Goal: Communication & Community: Answer question/provide support

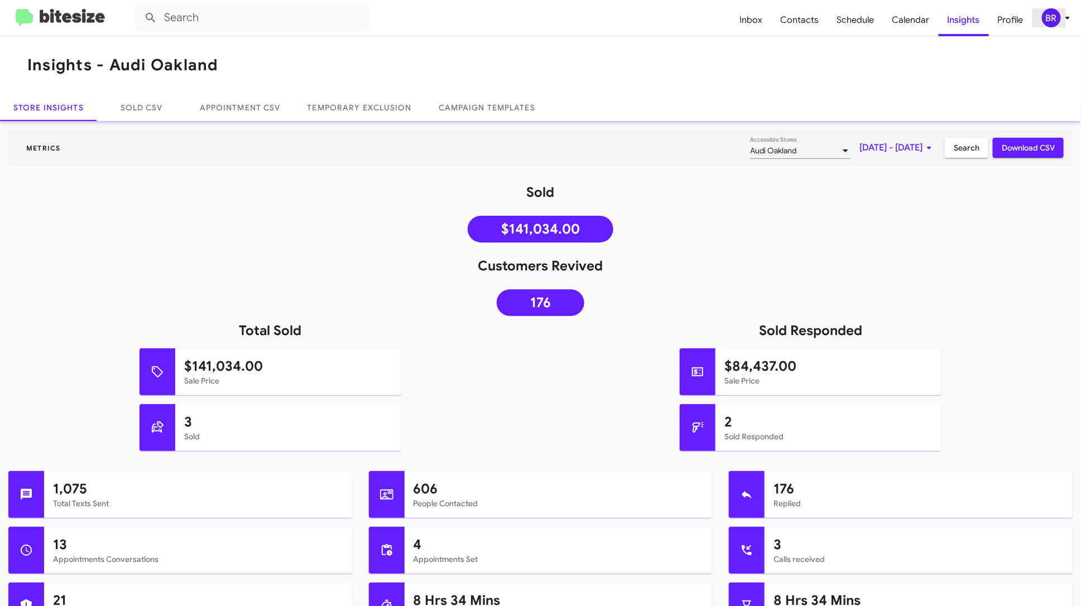
click at [1053, 22] on div "BR" at bounding box center [1051, 17] width 19 height 19
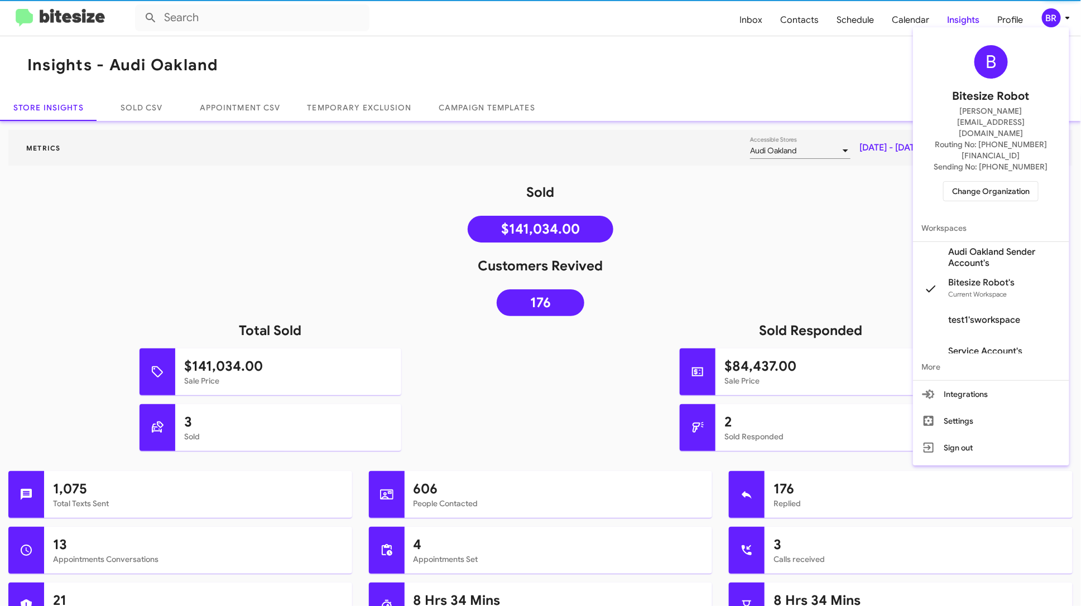
click at [1001, 182] on span "Change Organization" at bounding box center [991, 191] width 78 height 19
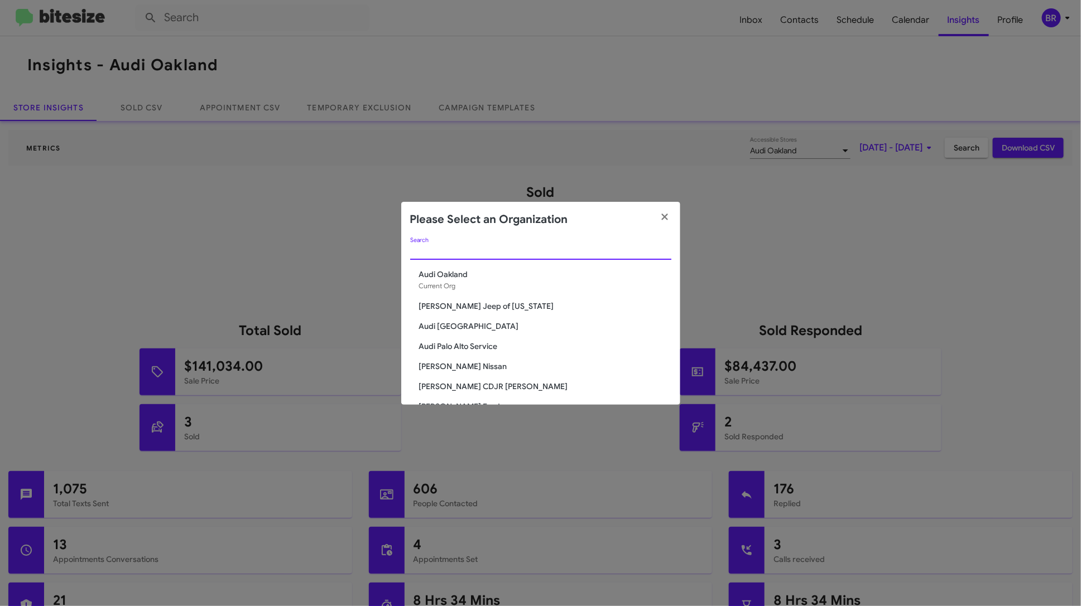
click at [468, 248] on input "Search" at bounding box center [540, 251] width 261 height 9
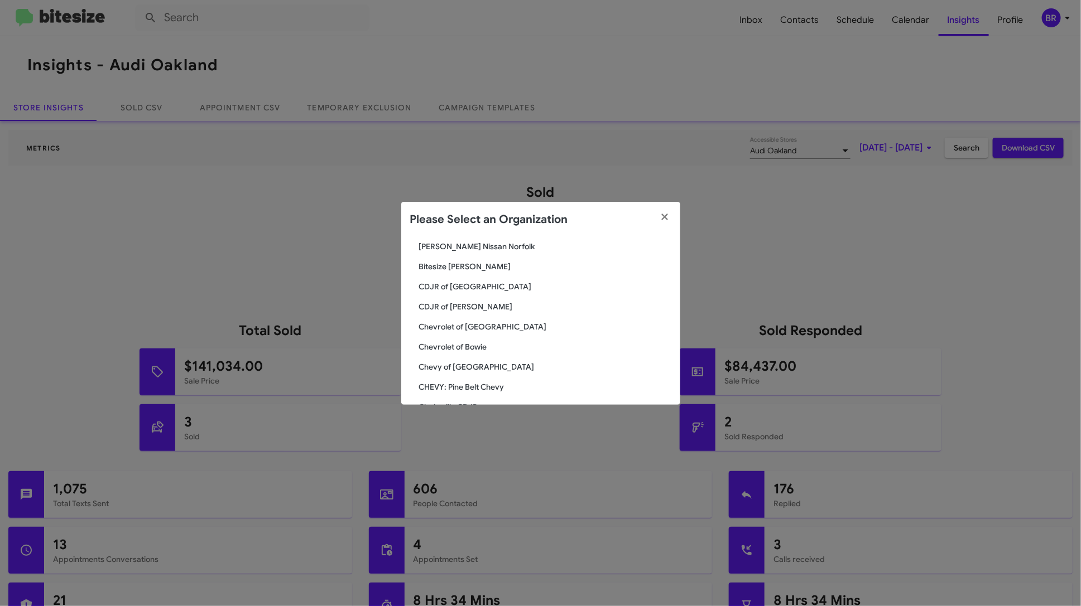
scroll to position [216, 0]
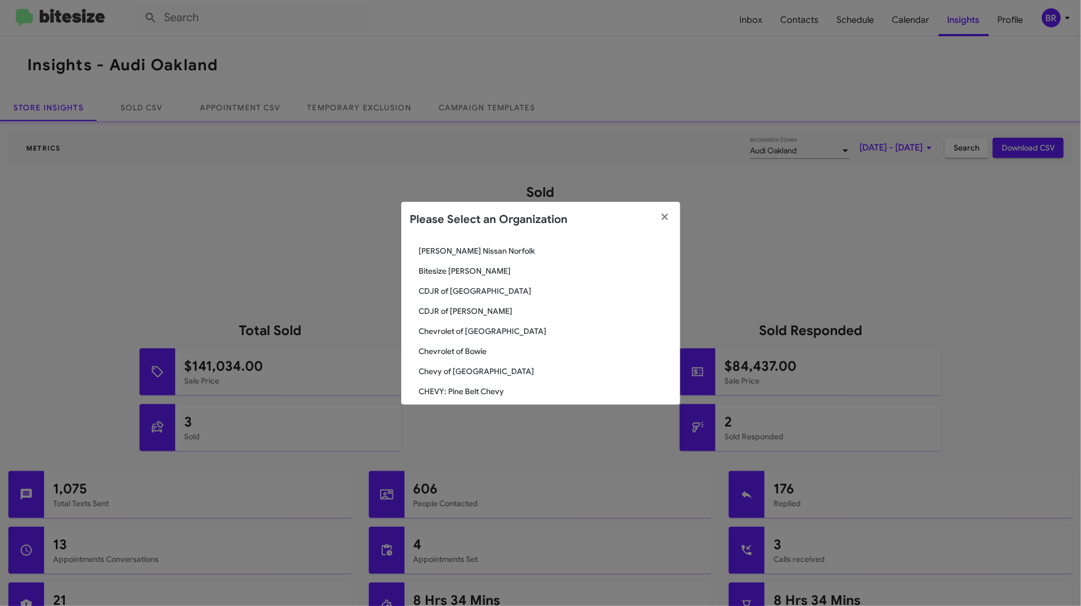
click at [465, 292] on span "CDJR of [GEOGRAPHIC_DATA]" at bounding box center [545, 291] width 252 height 11
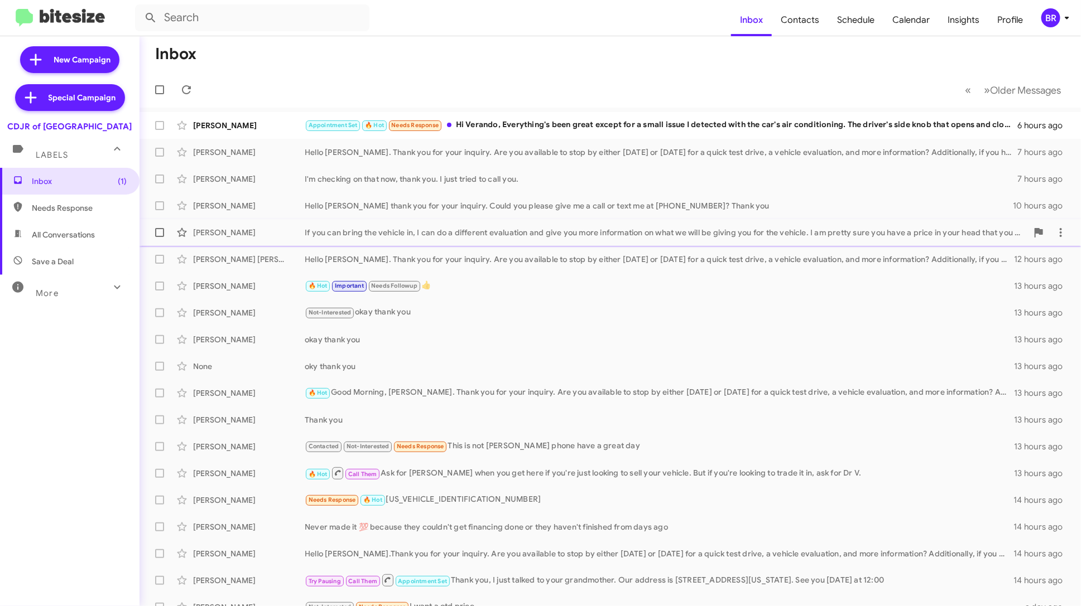
click at [552, 235] on div "If you can bring the vehicle in, I can do a different evaluation and give you m…" at bounding box center [666, 232] width 723 height 11
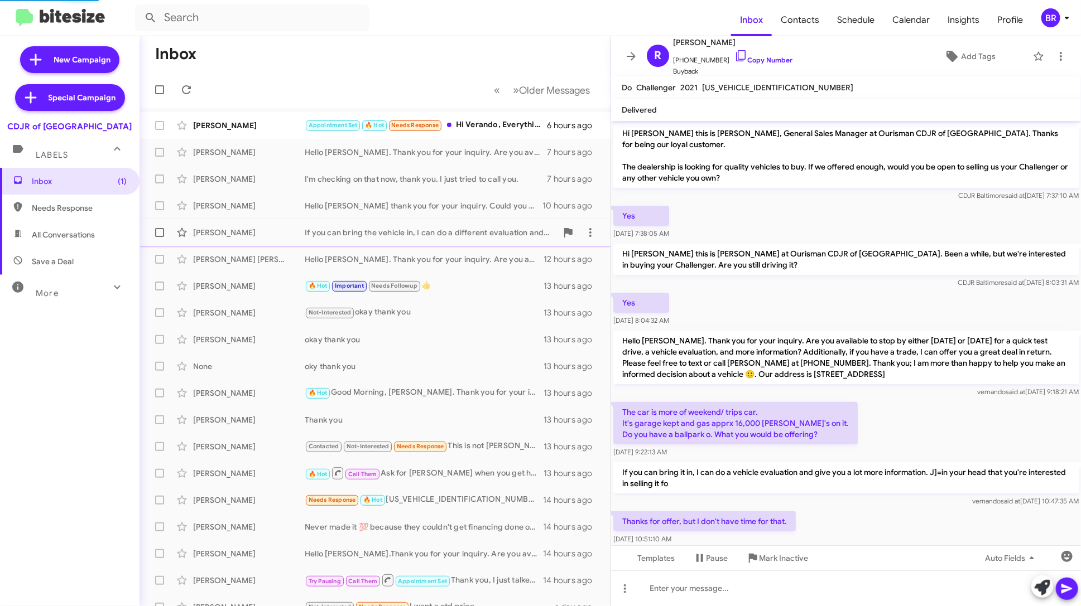
scroll to position [75, 0]
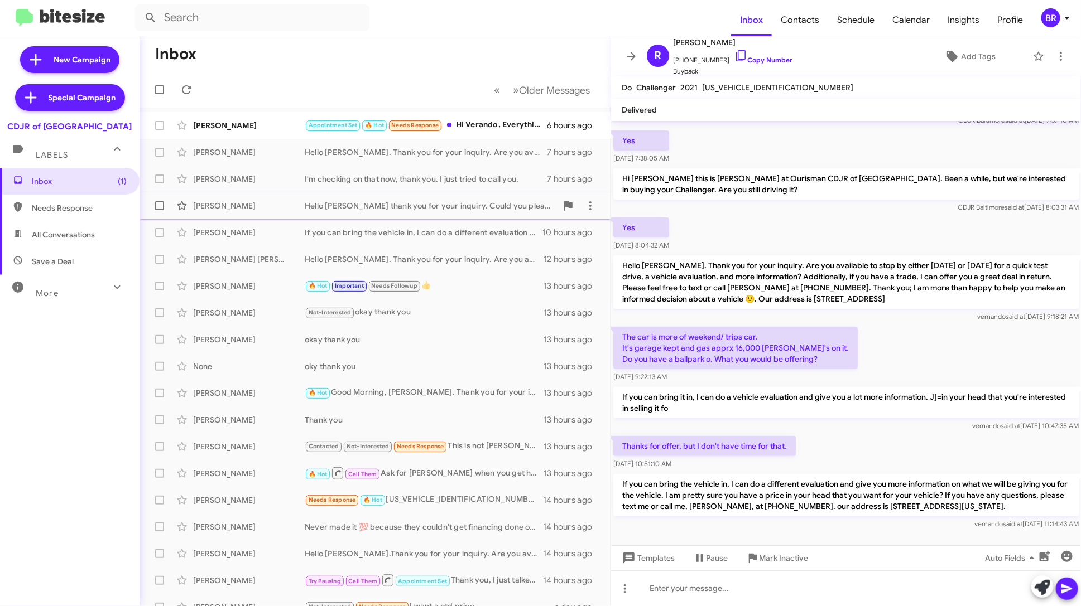
click at [502, 213] on div "George Gooden Hello George thank you for your inquiry. Could you please give me…" at bounding box center [374, 206] width 453 height 22
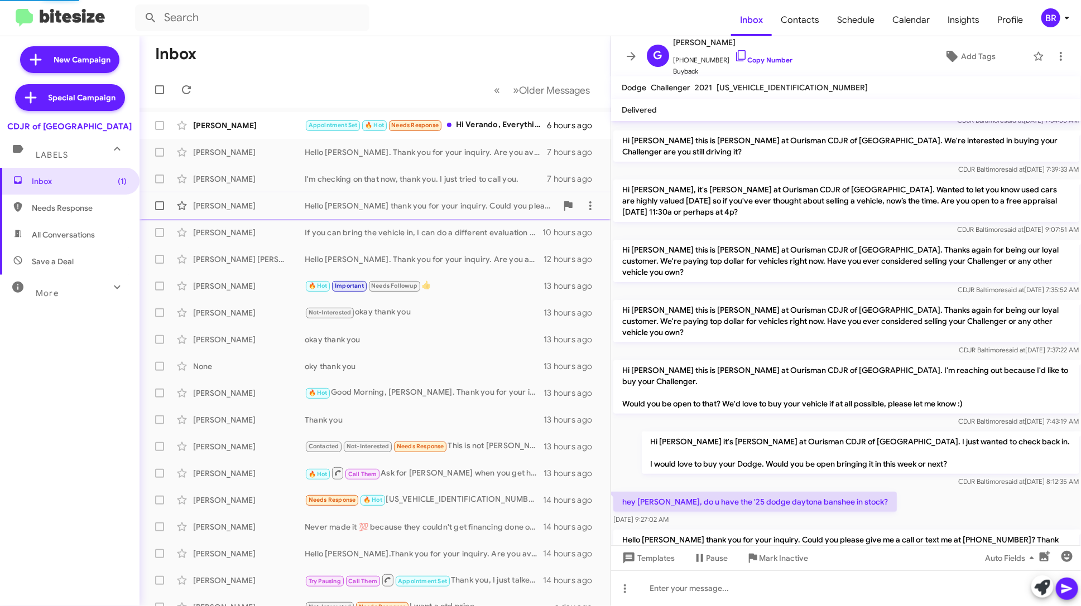
scroll to position [86, 0]
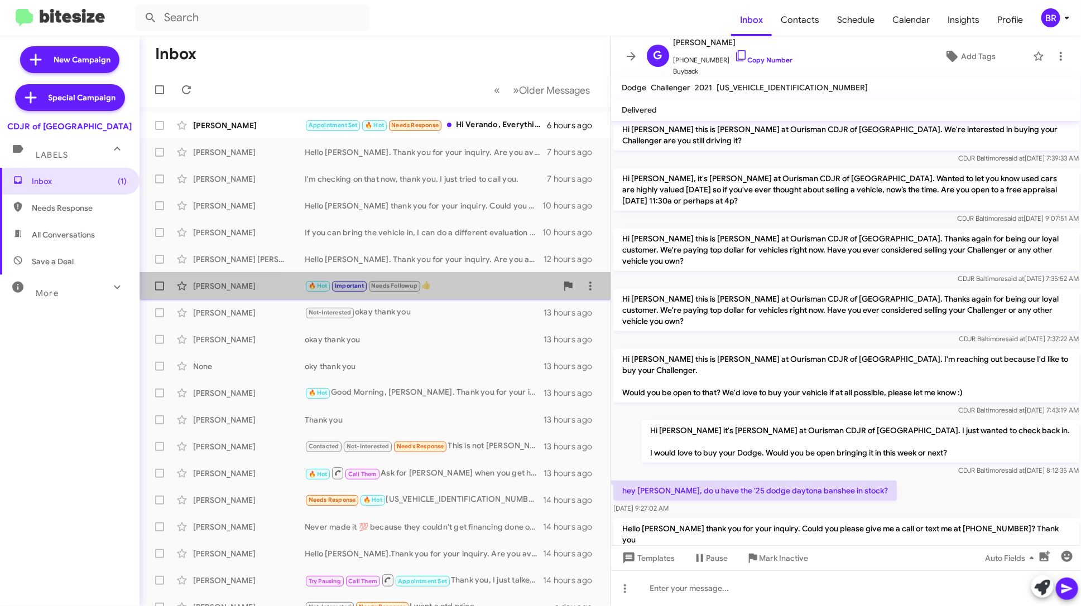
click at [474, 276] on div "James Green 🔥 Hot Important Needs Followup 👍 13 hours ago" at bounding box center [374, 286] width 453 height 22
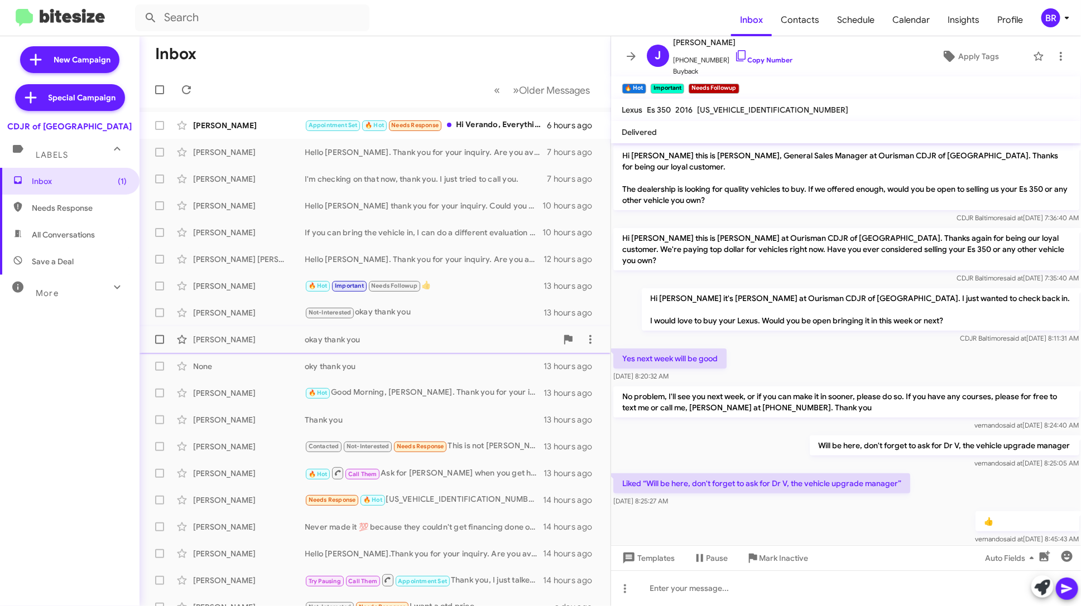
click at [432, 344] on div "okay thank you" at bounding box center [431, 339] width 252 height 11
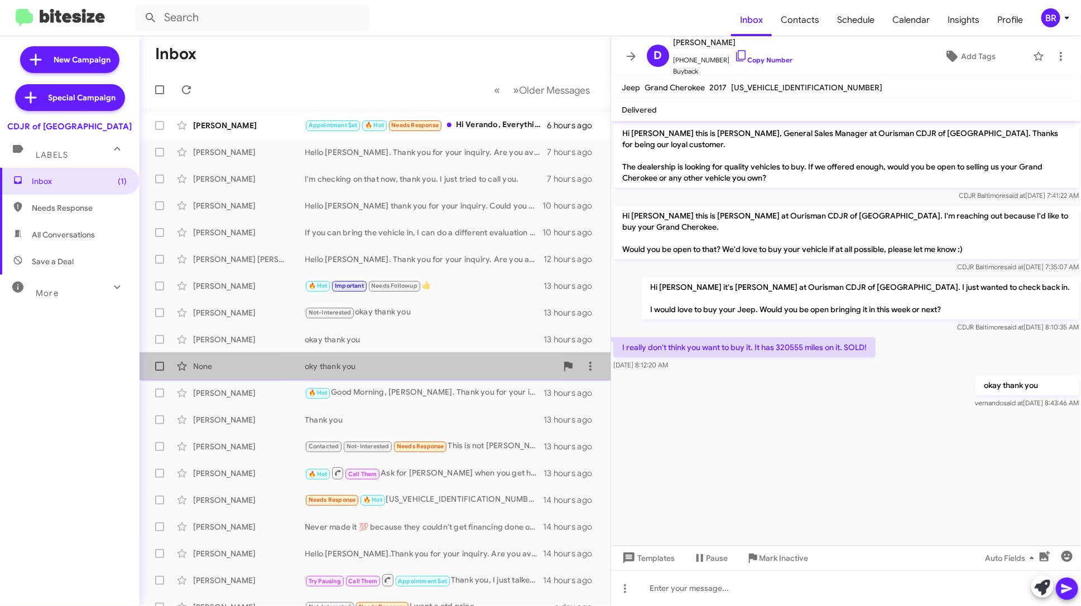
click at [430, 366] on div "oky thank you" at bounding box center [431, 366] width 252 height 11
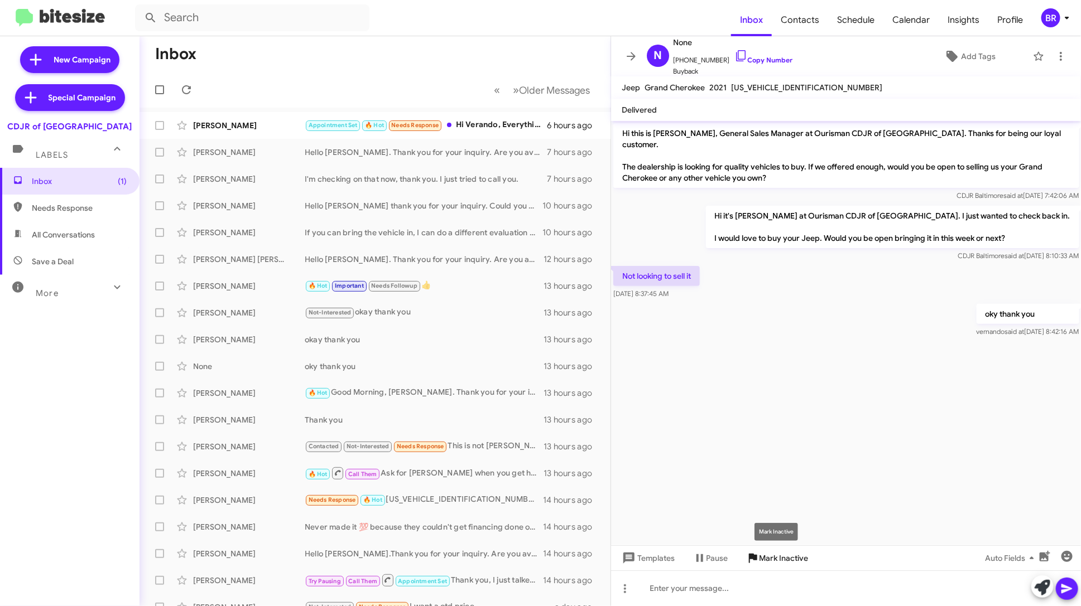
click at [777, 557] on span "Mark Inactive" at bounding box center [783, 558] width 49 height 20
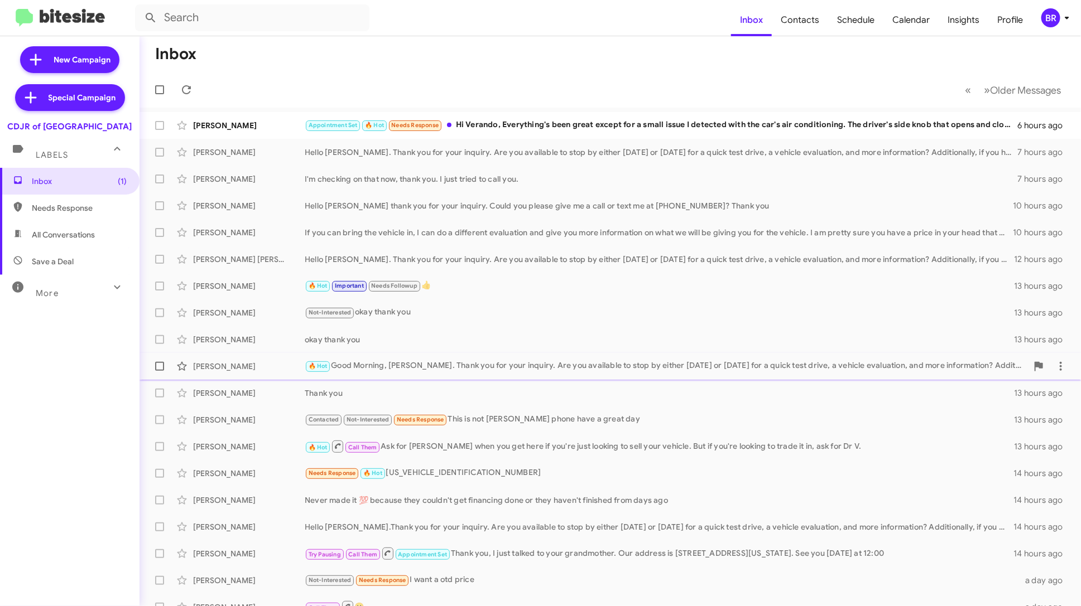
click at [426, 371] on div "🔥 Hot Good Morning, Lindsay. Thank you for your inquiry. Are you available to s…" at bounding box center [666, 366] width 723 height 13
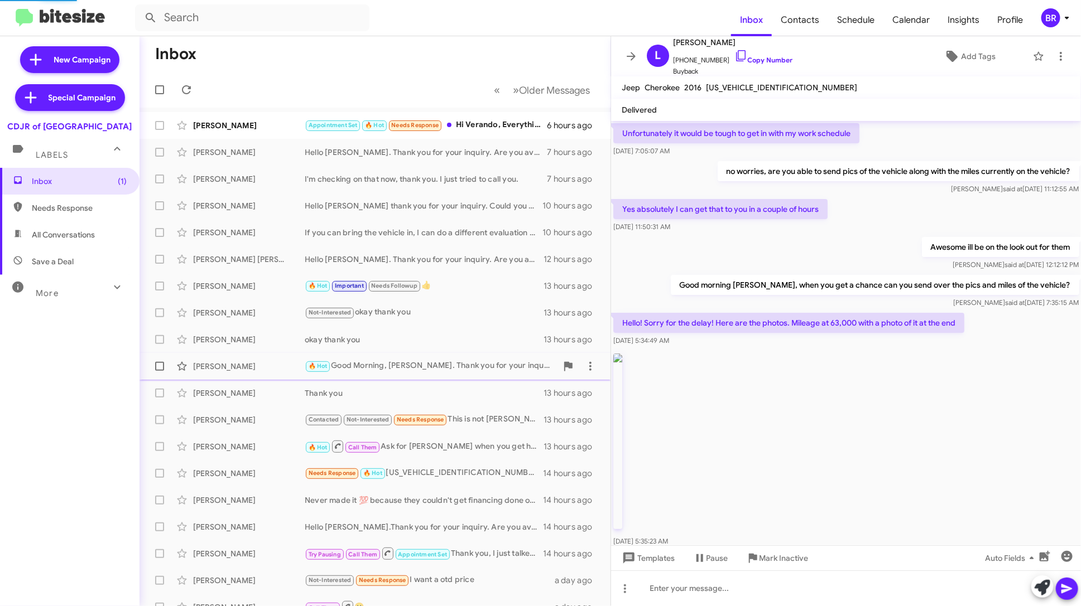
scroll to position [619, 0]
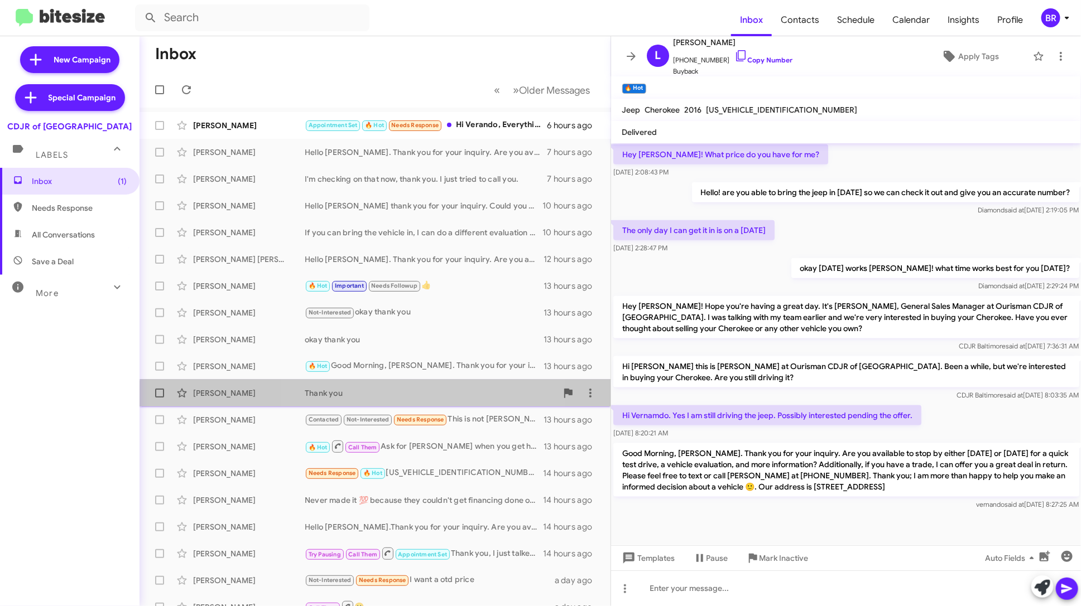
click at [426, 399] on div "Krystal Briscoe Thank you 13 hours ago" at bounding box center [374, 393] width 453 height 22
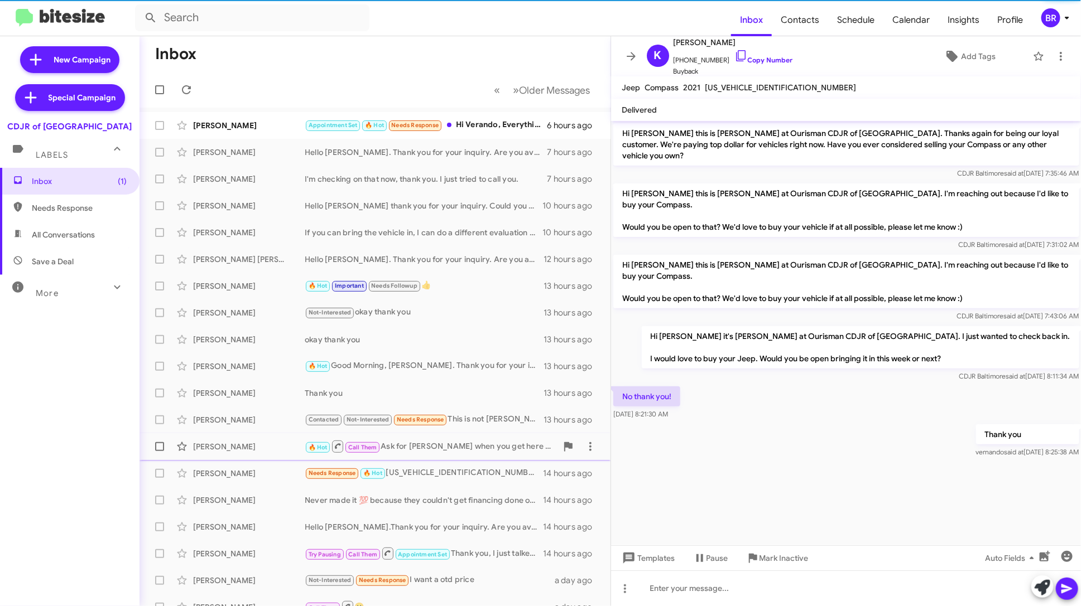
click at [438, 440] on div "🔥 Hot Call Them Ask for Dan when you get here if you're just looking to sell yo…" at bounding box center [431, 447] width 252 height 14
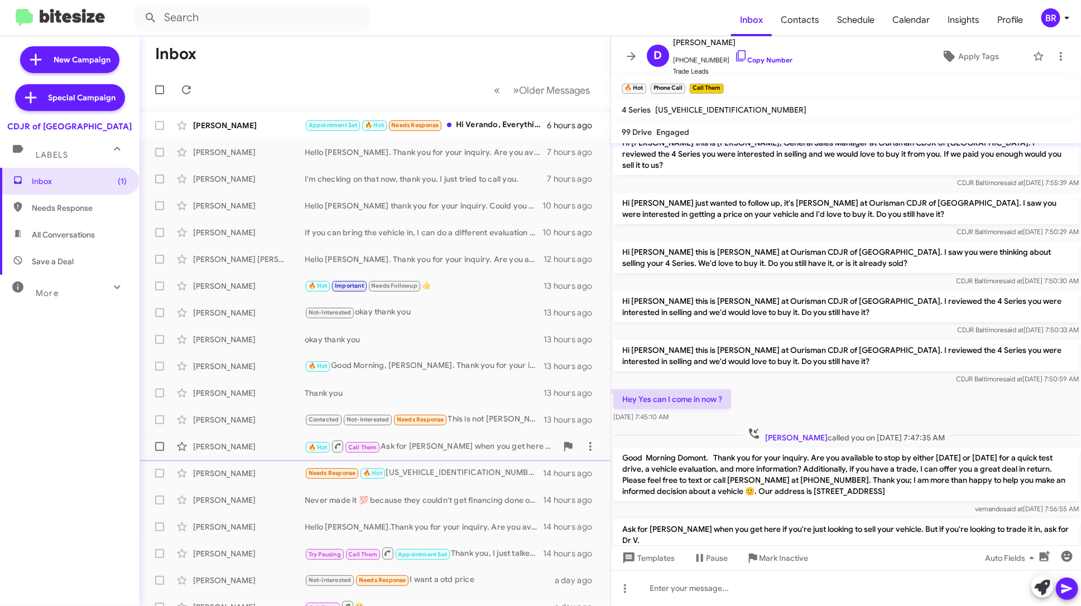
scroll to position [14, 0]
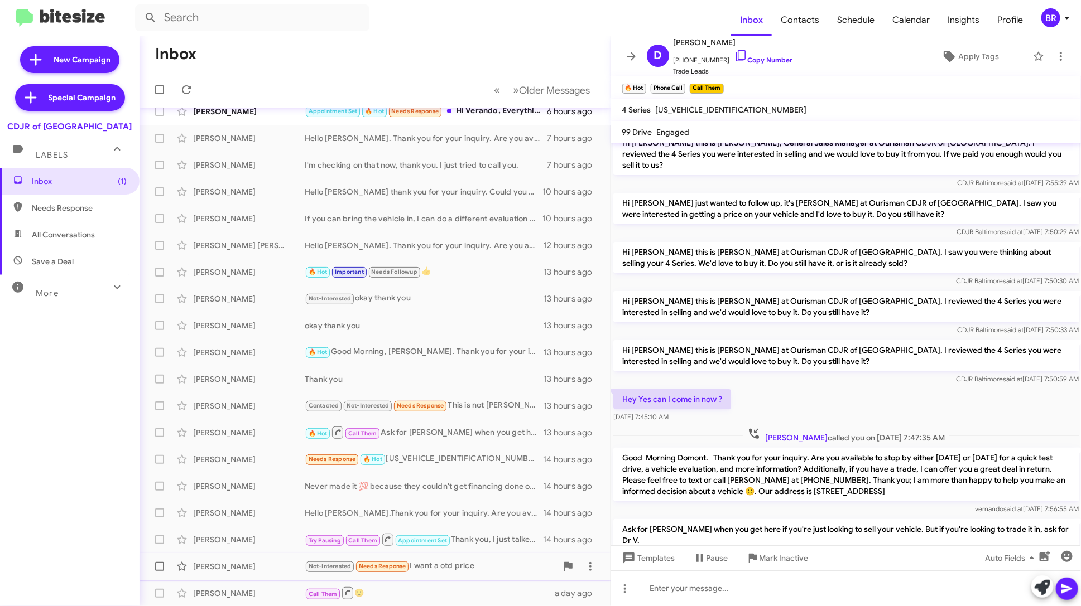
click at [475, 561] on div "Not-Interested Needs Response I want a otd price" at bounding box center [431, 566] width 252 height 13
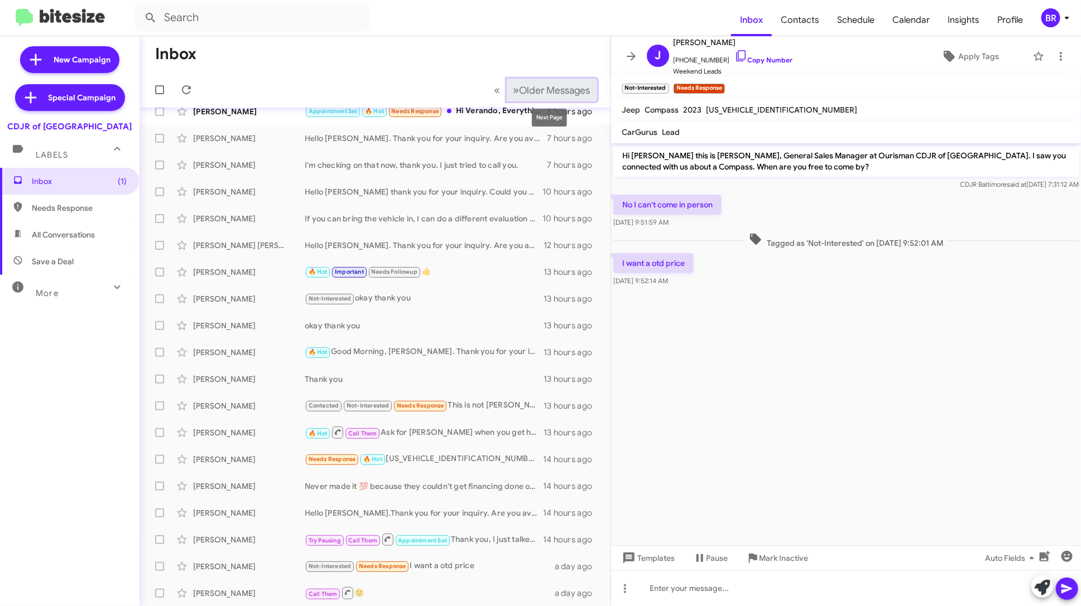
click at [538, 86] on span "Older Messages" at bounding box center [554, 90] width 71 height 12
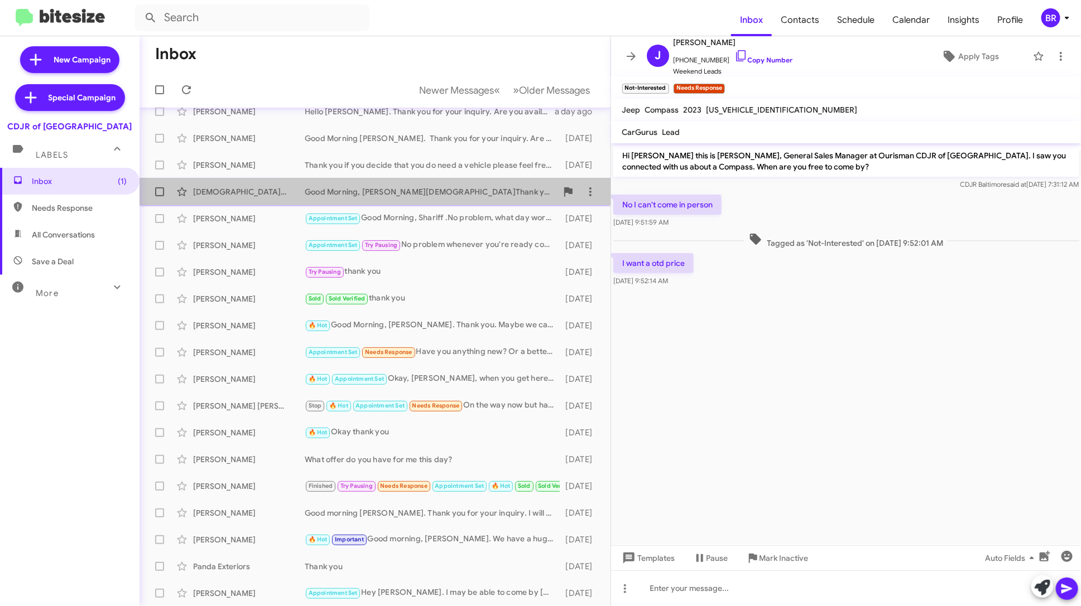
click at [469, 203] on div "Jesus Pena Good Morning, Jesus.Thank you for your inquiry. Are you available to…" at bounding box center [374, 192] width 453 height 22
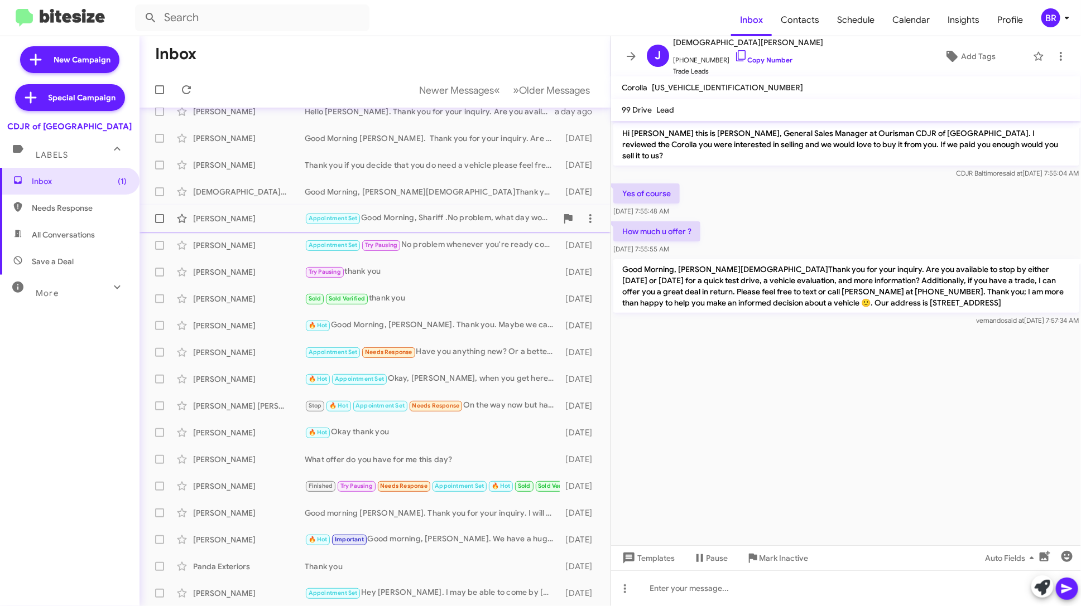
click at [468, 225] on div "Shariff Roberts Appointment Set Good Morning, Shariff .No problem, what day wor…" at bounding box center [374, 219] width 453 height 22
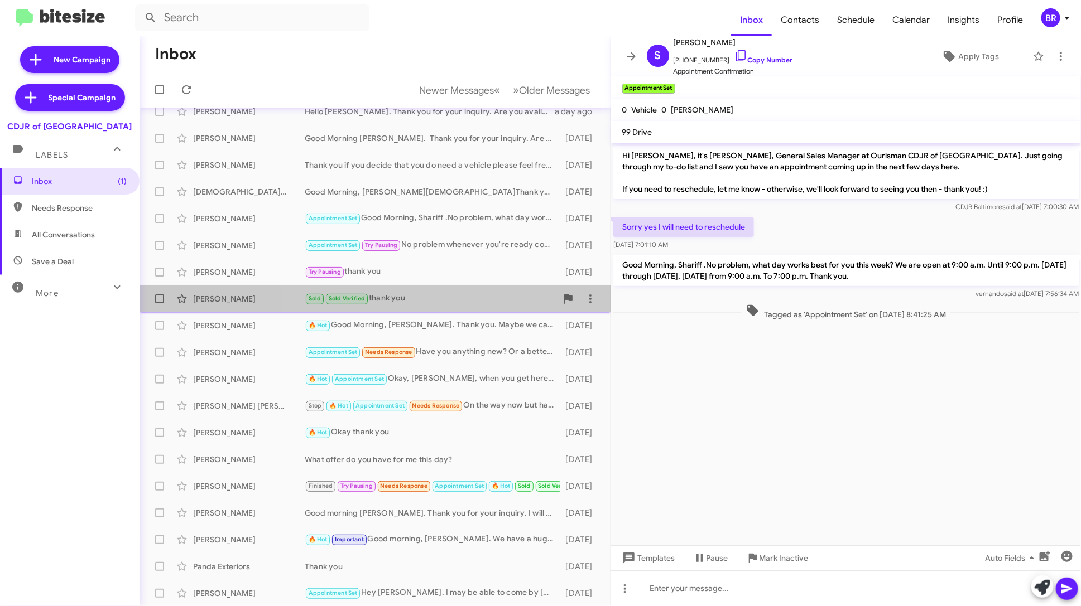
click at [456, 301] on div "Sold Sold Verified thank you" at bounding box center [431, 298] width 252 height 13
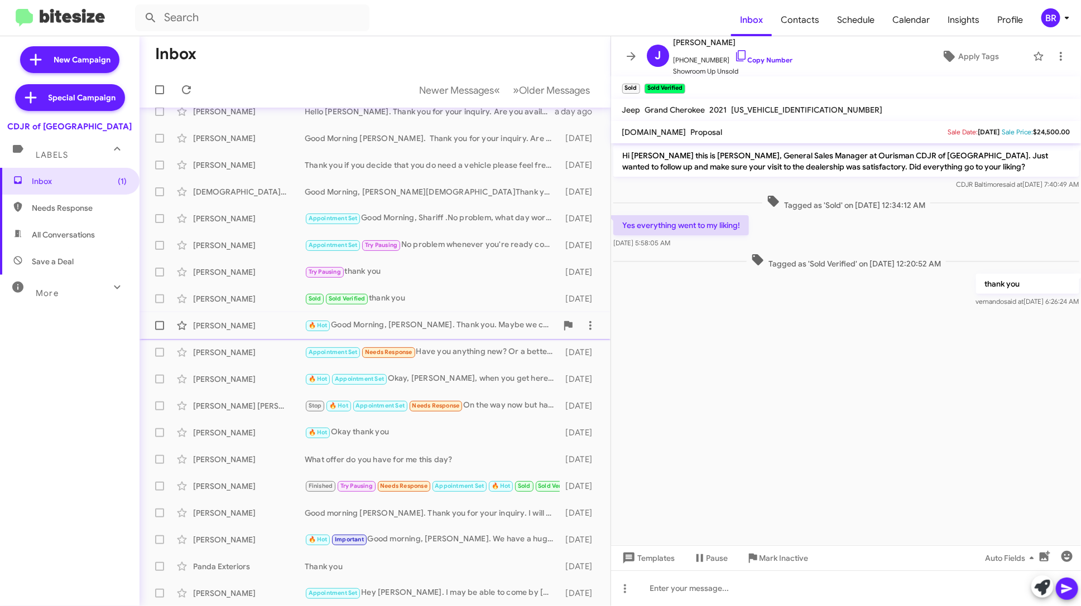
click at [450, 326] on div "🔥 Hot Good Morning, Mr Thomas. Thank you. Maybe we can reschedule for Monday or…" at bounding box center [431, 325] width 252 height 13
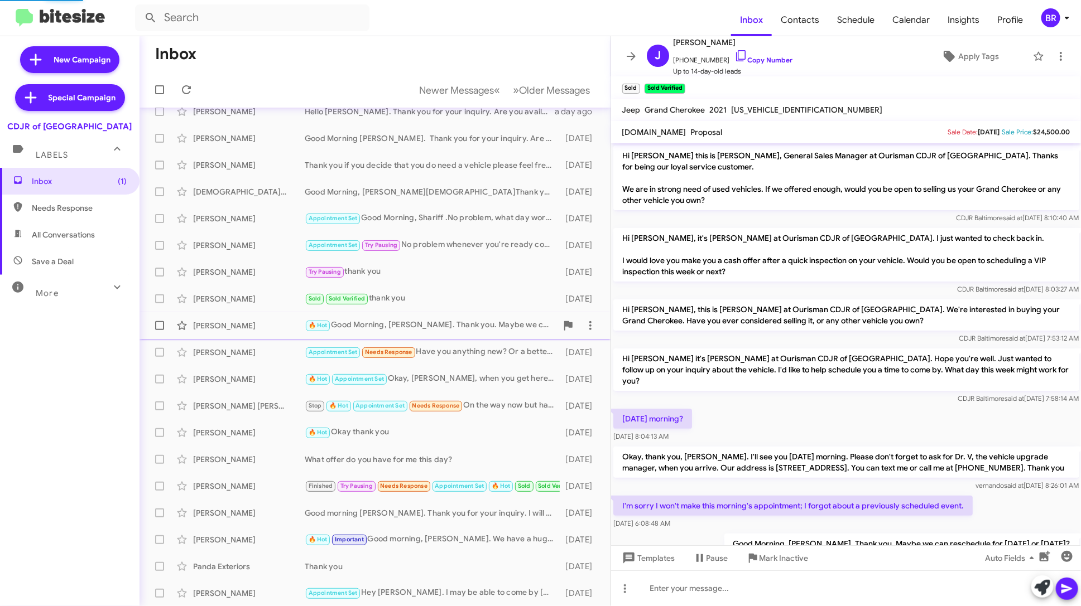
scroll to position [12, 0]
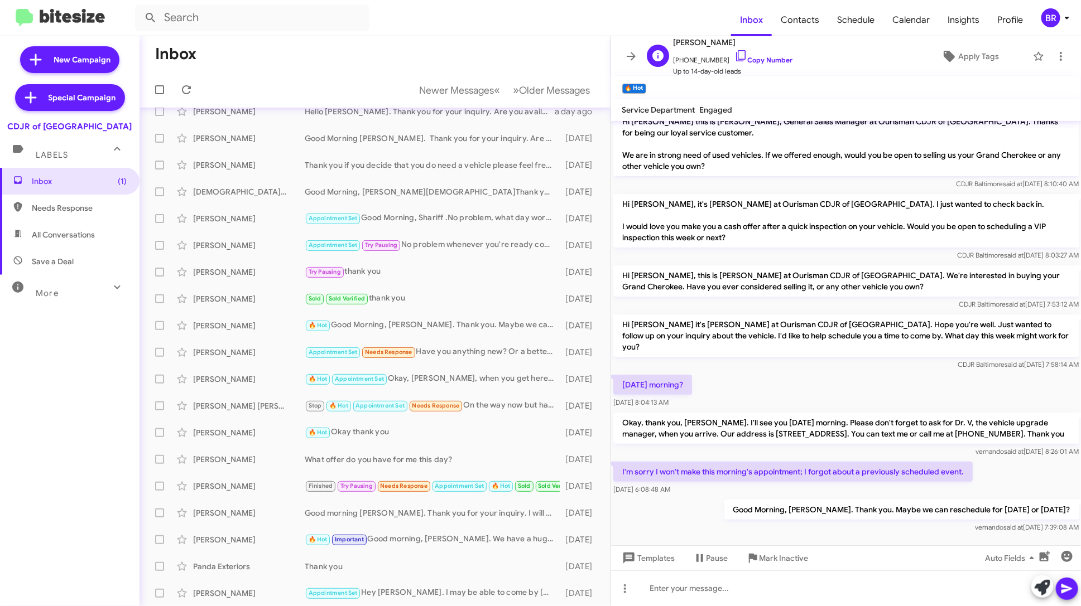
click at [762, 65] on span "+14439312647 Copy Number" at bounding box center [732, 57] width 119 height 17
click at [1052, 17] on div "BR" at bounding box center [1050, 17] width 19 height 19
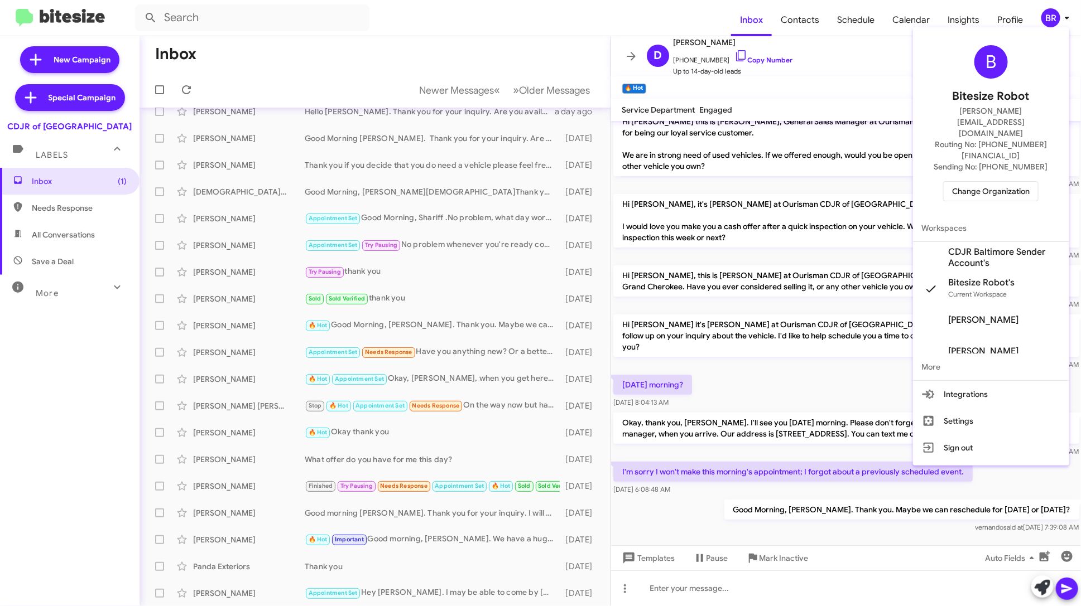
click at [991, 182] on span "Change Organization" at bounding box center [991, 191] width 78 height 19
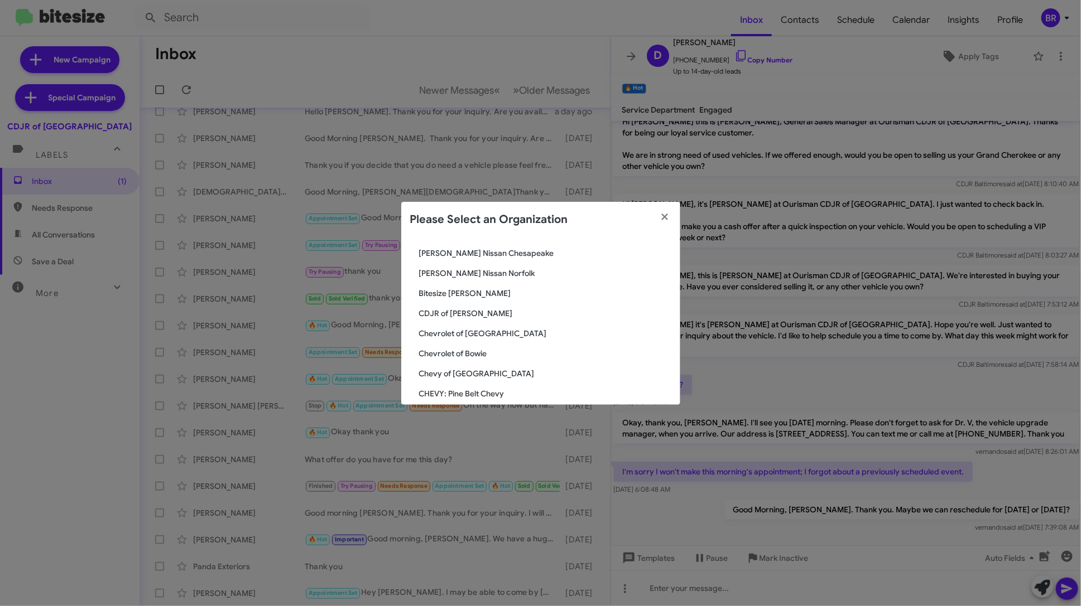
scroll to position [224, 0]
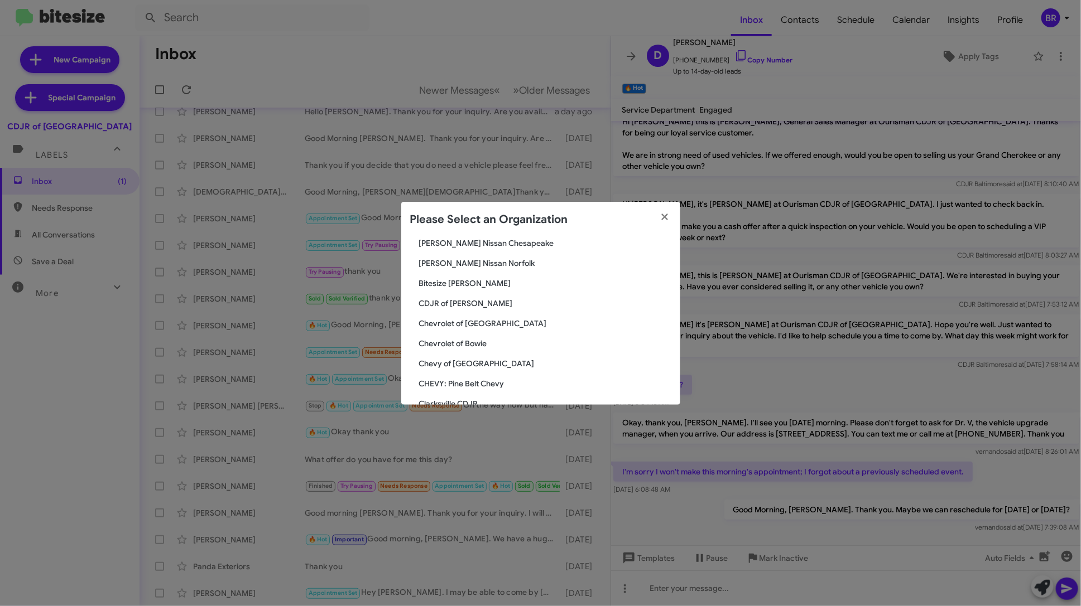
click at [454, 302] on span "CDJR of Bowie" at bounding box center [545, 303] width 252 height 11
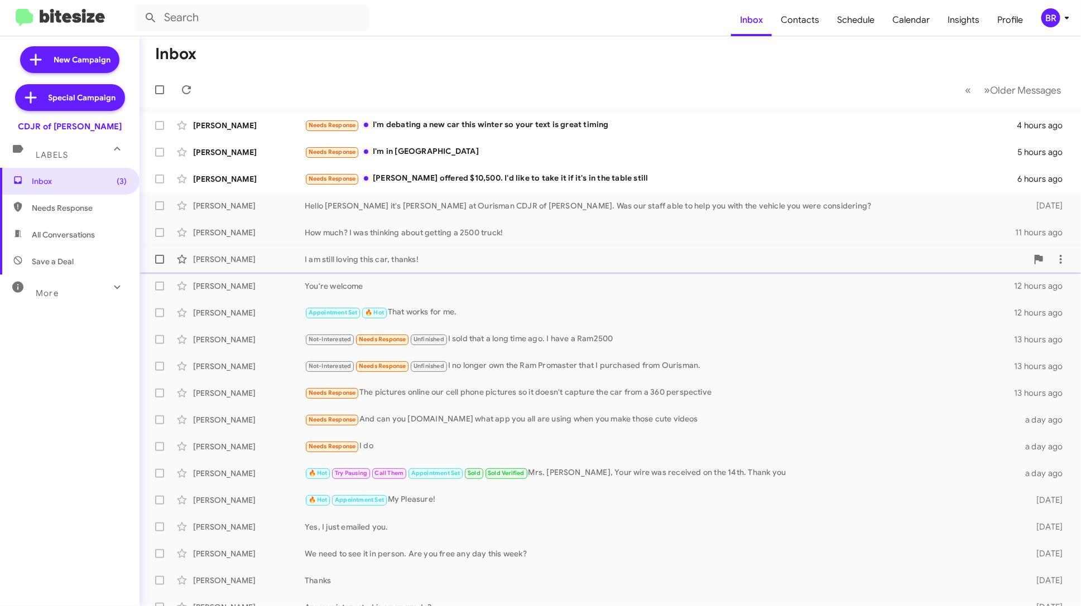
click at [462, 264] on div "I am still loving this car, thanks!" at bounding box center [666, 259] width 723 height 11
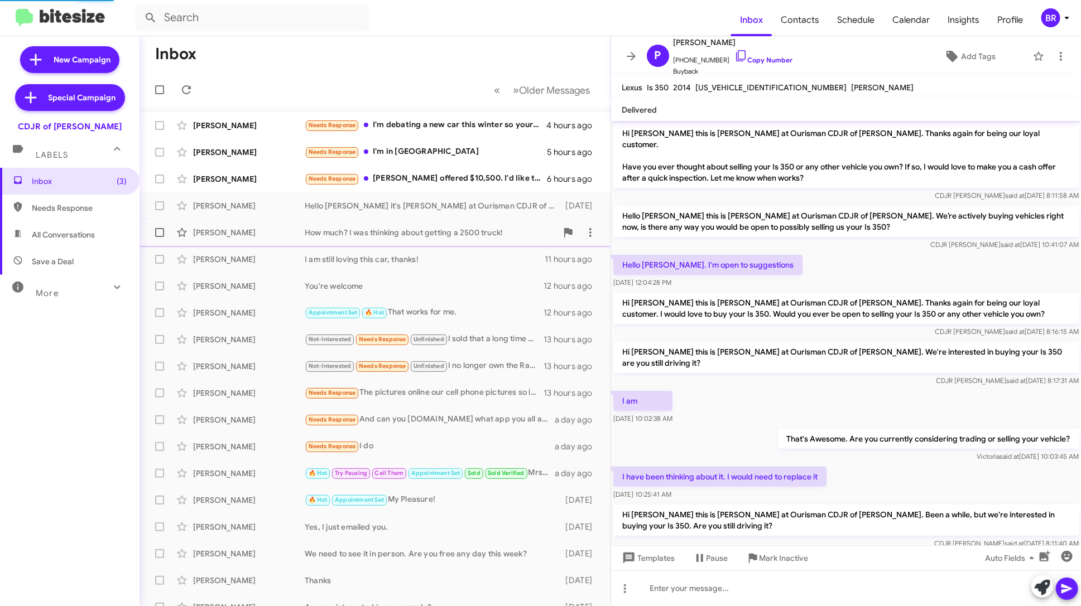
scroll to position [49, 0]
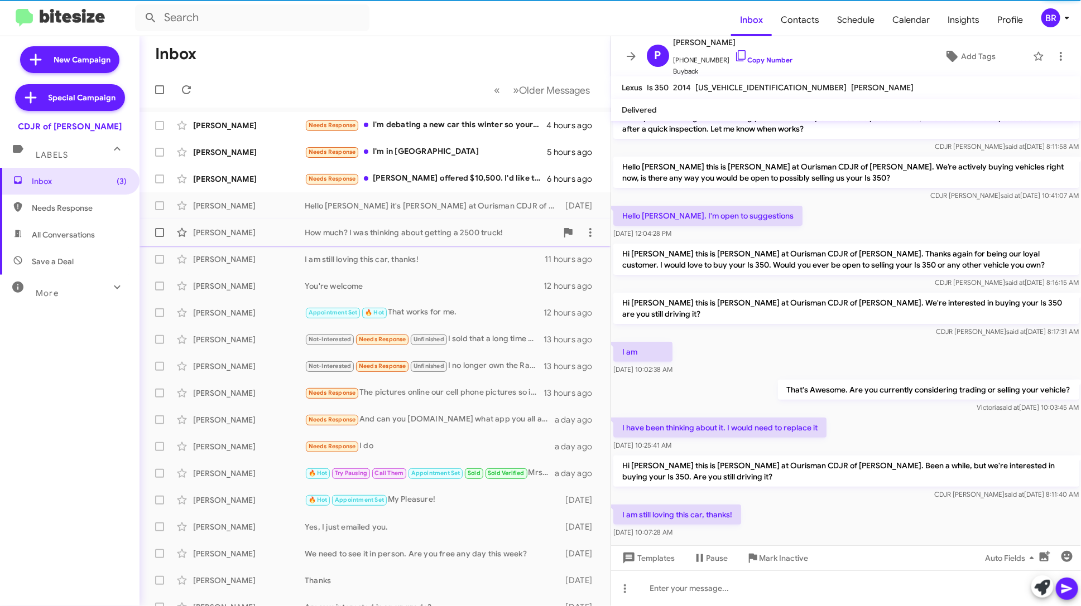
click at [458, 235] on div "How much? I was thinking about getting a 2500 truck!" at bounding box center [431, 232] width 252 height 11
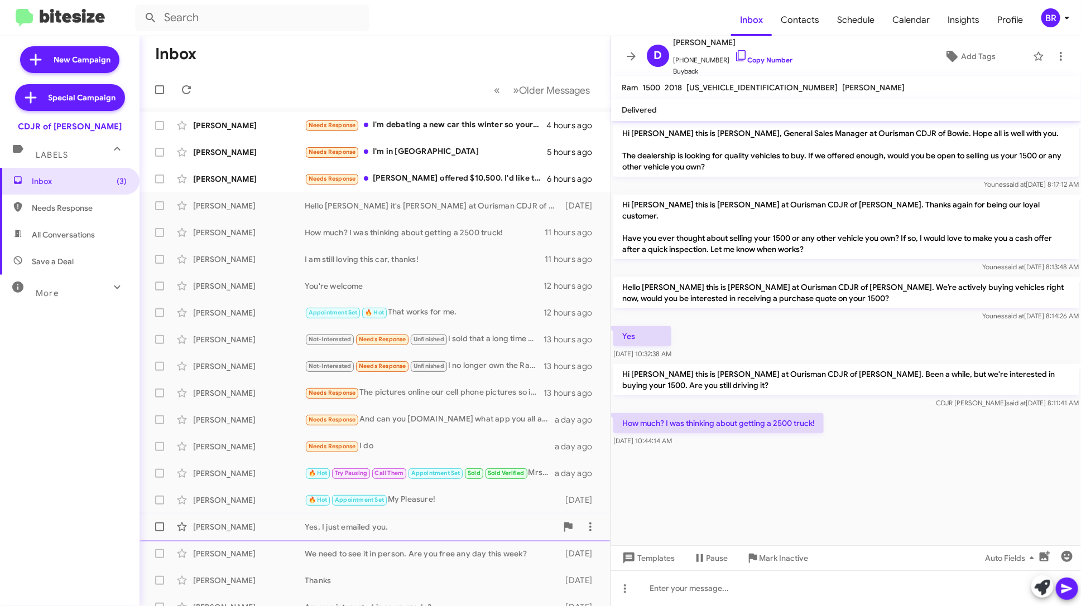
click at [443, 535] on div "Deborah Kent Yes, I just emailed you. 2 days ago" at bounding box center [374, 527] width 453 height 22
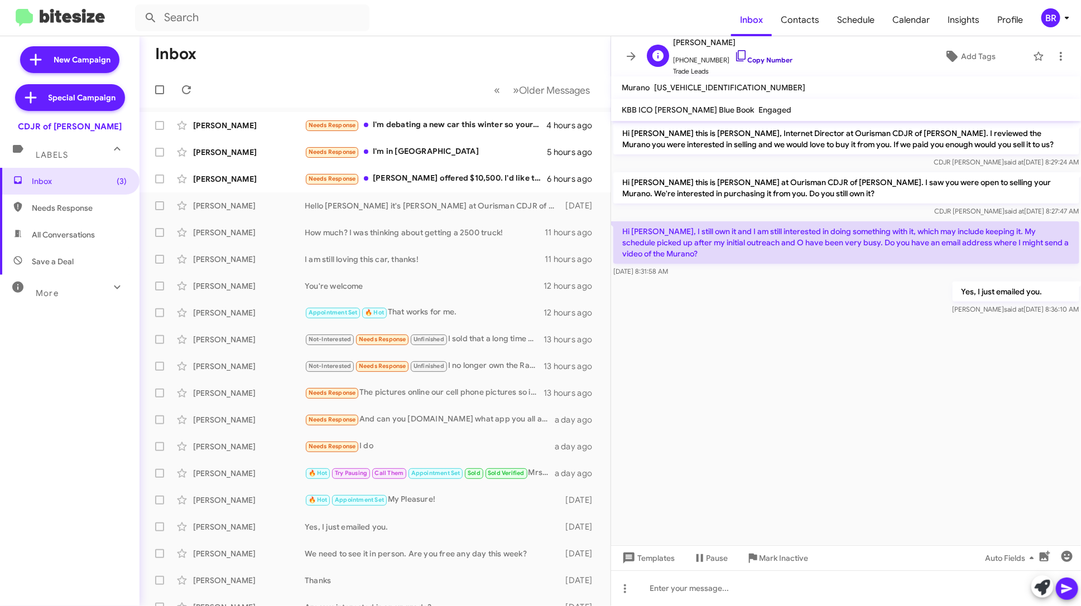
click at [753, 62] on link "Copy Number" at bounding box center [763, 60] width 59 height 8
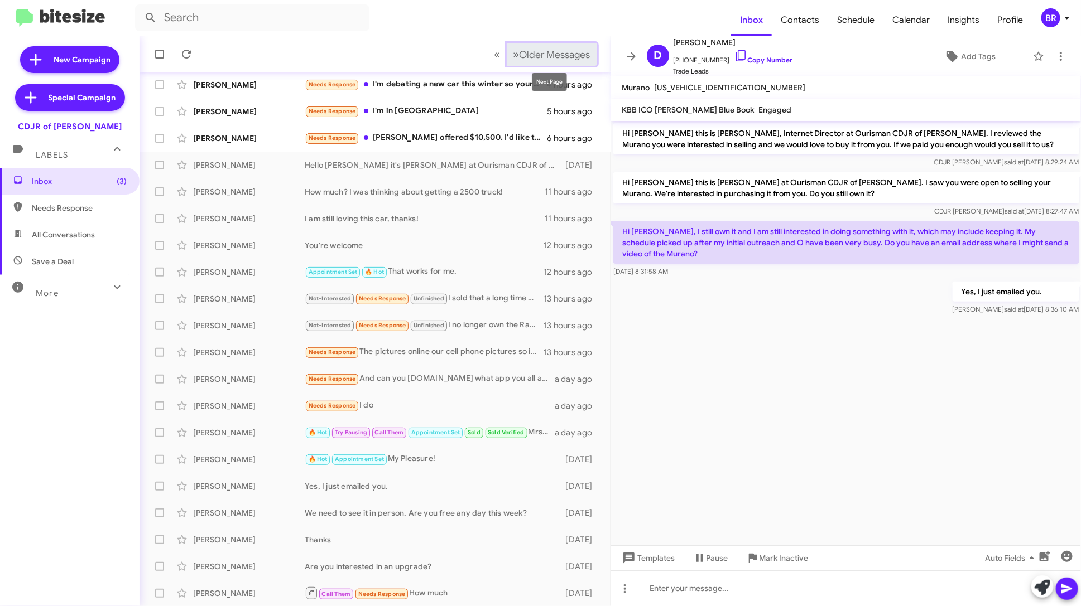
click at [547, 57] on span "Older Messages" at bounding box center [554, 55] width 71 height 12
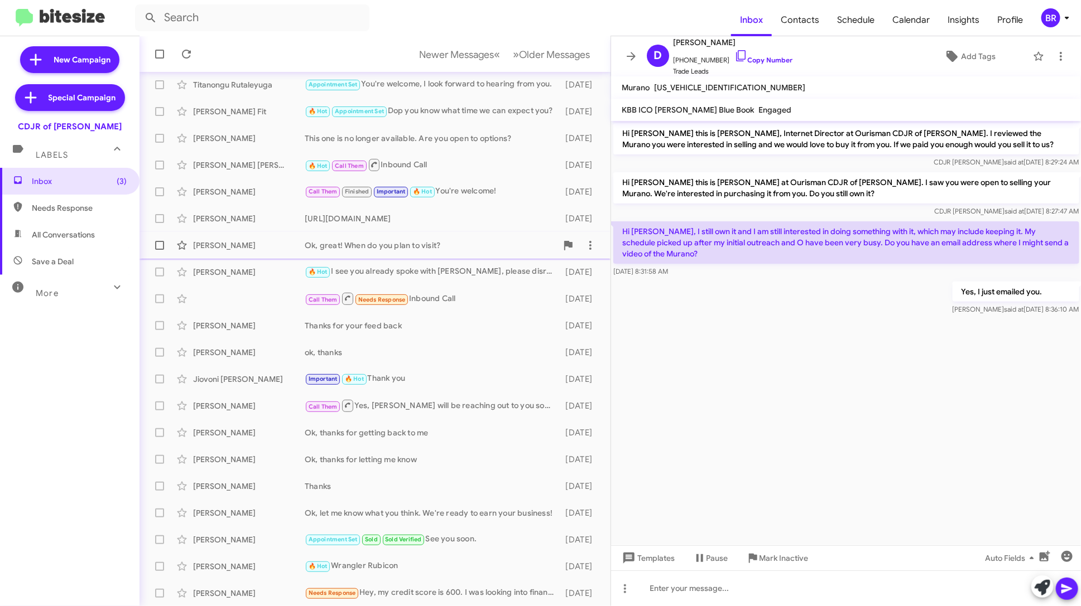
click at [453, 245] on div "Ok, great! When do you plan to visit?" at bounding box center [431, 245] width 252 height 11
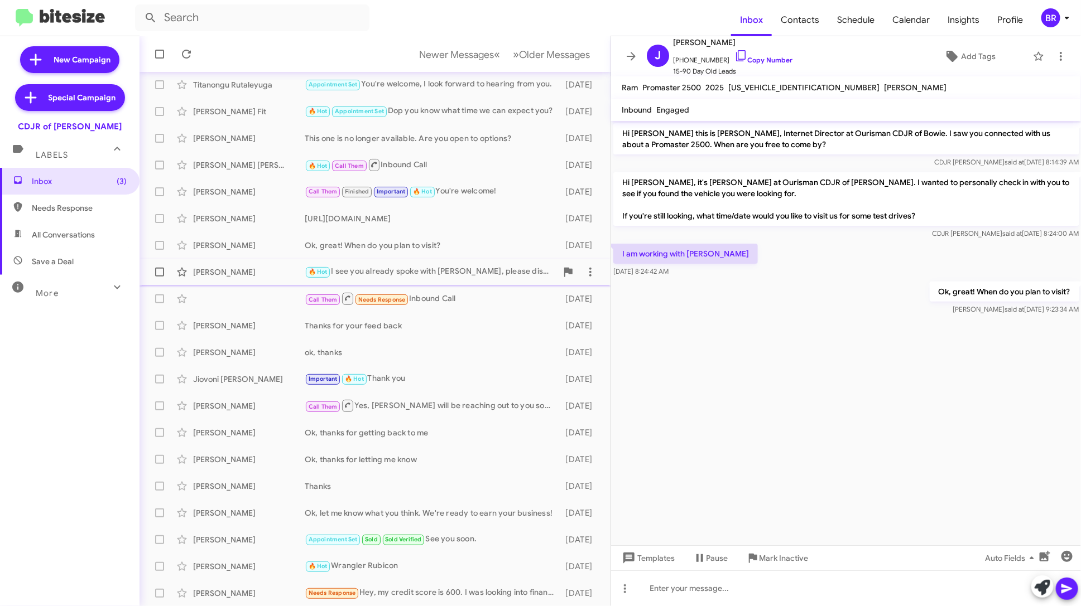
click at [458, 266] on div "🔥 Hot I see you already spoke with Dante, please disregard." at bounding box center [431, 272] width 252 height 13
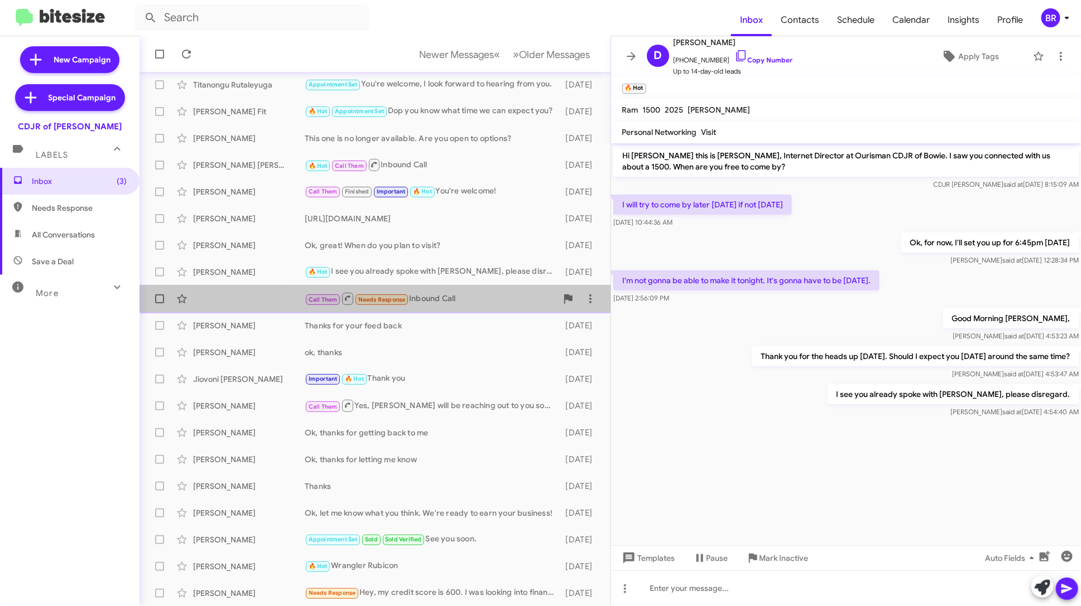
click at [468, 297] on div "Call Them Needs Response Inbound Call" at bounding box center [431, 299] width 252 height 14
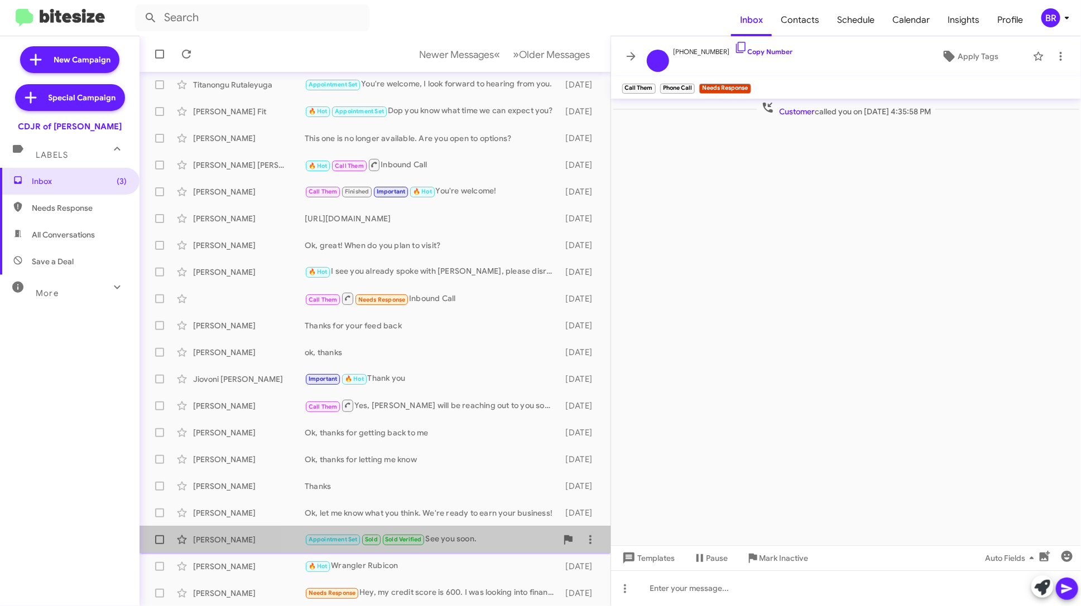
click at [478, 534] on div "Appointment Set Sold Sold Verified See you soon." at bounding box center [431, 539] width 252 height 13
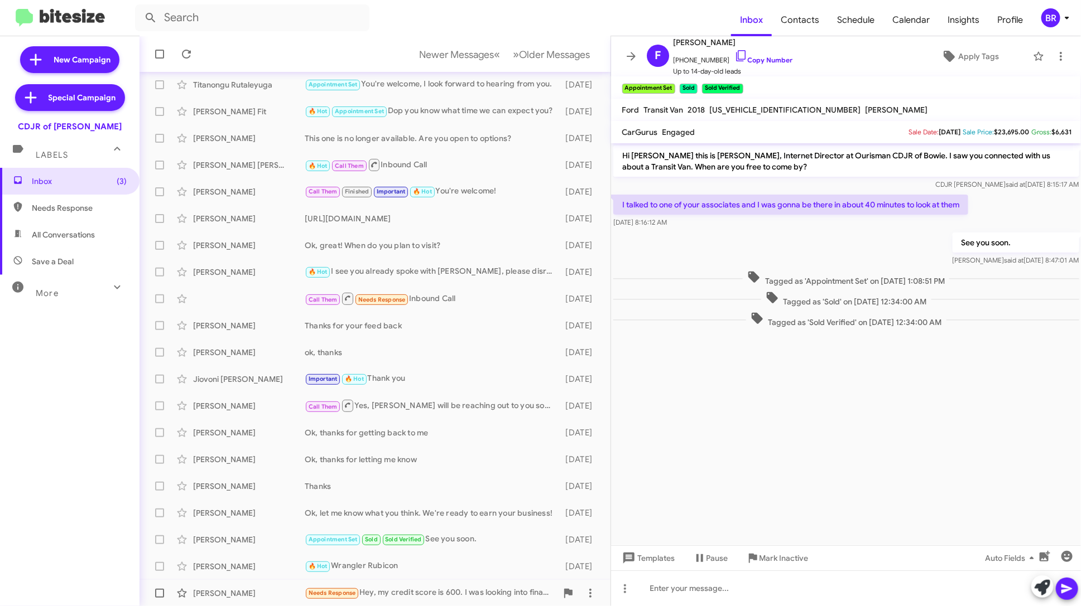
click at [469, 586] on div "Bruce M Needs Response Hey, my credit score is 600. I was looking into finance …" at bounding box center [374, 593] width 453 height 22
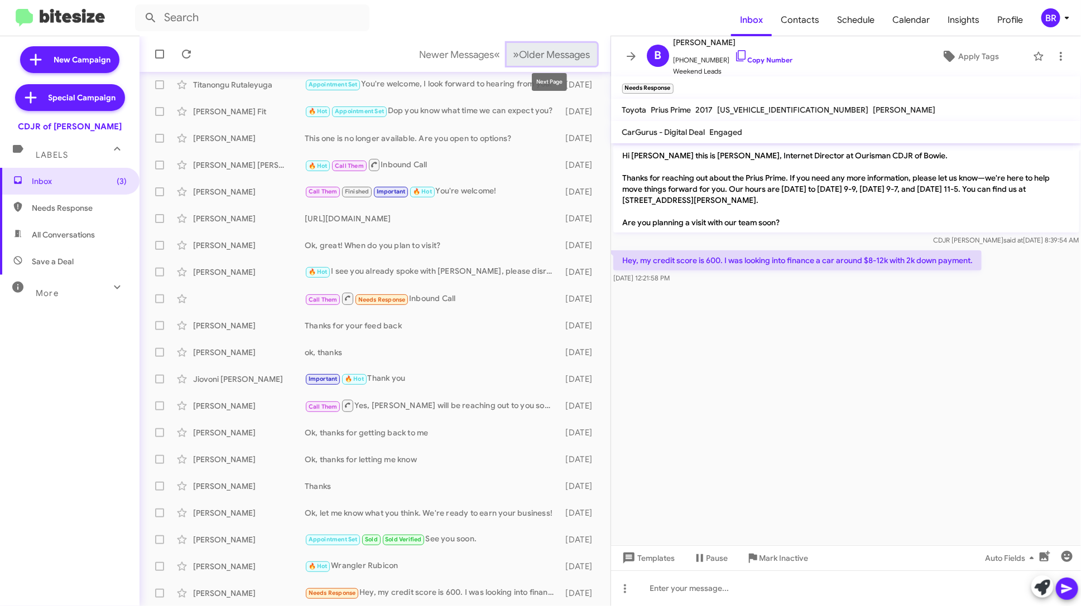
click at [565, 52] on span "Older Messages" at bounding box center [554, 55] width 71 height 12
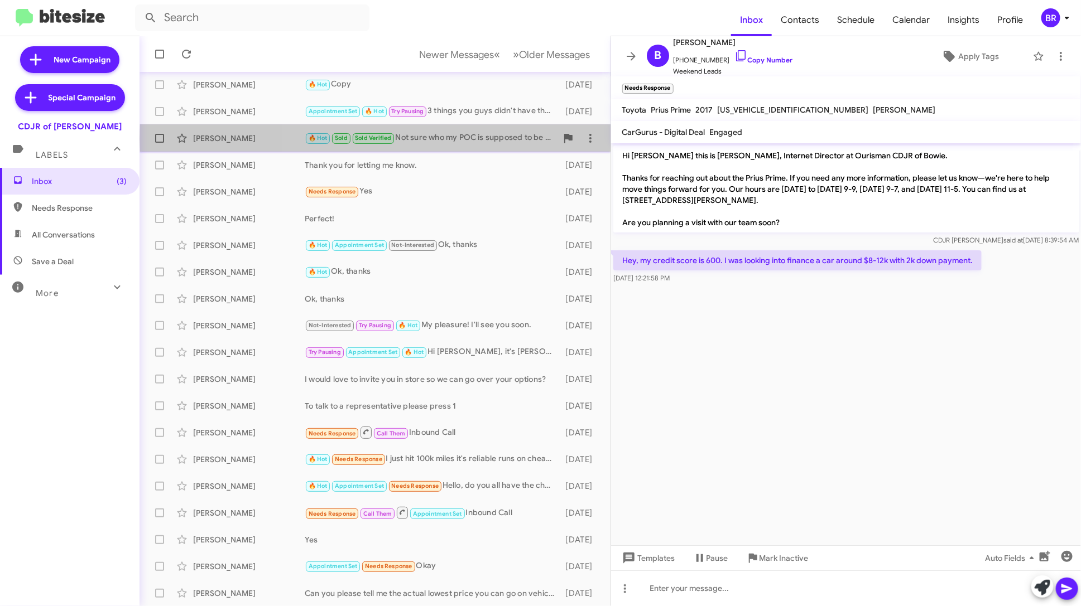
click at [483, 138] on div "🔥 Hot Sold Sold Verified Not sure who my POC is supposed to be though" at bounding box center [431, 138] width 252 height 13
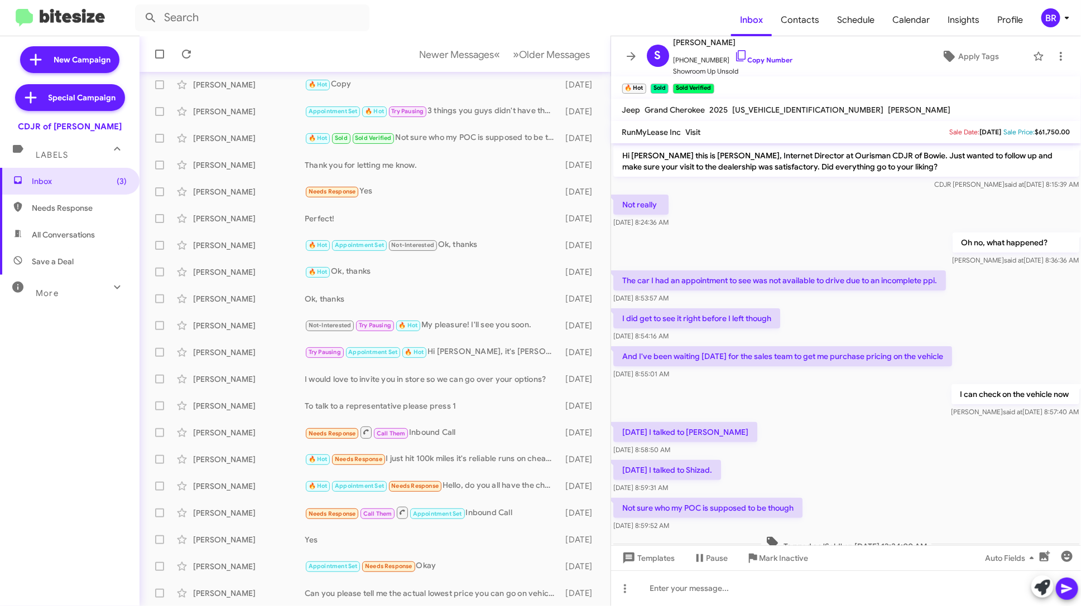
click at [1058, 20] on div "BR" at bounding box center [1050, 17] width 19 height 19
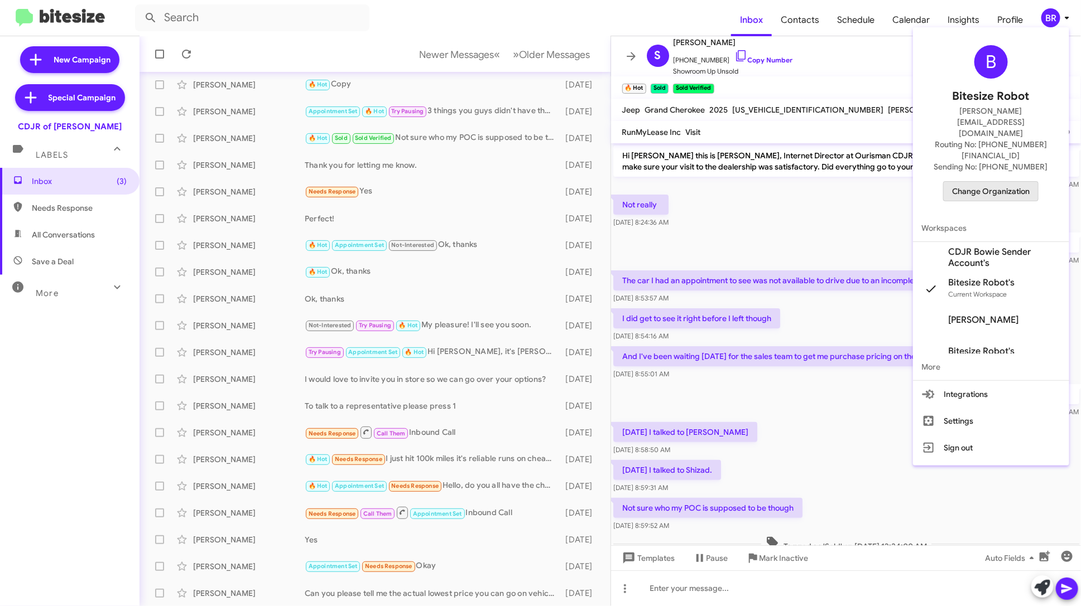
click at [995, 182] on span "Change Organization" at bounding box center [991, 191] width 78 height 19
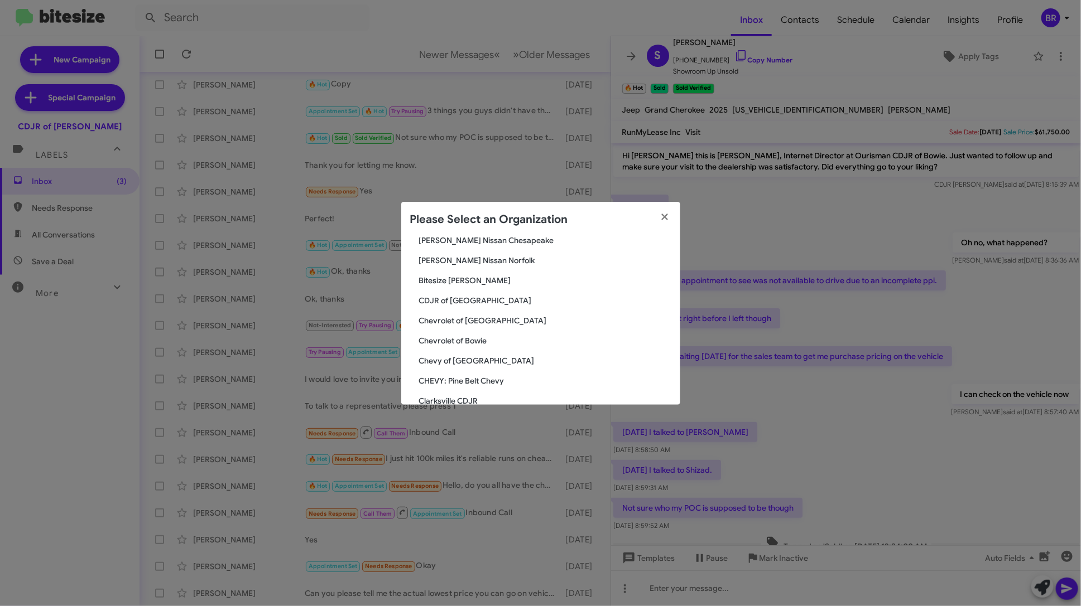
scroll to position [232, 0]
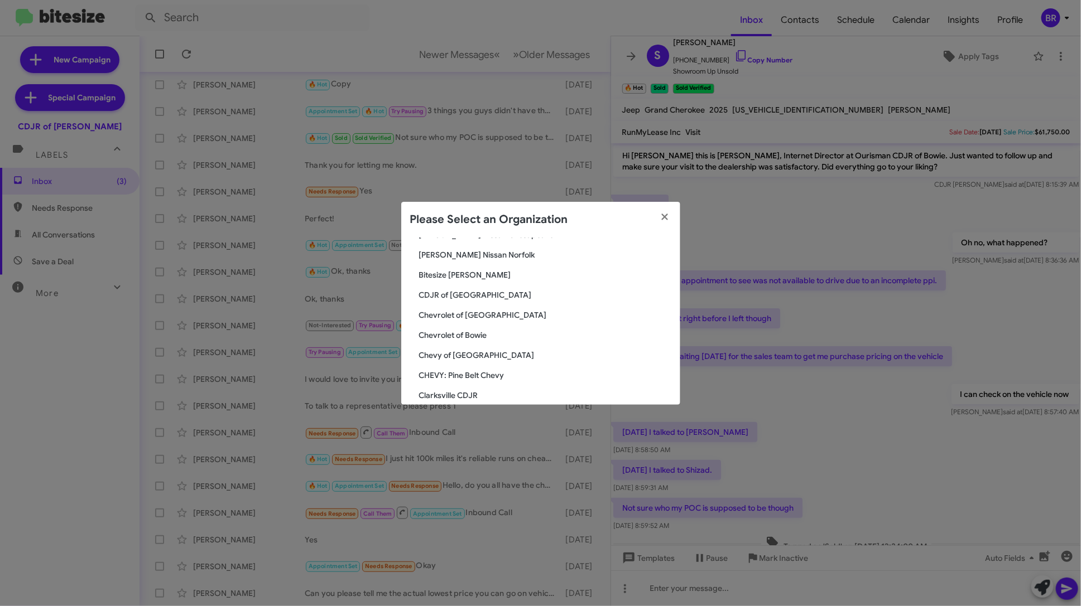
click at [489, 315] on span "Chevrolet of [GEOGRAPHIC_DATA]" at bounding box center [545, 315] width 252 height 11
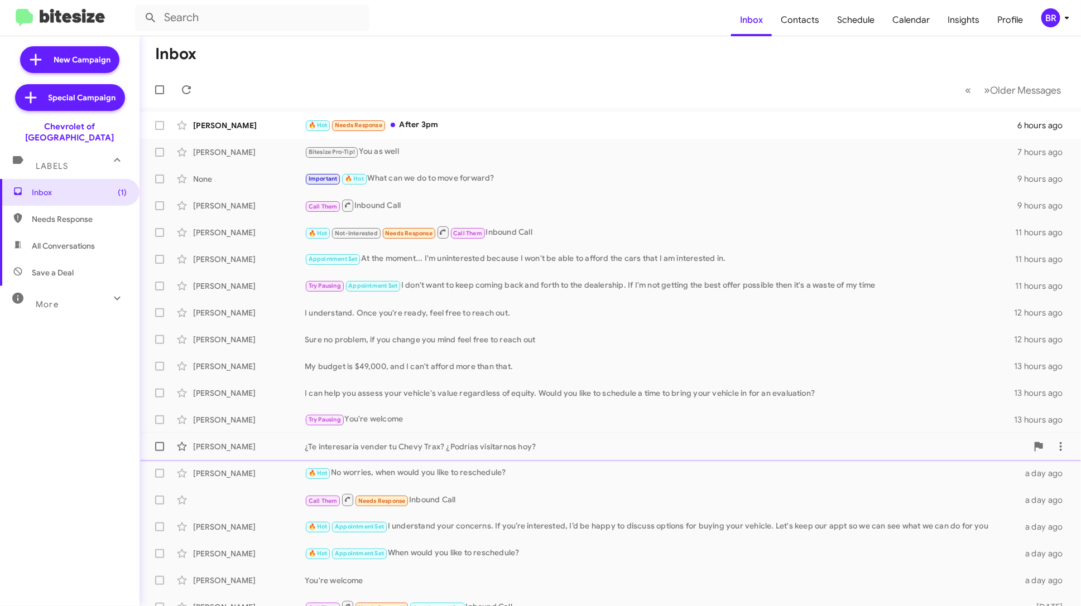
scroll to position [41, 0]
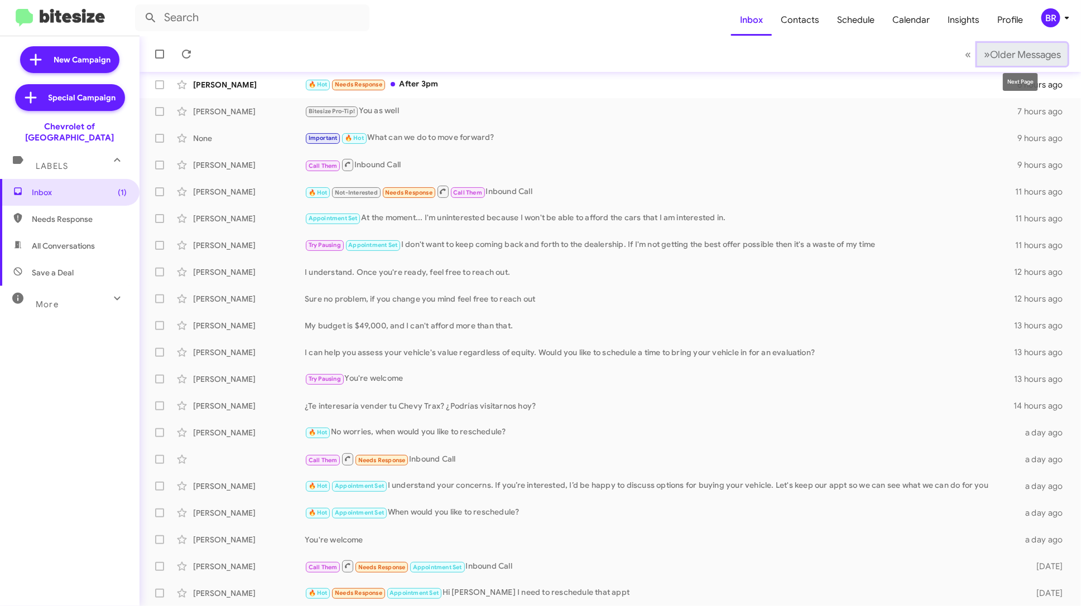
click at [1020, 57] on span "Older Messages" at bounding box center [1025, 55] width 71 height 12
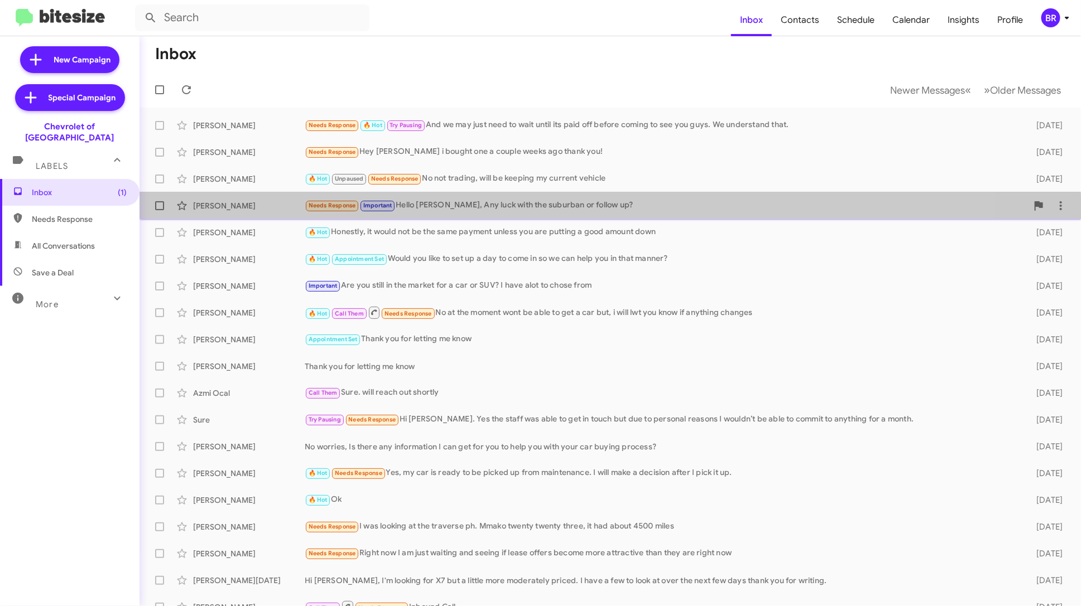
click at [542, 213] on div "Roderick Kenneth Day Needs Response Important Hello Erik, Any luck with the sub…" at bounding box center [609, 206] width 923 height 22
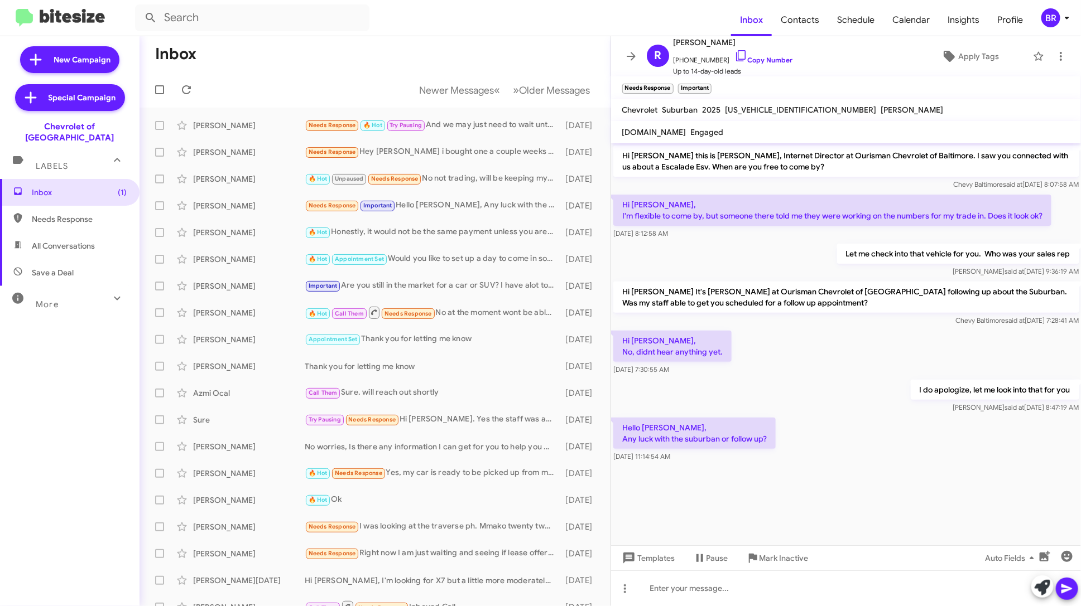
click at [94, 290] on div "More" at bounding box center [58, 300] width 99 height 21
click at [73, 456] on span "Sold" at bounding box center [69, 469] width 139 height 27
type input "in:sold"
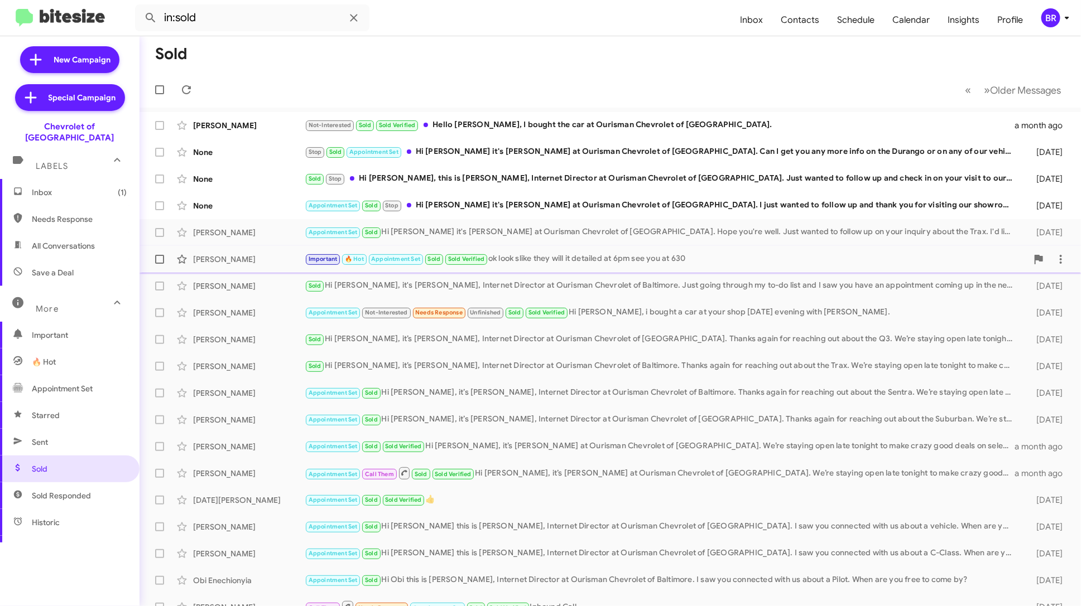
click at [563, 259] on div "Important 🔥 Hot Appointment Set Sold Sold Verified ok look slike they will it d…" at bounding box center [666, 259] width 723 height 13
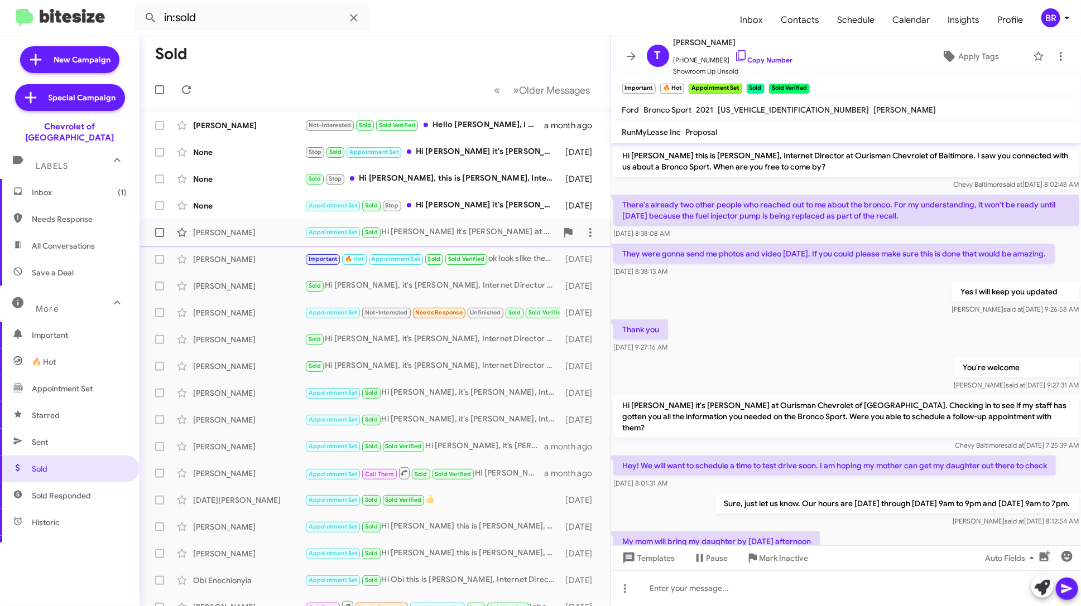
click at [488, 239] on div "Wilson Brockington Appointment Set Sold Hi Wilson it's Erik Hershan at Ourisman…" at bounding box center [374, 233] width 453 height 22
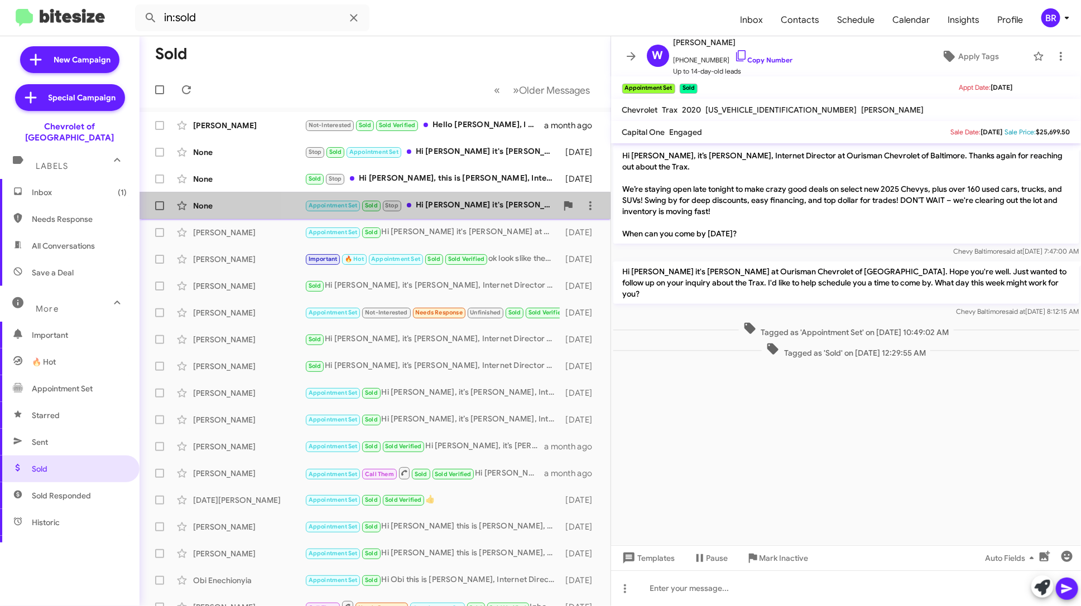
click at [456, 209] on div "Appointment Set Sold Stop Hi Donna it's Victoria Cook at Ourisman Chevrolet of …" at bounding box center [431, 205] width 252 height 13
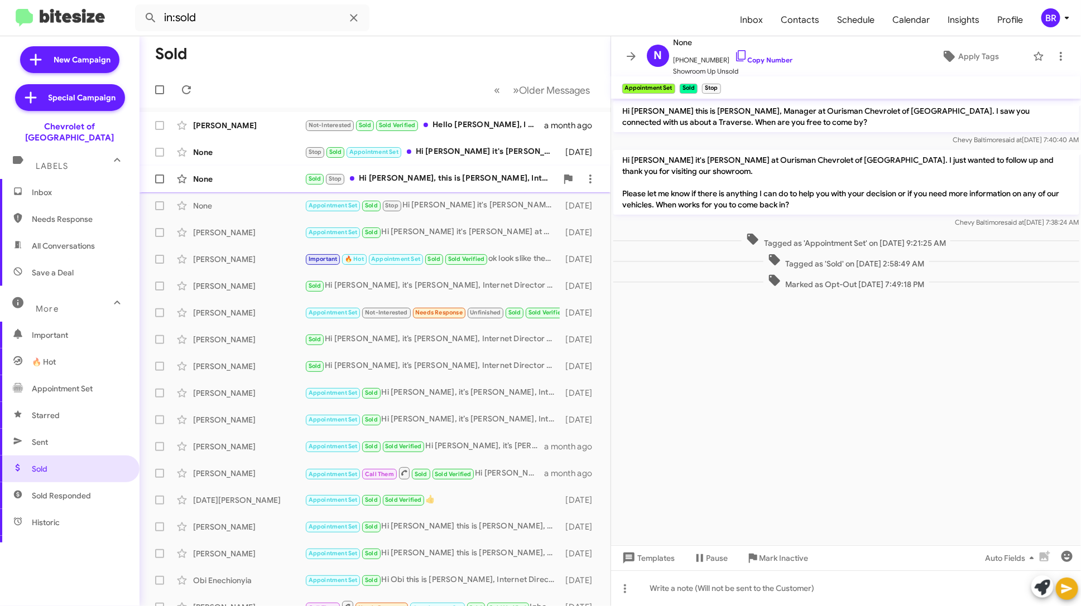
click at [455, 176] on div "Sold Stop Hi Justin, this is Teneka Miller, Internet Director at Ourisman Chevr…" at bounding box center [431, 178] width 252 height 13
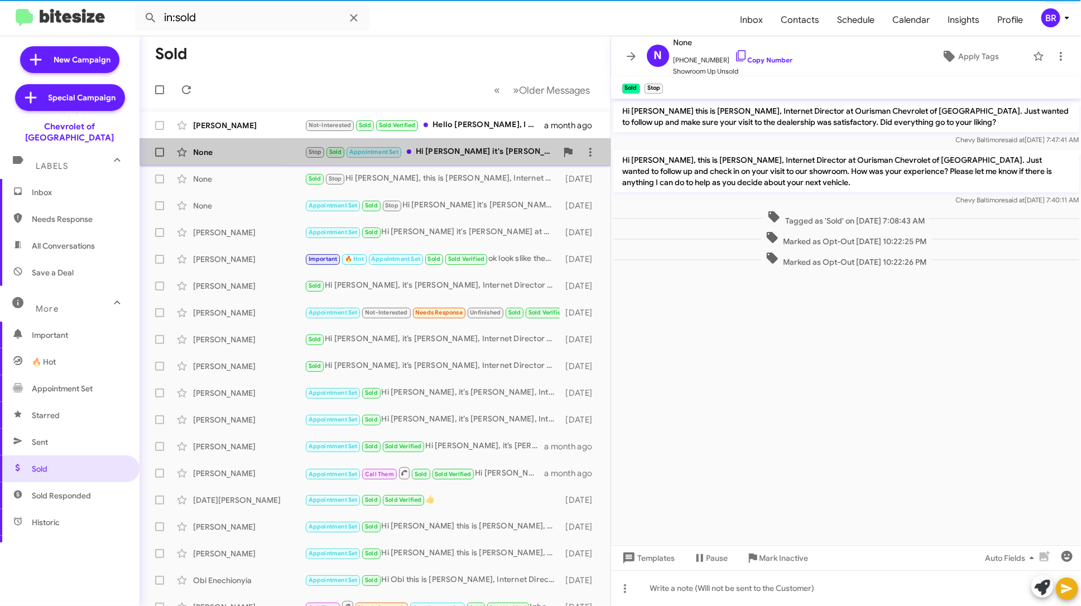
click at [460, 152] on div "Stop Sold Appointment Set Hi Brandon it's Teneka Miller at Ourisman Chevrolet o…" at bounding box center [431, 152] width 252 height 13
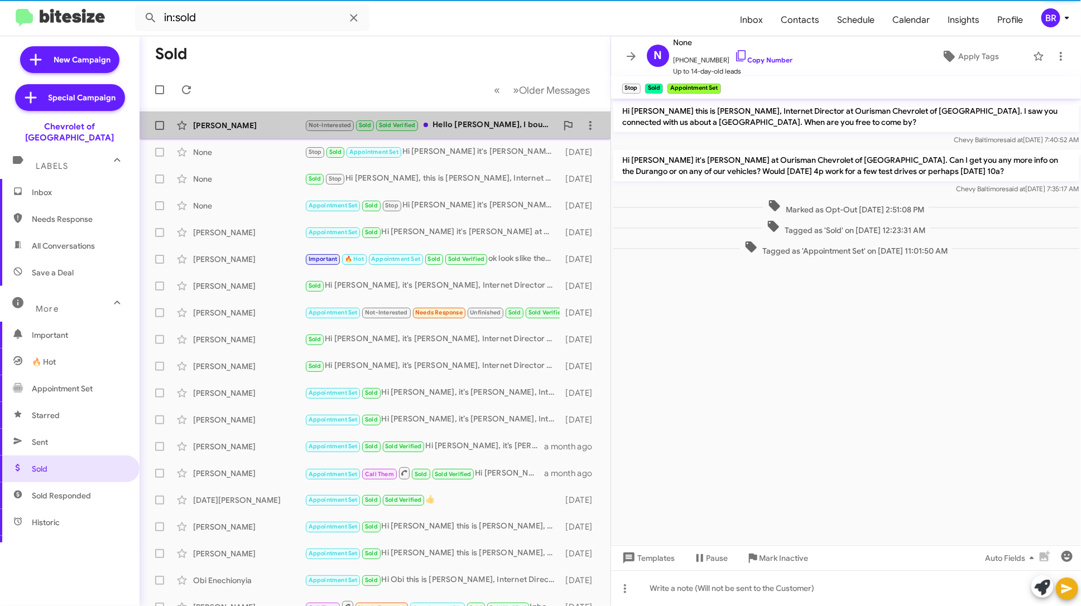
click at [465, 123] on div "Not-Interested Sold Sold Verified Hello Erik, I bought the car at Ourisman Chev…" at bounding box center [431, 125] width 252 height 13
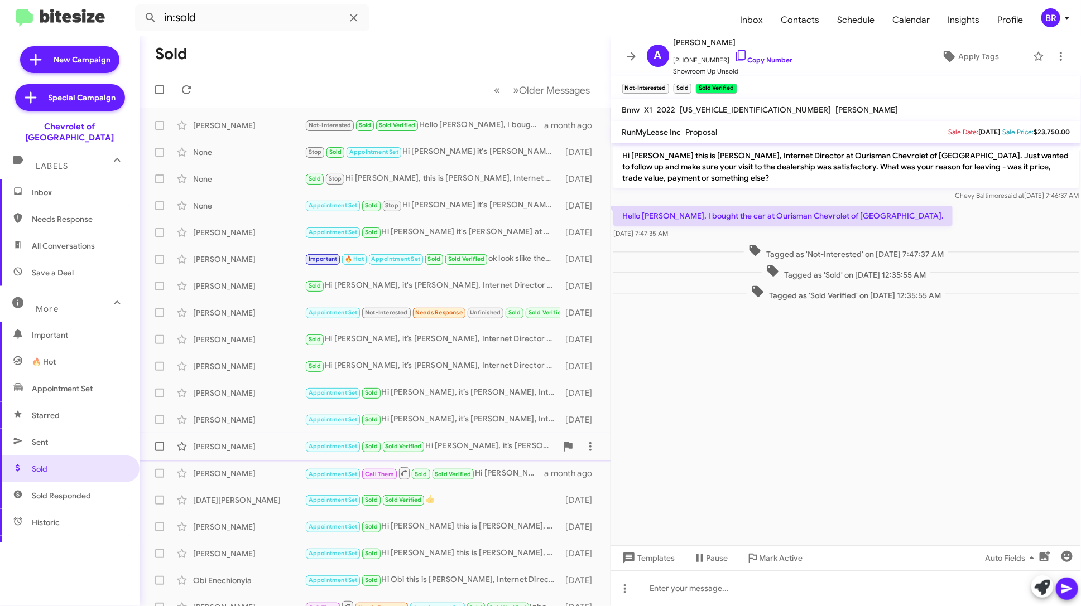
click at [469, 441] on div "Appointment Set Sold Sold Verified Hi Piper, it’s Erik Hershan at Ourisman Chev…" at bounding box center [431, 446] width 252 height 13
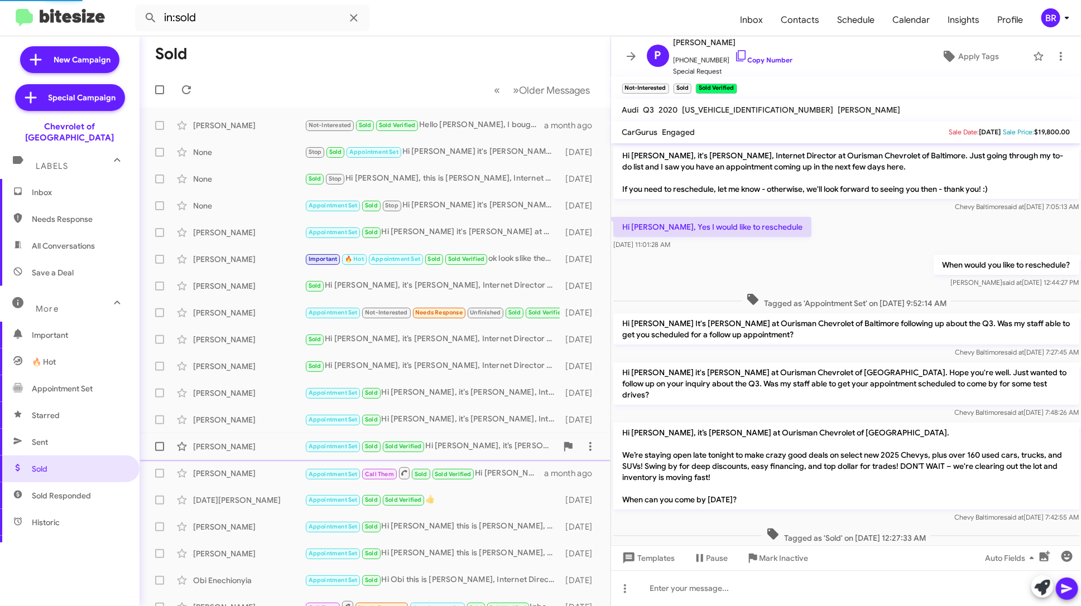
scroll to position [34, 0]
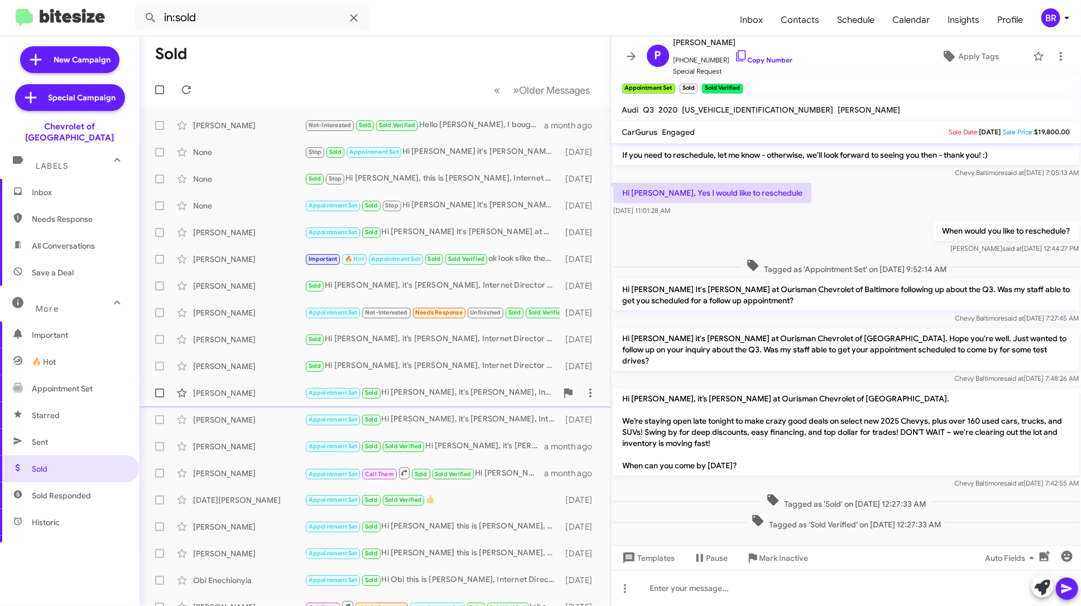
click at [471, 406] on span "Van Lee Appointment Set Sold Hi Kevin, it’s Erik Hershan, Internet Director at …" at bounding box center [374, 393] width 471 height 27
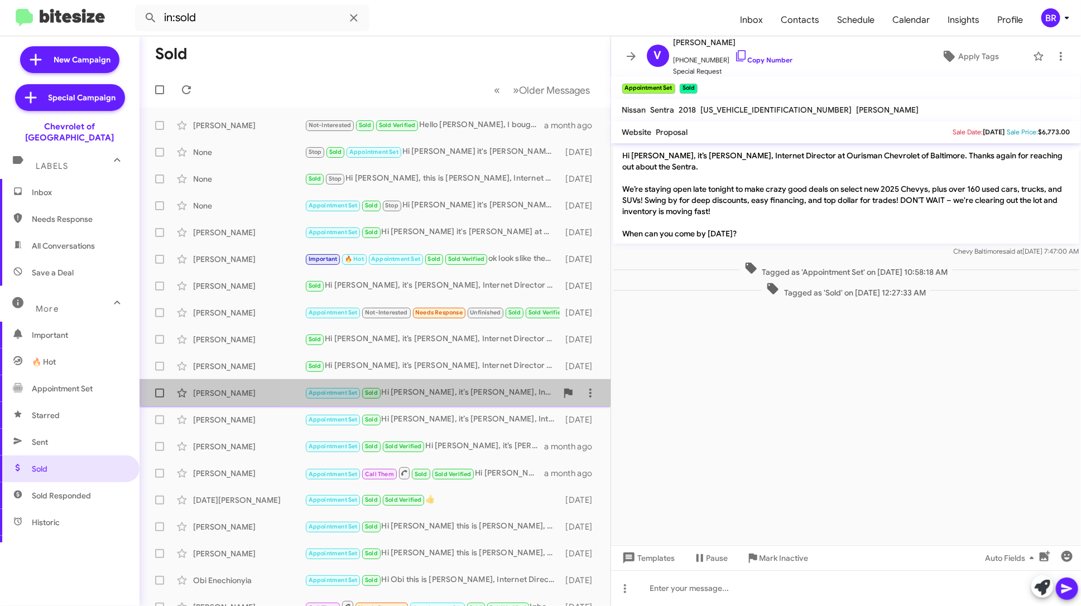
click at [471, 381] on span "Van Lee Appointment Set Sold Hi Kevin, it’s Erik Hershan, Internet Director at …" at bounding box center [374, 393] width 471 height 27
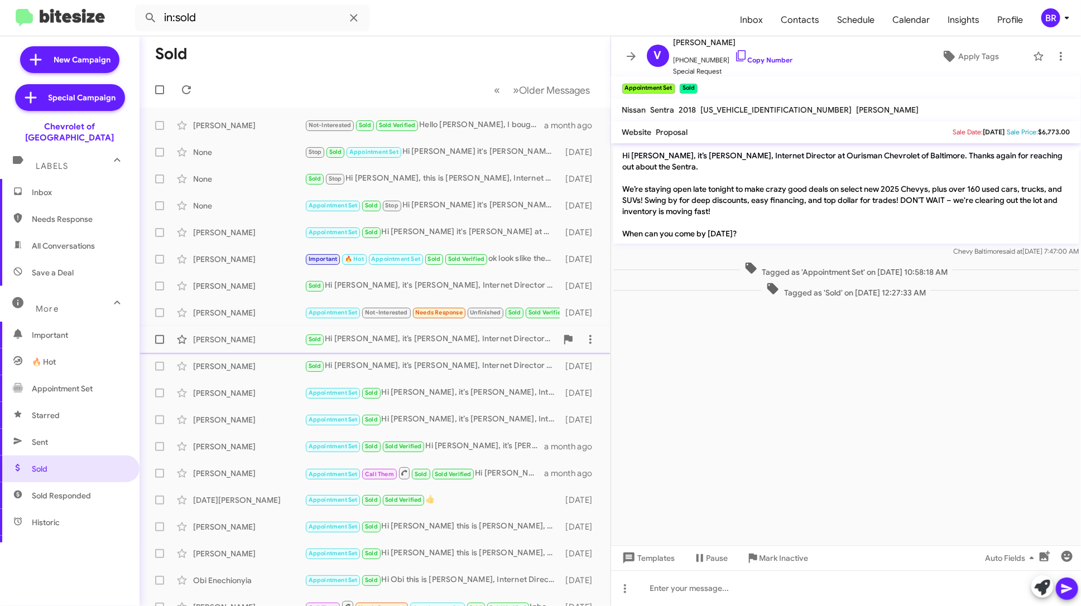
click at [482, 344] on div "Sold Hi Todd, it’s Erik Hershan, Internet Director at Ourisman Chevrolet of Bal…" at bounding box center [431, 339] width 252 height 13
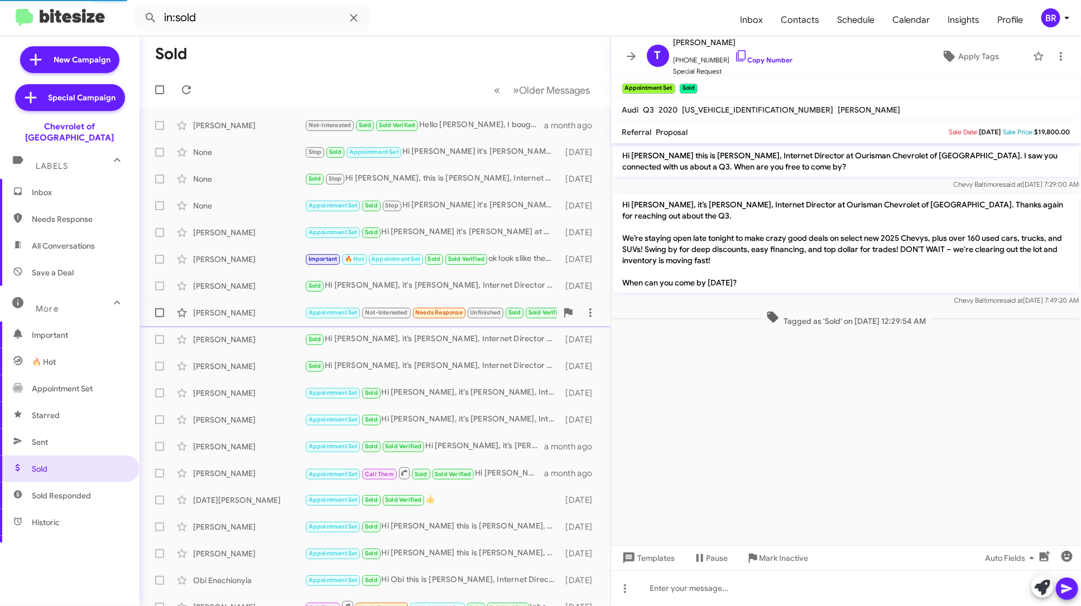
click at [492, 317] on small "Unfinished" at bounding box center [486, 313] width 36 height 11
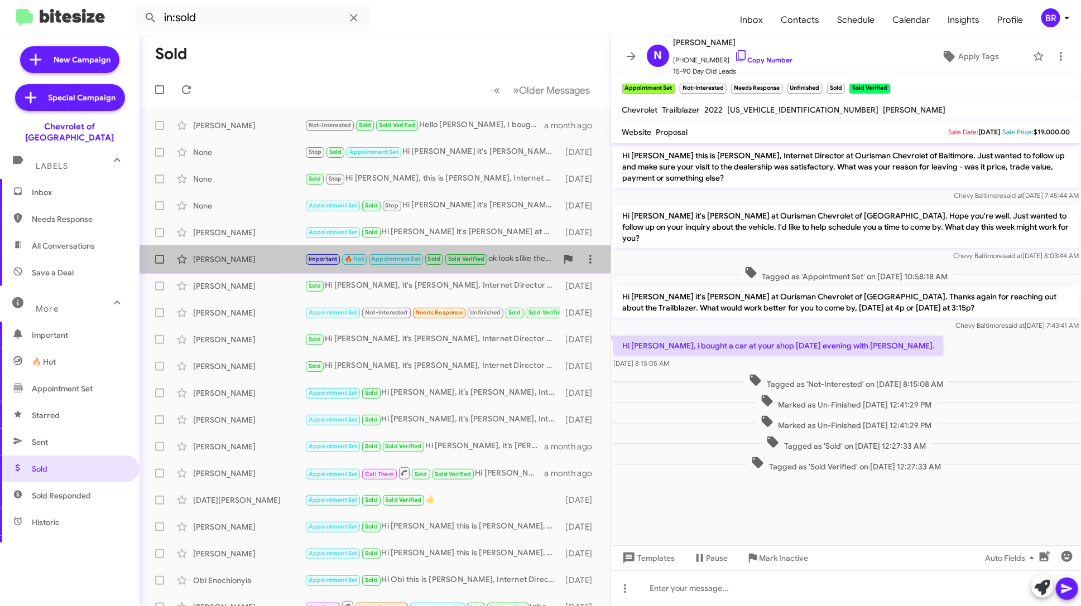
click at [480, 263] on small "Sold Verified" at bounding box center [466, 259] width 42 height 11
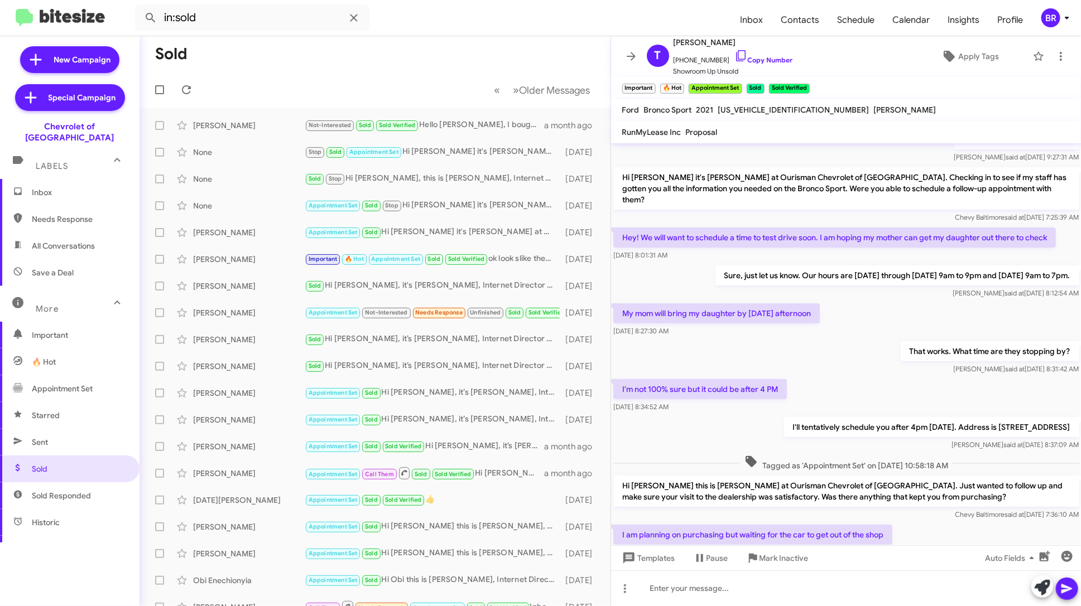
scroll to position [88, 0]
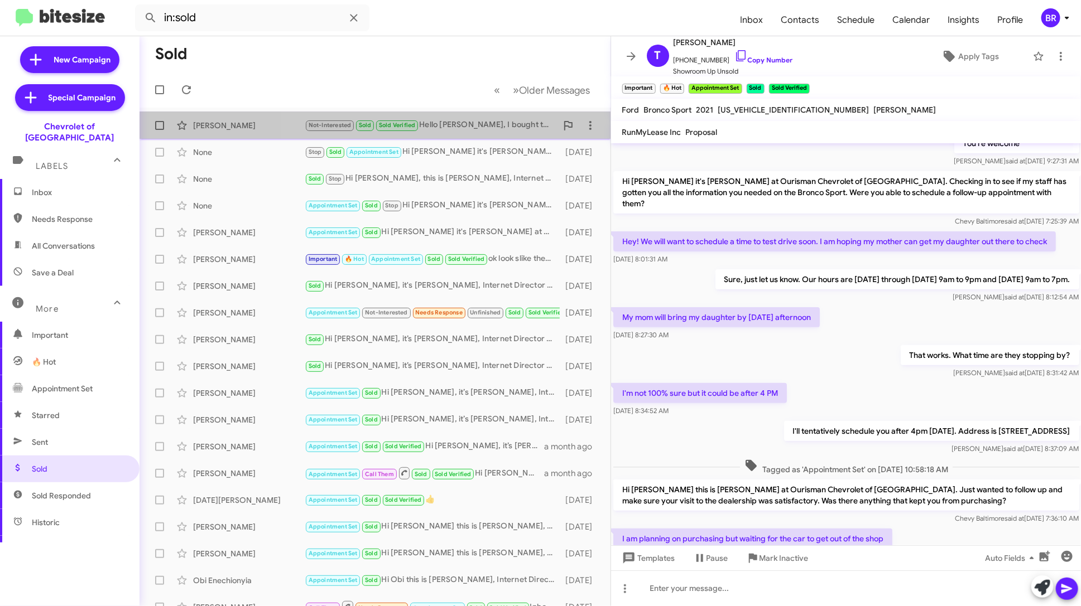
click at [476, 127] on div "Not-Interested Sold Sold Verified Hello Erik, I bought the car at Ourisman Chev…" at bounding box center [431, 125] width 252 height 13
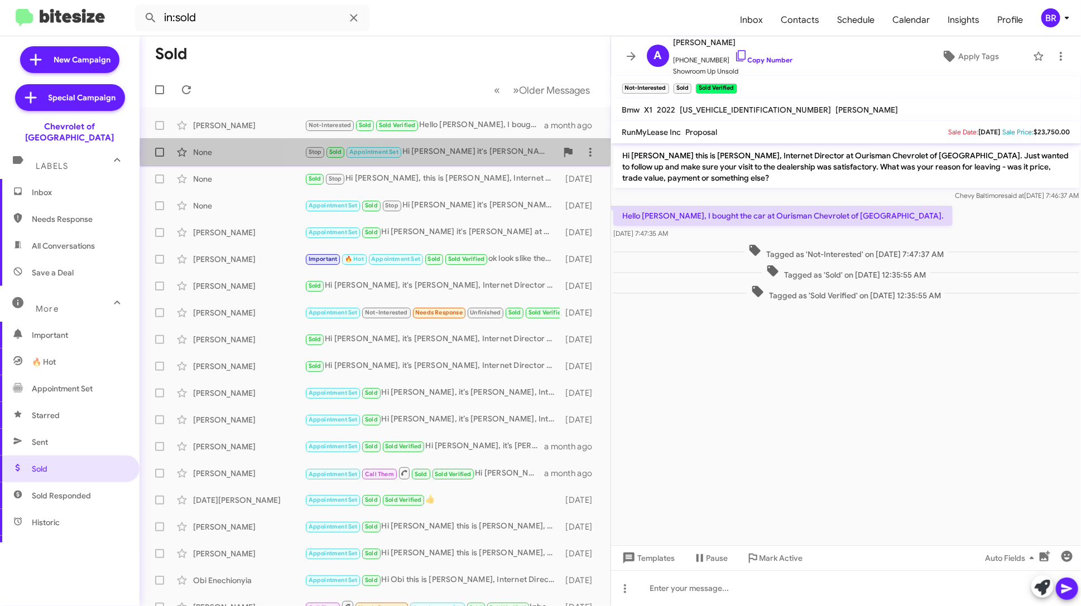
click at [475, 152] on div "Stop Sold Appointment Set Hi Brandon it's Teneka Miller at Ourisman Chevrolet o…" at bounding box center [431, 152] width 252 height 13
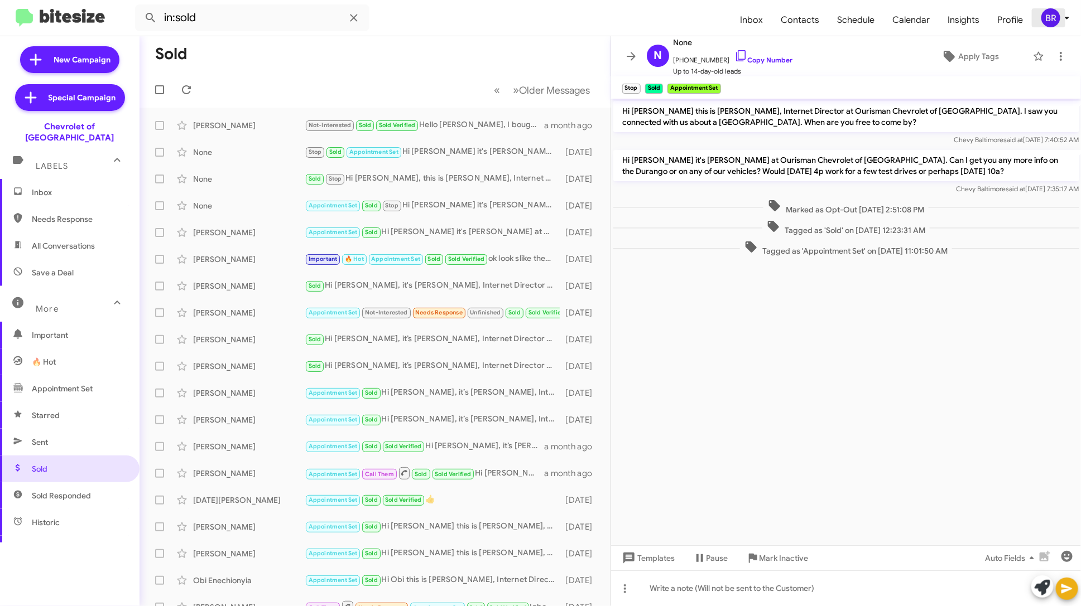
click at [1052, 18] on div "BR" at bounding box center [1050, 17] width 19 height 19
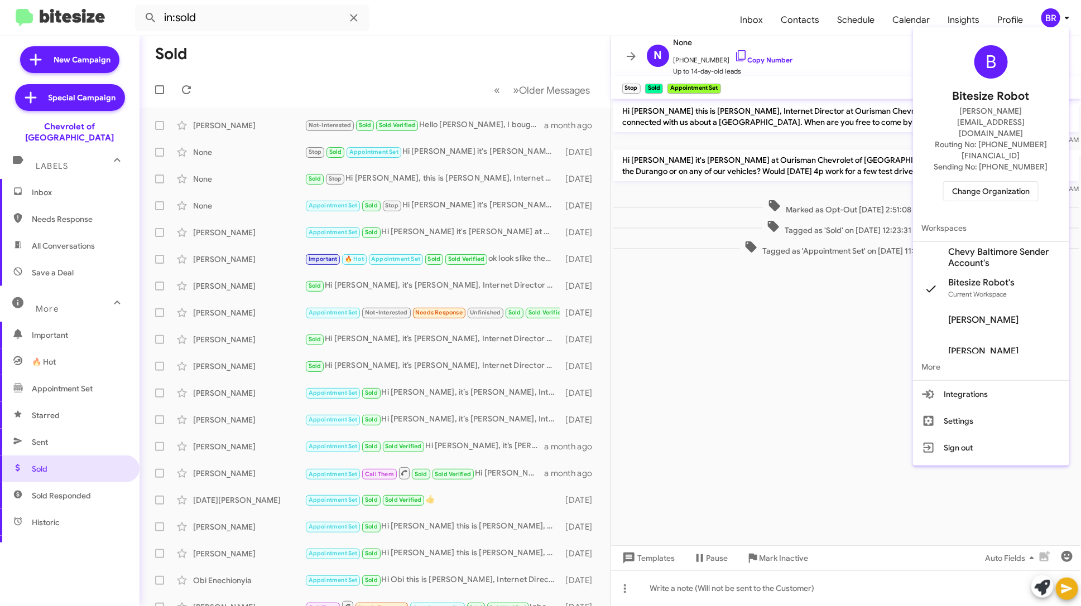
click at [1010, 182] on span "Change Organization" at bounding box center [991, 191] width 78 height 19
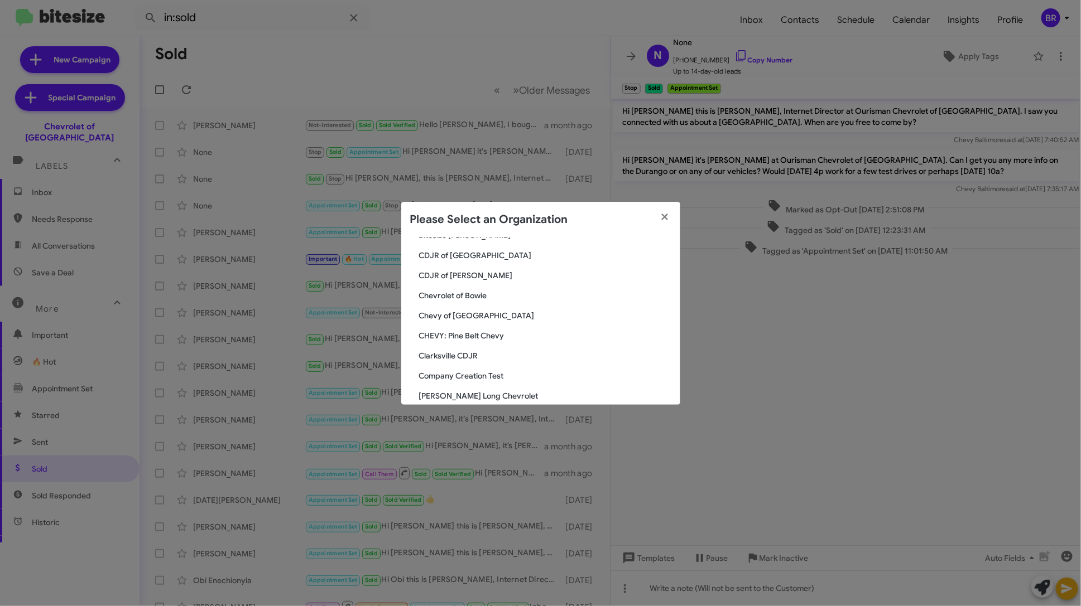
scroll to position [288, 0]
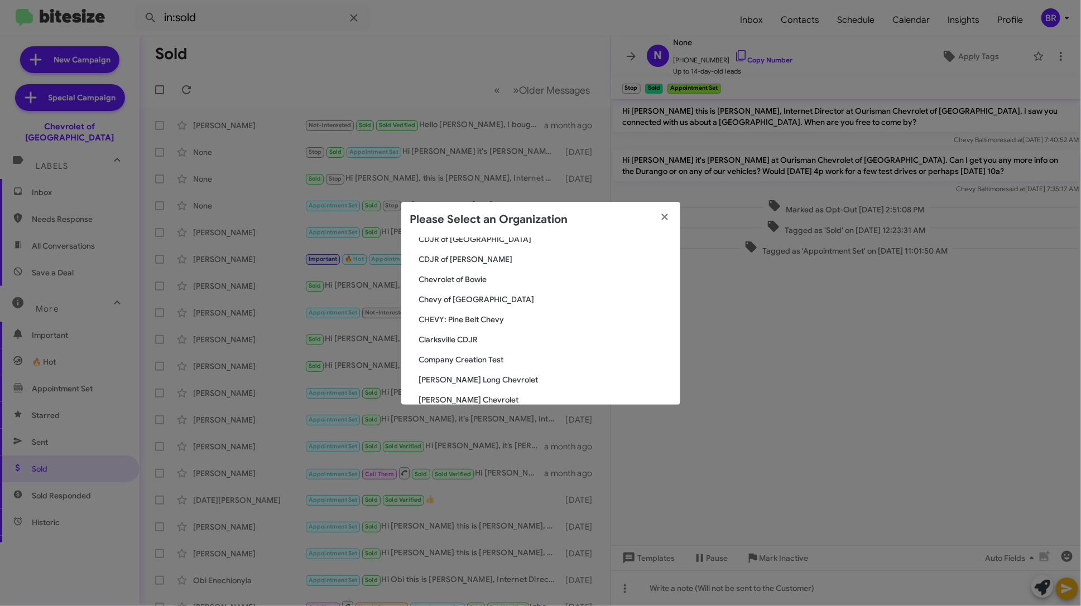
click at [473, 296] on span "Chevy of Rockville" at bounding box center [545, 299] width 252 height 11
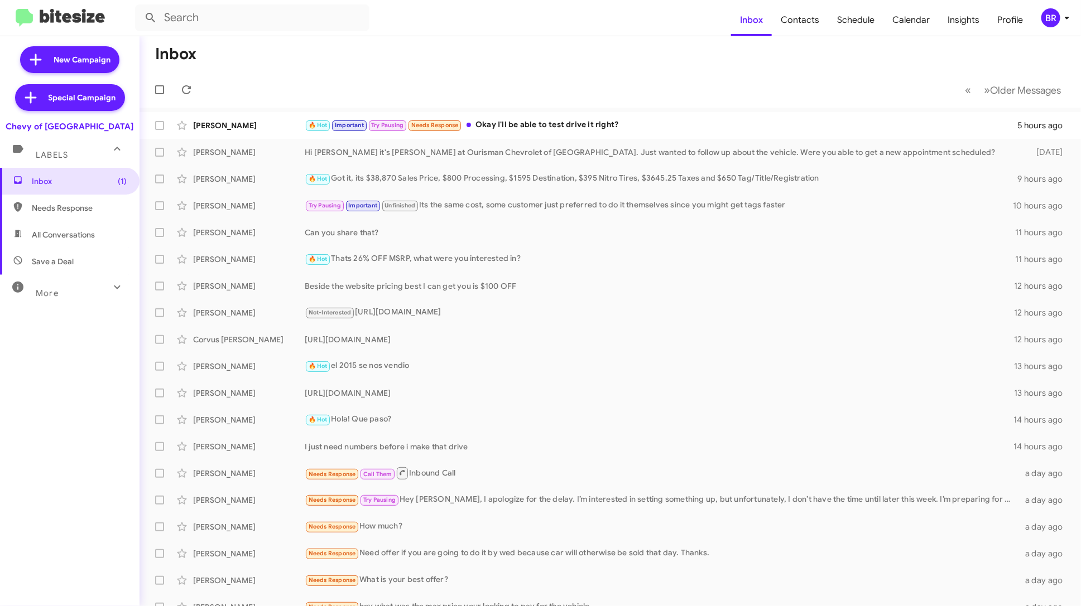
click at [78, 293] on div "More" at bounding box center [58, 288] width 99 height 21
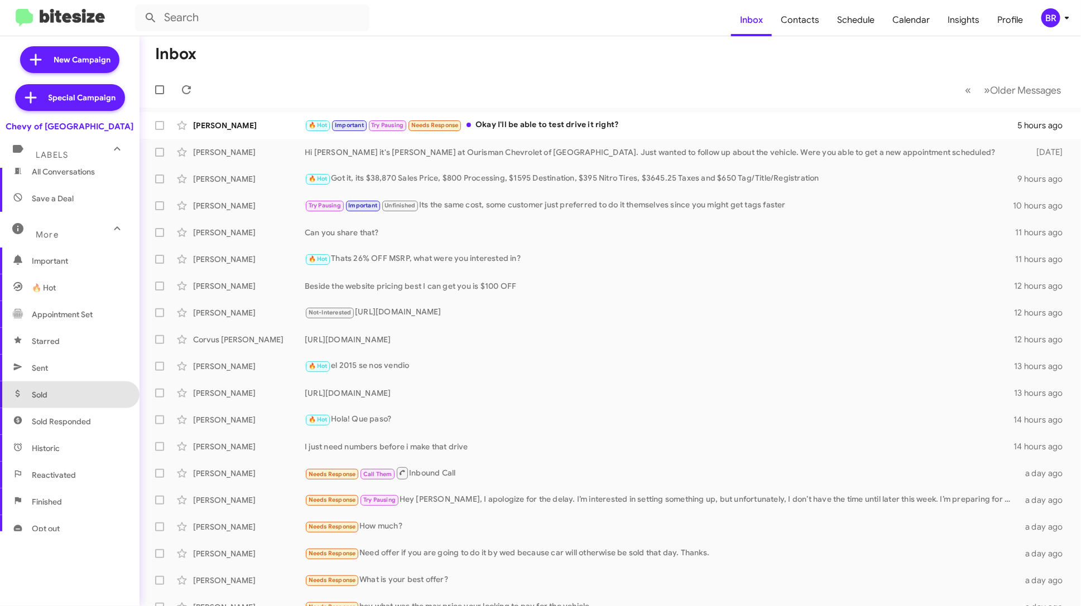
click at [85, 400] on span "Sold" at bounding box center [69, 395] width 139 height 27
type input "in:sold"
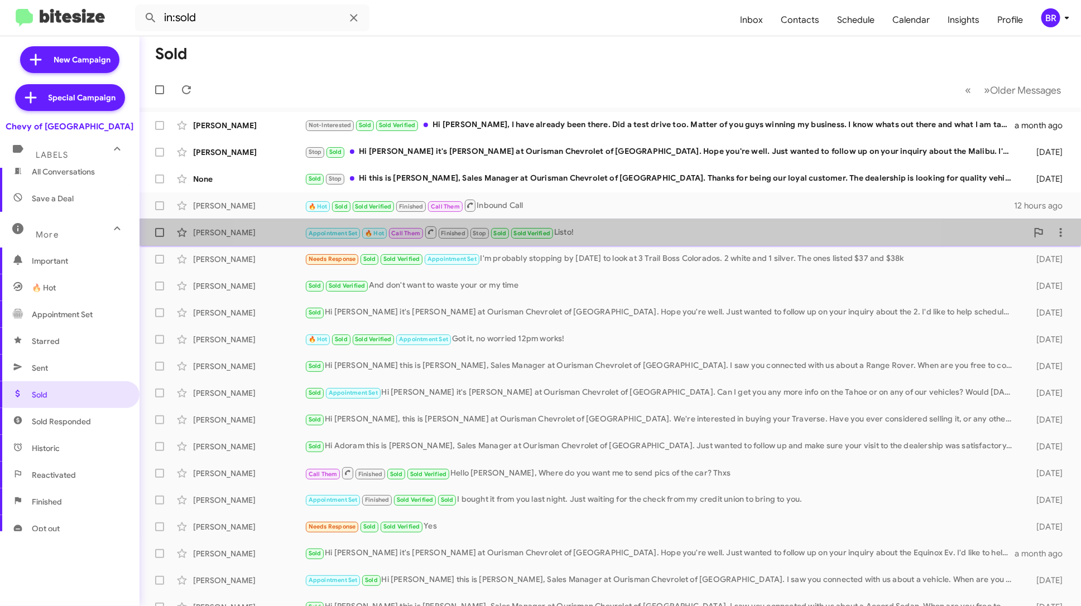
click at [586, 237] on div "Appointment Set 🔥 Hot Call Them Finished Stop Sold Sold Verified Listo!" at bounding box center [666, 232] width 723 height 14
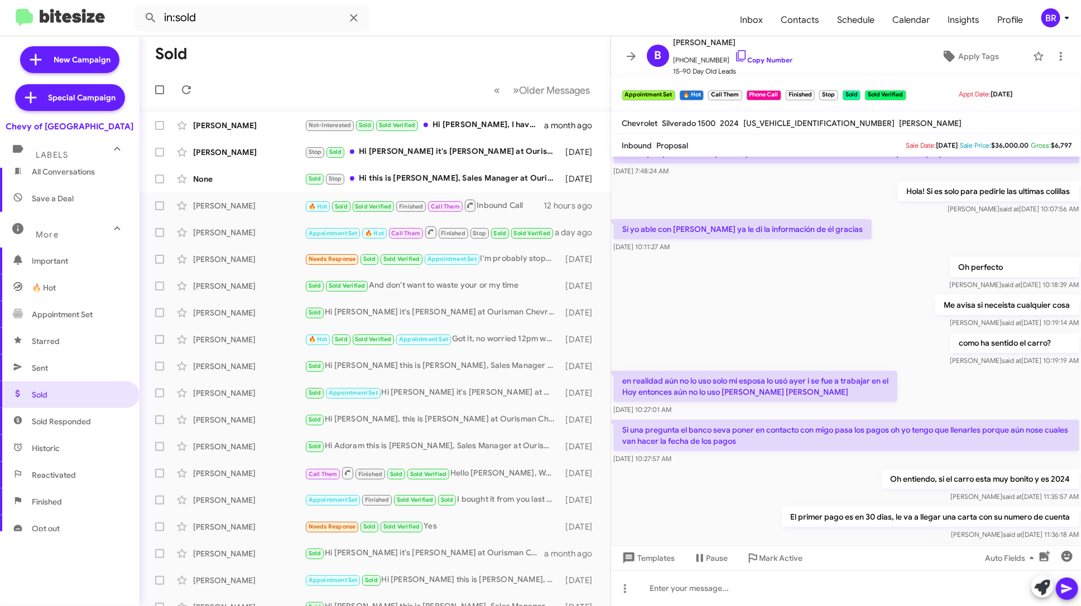
scroll to position [45, 0]
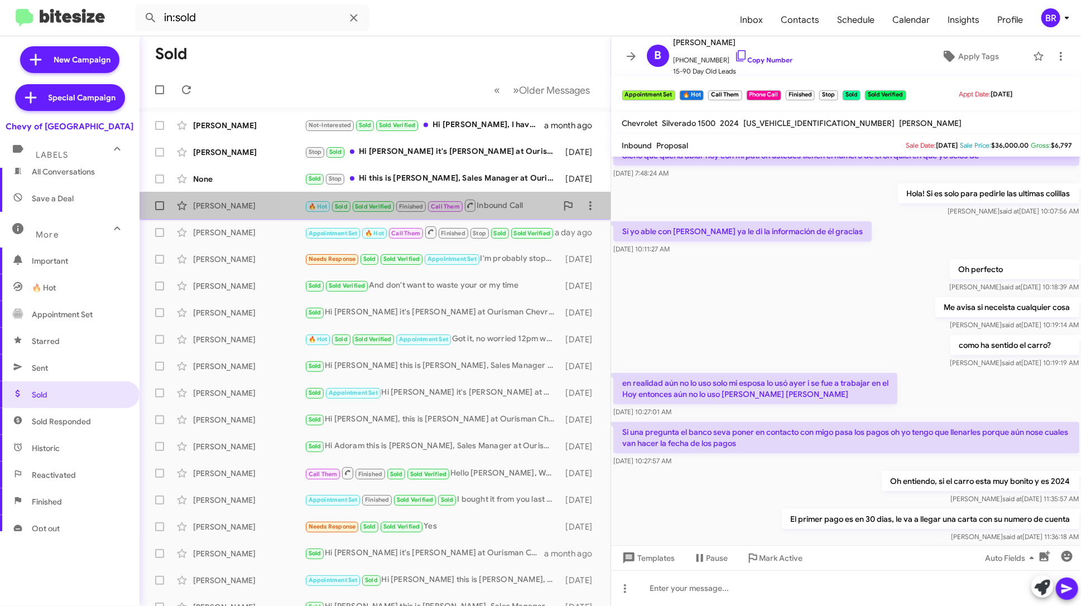
click at [524, 211] on div "🔥 Hot Sold Sold Verified Finished Call Them Inbound Call" at bounding box center [431, 206] width 252 height 14
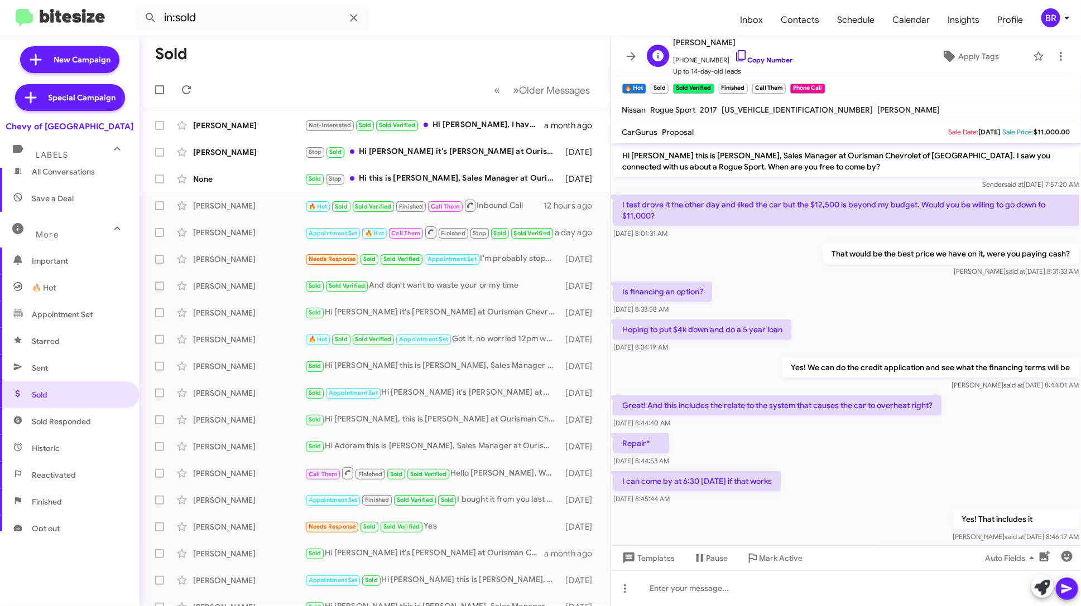
click at [772, 62] on link "Copy Number" at bounding box center [763, 60] width 59 height 8
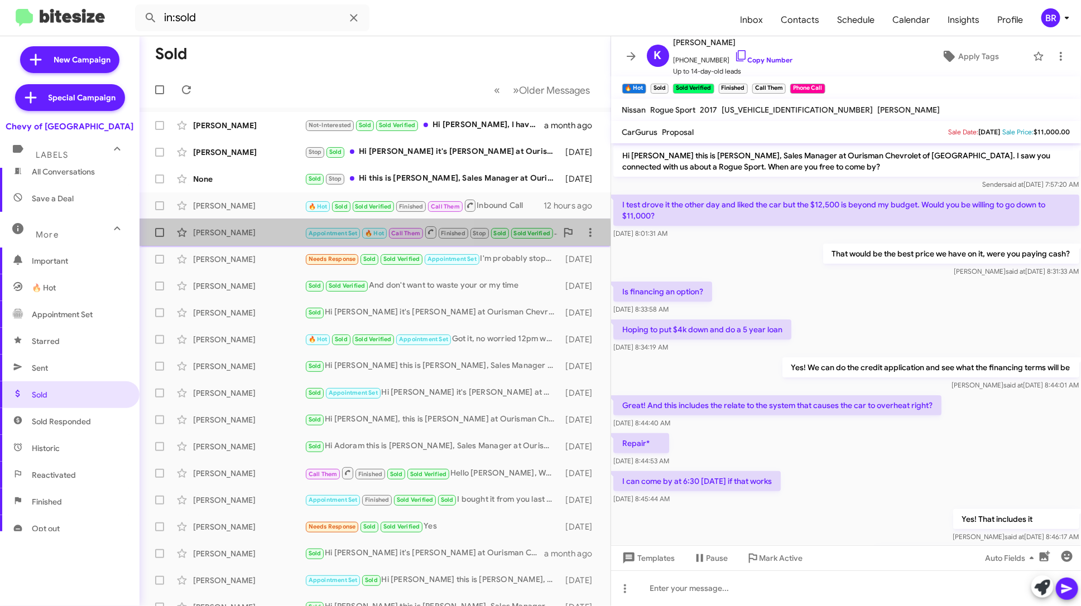
click at [259, 238] on div "[PERSON_NAME] Appointment Set 🔥 Hot Call Them Finished Stop Sold Sold Verified …" at bounding box center [374, 233] width 453 height 22
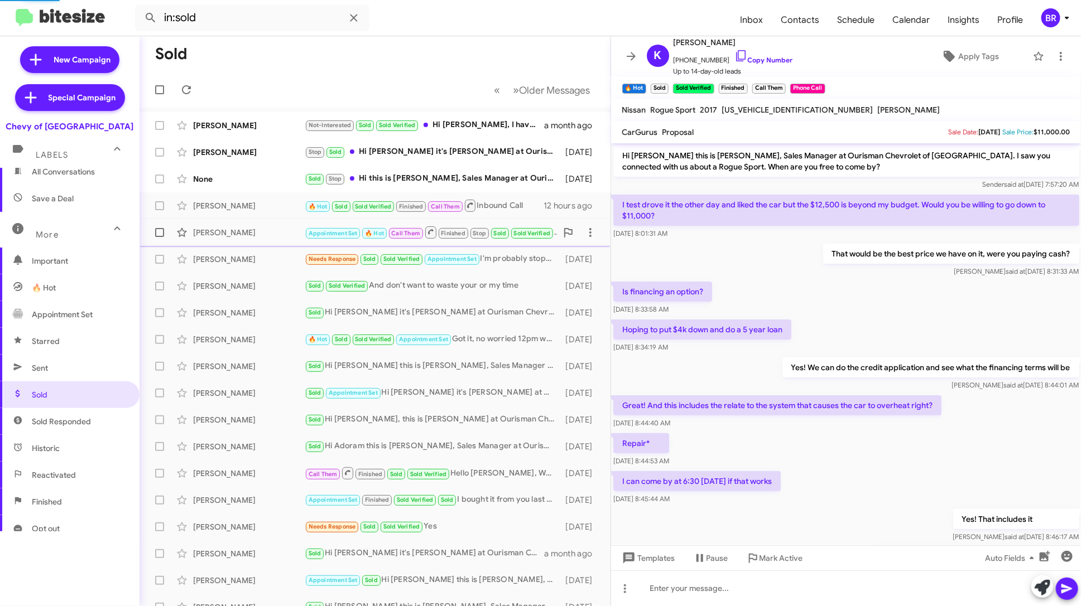
scroll to position [375, 0]
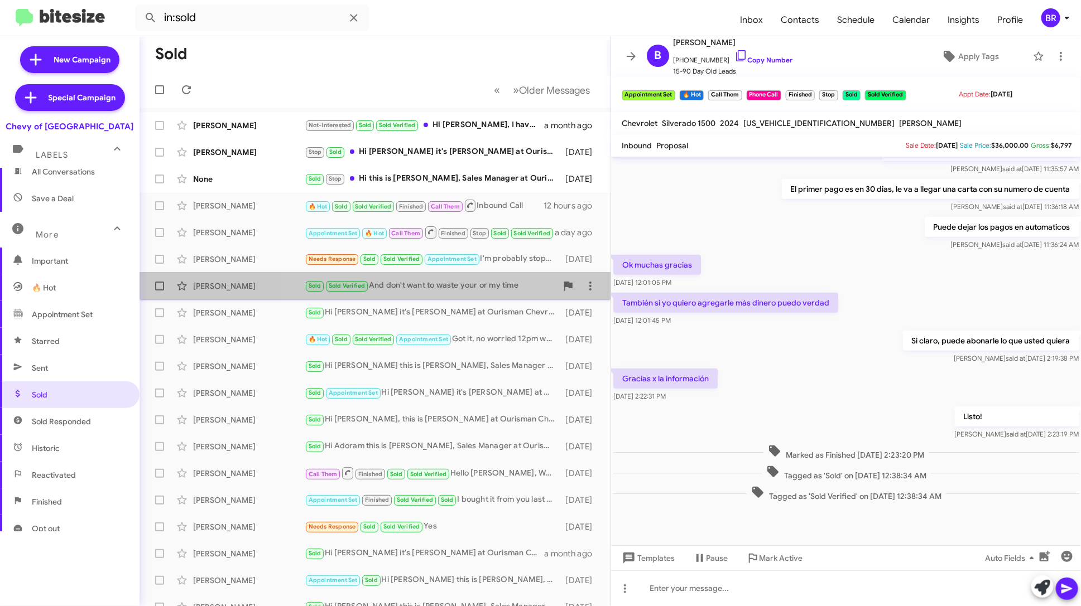
click at [464, 290] on div "Sold Sold Verified And don't want to waste your or my time" at bounding box center [431, 286] width 252 height 13
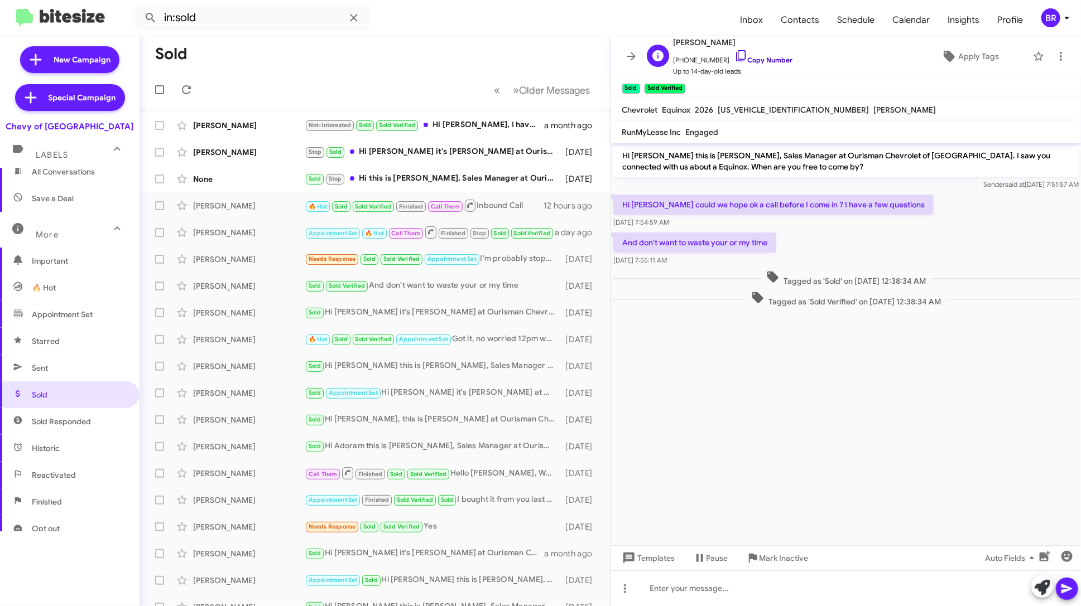
click at [762, 60] on link "Copy Number" at bounding box center [763, 60] width 59 height 8
click at [503, 289] on div "Sold Sold Verified And don't want to waste your or my time" at bounding box center [431, 286] width 252 height 13
click at [515, 259] on div "Needs Response Sold Sold Verified Appointment Set I'm probably stopping by [DAT…" at bounding box center [431, 259] width 252 height 13
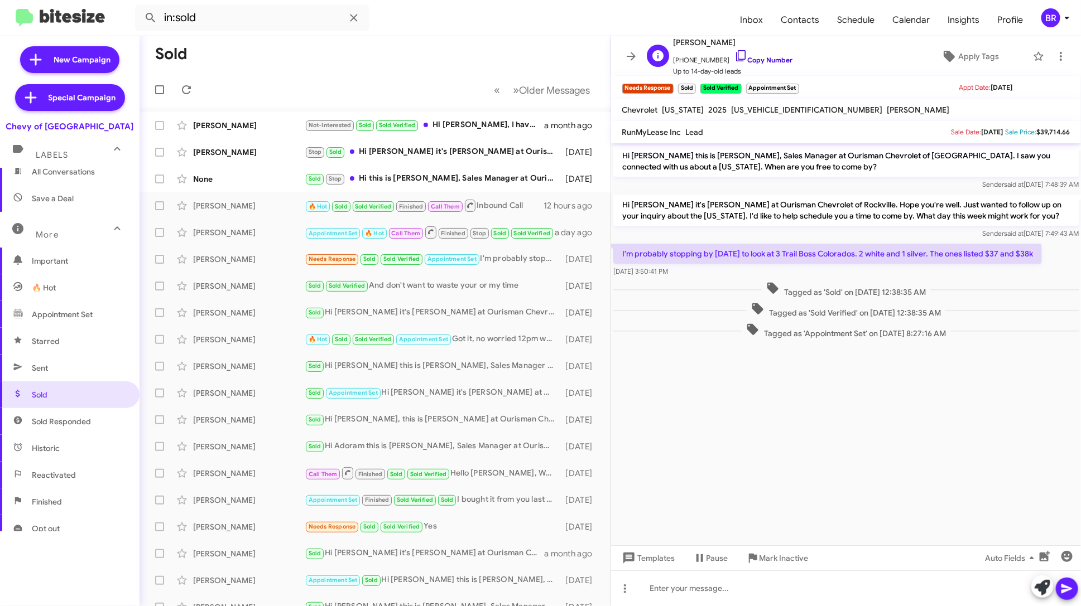
click at [755, 59] on link "Copy Number" at bounding box center [763, 60] width 59 height 8
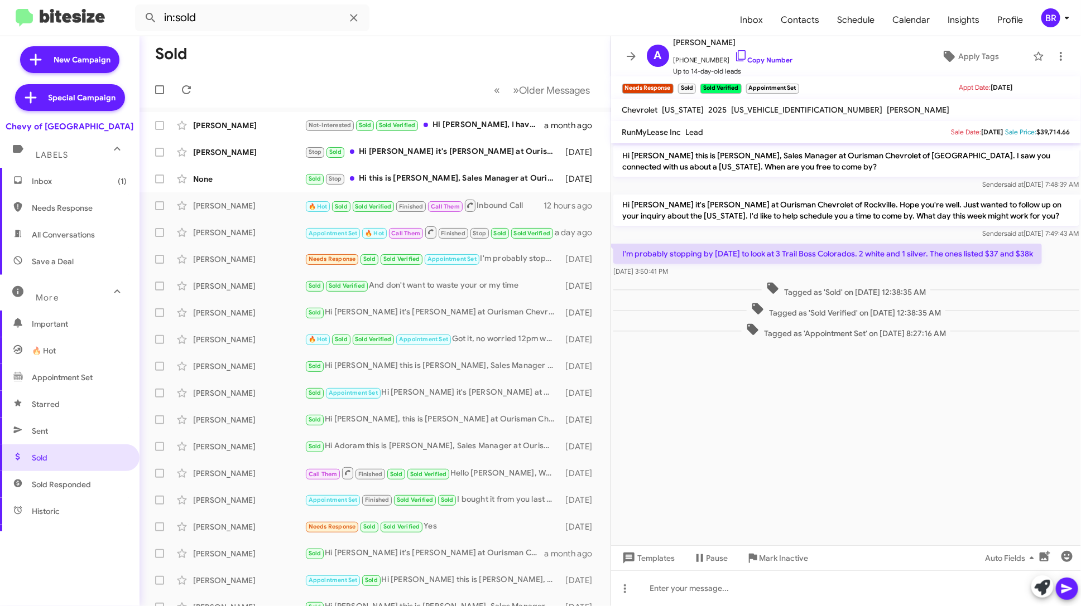
click at [79, 174] on span "Inbox (1)" at bounding box center [69, 181] width 139 height 27
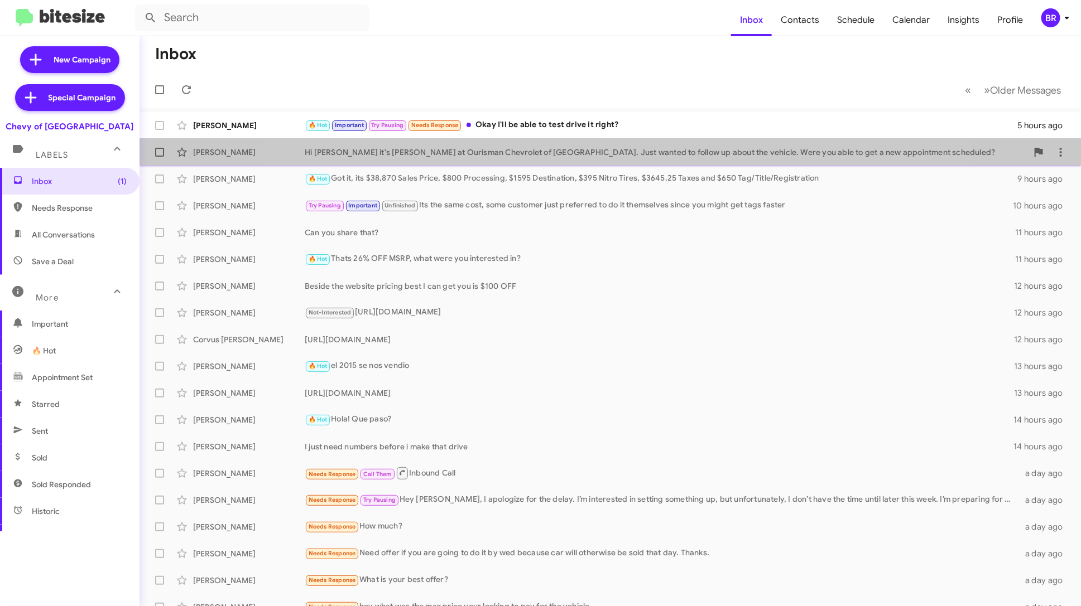
click at [601, 147] on div "Hi Danelle it's David Alvarez at Ourisman Chevrolet of Rockville. Just wanted t…" at bounding box center [666, 152] width 723 height 11
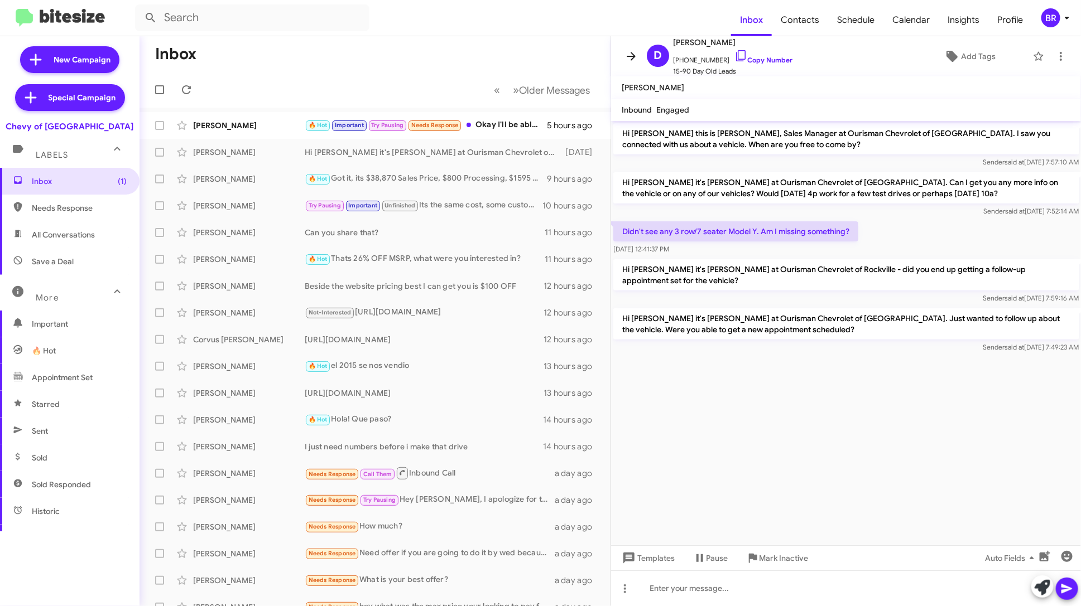
click at [627, 54] on icon at bounding box center [630, 56] width 13 height 13
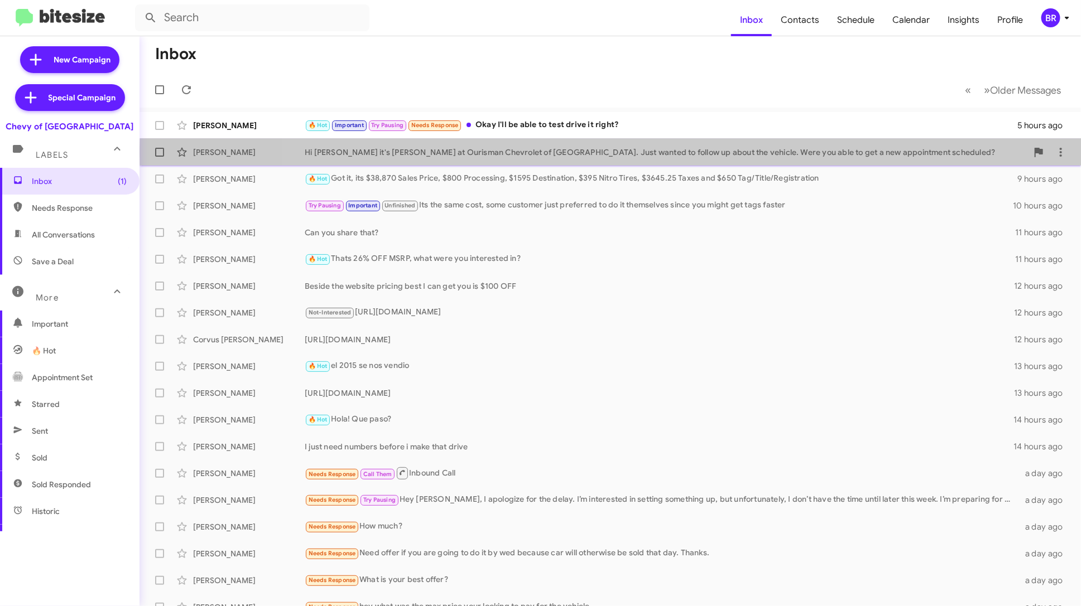
click at [854, 153] on div "Hi Danelle it's David Alvarez at Ourisman Chevrolet of Rockville. Just wanted t…" at bounding box center [666, 152] width 723 height 11
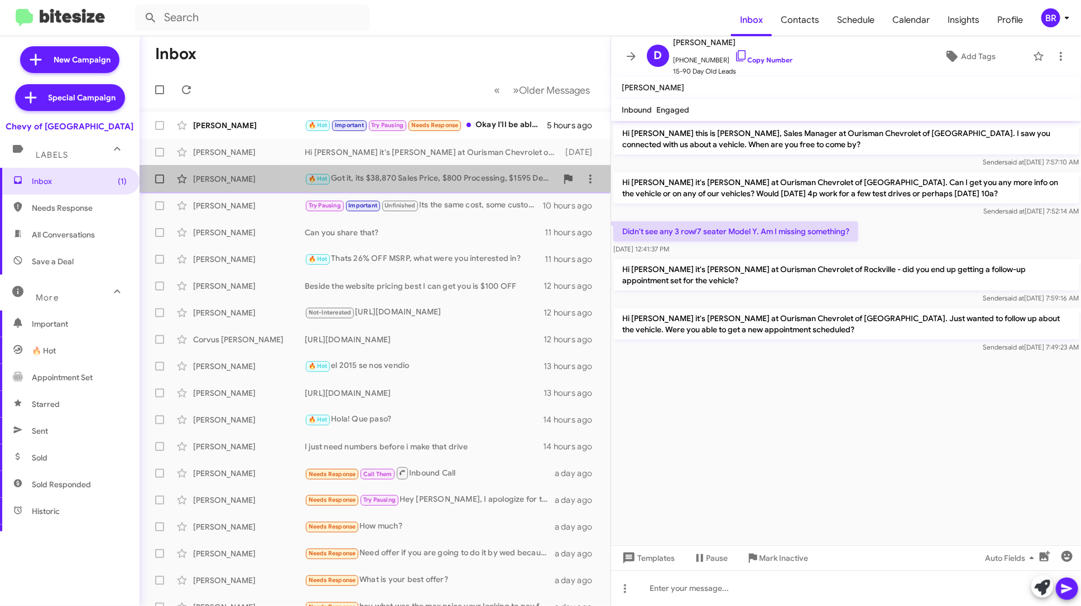
click at [445, 179] on div "🔥 Hot Got it, its $38,870 Sales Price, $800 Processing, $1595 Destination, $395…" at bounding box center [431, 178] width 252 height 13
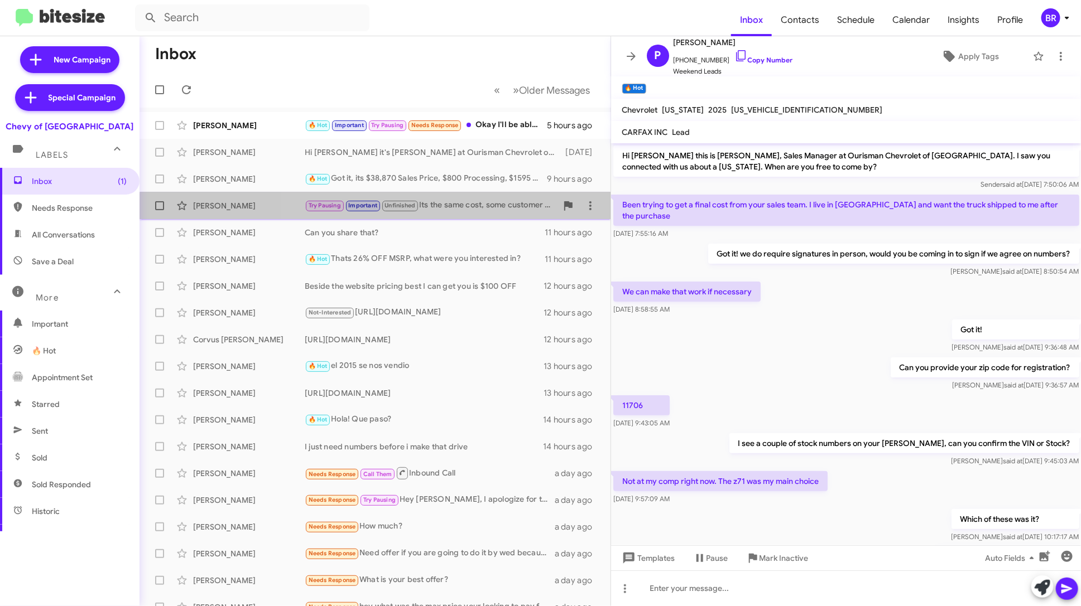
click at [493, 213] on div "Ryan Colston Try Pausing Important Unfinished Its the same cost, some customer …" at bounding box center [374, 206] width 453 height 22
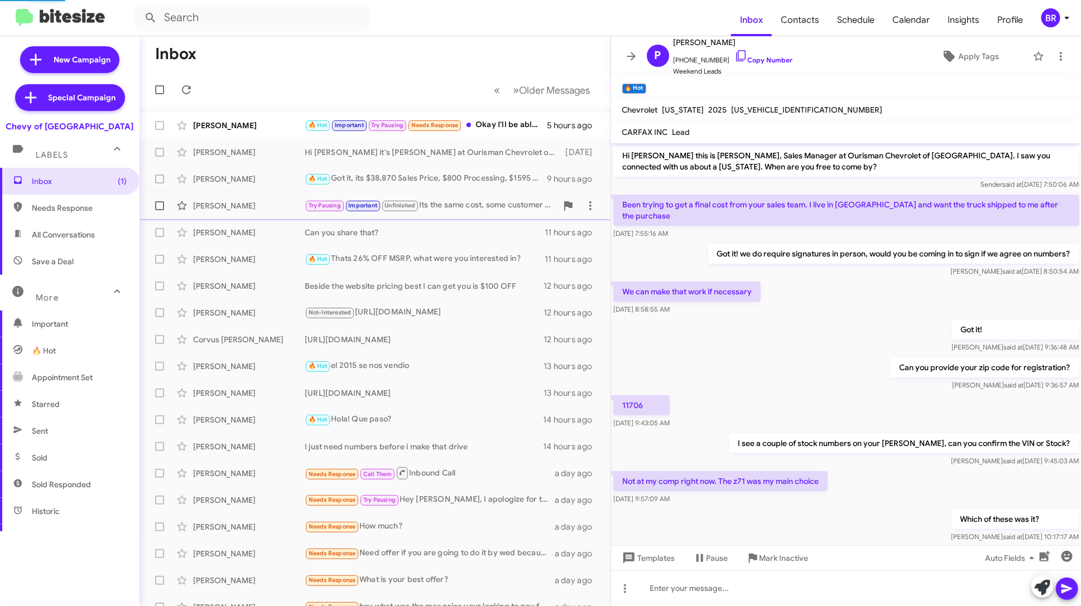
scroll to position [116, 0]
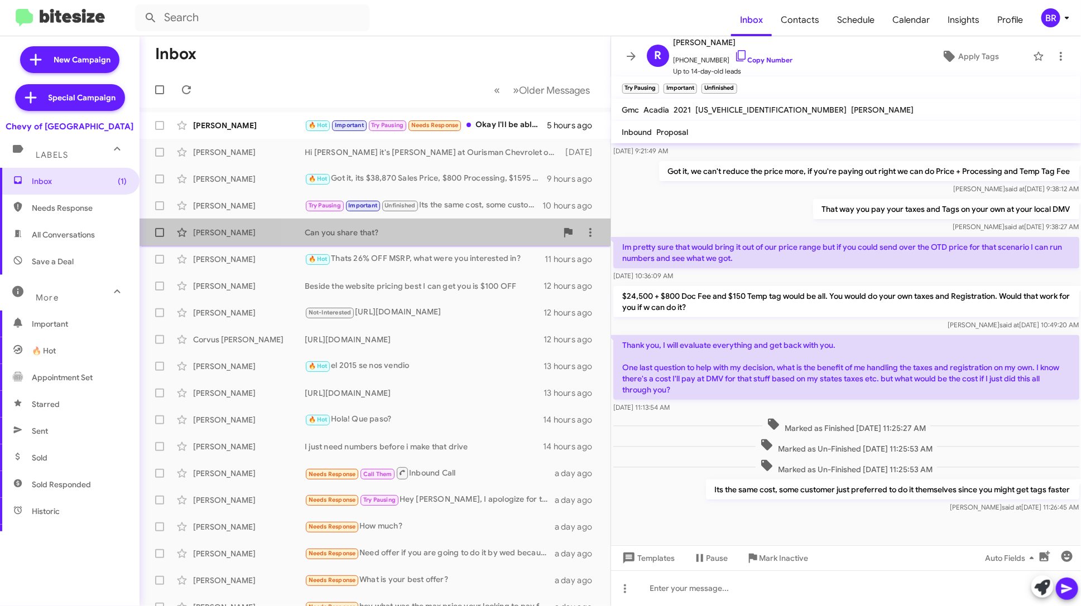
click at [481, 234] on div "Can you share that?" at bounding box center [431, 232] width 252 height 11
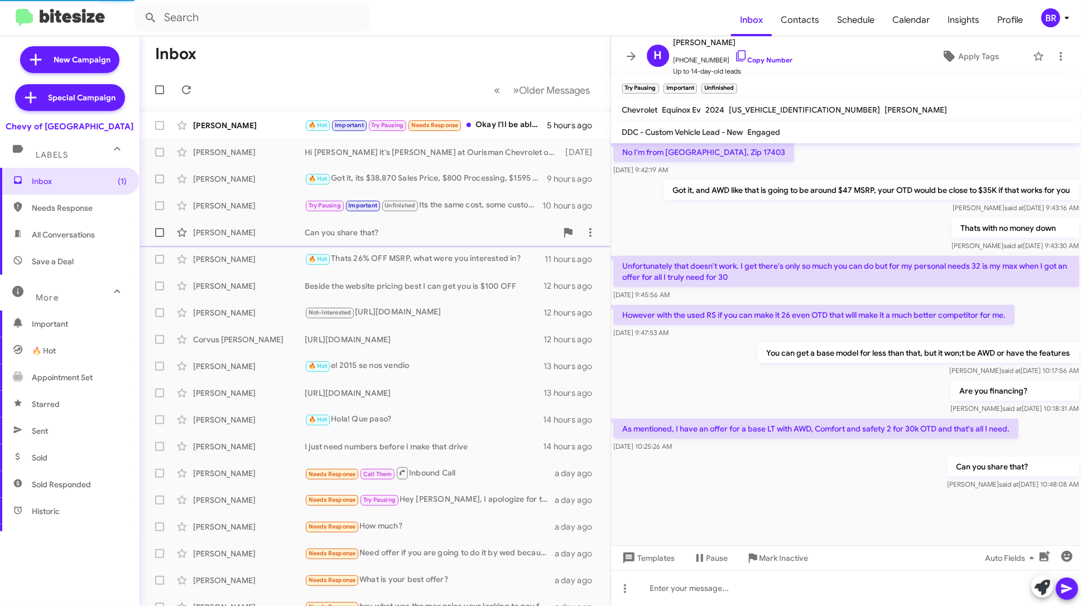
scroll to position [427, 0]
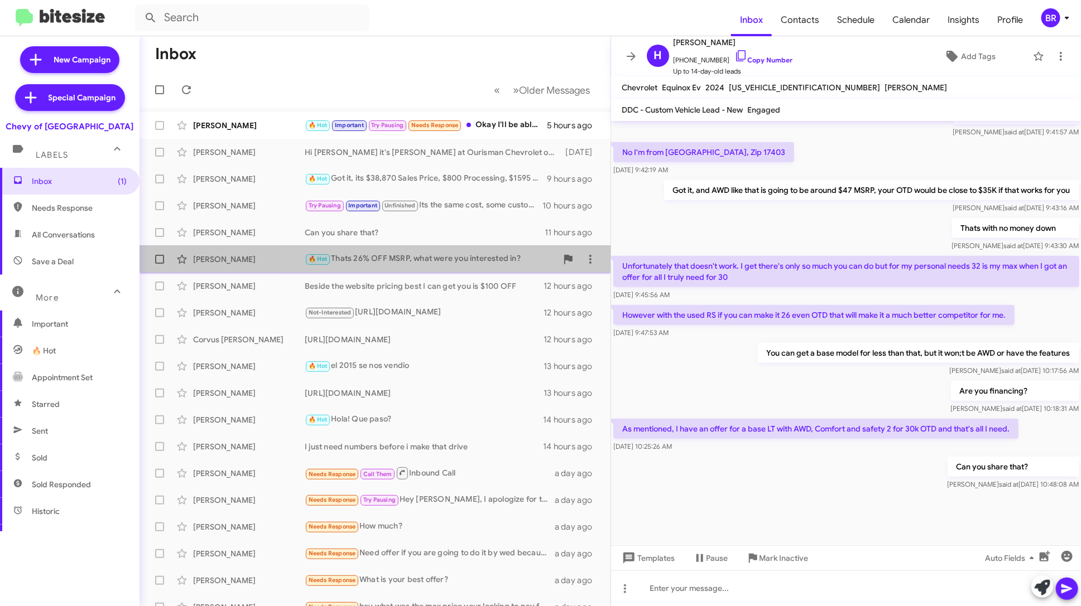
click at [463, 264] on div "🔥 Hot Thats 26% OFF MSRP, what were you interested in?" at bounding box center [431, 259] width 252 height 13
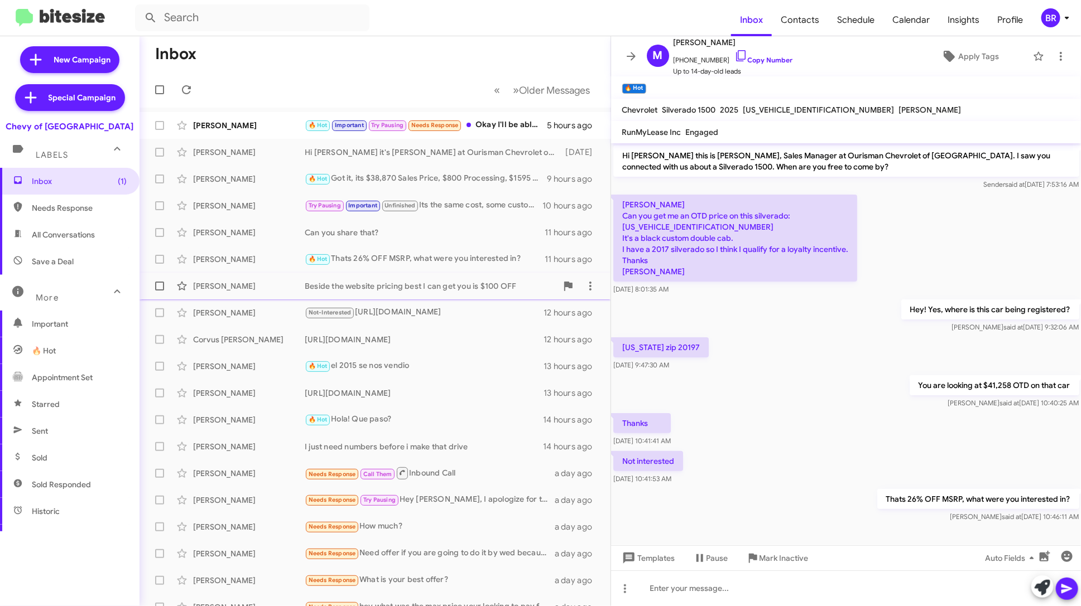
click at [462, 287] on div "Beside the website pricing best I can get you is $100 OFF" at bounding box center [431, 286] width 252 height 11
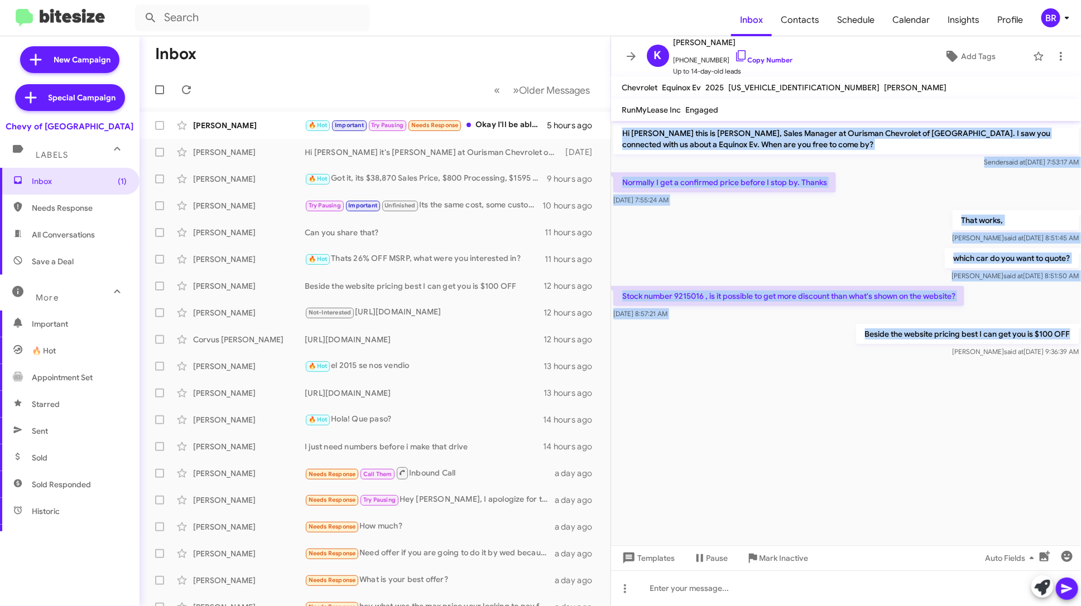
drag, startPoint x: 1072, startPoint y: 332, endPoint x: 623, endPoint y: 134, distance: 490.6
click at [623, 134] on div "Hi Kevin this is David Alvarez, Sales Manager at Ourisman Chevrolet of Rockvill…" at bounding box center [846, 240] width 470 height 239
copy div "Hi Kevin this is David Alvarez, Sales Manager at Ourisman Chevrolet of Rockvill…"
click at [779, 56] on link "Copy Number" at bounding box center [763, 60] width 59 height 8
copy div "Hi Kevin this is David Alvarez, Sales Manager at Ourisman Chevrolet of Rockvill…"
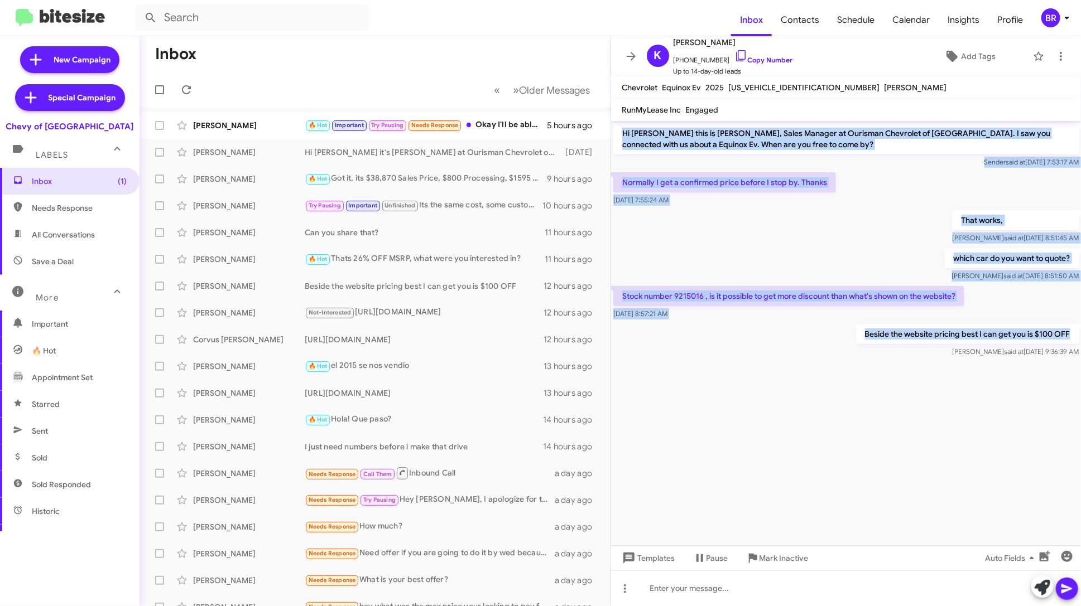
drag, startPoint x: 1078, startPoint y: 350, endPoint x: 619, endPoint y: 129, distance: 509.3
click at [619, 129] on div "Hi Kevin this is David Alvarez, Sales Manager at Ourisman Chevrolet of Rockvill…" at bounding box center [846, 240] width 470 height 239
copy div "Hi Kevin this is David Alvarez, Sales Manager at Ourisman Chevrolet of Rockvill…"
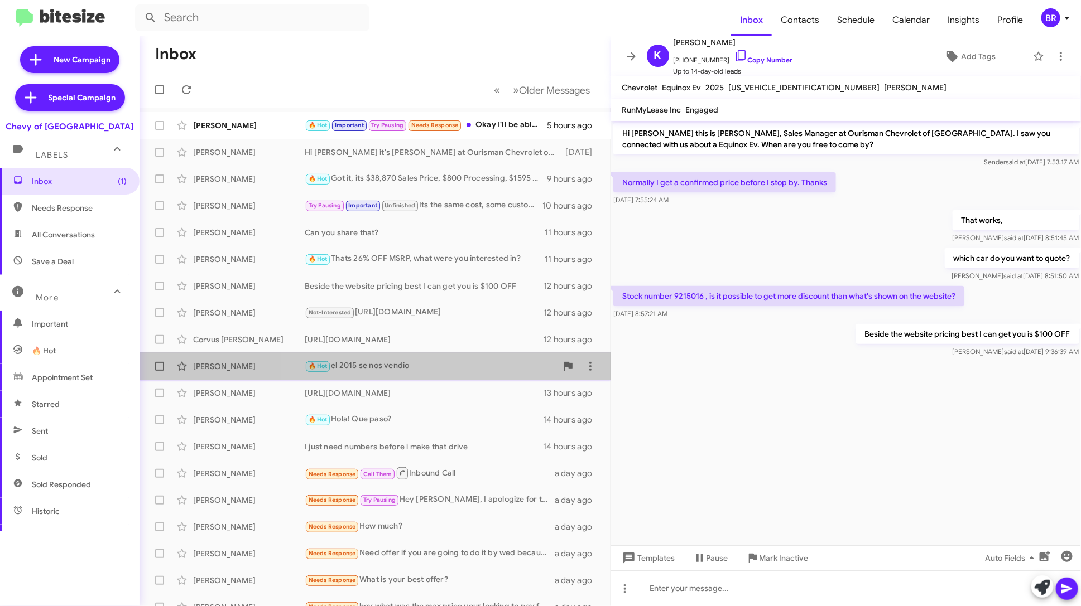
click at [459, 370] on div "🔥 Hot el 2015 se nos vendio" at bounding box center [431, 366] width 252 height 13
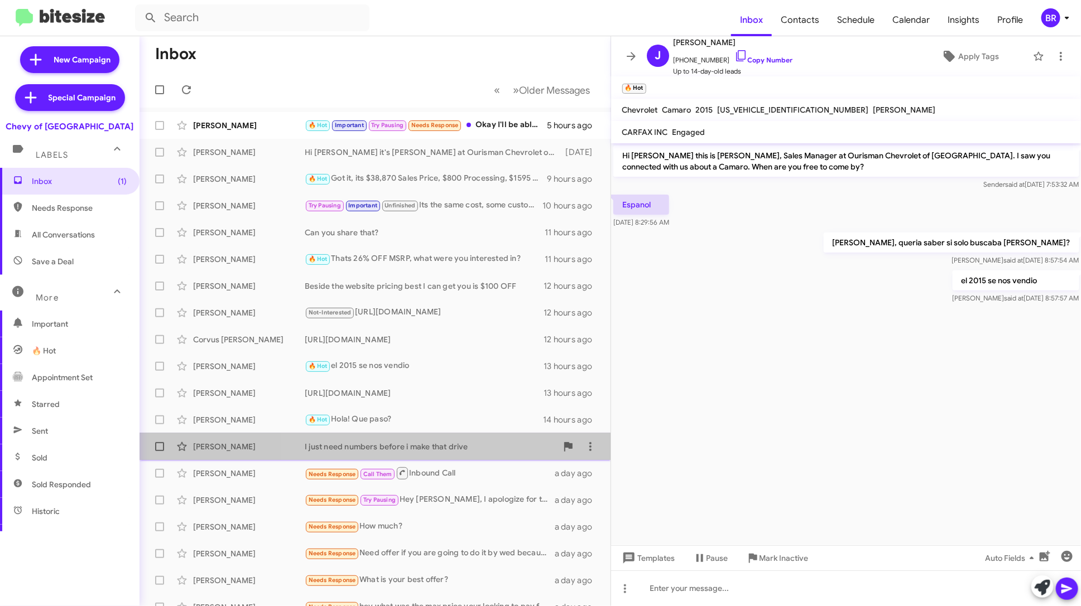
click at [451, 436] on div "Ryan Hoffman I just need numbers before i make that drive 14 hours ago" at bounding box center [374, 447] width 453 height 22
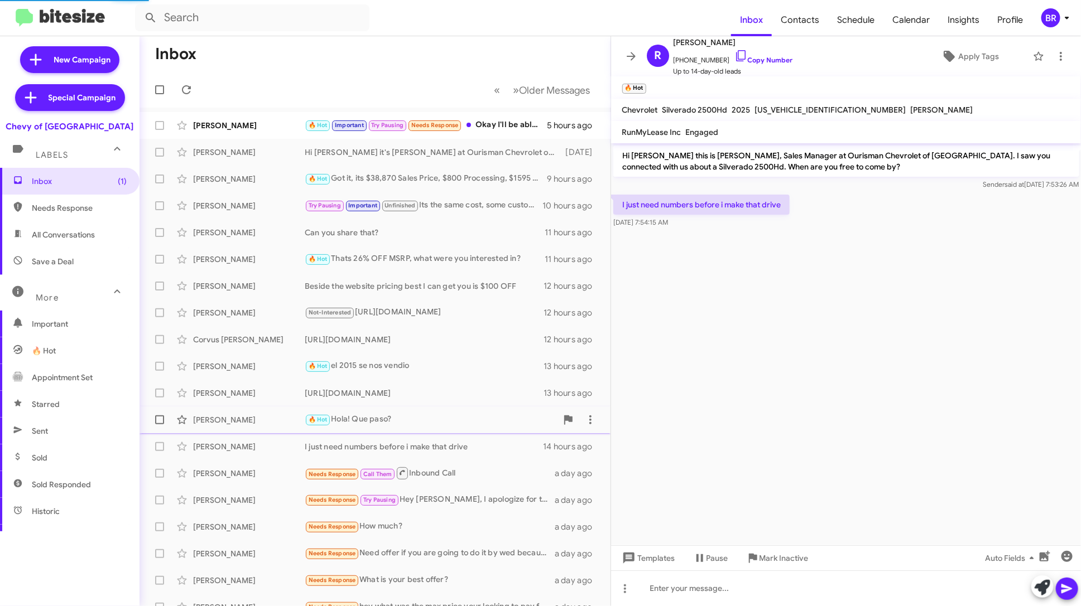
click at [461, 412] on div "Odalis Machado De Gonzalez 🔥 Hot Hola! Que paso? 14 hours ago" at bounding box center [374, 420] width 453 height 22
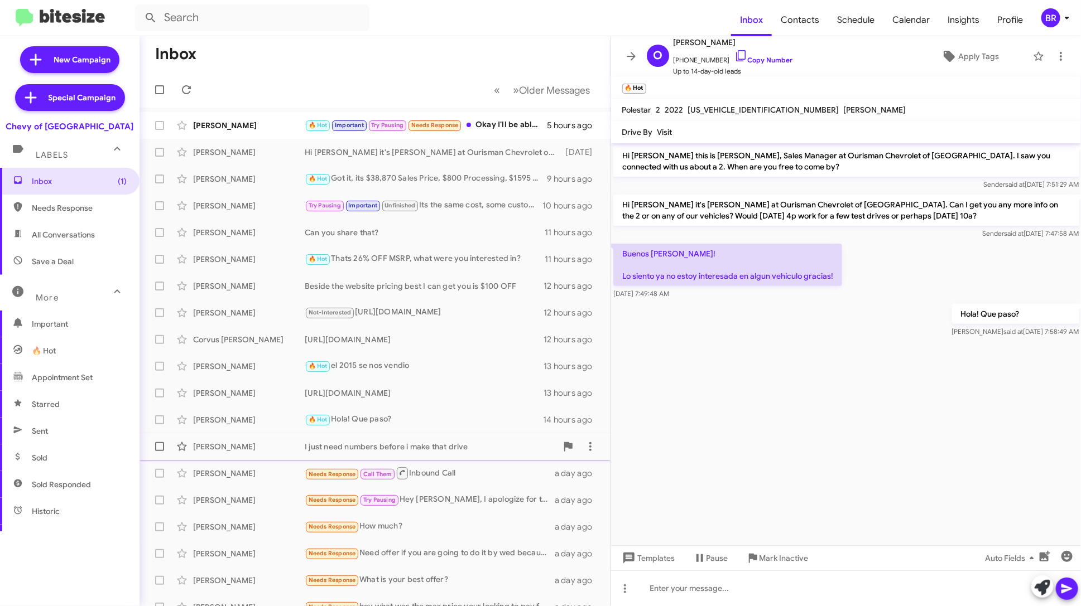
scroll to position [41, 0]
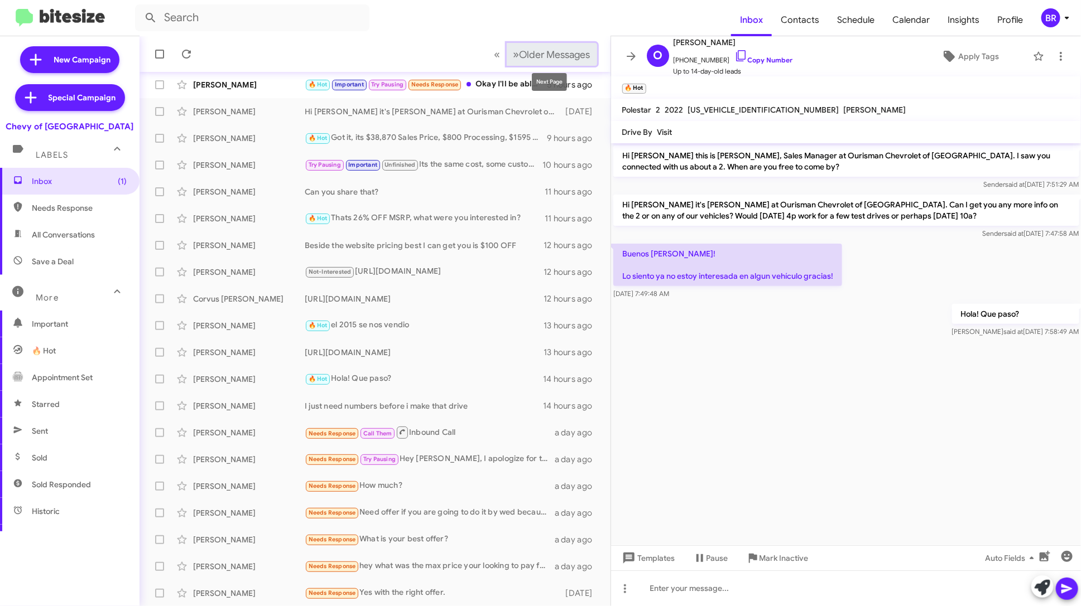
click at [548, 61] on button "» Next Older Messages" at bounding box center [552, 54] width 90 height 23
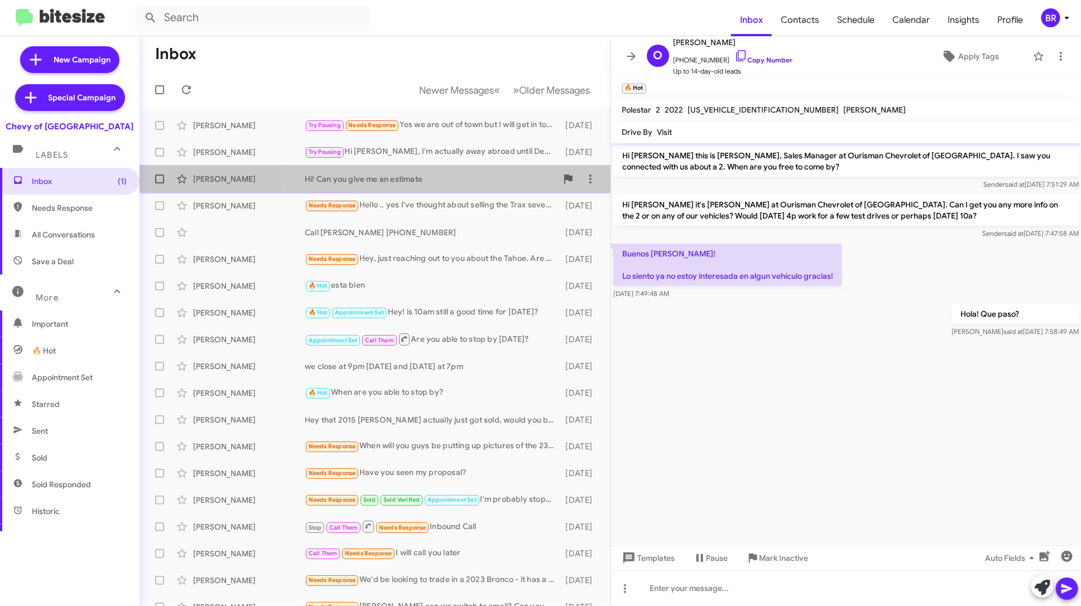
click at [451, 176] on div "Hi! Can you give me an estimate" at bounding box center [431, 179] width 252 height 11
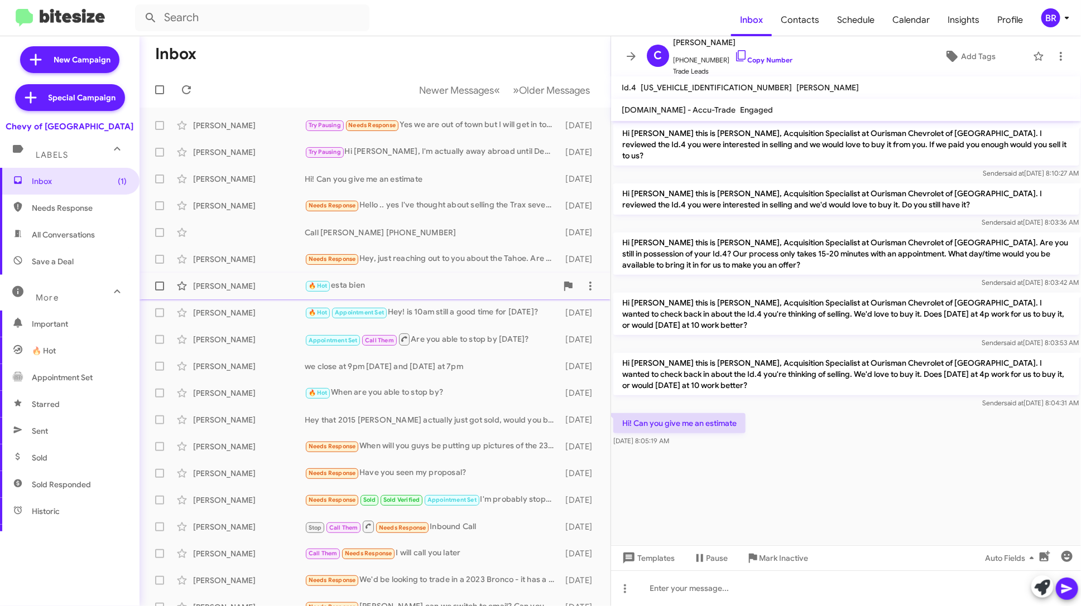
click at [436, 276] on div "Misael Vargas 🔥 Hot esta bien 4 days ago" at bounding box center [374, 286] width 453 height 22
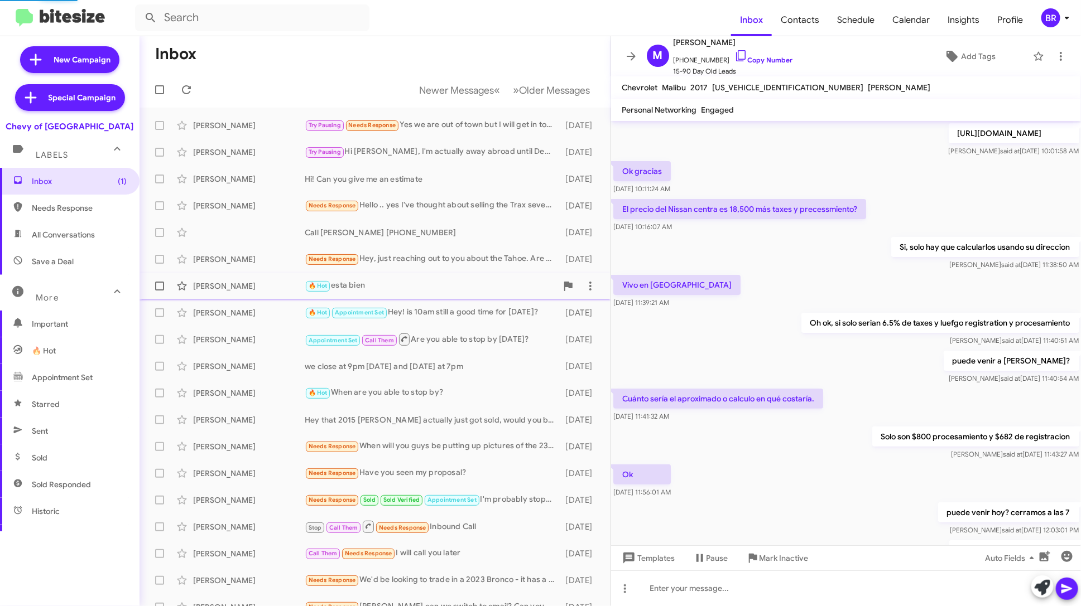
scroll to position [389, 0]
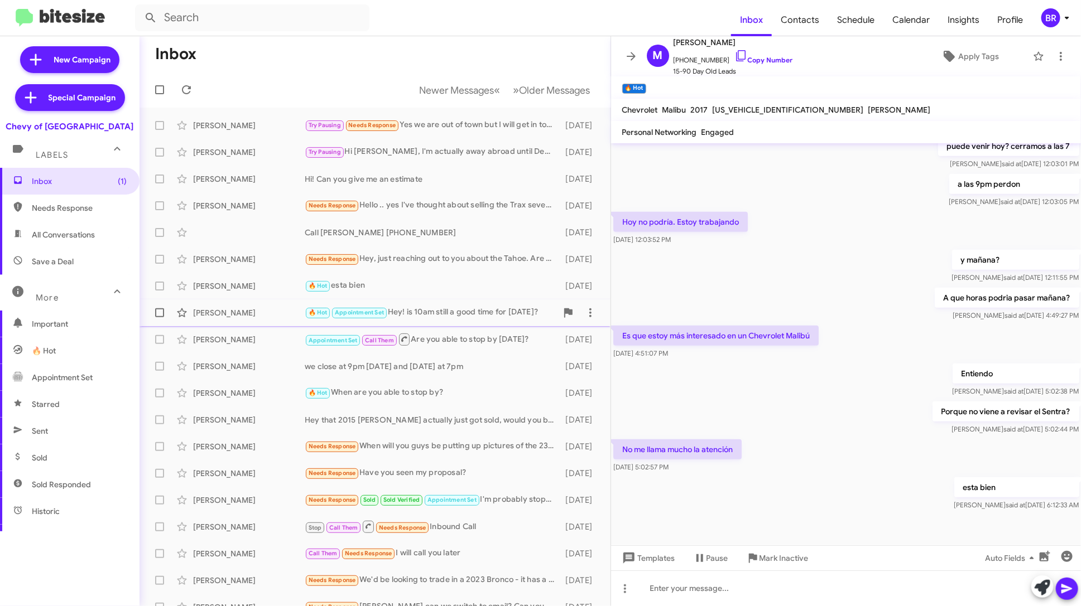
click at [445, 311] on div "🔥 Hot Appointment Set Hey! is 10am still a good time for today?" at bounding box center [431, 312] width 252 height 13
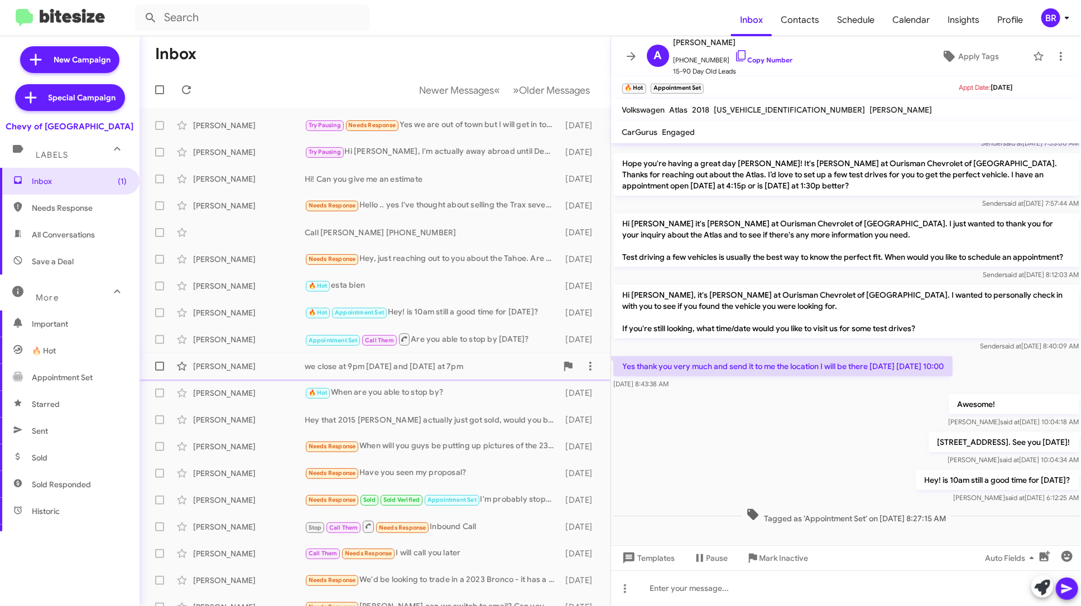
click at [446, 367] on div "we close at 9pm today and tomorrow at 7pm" at bounding box center [431, 366] width 252 height 11
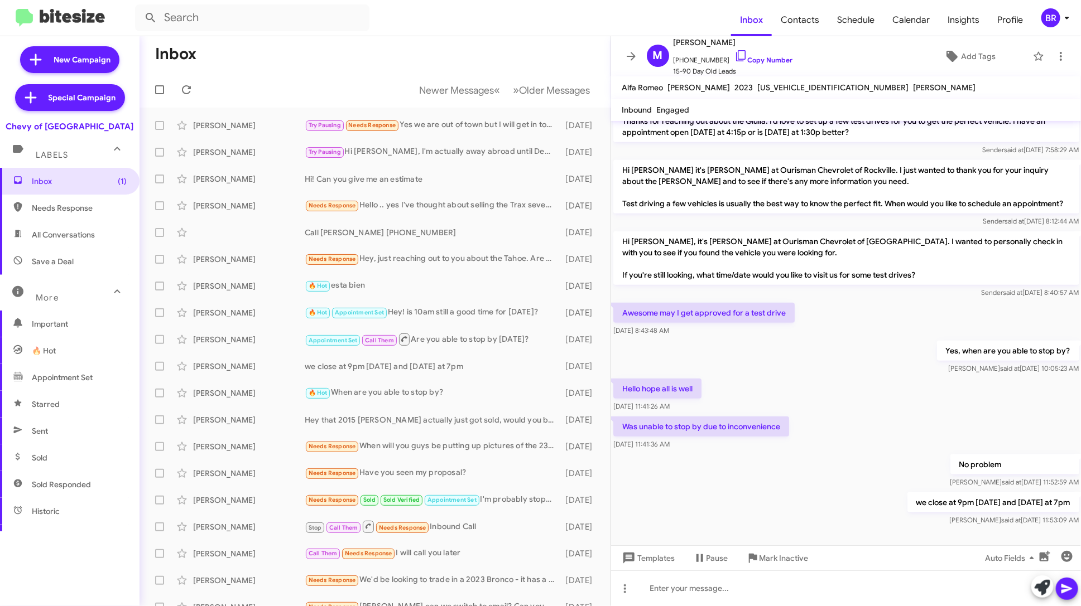
scroll to position [494, 0]
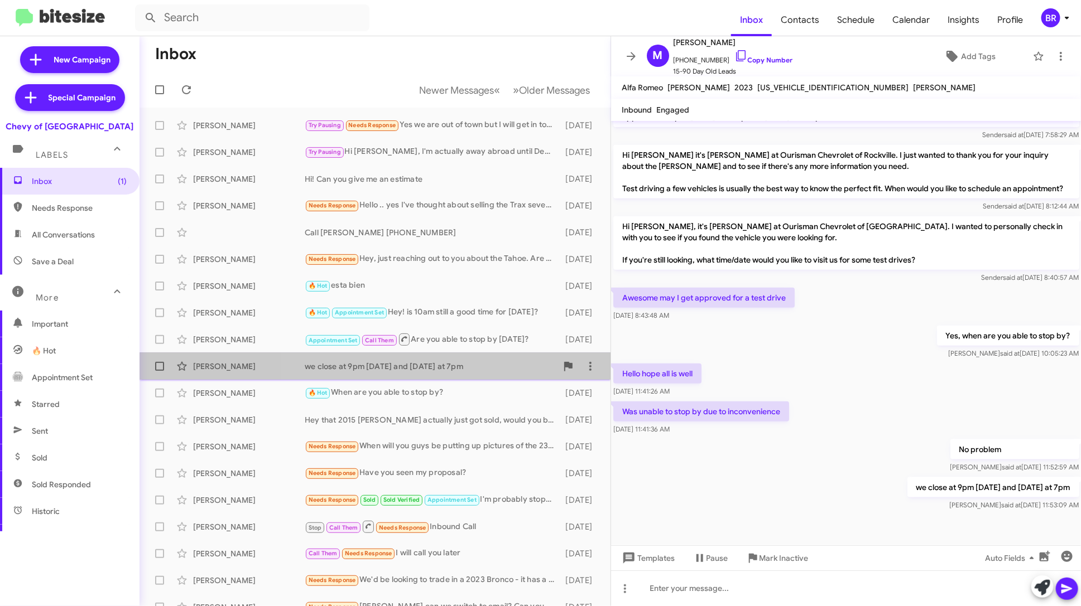
click at [478, 361] on div "we close at 9pm today and tomorrow at 7pm" at bounding box center [431, 366] width 252 height 11
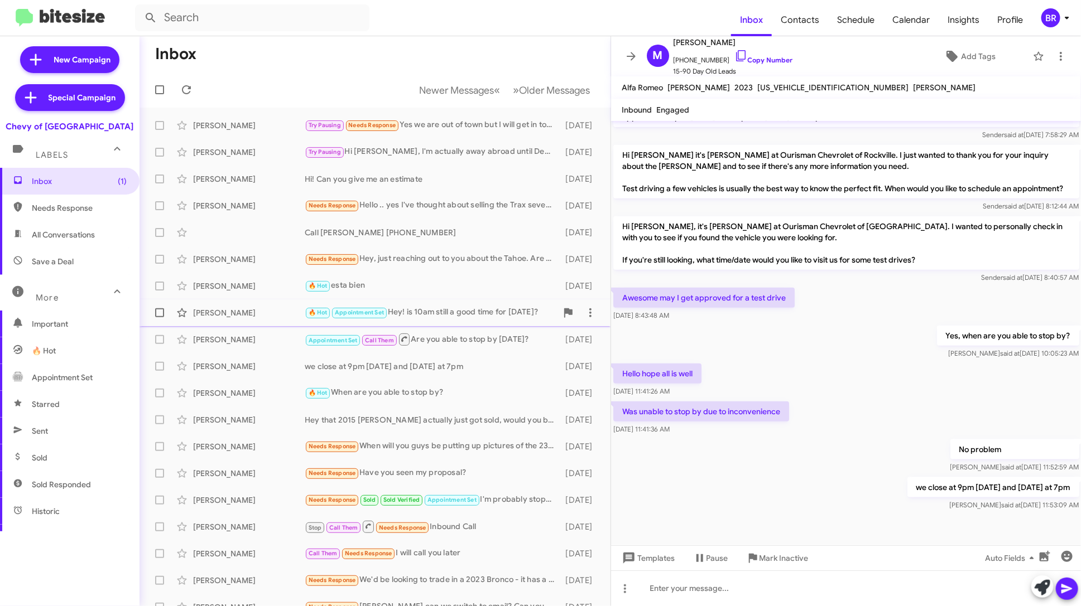
click at [494, 312] on div "🔥 Hot Appointment Set Hey! is 10am still a good time for today?" at bounding box center [431, 312] width 252 height 13
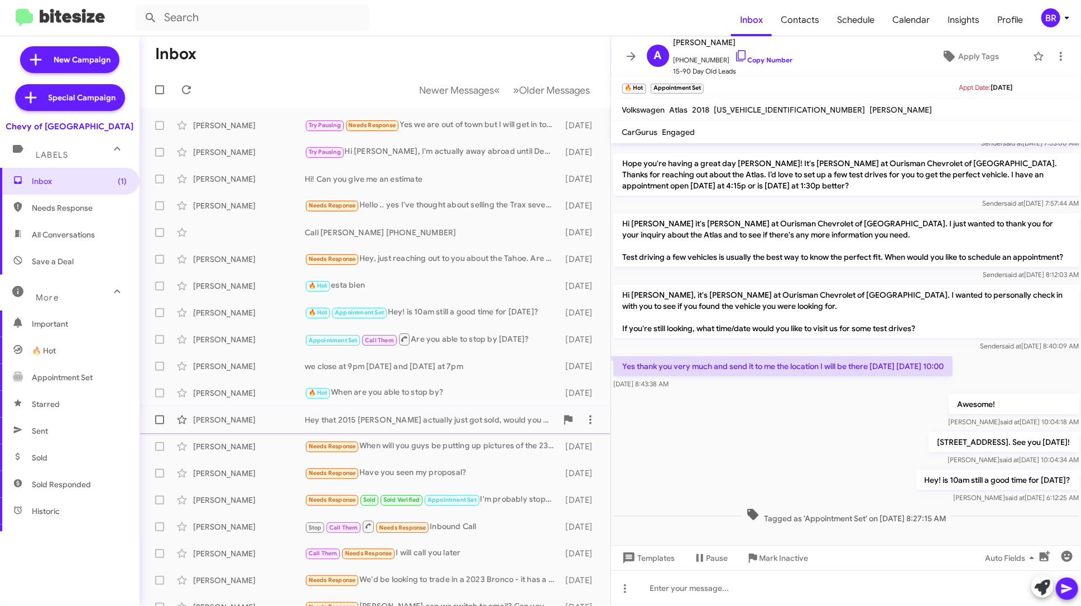
scroll to position [41, 0]
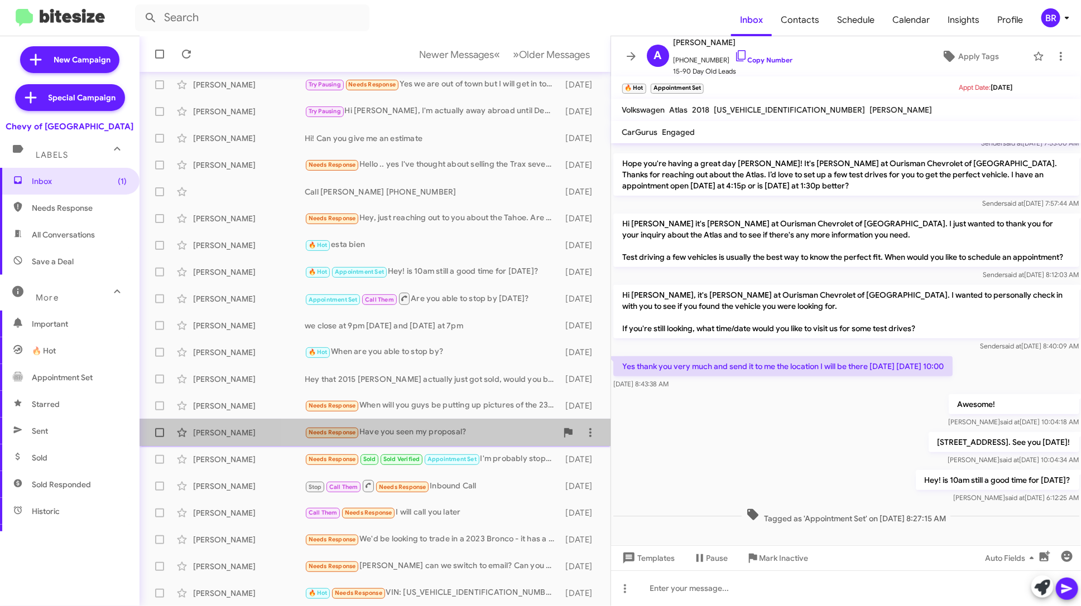
click at [489, 428] on div "Needs Response Have you seen my proposal?" at bounding box center [431, 432] width 252 height 13
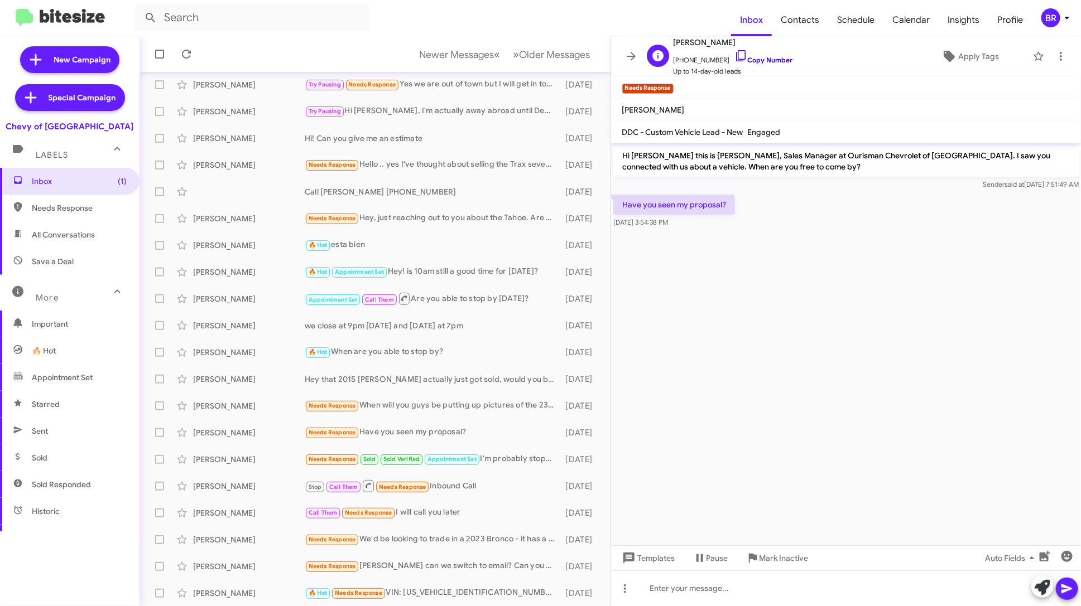
click at [758, 60] on link "Copy Number" at bounding box center [763, 60] width 59 height 8
click at [62, 452] on span "Sold" at bounding box center [69, 458] width 139 height 27
type input "in:sold"
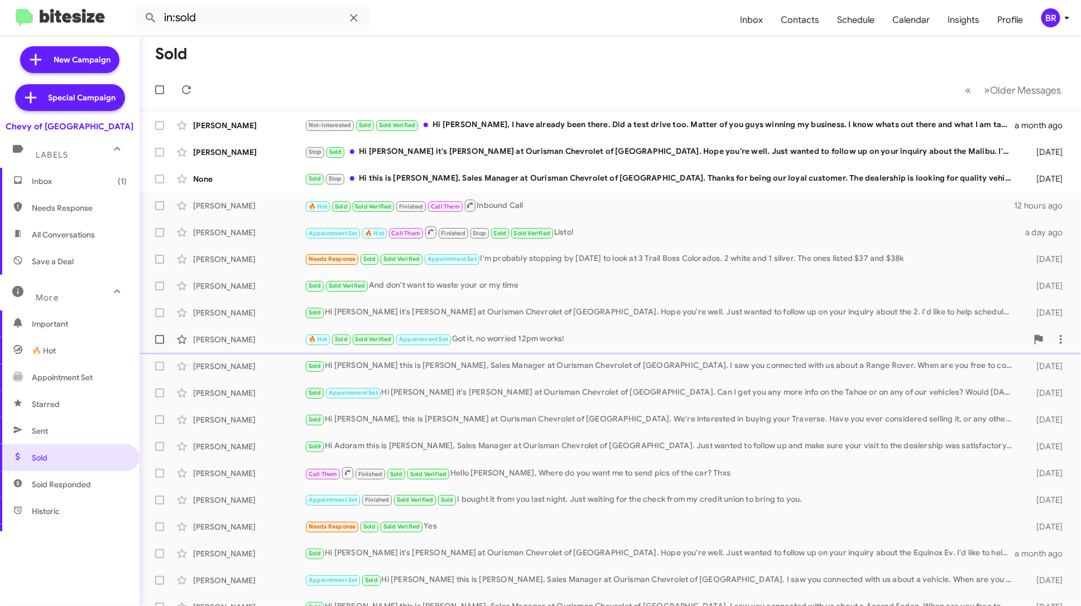
click at [530, 338] on div "🔥 Hot Sold Sold Verified Appointment Set Got it, no worried 12pm works!" at bounding box center [666, 339] width 723 height 13
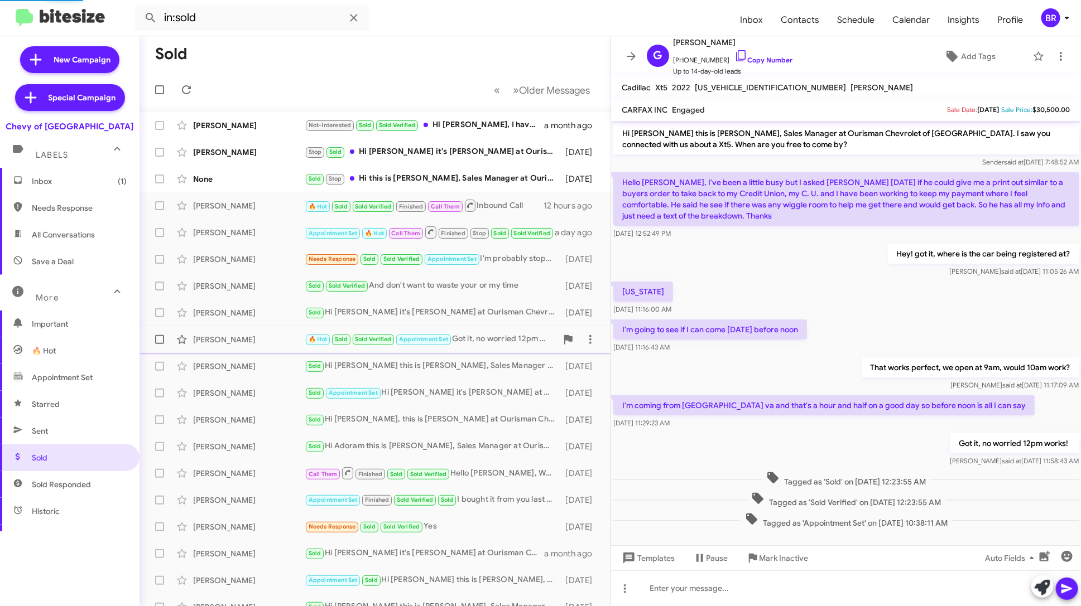
scroll to position [16, 0]
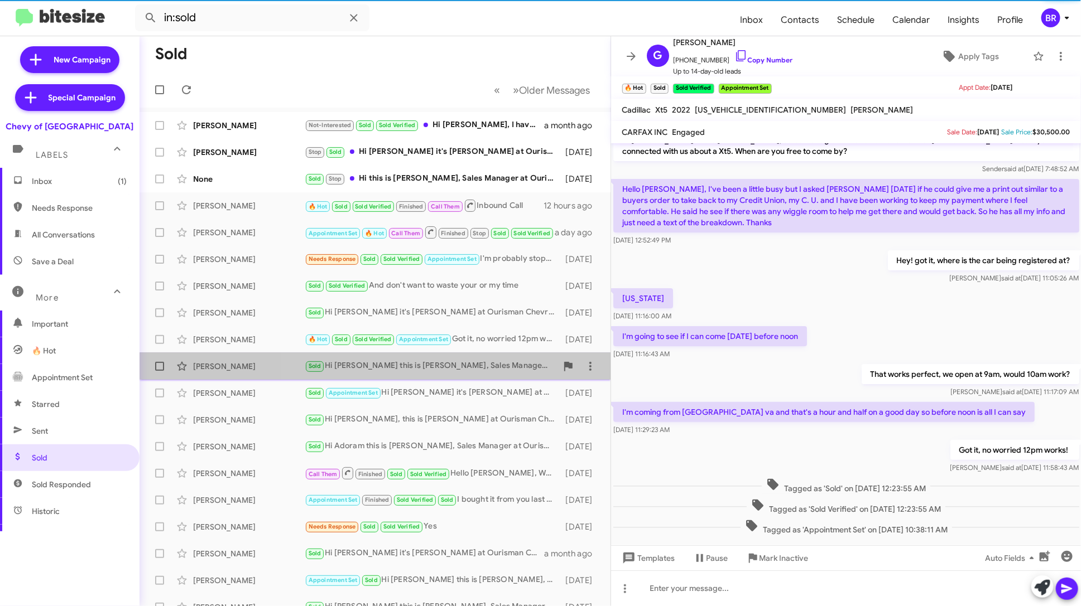
click at [474, 360] on div "Sold Hi Alexandra this is David Alvarez, Sales Manager at Ourisman Chevrolet of…" at bounding box center [431, 366] width 252 height 13
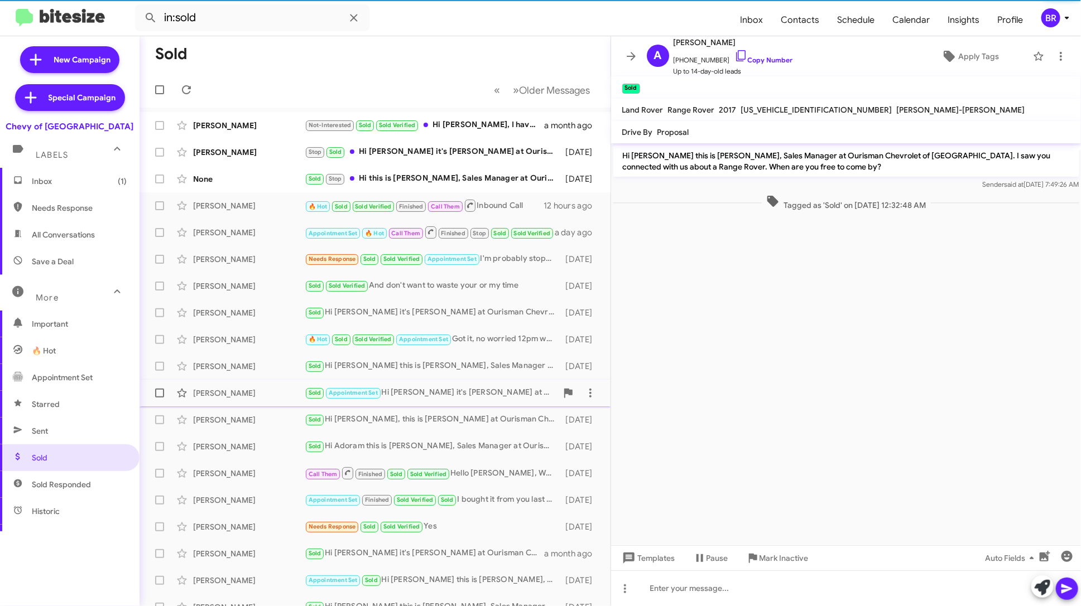
click at [487, 395] on div "Sold Appointment Set Hi Shana it's David Alvarez at Ourisman Chevrolet of Rockv…" at bounding box center [431, 393] width 252 height 13
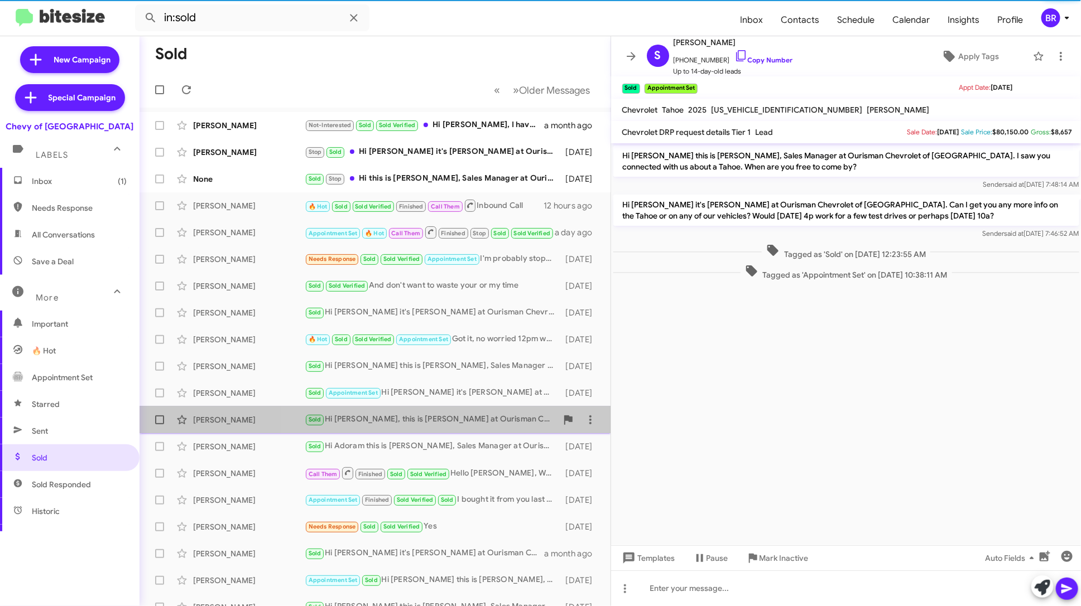
click at [485, 419] on div "Sold Hi Mahdi, this is Max Overby at Ourisman Chevrolet of Rockville. We're int…" at bounding box center [431, 419] width 252 height 13
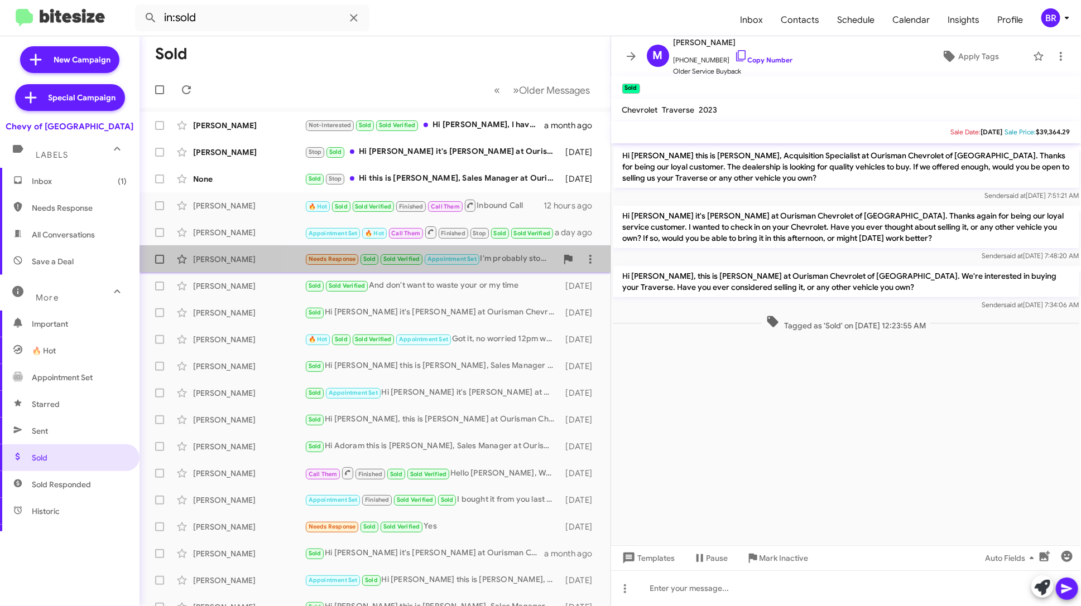
click at [513, 263] on div "Needs Response Sold Sold Verified Appointment Set I'm probably stopping by tomo…" at bounding box center [431, 259] width 252 height 13
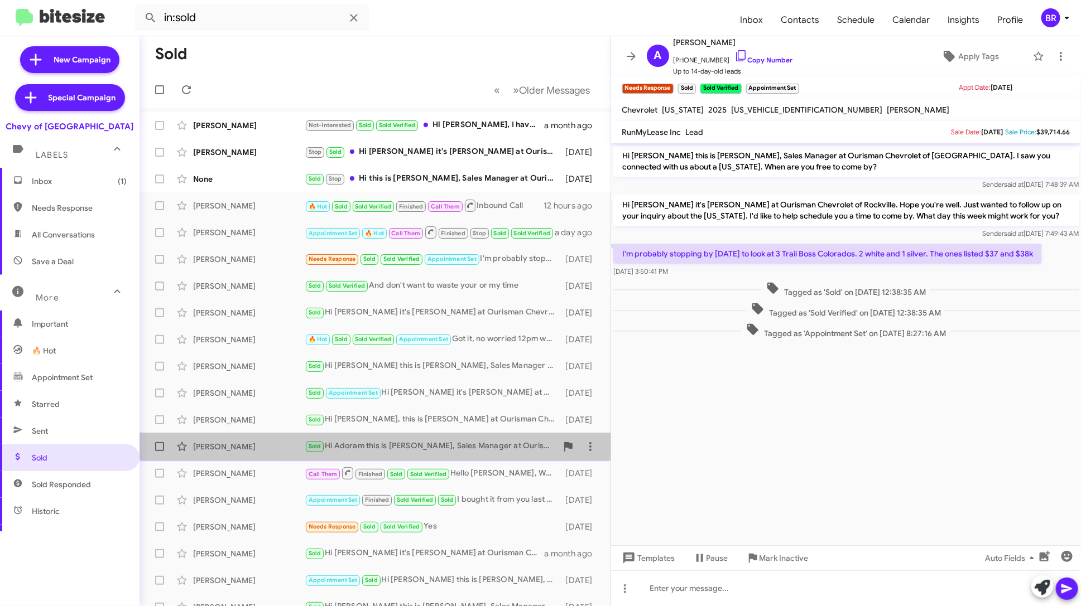
click at [432, 450] on div "Sold Hi Adoram this is David Alvarez, Sales Manager at Ourisman Chevrolet of Ro…" at bounding box center [431, 446] width 252 height 13
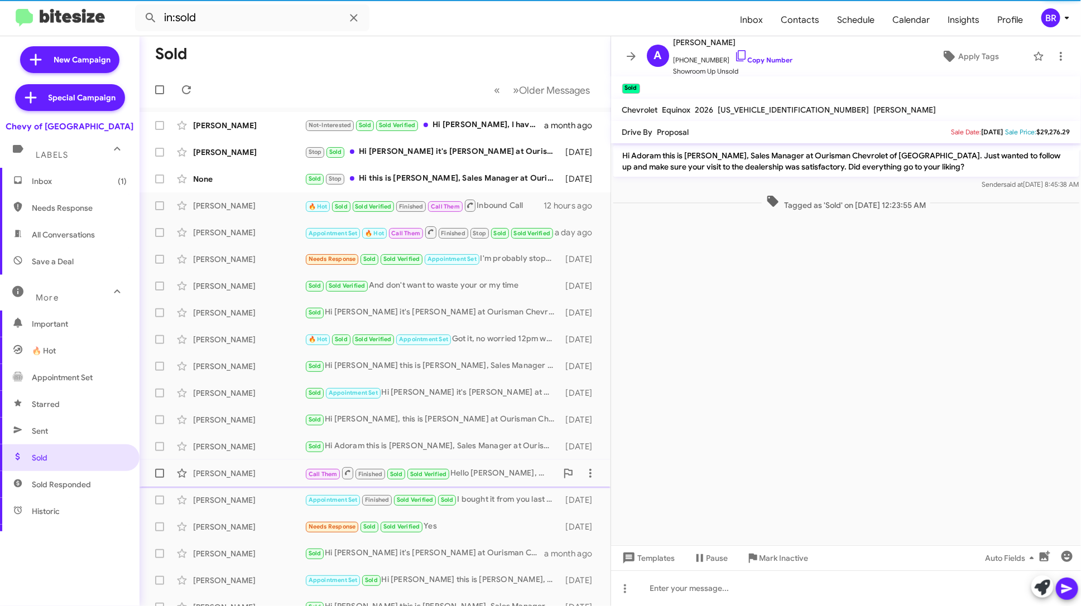
click at [476, 464] on div "Lawrence Herbert Call Them Finished Sold Sold Verified Hello David, Where do yo…" at bounding box center [374, 474] width 453 height 22
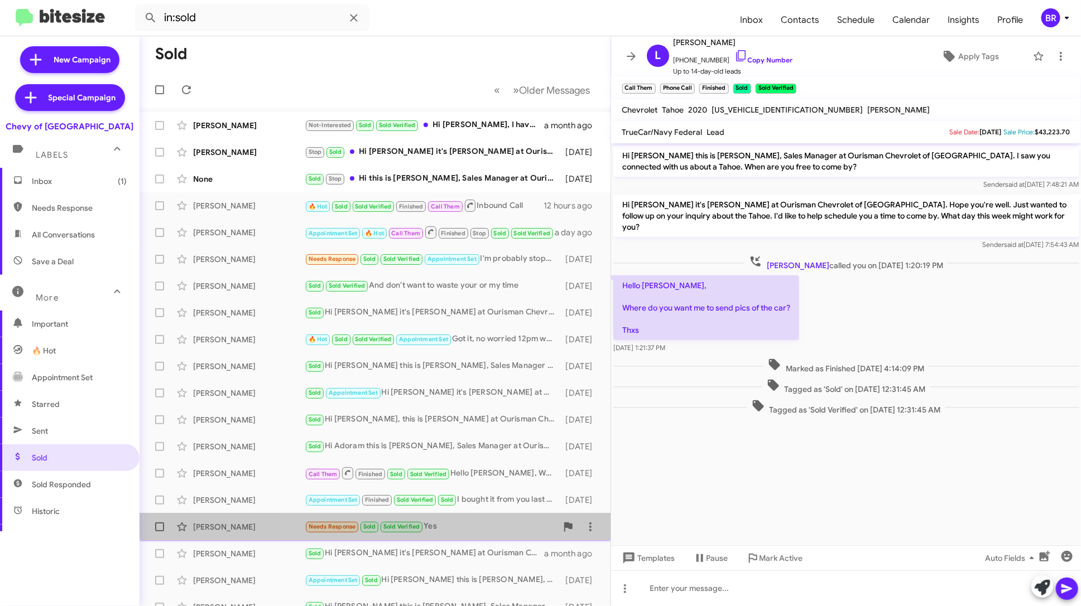
click at [488, 520] on div "Frank Robinson Needs Response Sold Sold Verified Yes 20 days ago" at bounding box center [374, 527] width 453 height 22
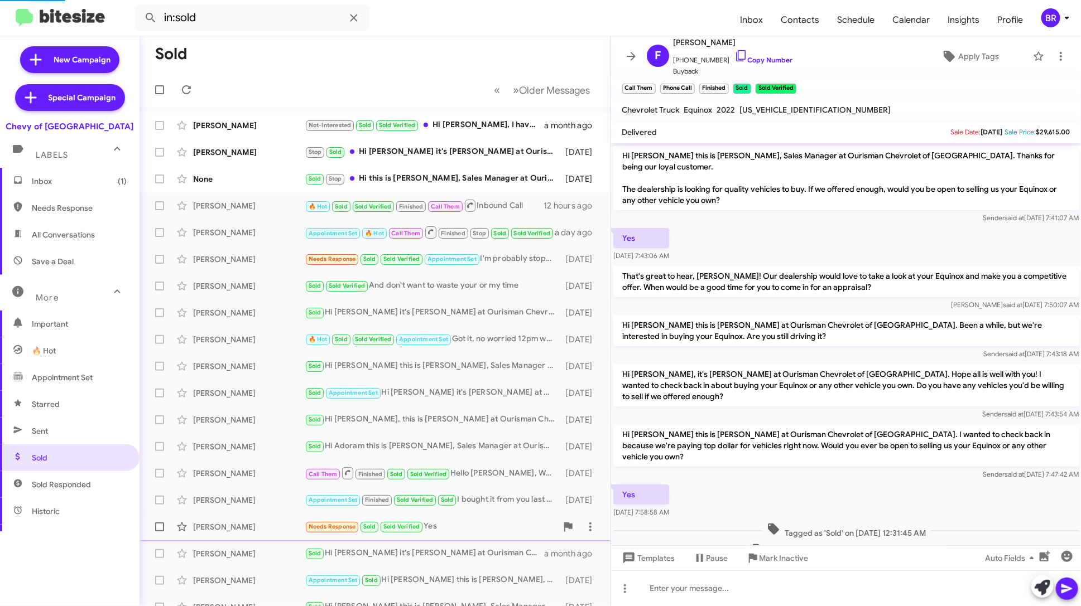
scroll to position [7, 0]
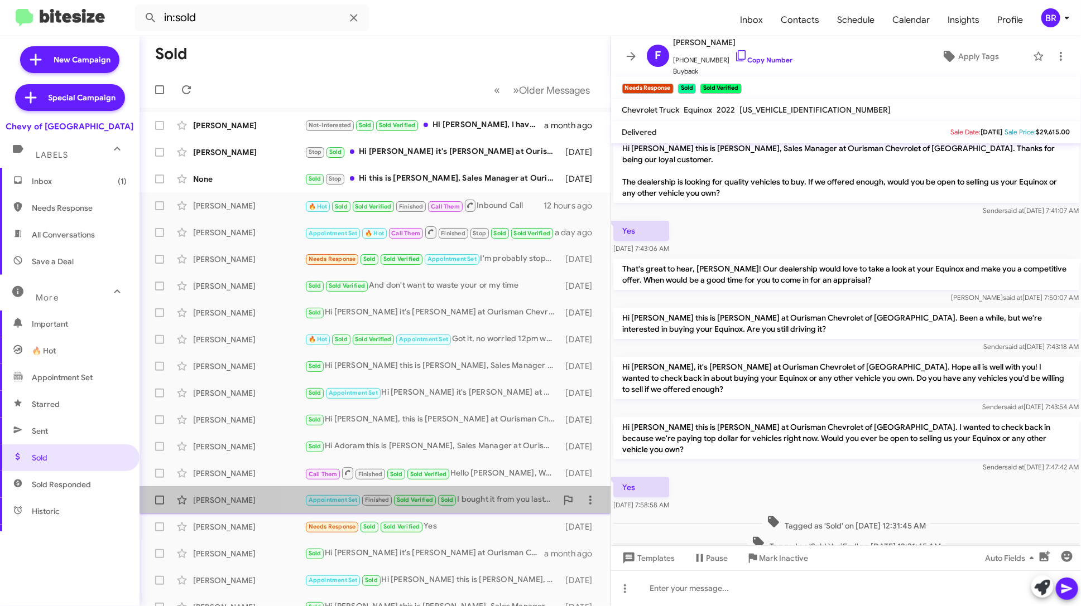
click at [499, 498] on div "Appointment Set Finished Sold Verified Sold I bought it from you last night. Ju…" at bounding box center [431, 500] width 252 height 13
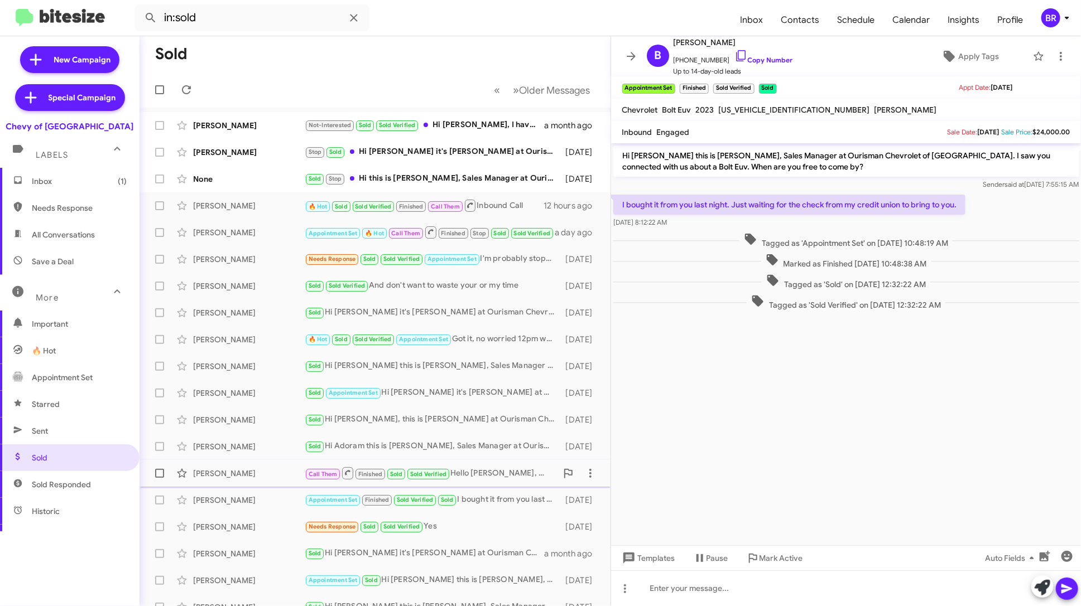
click at [500, 470] on div "Call Them Finished Sold Sold Verified Hello David, Where do you want me to send…" at bounding box center [431, 473] width 252 height 14
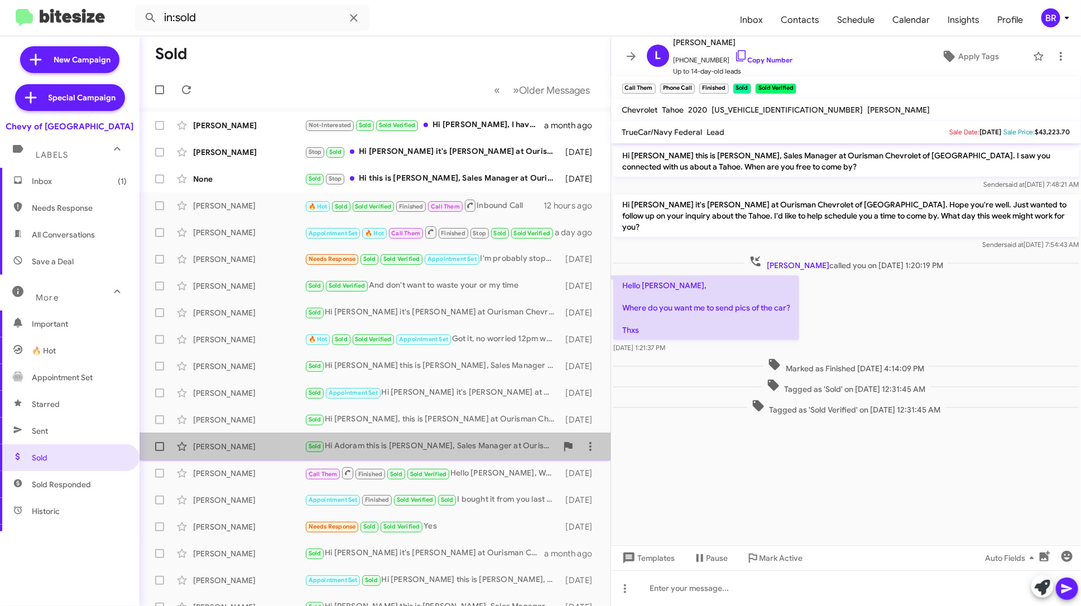
click at [498, 445] on div "Sold Hi Adoram this is David Alvarez, Sales Manager at Ourisman Chevrolet of Ro…" at bounding box center [431, 446] width 252 height 13
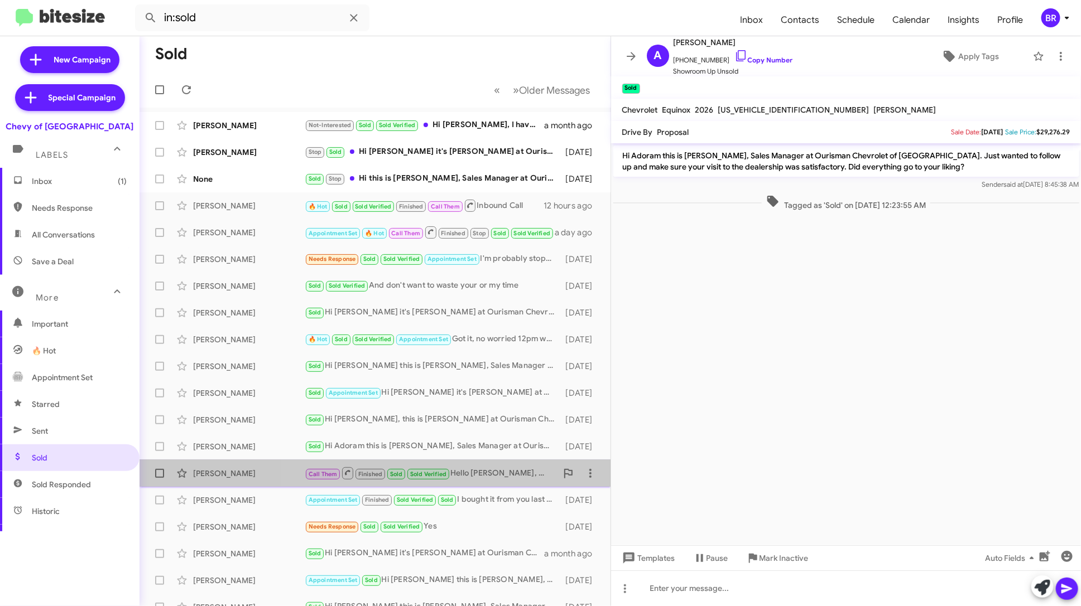
click at [504, 475] on div "Call Them Finished Sold Sold Verified Hello David, Where do you want me to send…" at bounding box center [431, 473] width 252 height 14
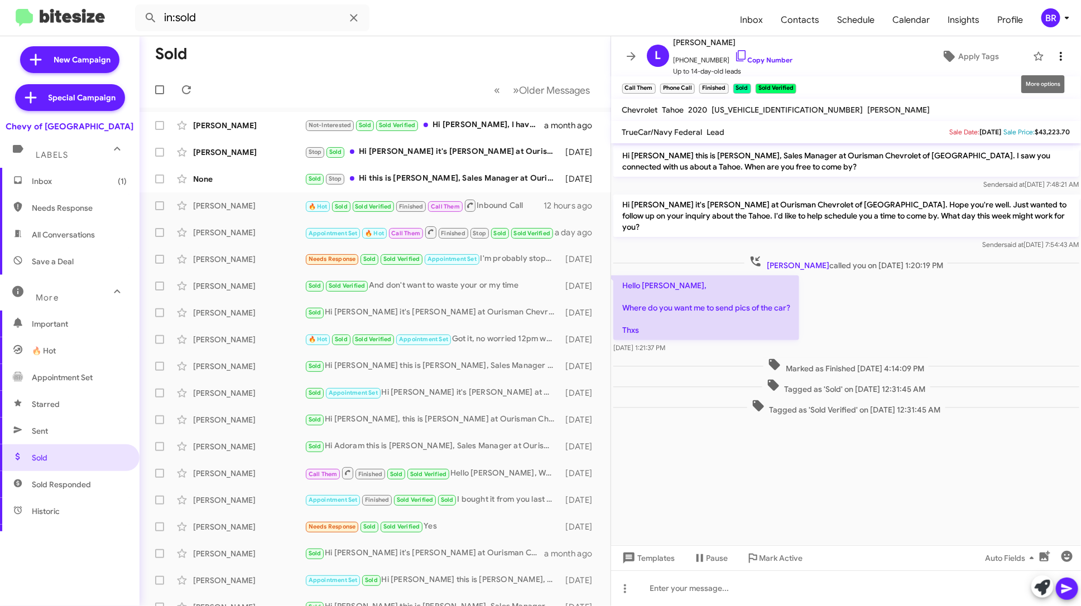
click at [1062, 55] on icon at bounding box center [1060, 56] width 13 height 13
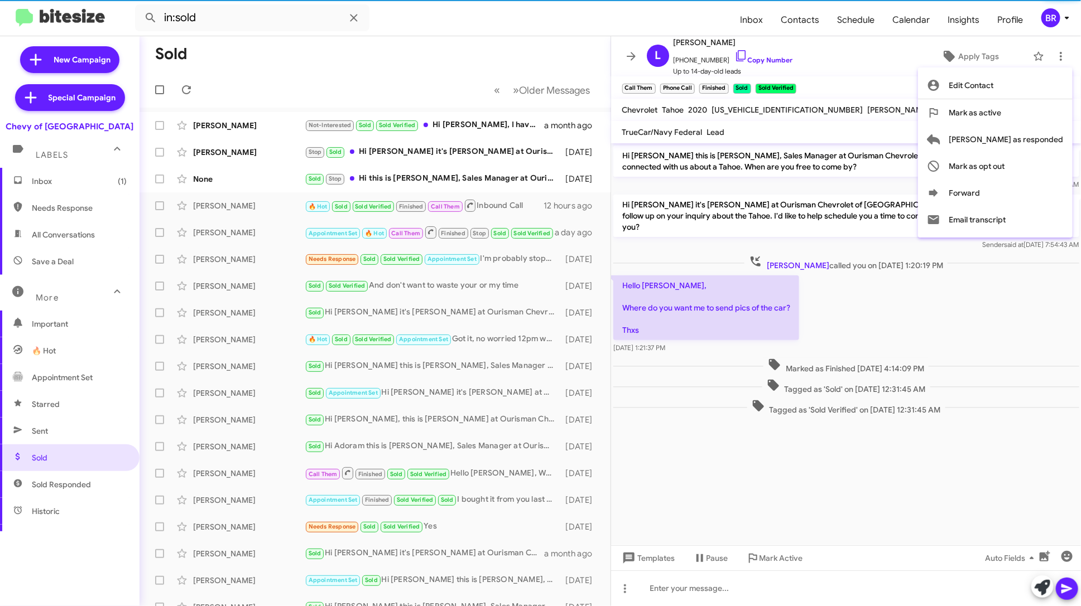
click at [776, 55] on div at bounding box center [540, 303] width 1081 height 606
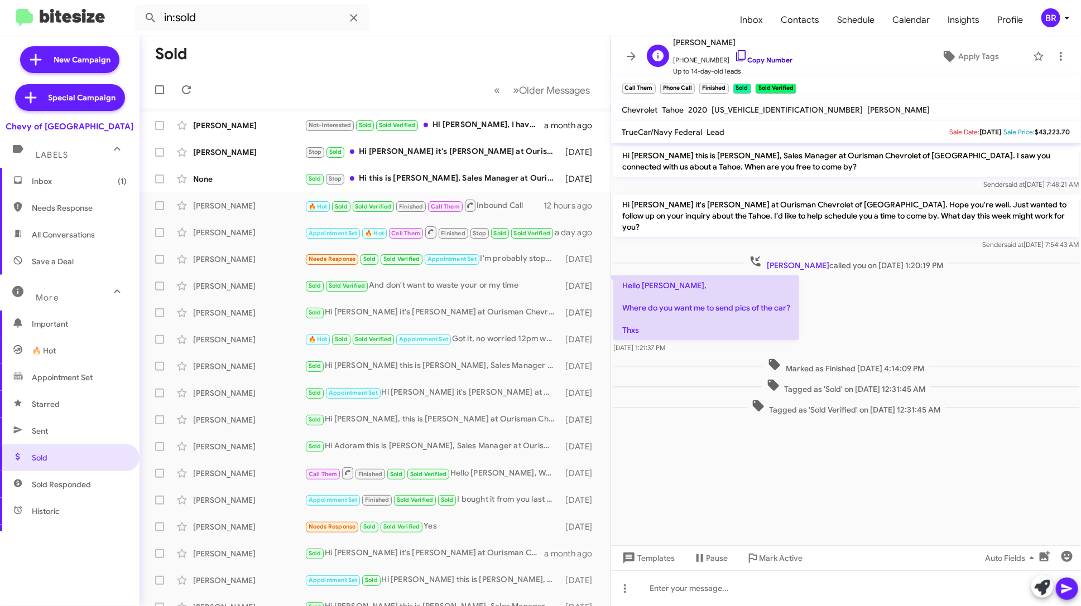
click at [756, 57] on link "Copy Number" at bounding box center [763, 60] width 59 height 8
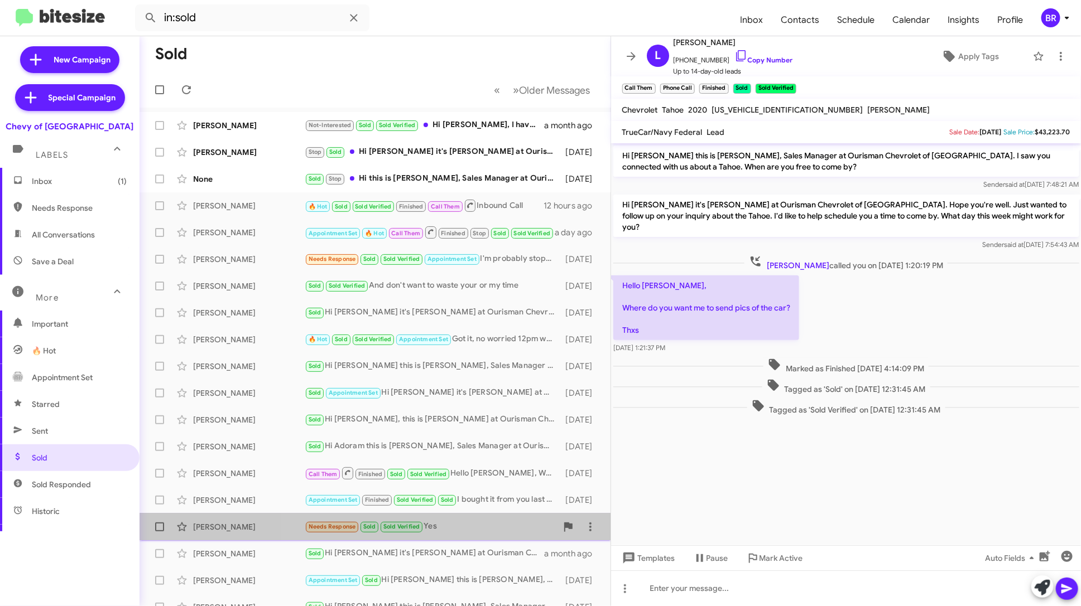
click at [473, 525] on div "Needs Response Sold Sold Verified Yes" at bounding box center [431, 527] width 252 height 13
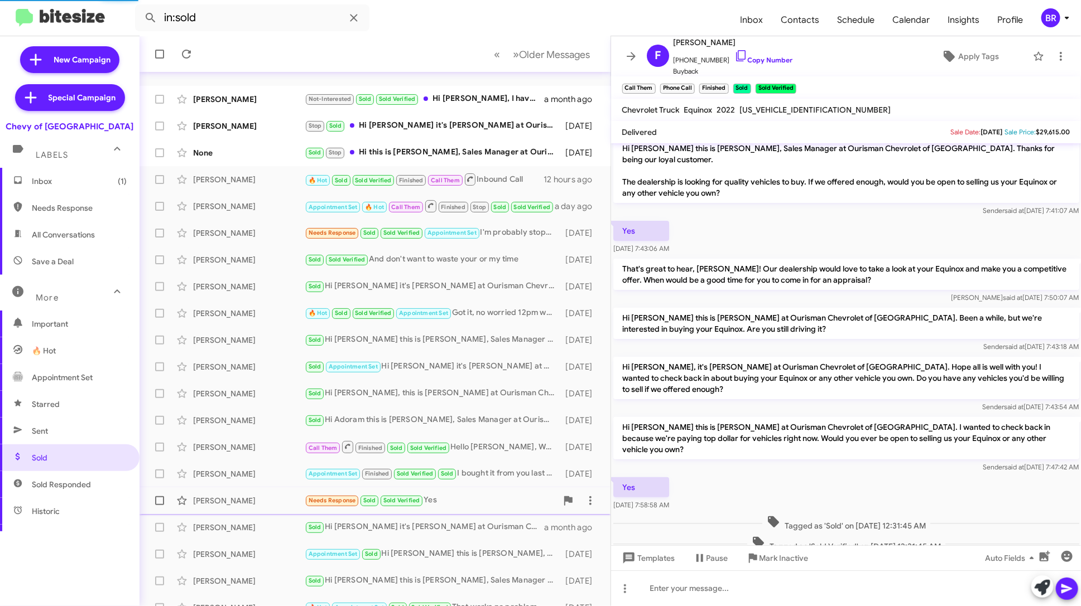
scroll to position [41, 0]
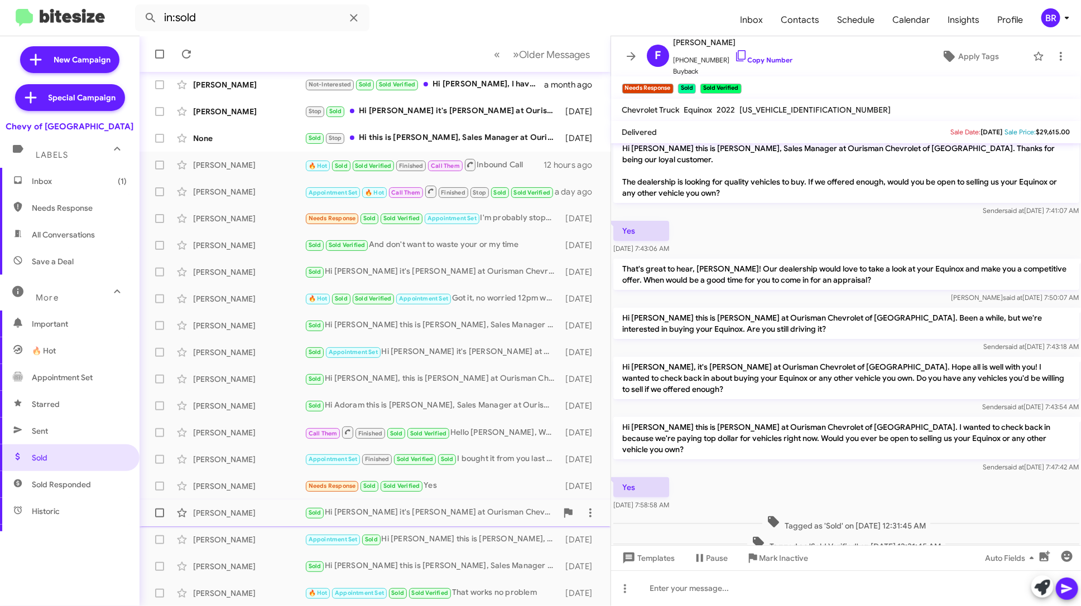
click at [473, 524] on span "Sherwood Howard Sold Hi Sherwood it's David Alvarez at Ourisman Chevrolet of Ro…" at bounding box center [374, 513] width 471 height 27
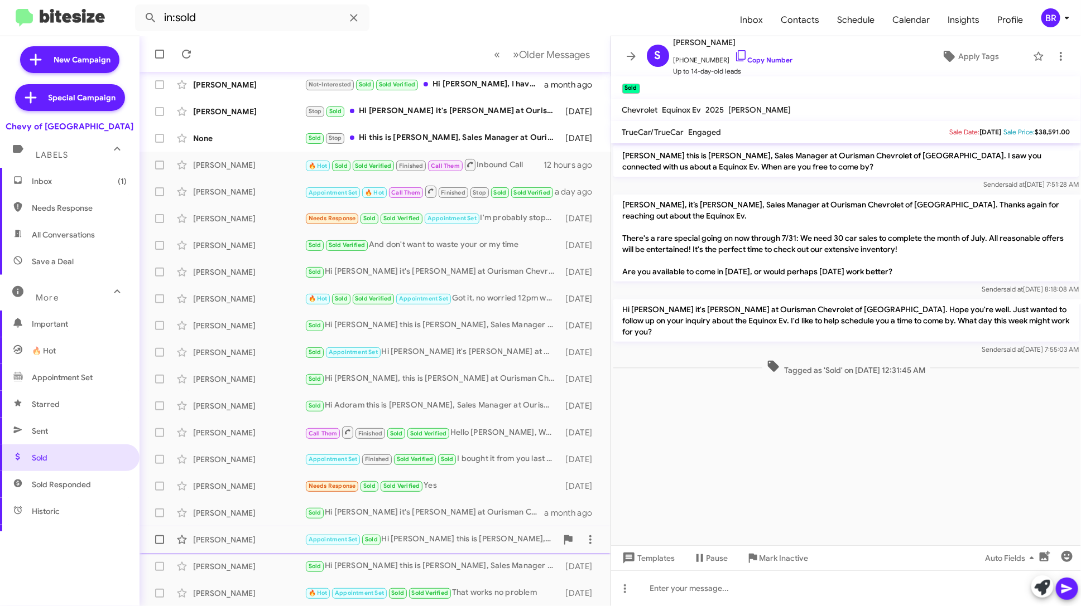
click at [479, 540] on div "Appointment Set Sold Hi Stephanie this is David Alvarez, Sales Manager at Ouris…" at bounding box center [431, 539] width 252 height 13
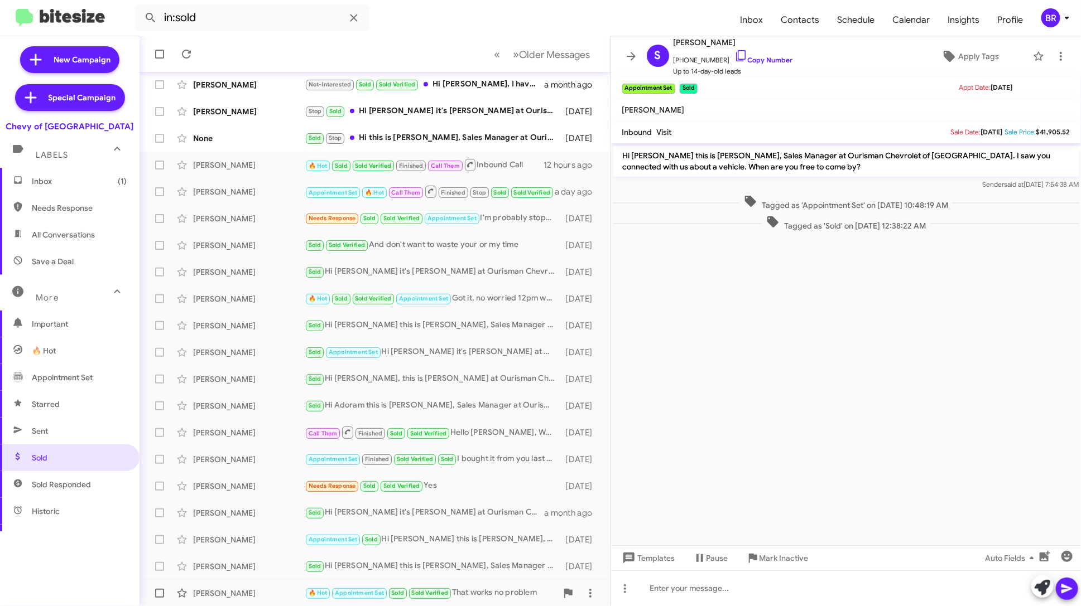
click at [480, 583] on div "Damion Savage 🔥 Hot Appointment Set Sold Sold Verified That works no problem 25…" at bounding box center [374, 593] width 453 height 22
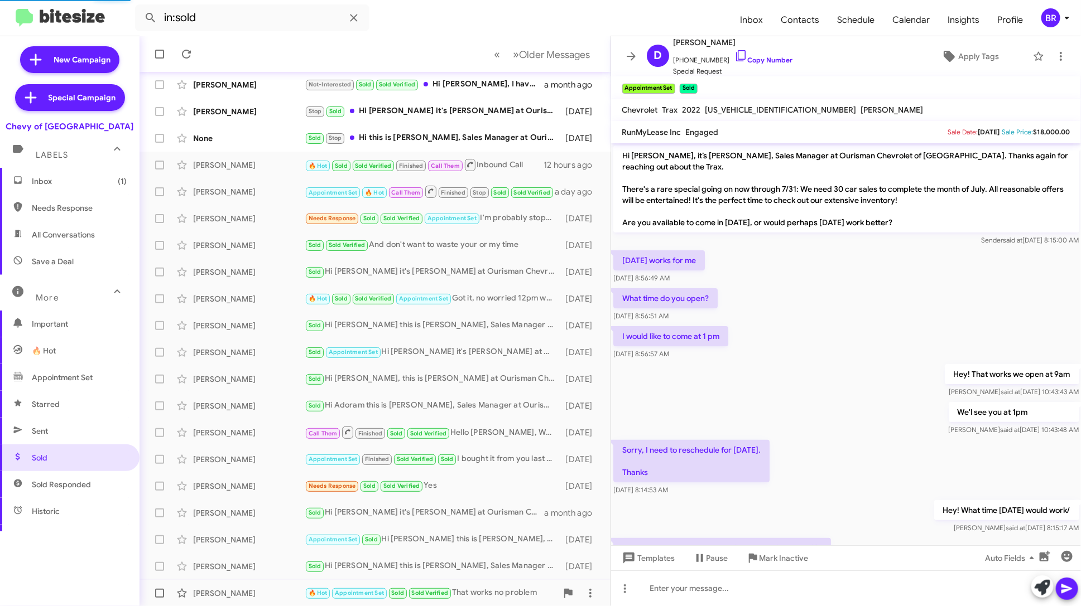
scroll to position [163, 0]
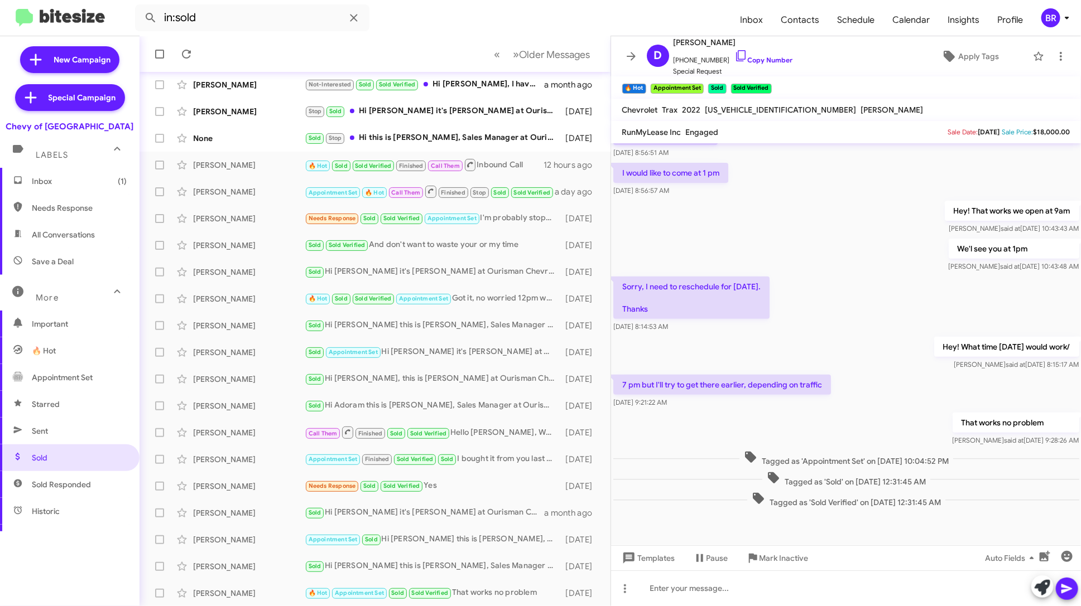
click at [1062, 16] on icon at bounding box center [1066, 17] width 13 height 13
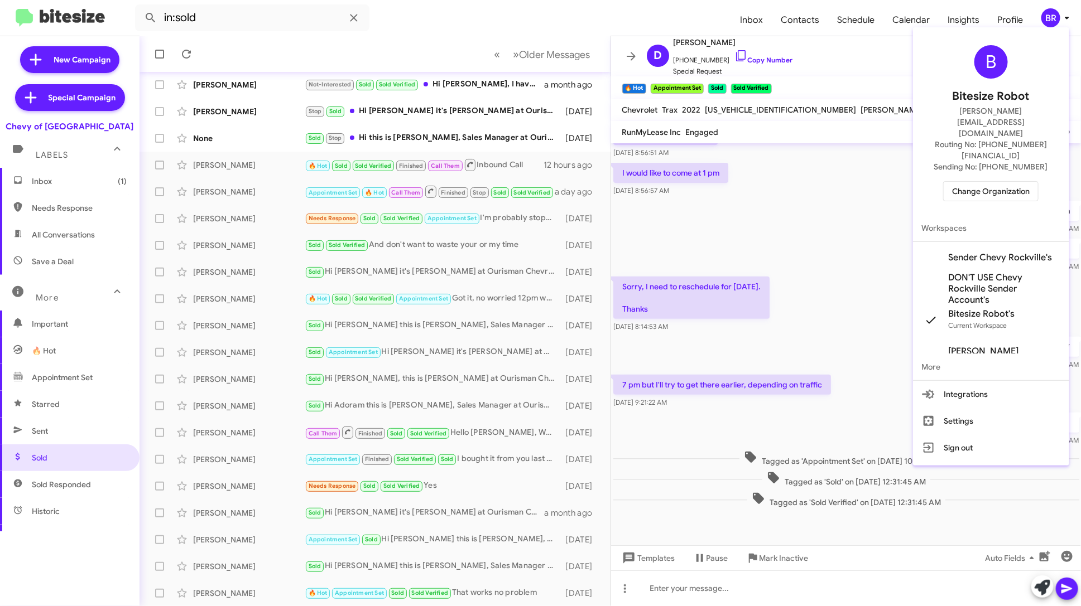
click at [1011, 182] on span "Change Organization" at bounding box center [991, 191] width 78 height 19
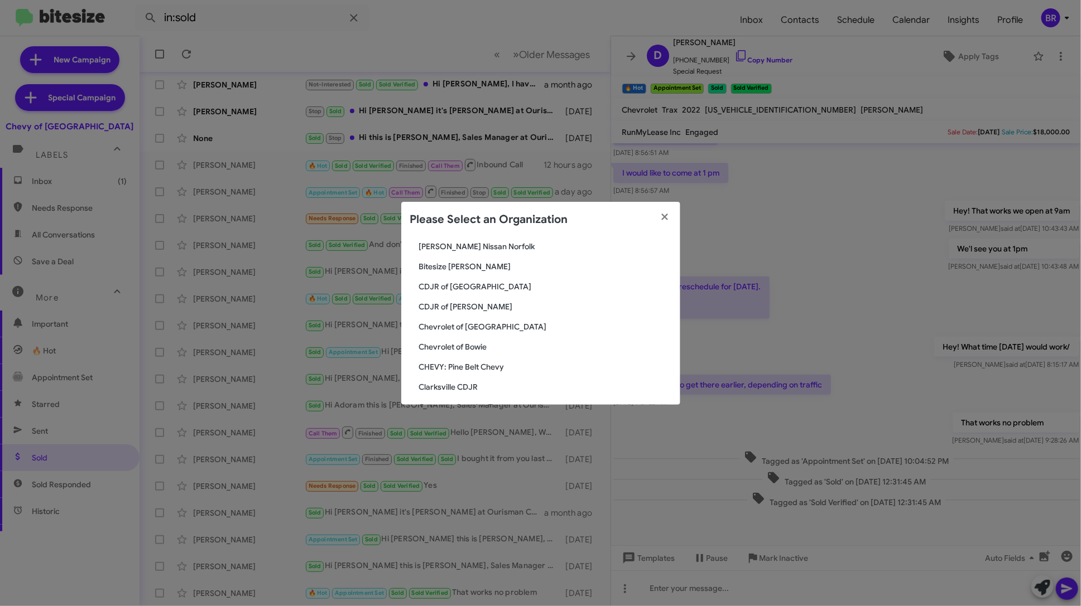
scroll to position [252, 0]
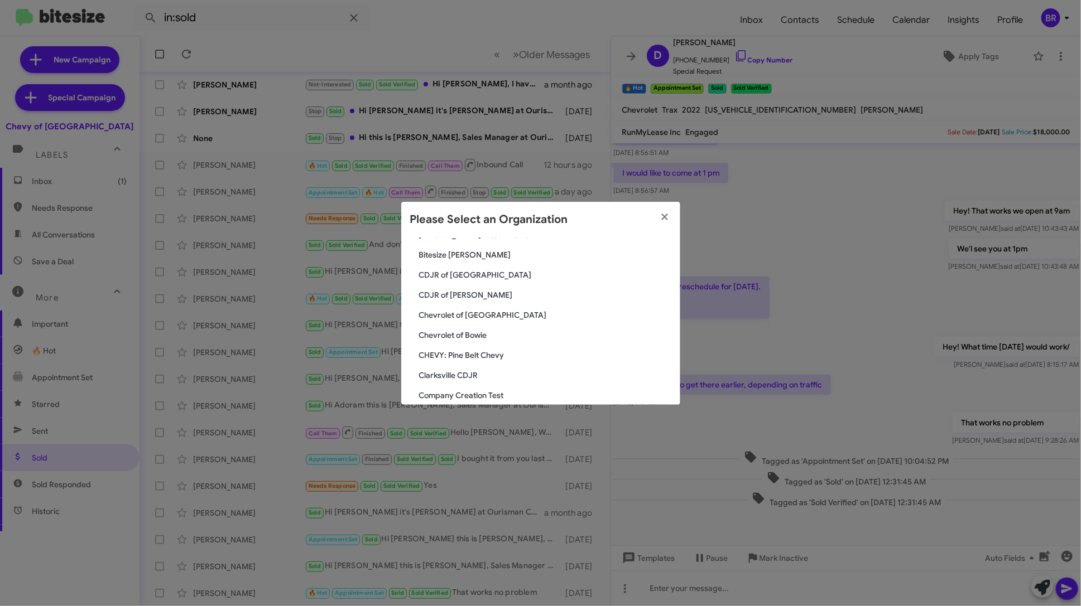
click at [474, 377] on span "Clarksville CDJR" at bounding box center [545, 375] width 252 height 11
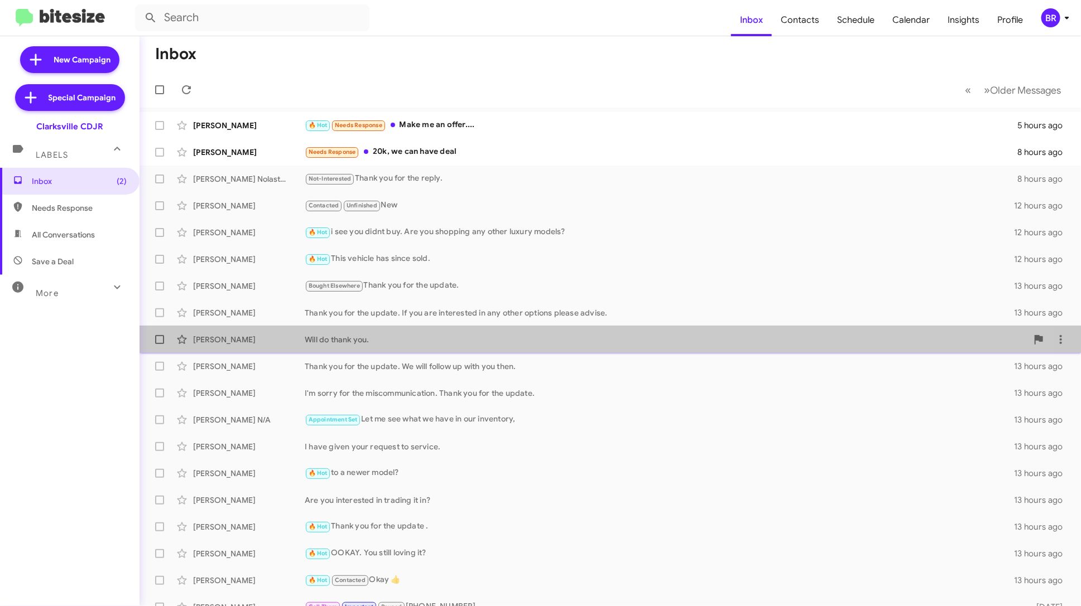
click at [429, 339] on div "Will do thank you." at bounding box center [666, 339] width 723 height 11
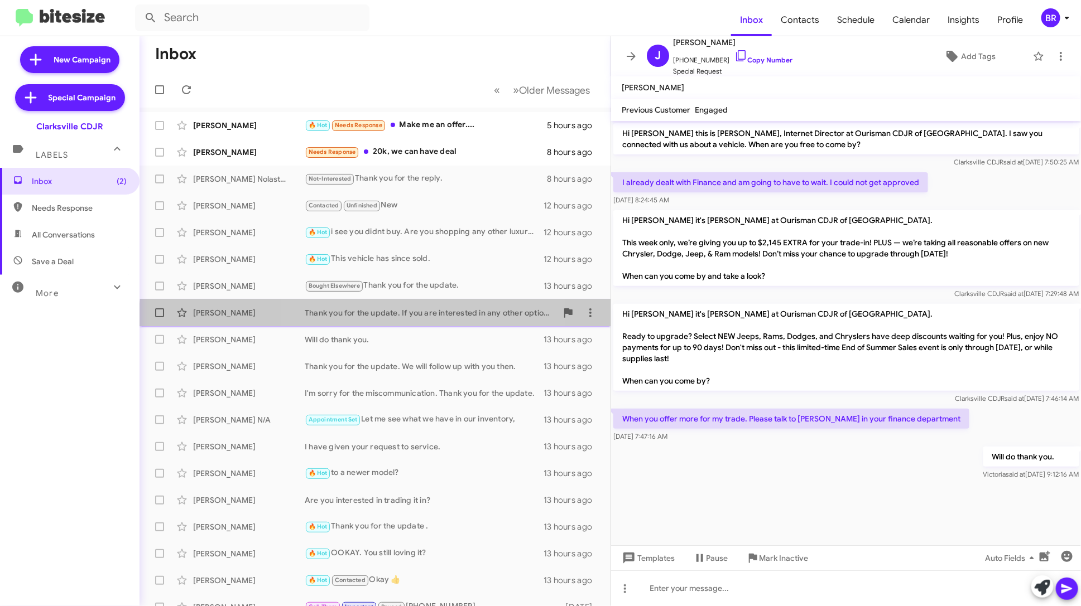
click at [429, 321] on div "[PERSON_NAME] Thank you for the update. If you are interested in any other opti…" at bounding box center [374, 313] width 453 height 22
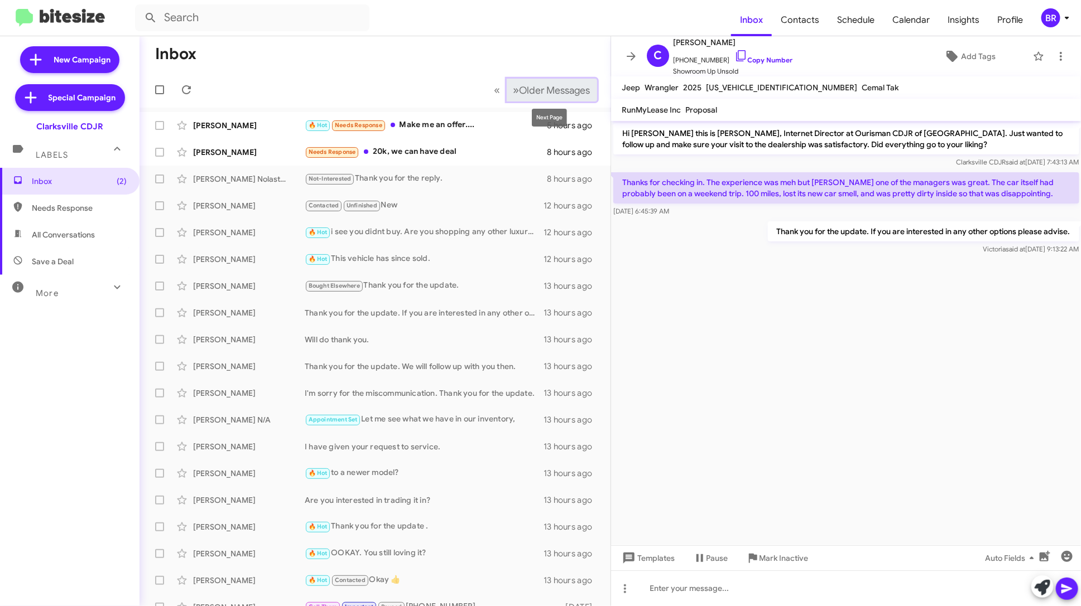
click at [535, 92] on span "Older Messages" at bounding box center [554, 90] width 71 height 12
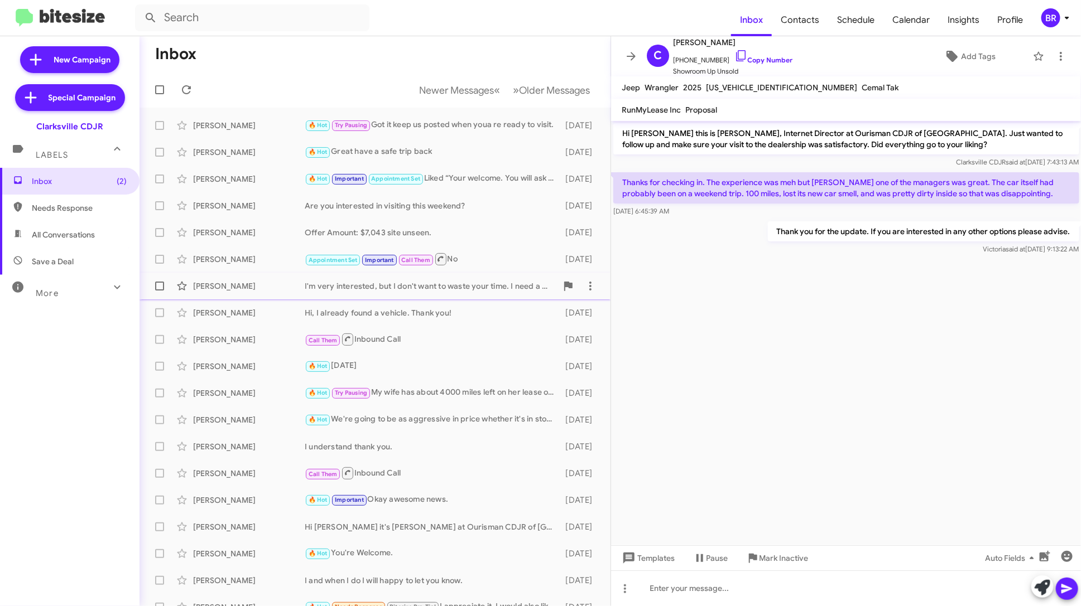
click at [469, 287] on div "I'm very interested, but I don't want to waste your time. I need a vehicle for …" at bounding box center [431, 286] width 252 height 11
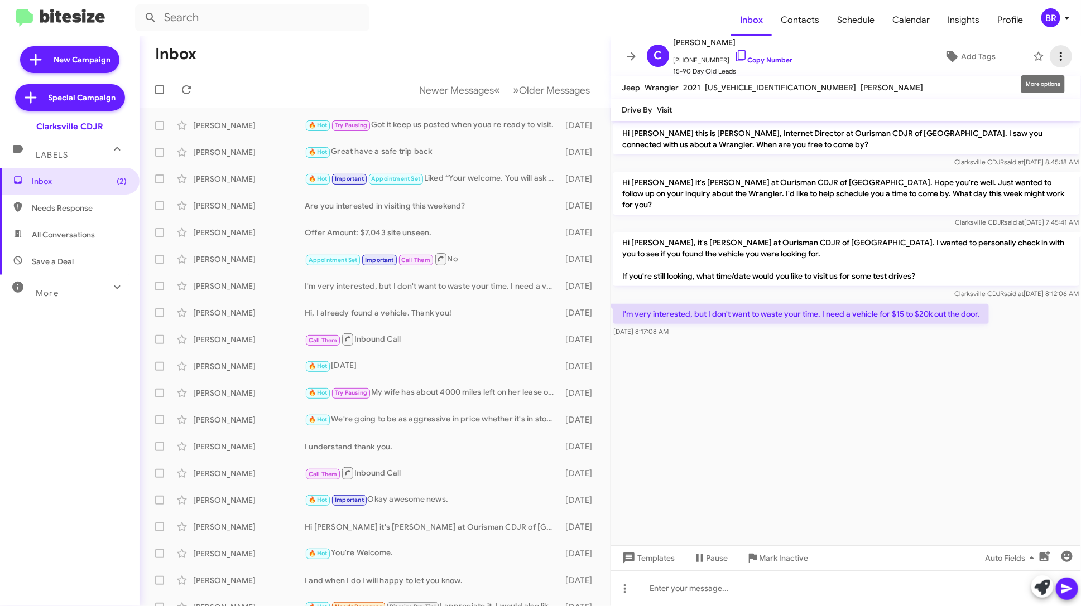
click at [1060, 55] on icon at bounding box center [1060, 56] width 13 height 13
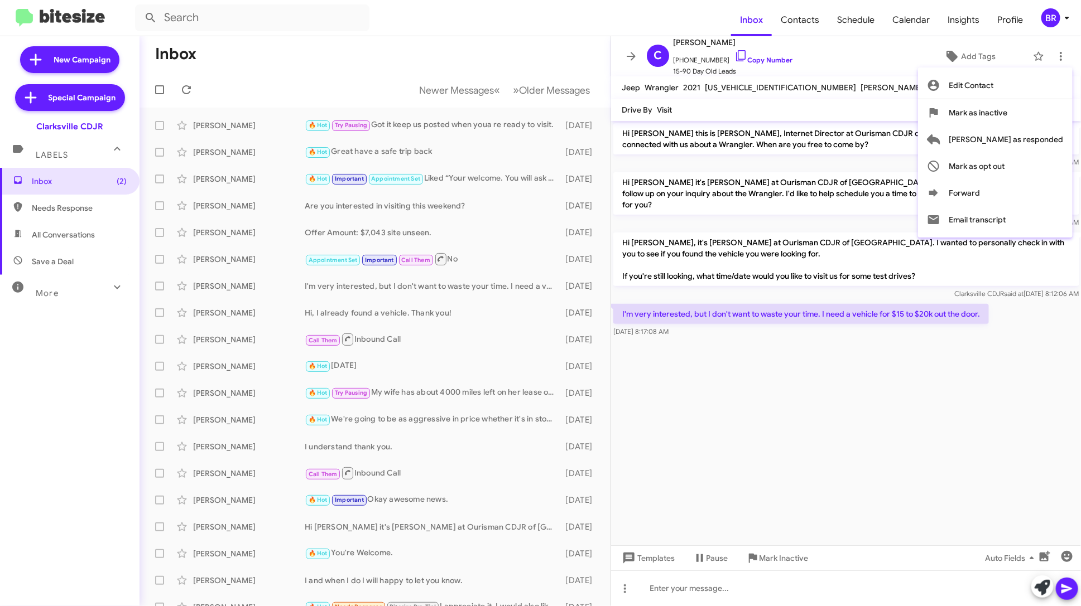
click at [891, 89] on div at bounding box center [540, 303] width 1081 height 606
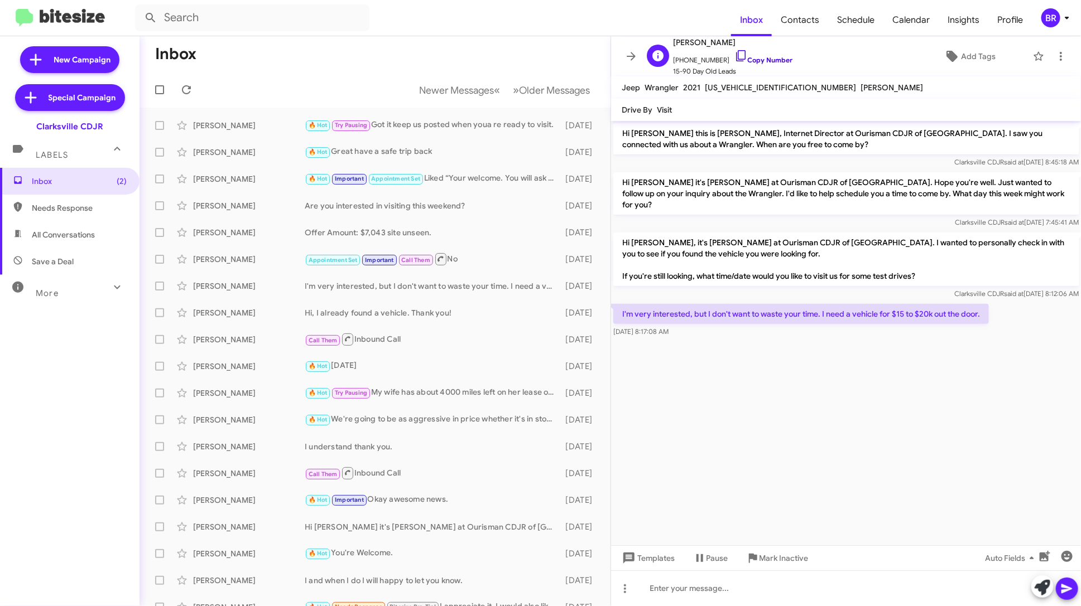
click at [760, 59] on link "Copy Number" at bounding box center [763, 60] width 59 height 8
click at [452, 524] on div "Hi [PERSON_NAME] it's [PERSON_NAME] at Ourisman CDJR of [GEOGRAPHIC_DATA]. Read…" at bounding box center [431, 527] width 252 height 11
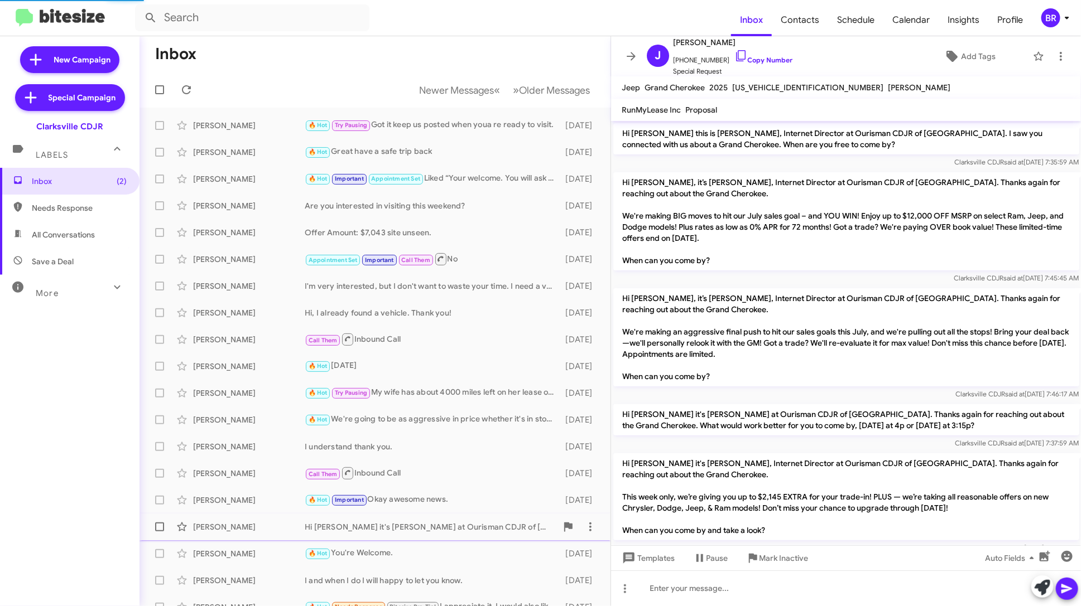
scroll to position [335, 0]
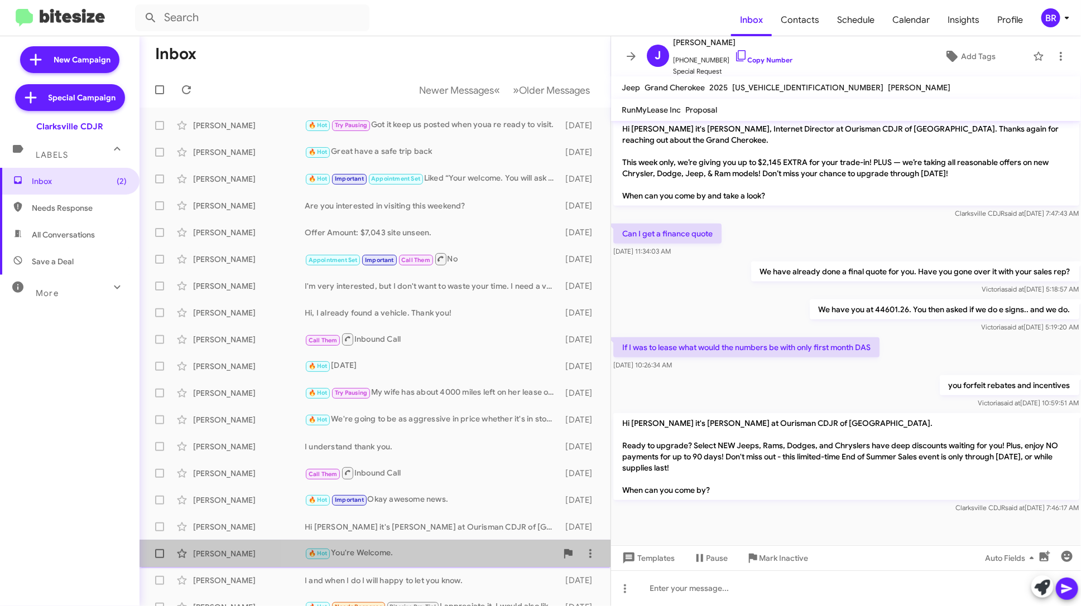
click at [446, 552] on div "🔥 Hot You're Welcome." at bounding box center [431, 553] width 252 height 13
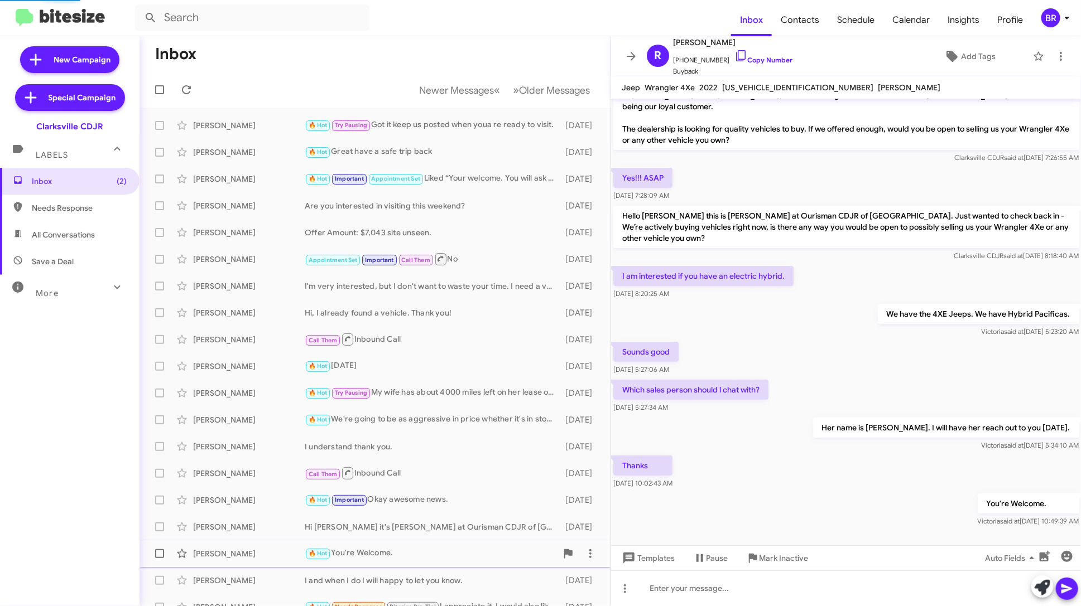
scroll to position [38, 0]
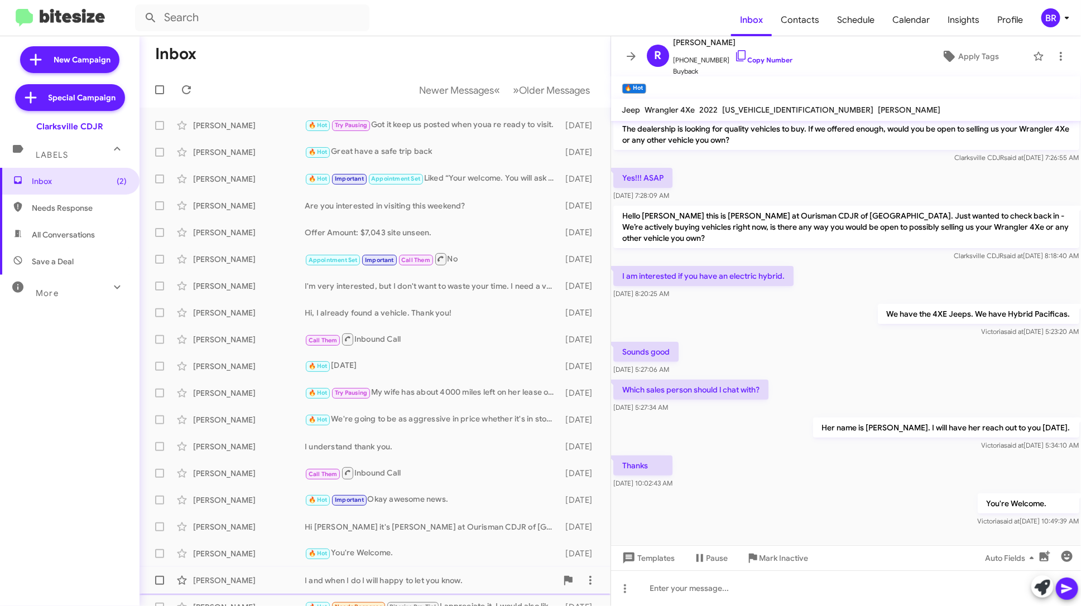
click at [448, 571] on div "[PERSON_NAME] I and when I do I will happy to let you know. [DATE]" at bounding box center [374, 581] width 453 height 22
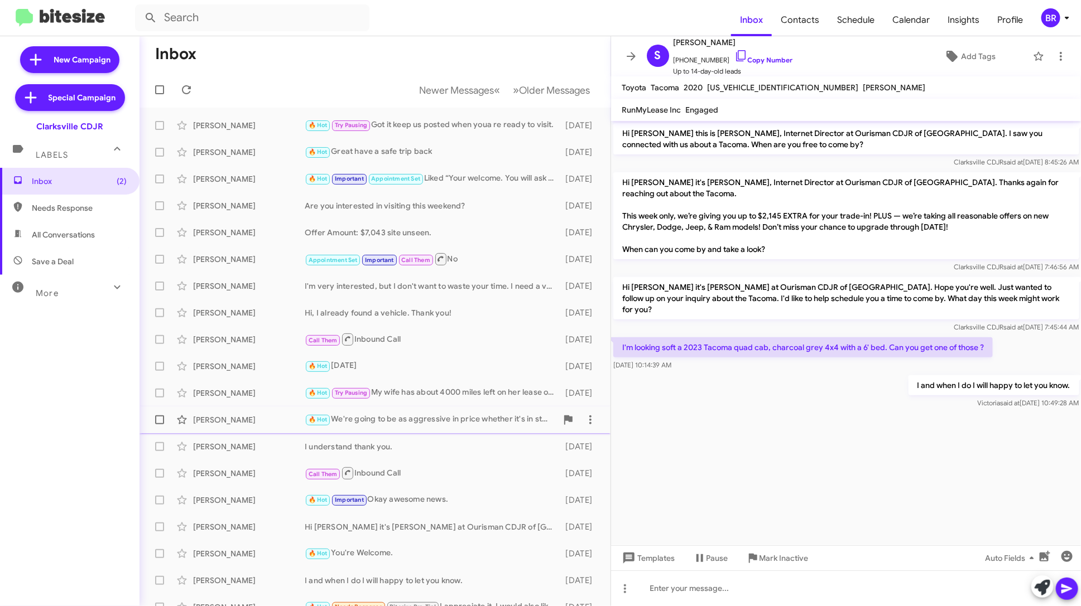
click at [475, 423] on div "🔥 Hot We're going to be as aggressive in price whether it's in stock or not. At…" at bounding box center [431, 419] width 252 height 13
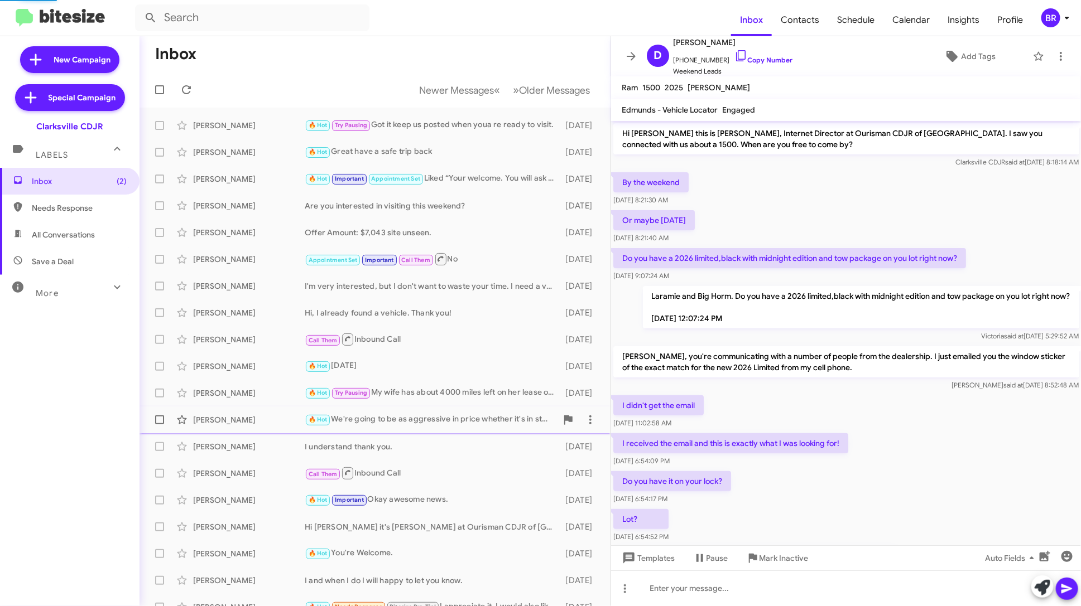
scroll to position [268, 0]
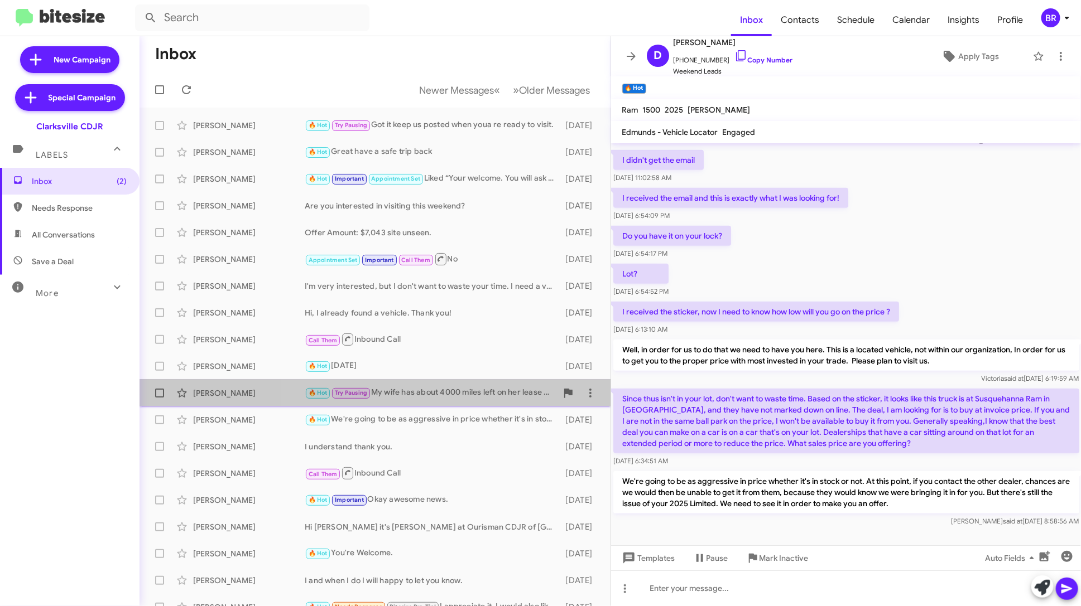
click at [478, 394] on div "🔥 Hot Try Pausing My wife has about 4000 miles left on her lease of her blazer …" at bounding box center [431, 393] width 252 height 13
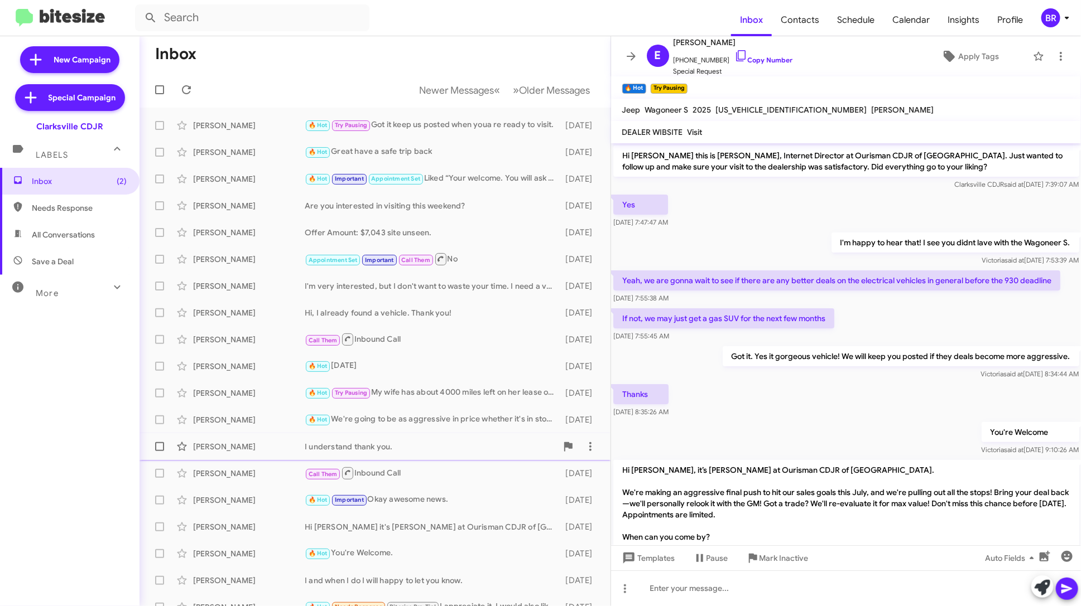
scroll to position [41, 0]
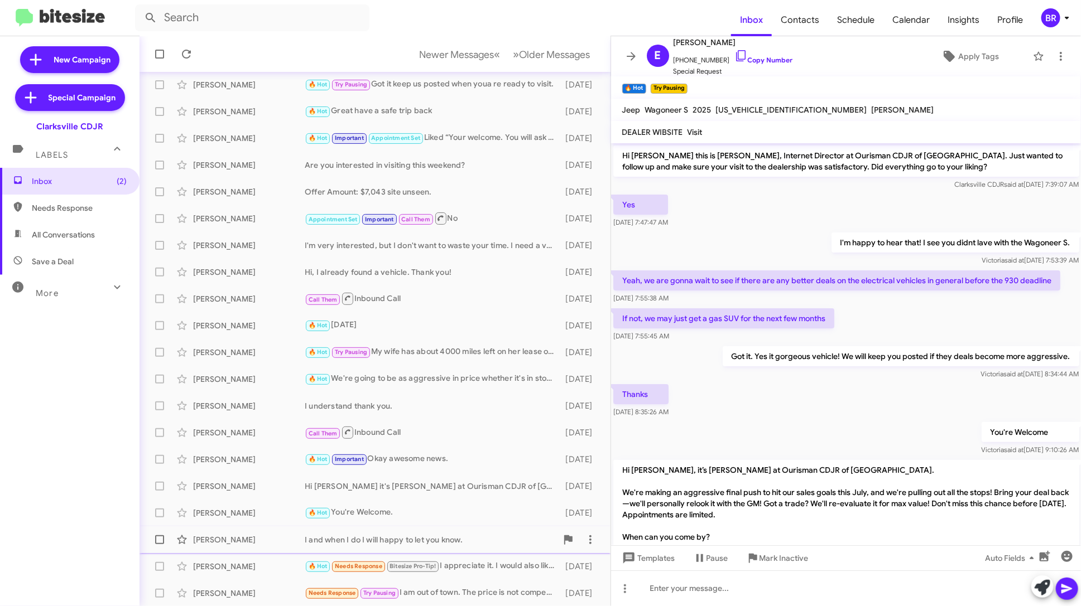
click at [441, 532] on div "[PERSON_NAME] I and when I do I will happy to let you know. [DATE]" at bounding box center [374, 540] width 453 height 22
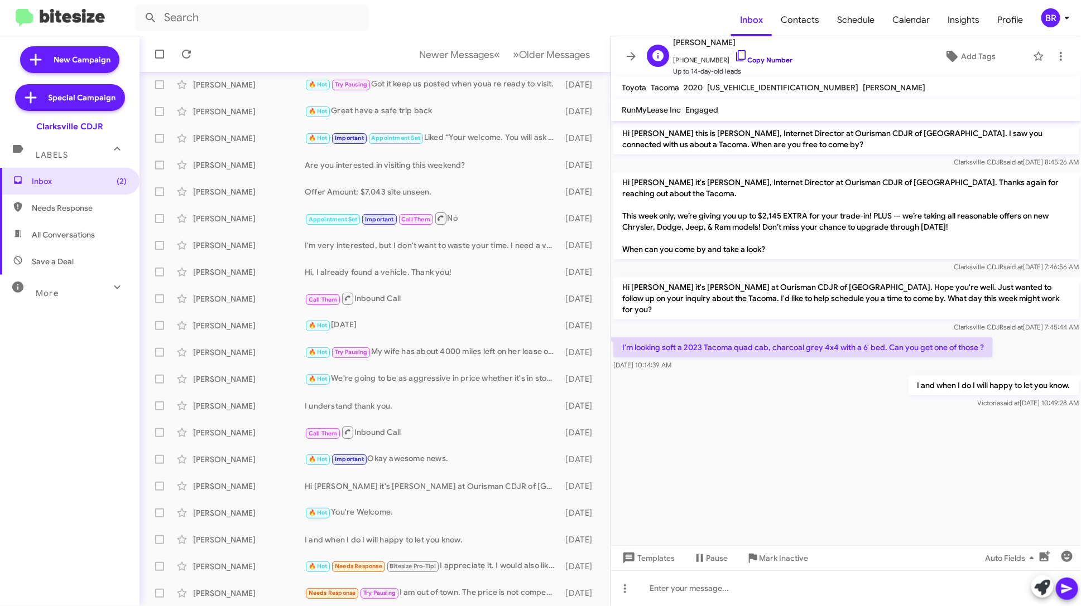
click at [759, 61] on link "Copy Number" at bounding box center [763, 60] width 59 height 8
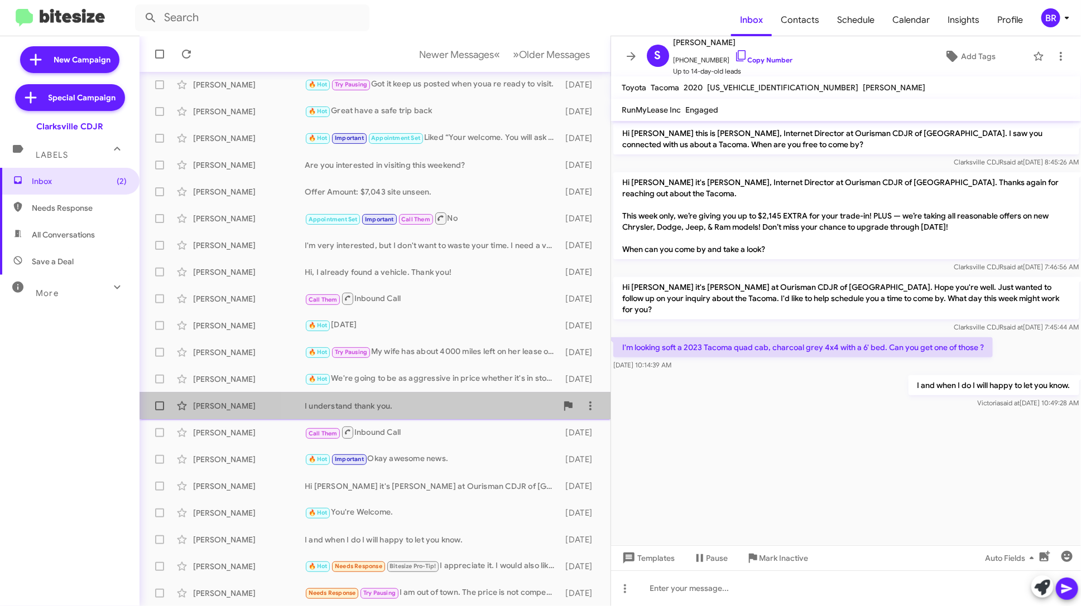
click at [467, 401] on div "I understand thank you." at bounding box center [431, 406] width 252 height 11
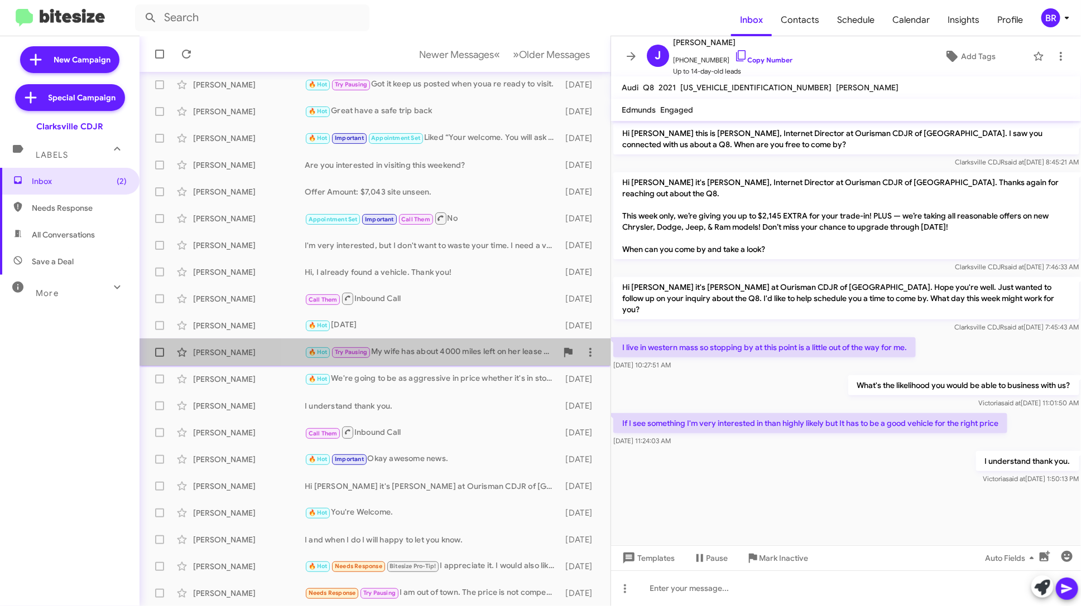
click at [478, 357] on div "🔥 Hot Try Pausing My wife has about 4000 miles left on her lease of her blazer …" at bounding box center [431, 352] width 252 height 13
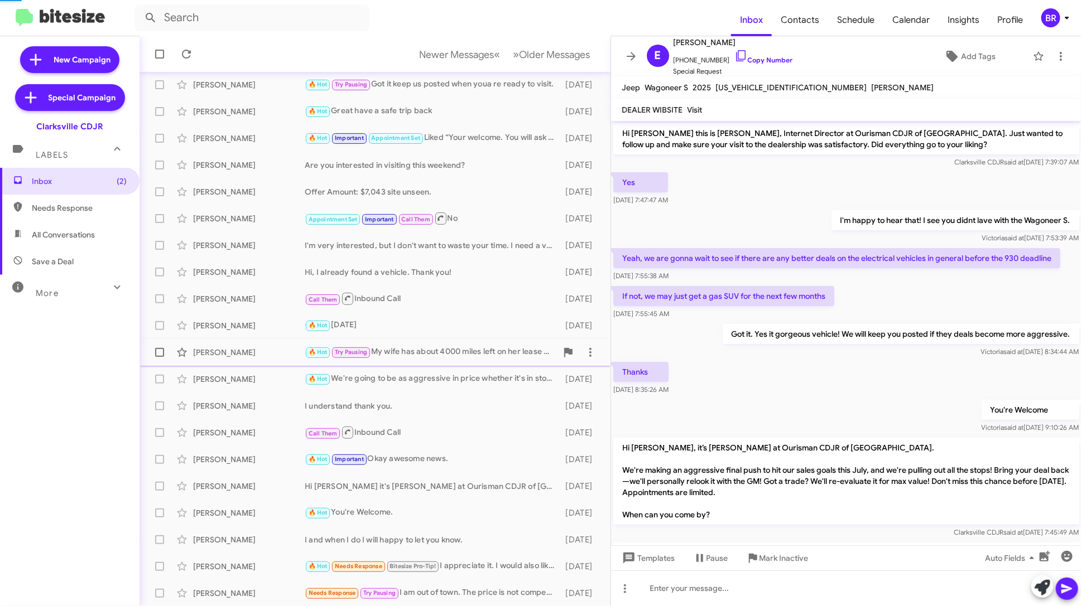
scroll to position [471, 0]
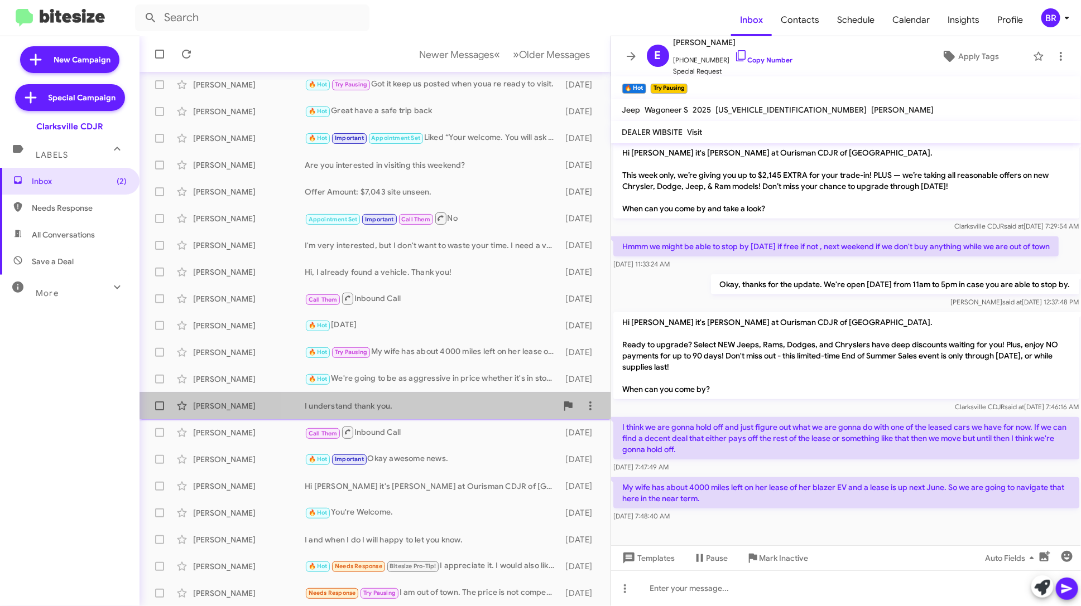
click at [479, 393] on span "[PERSON_NAME] I understand thank you. [DATE]" at bounding box center [374, 406] width 471 height 27
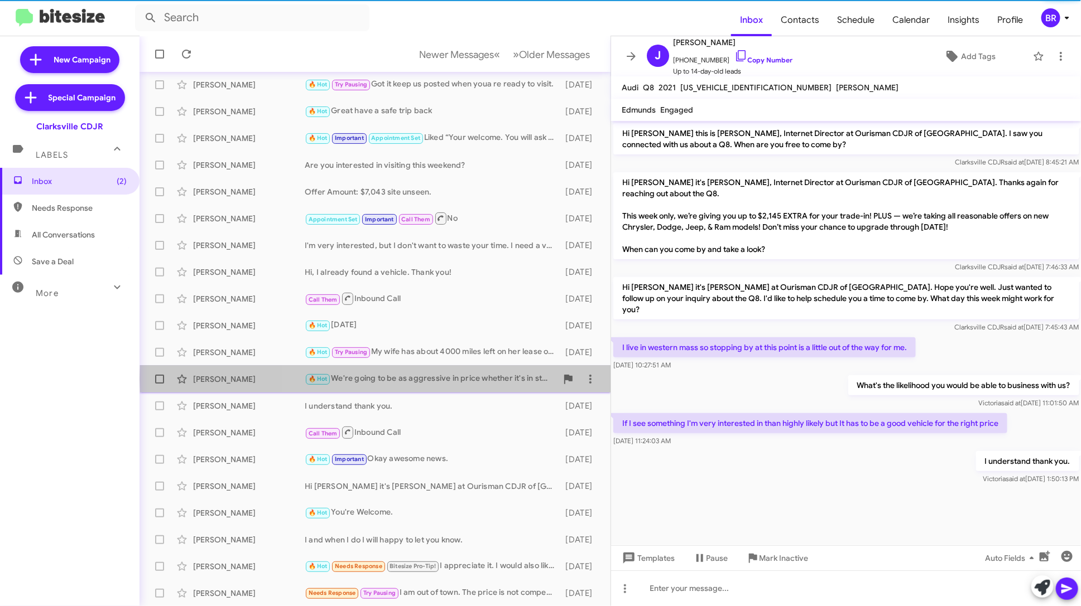
click at [482, 379] on div "🔥 Hot We're going to be as aggressive in price whether it's in stock or not. At…" at bounding box center [431, 379] width 252 height 13
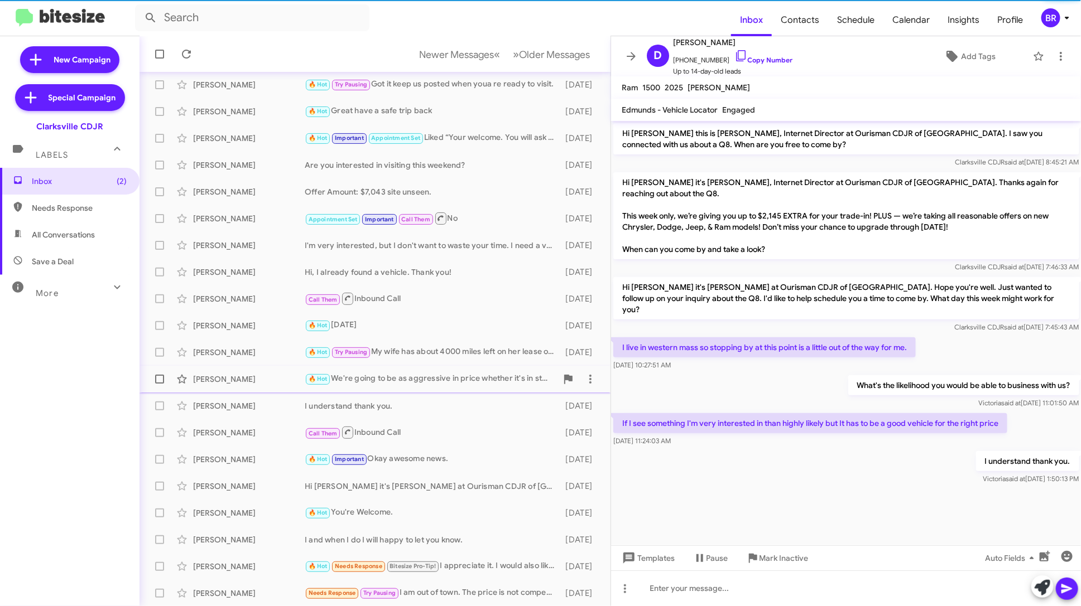
scroll to position [268, 0]
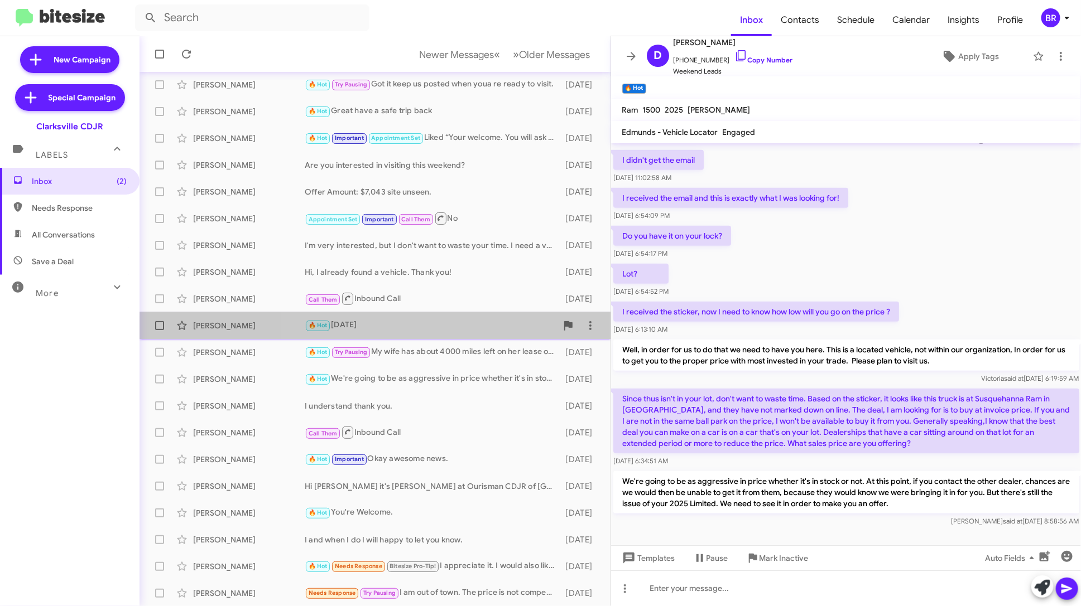
click at [485, 329] on div "🔥 Hot [DATE]" at bounding box center [431, 325] width 252 height 13
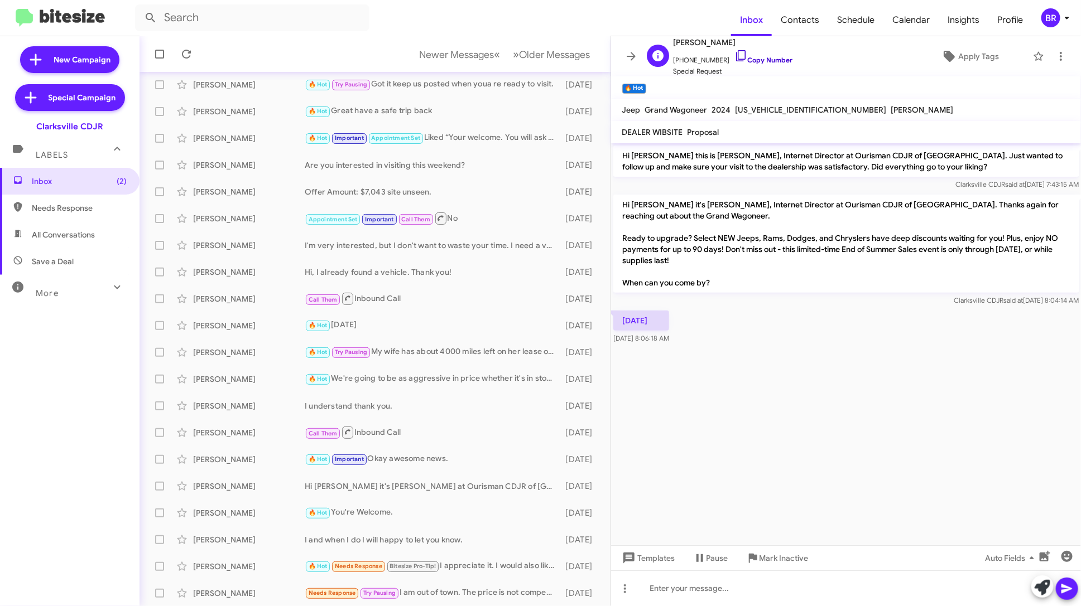
click at [772, 61] on link "Copy Number" at bounding box center [763, 60] width 59 height 8
click at [517, 562] on div "🔥 Hot Needs Response Bitesize Pro-Tip! I appreciate it. I would also like to kn…" at bounding box center [431, 566] width 252 height 13
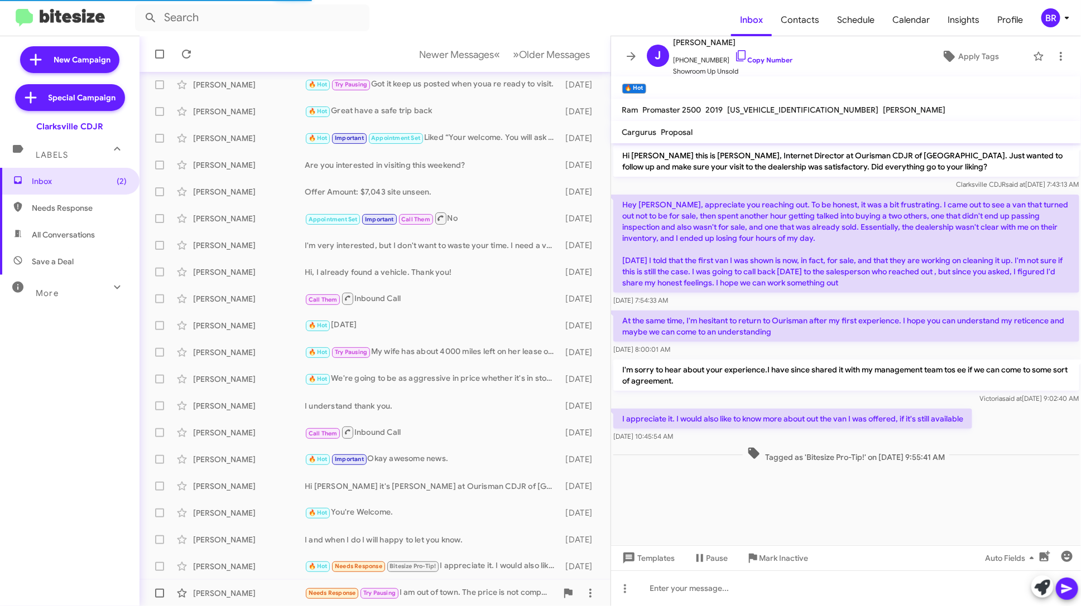
click at [497, 589] on div "Needs Response Try Pausing I am out of town. The price is not competitive after…" at bounding box center [431, 593] width 252 height 13
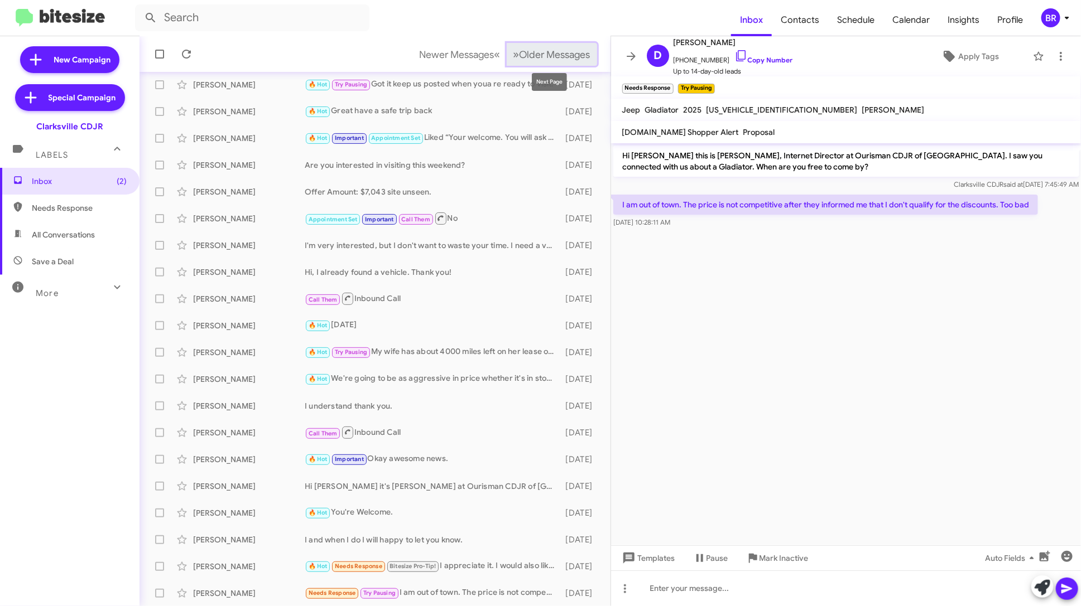
click at [560, 55] on span "Older Messages" at bounding box center [554, 55] width 71 height 12
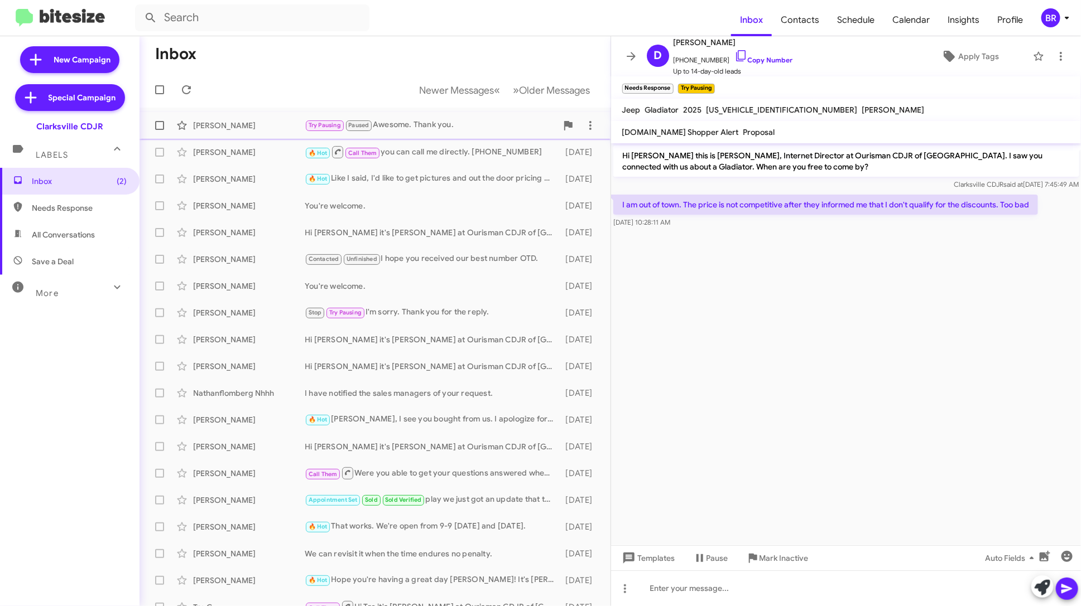
click at [485, 129] on div "Try Pausing Paused Awesome. Thank you." at bounding box center [431, 125] width 252 height 13
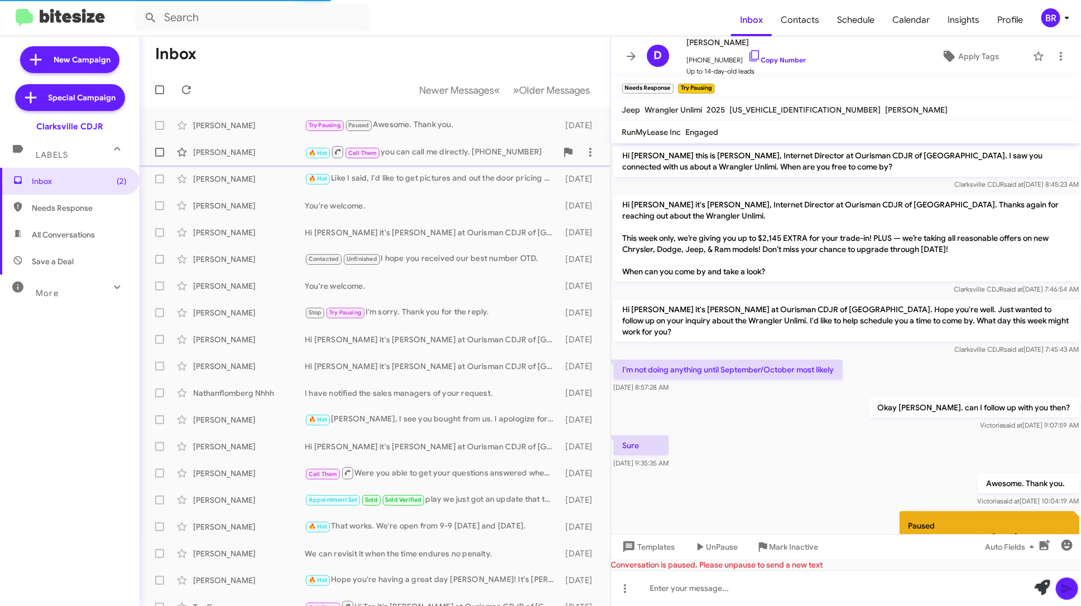
scroll to position [78, 0]
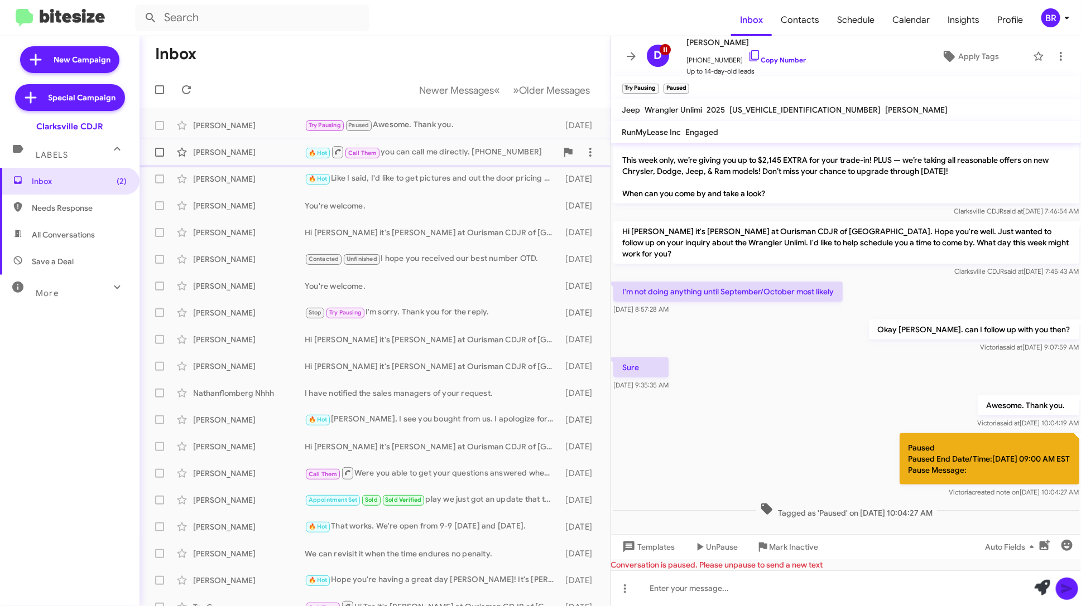
click at [470, 150] on div "🔥 Hot Call Them you can call me directly. [PHONE_NUMBER]" at bounding box center [431, 152] width 252 height 14
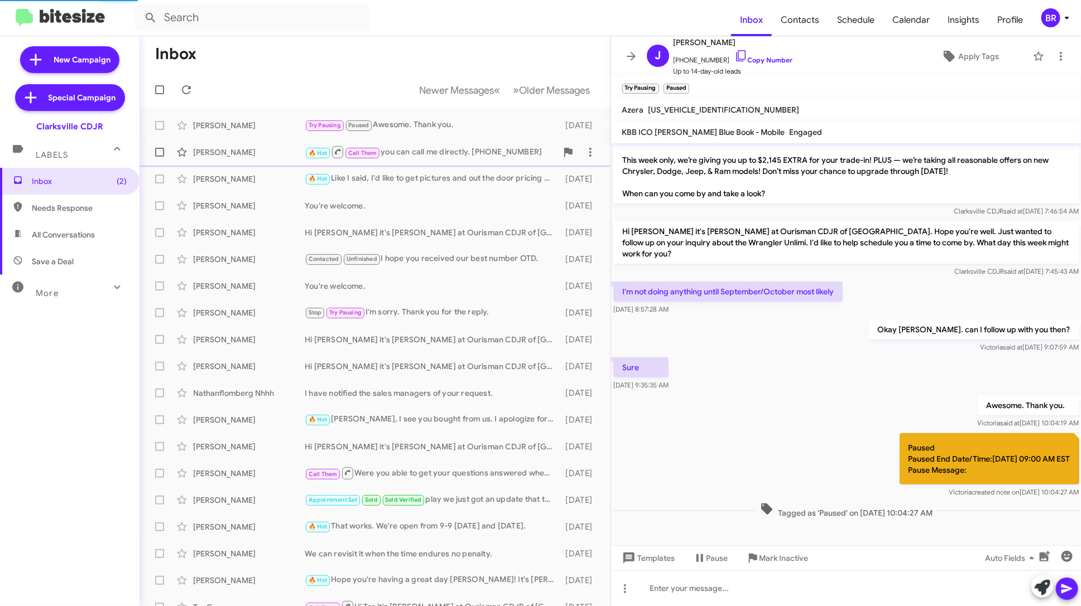
scroll to position [173, 0]
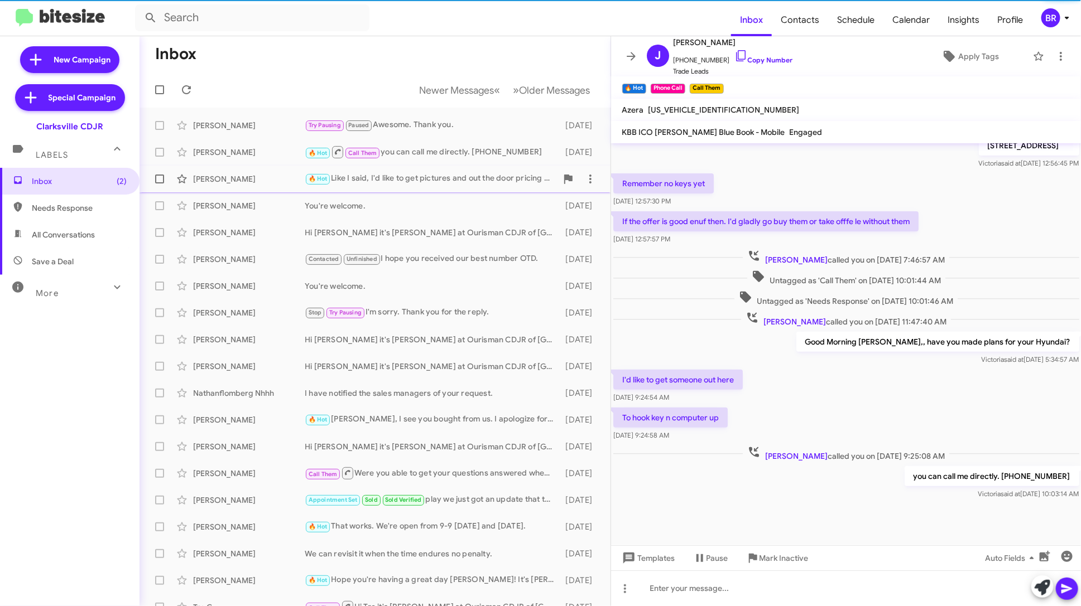
click at [470, 172] on div "[PERSON_NAME] 🔥 Hot Like I said, I'd like to get pictures and out the door pric…" at bounding box center [374, 179] width 453 height 22
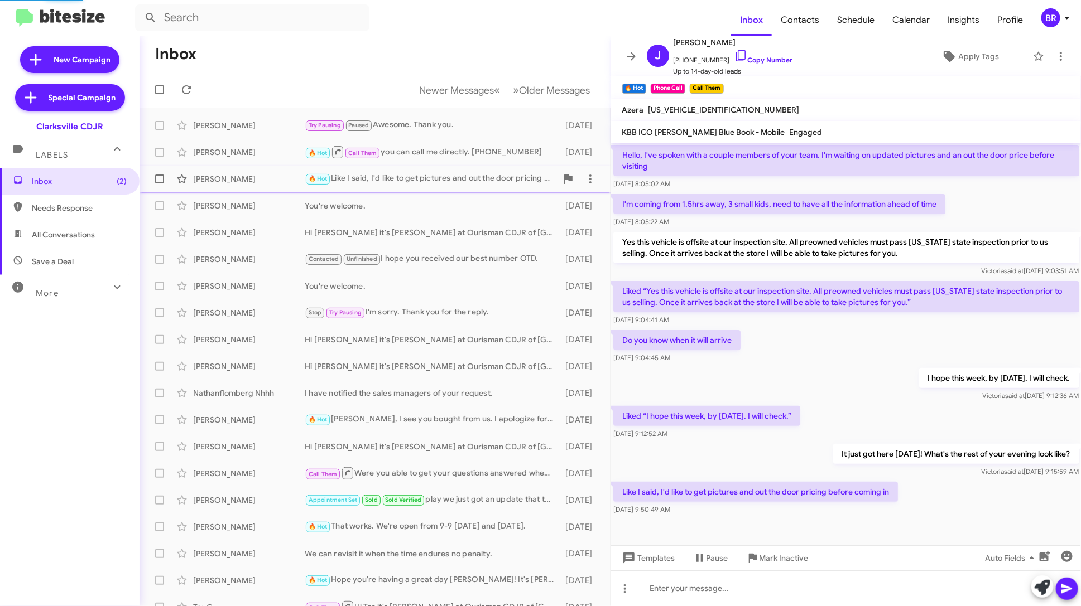
scroll to position [49, 0]
click at [466, 210] on div "You're welcome." at bounding box center [431, 205] width 252 height 11
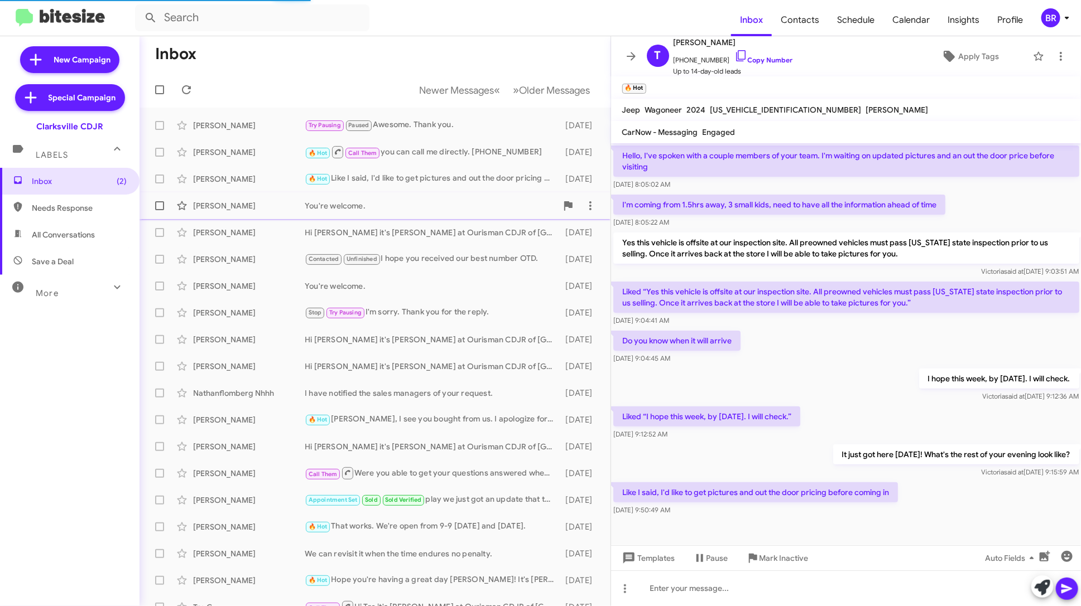
scroll to position [112, 0]
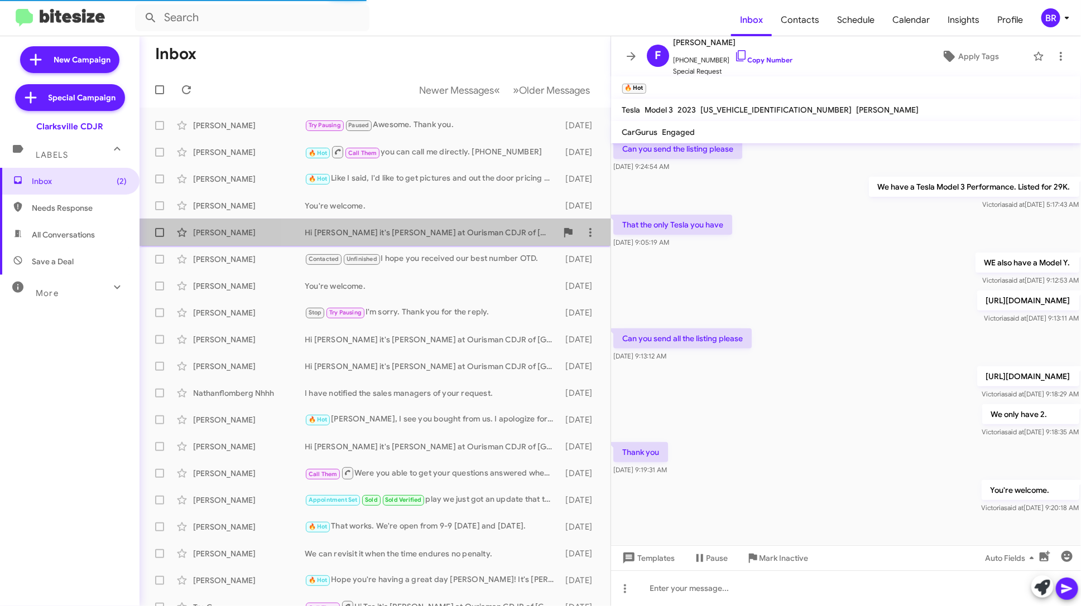
click at [466, 238] on div "[PERSON_NAME] Hi [PERSON_NAME] it's [PERSON_NAME] at Ourisman CDJR of [GEOGRAPH…" at bounding box center [374, 233] width 453 height 22
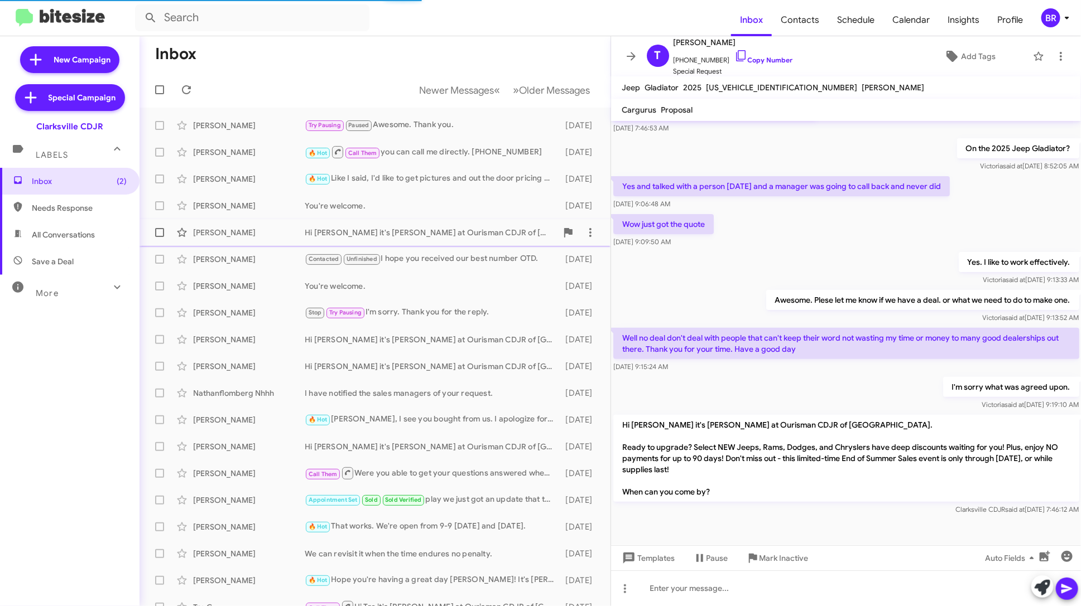
scroll to position [71, 0]
click at [466, 263] on div "Contacted Unfinished I hope you received our best number OTD." at bounding box center [431, 259] width 252 height 13
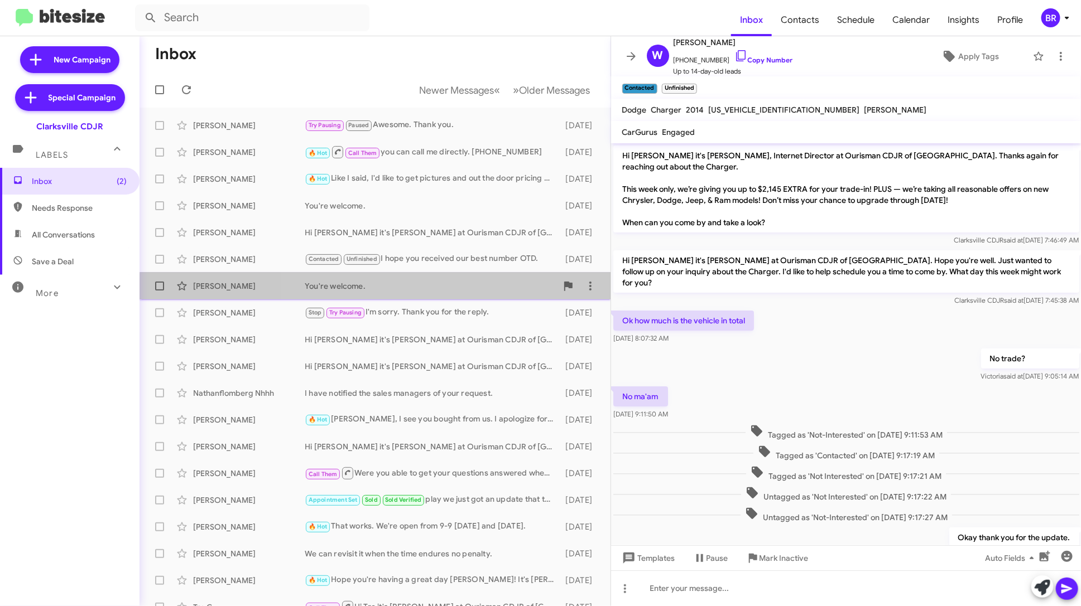
click at [465, 292] on div "[PERSON_NAME] You're welcome. [DATE]" at bounding box center [374, 286] width 453 height 22
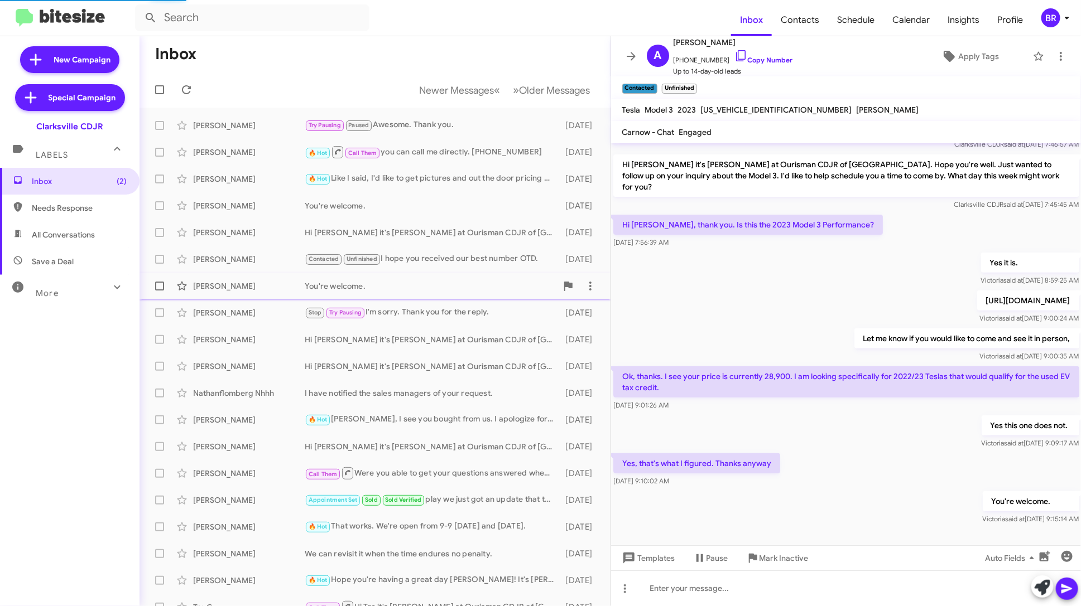
scroll to position [123, 0]
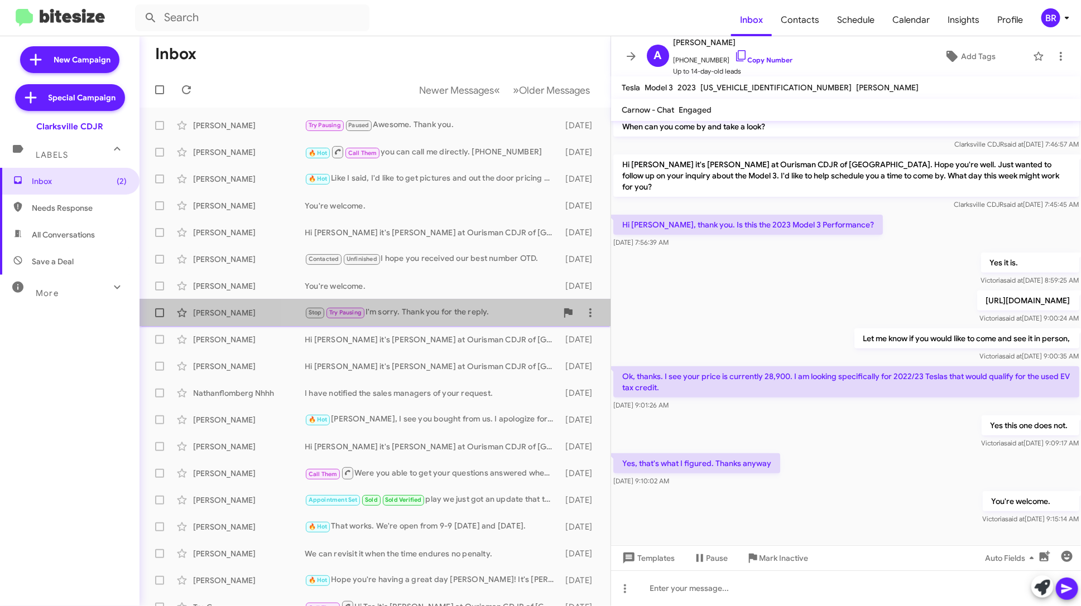
click at [471, 312] on div "Stop Try Pausing I'm sorry. Thank you for the reply." at bounding box center [431, 312] width 252 height 13
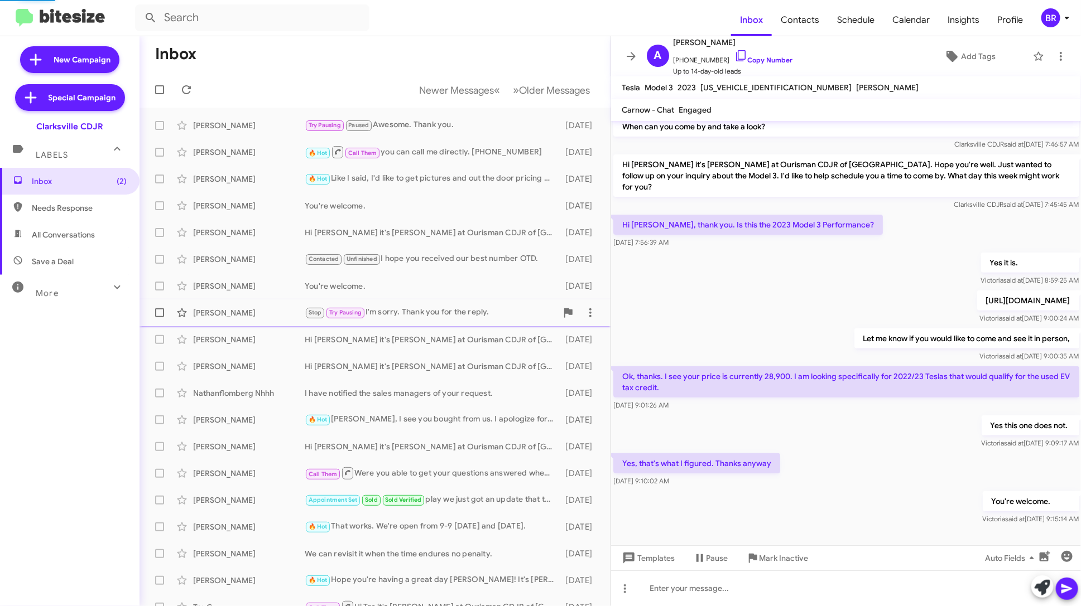
scroll to position [360, 0]
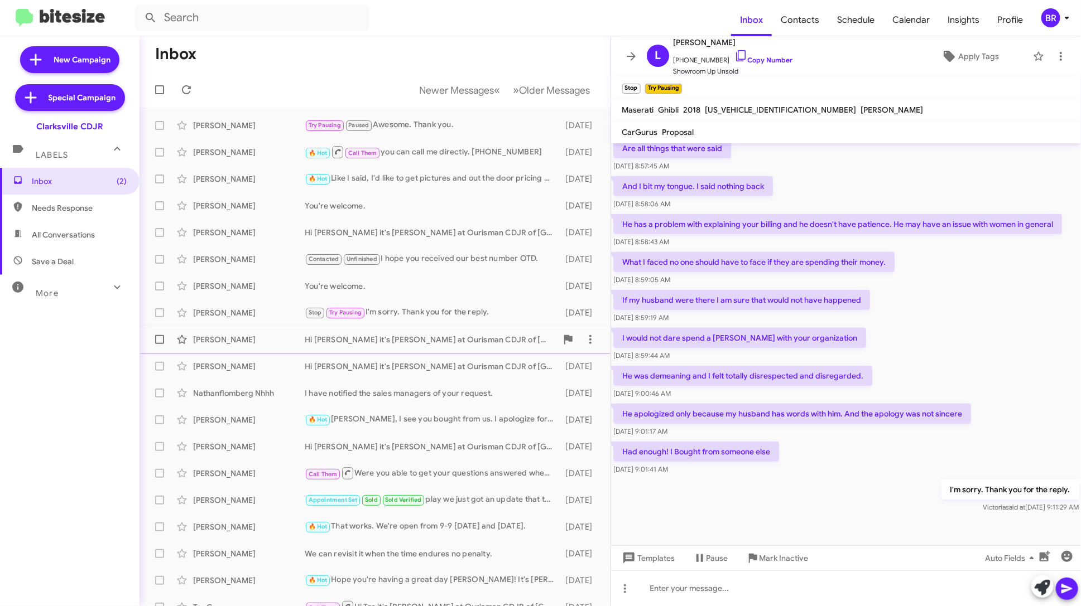
click at [475, 339] on div "Hi [PERSON_NAME] it's [PERSON_NAME] at Ourisman CDJR of [GEOGRAPHIC_DATA]. Read…" at bounding box center [431, 339] width 252 height 11
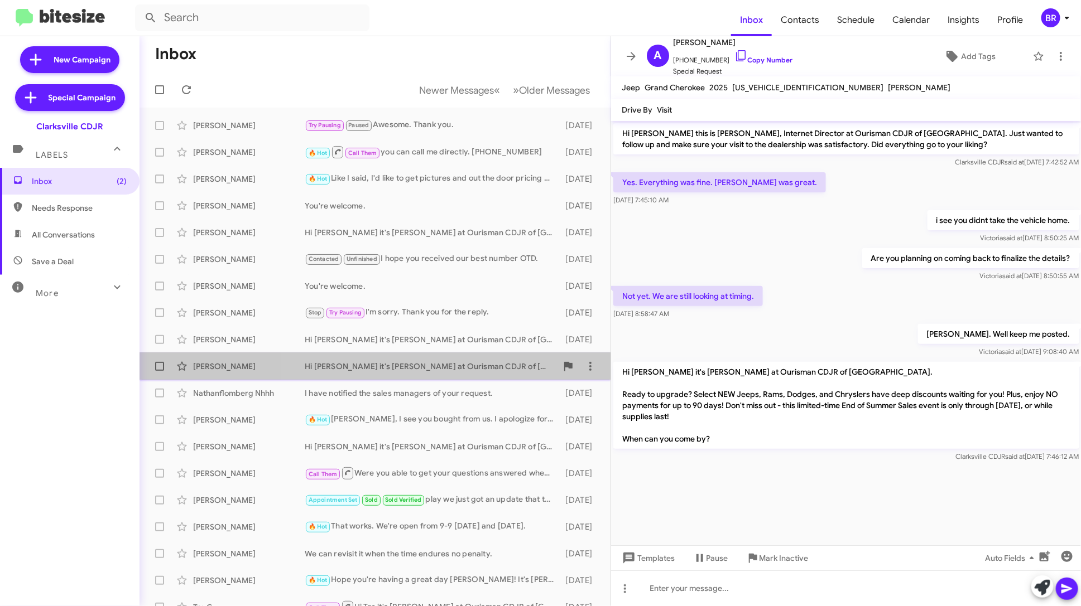
click at [476, 368] on div "Hi [PERSON_NAME] it's [PERSON_NAME] at Ourisman CDJR of [GEOGRAPHIC_DATA]. Read…" at bounding box center [431, 366] width 252 height 11
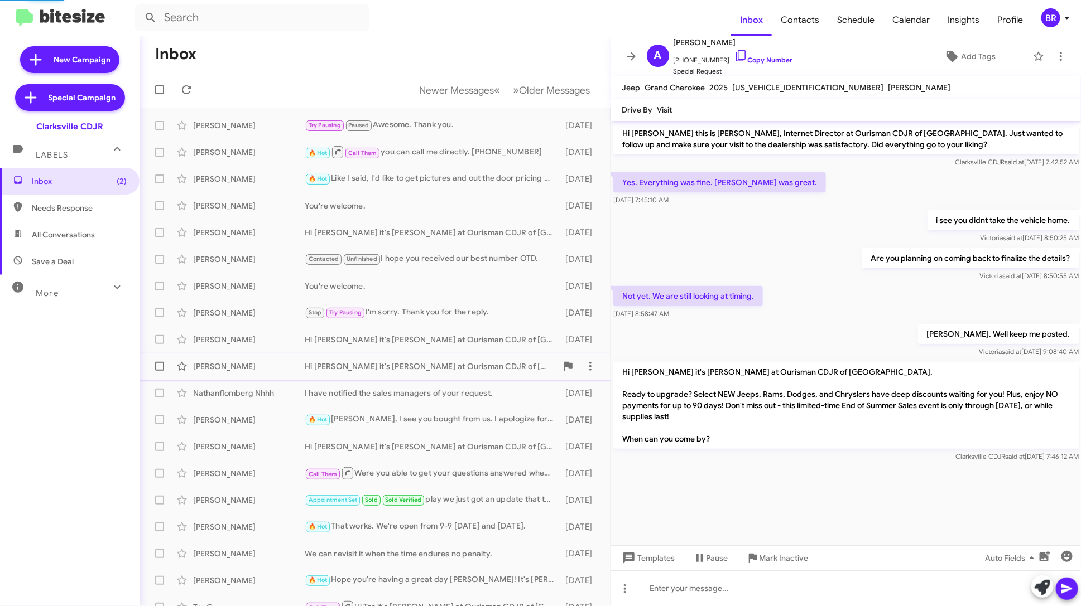
scroll to position [261, 0]
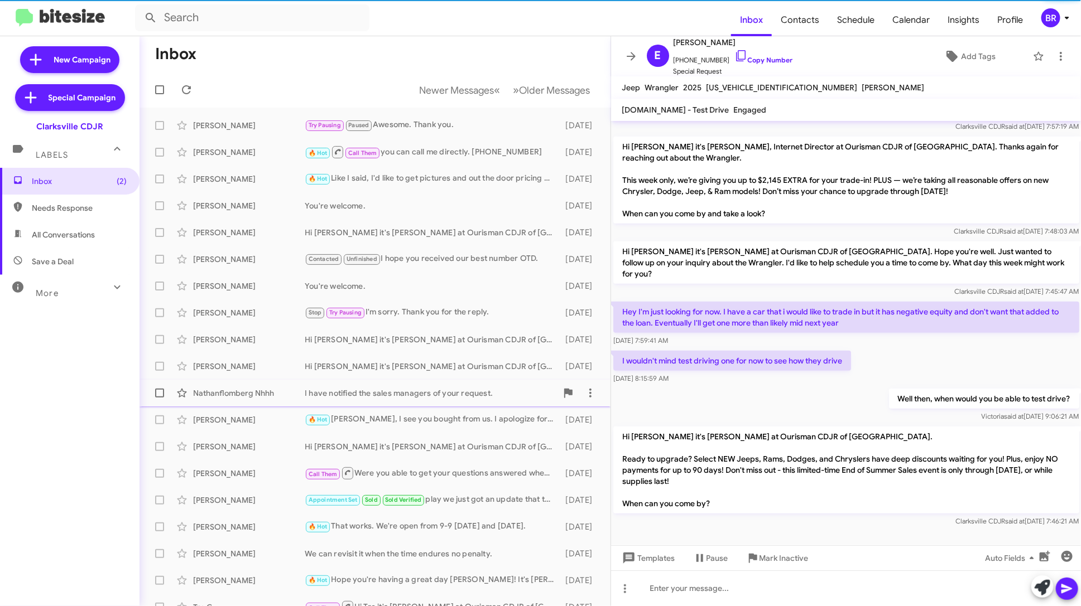
click at [476, 389] on div "I have notified the sales managers of your request." at bounding box center [431, 393] width 252 height 11
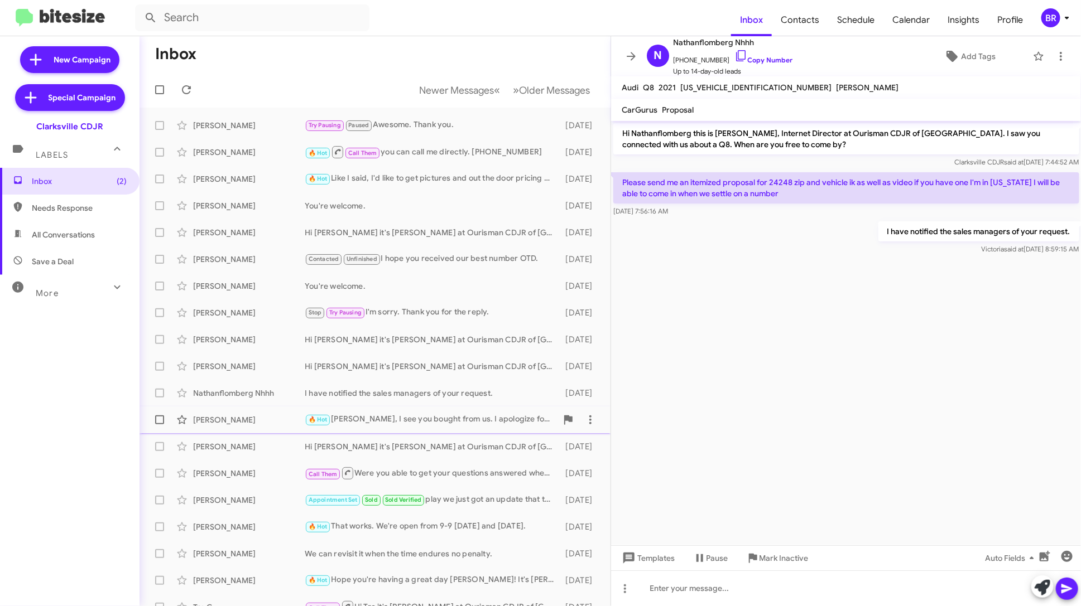
click at [482, 421] on div "🔥 Hot [PERSON_NAME], I see you bought from us. I apologize for the miscommunica…" at bounding box center [431, 419] width 252 height 13
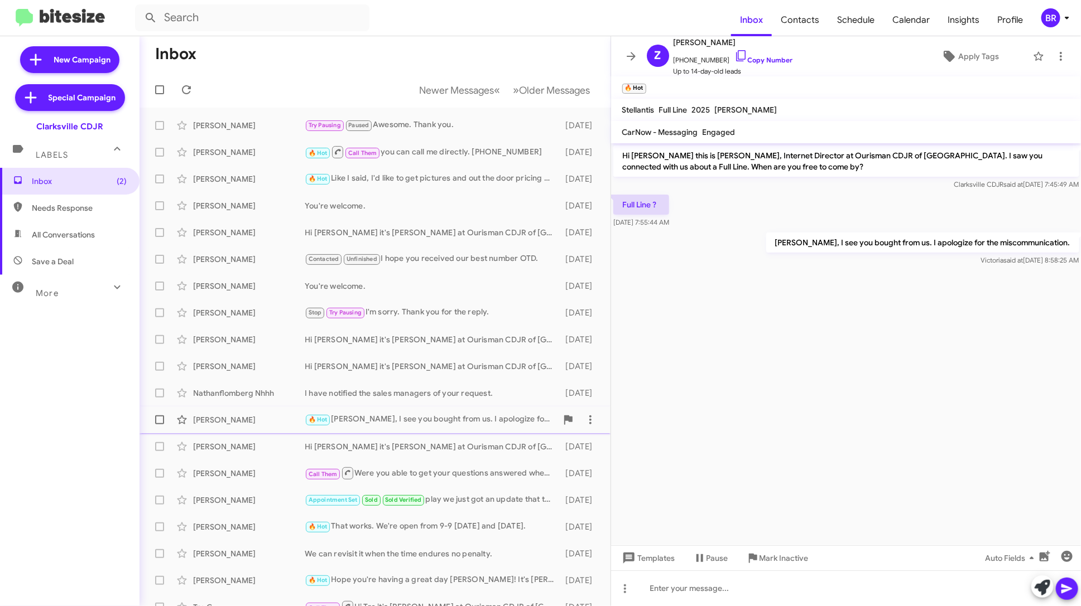
click at [481, 432] on span "[PERSON_NAME] 🔥 Hot [PERSON_NAME], I see you bought from us. I apologize for th…" at bounding box center [374, 420] width 471 height 27
click at [485, 450] on div "Hi [PERSON_NAME] it's [PERSON_NAME] at Ourisman CDJR of [GEOGRAPHIC_DATA]. Read…" at bounding box center [431, 446] width 252 height 11
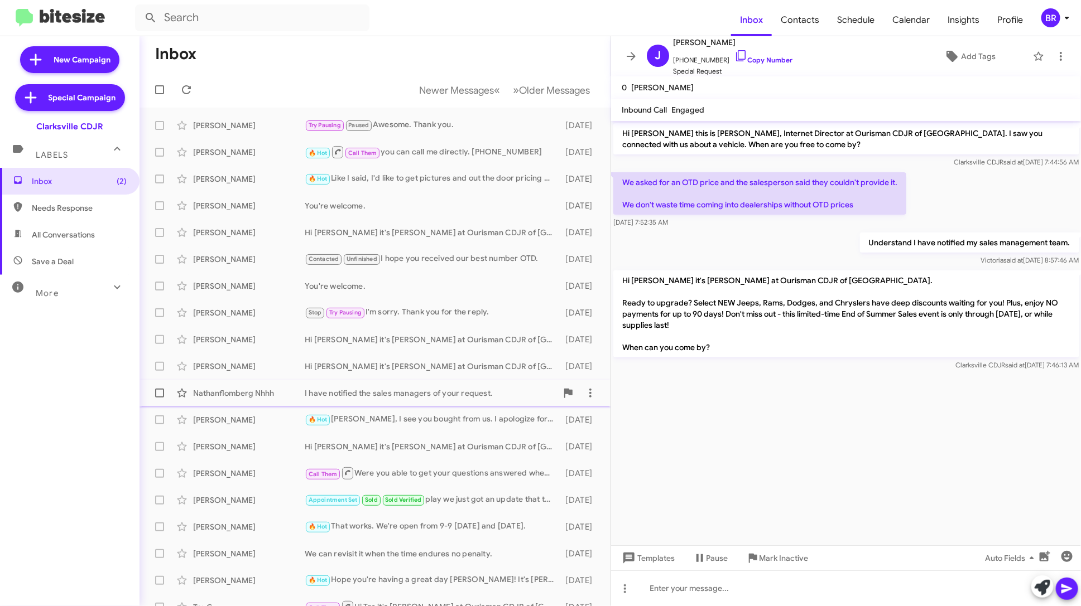
click at [480, 406] on span "Nathanflomberg Nhhh I have notified the sales managers of your request. [DATE]" at bounding box center [374, 393] width 471 height 27
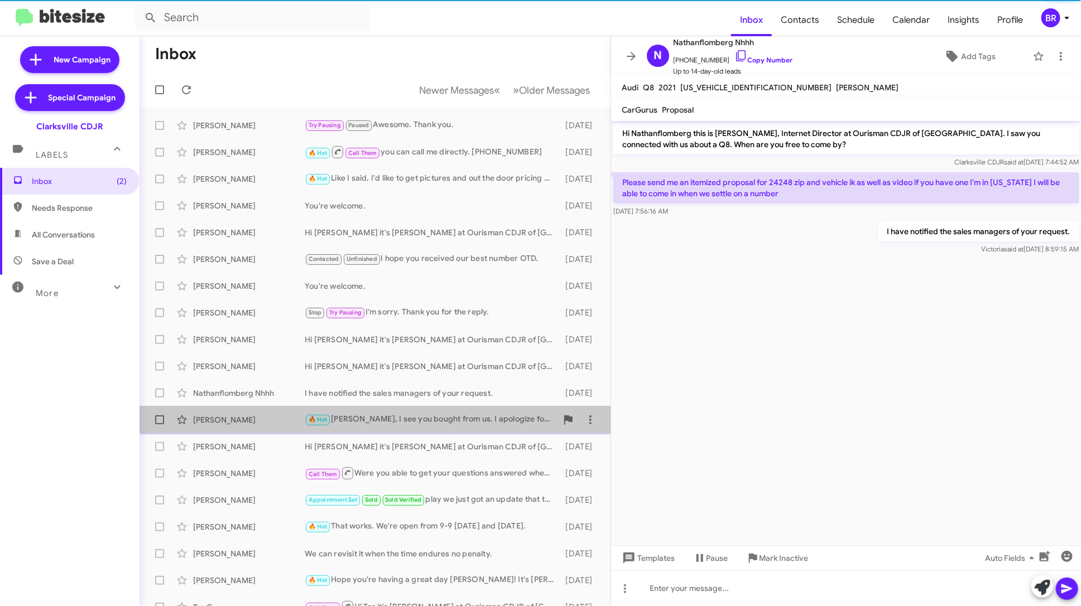
click at [484, 419] on div "🔥 Hot [PERSON_NAME], I see you bought from us. I apologize for the miscommunica…" at bounding box center [431, 419] width 252 height 13
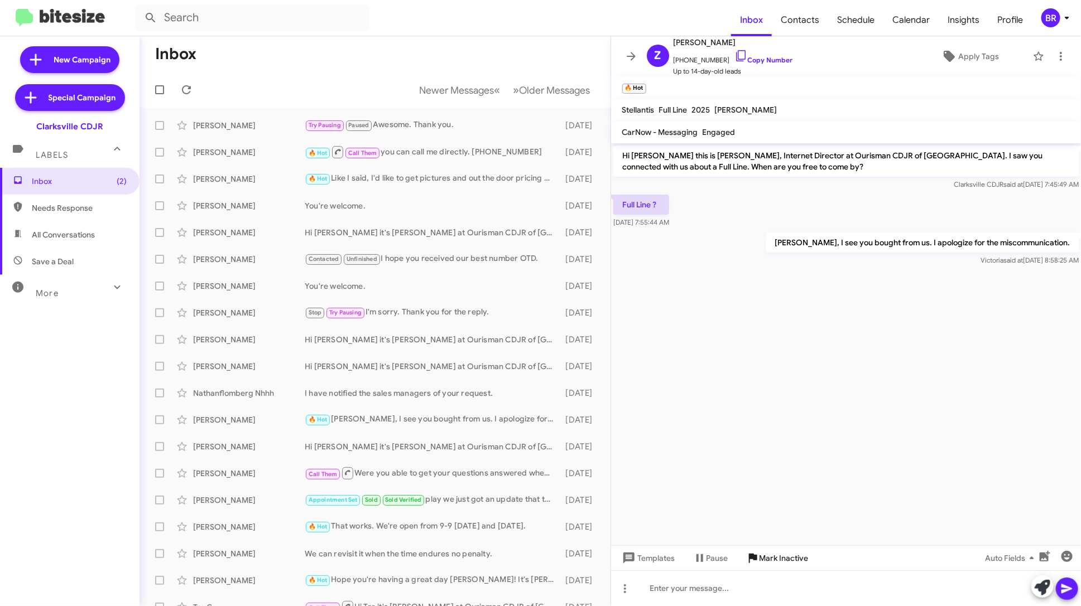
click at [798, 564] on span "Mark Inactive" at bounding box center [783, 558] width 49 height 20
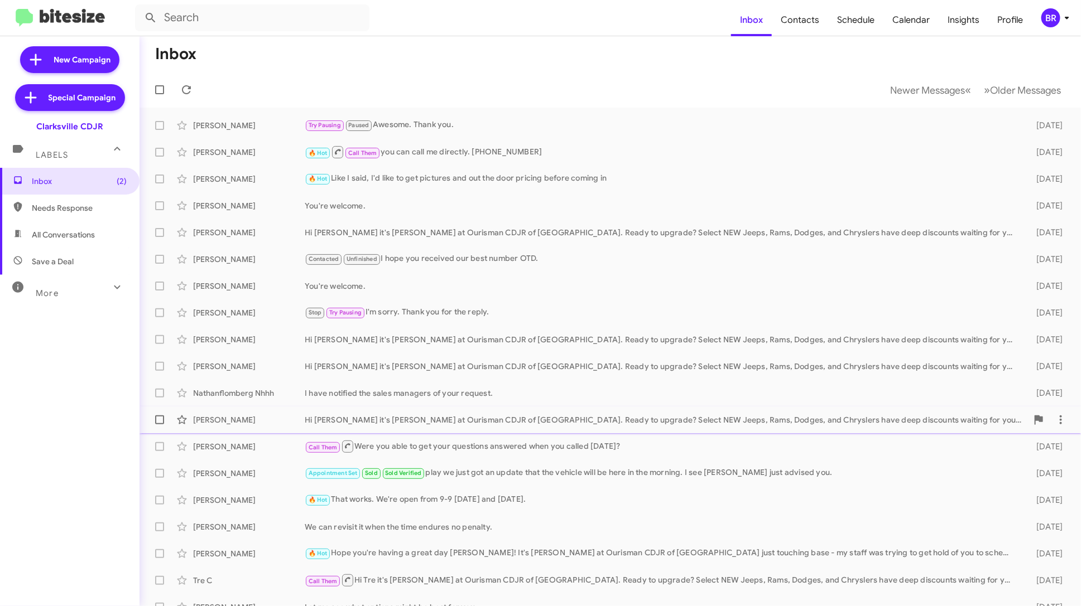
click at [505, 417] on div "Hi [PERSON_NAME] it's [PERSON_NAME] at Ourisman CDJR of [GEOGRAPHIC_DATA]. Read…" at bounding box center [666, 420] width 723 height 11
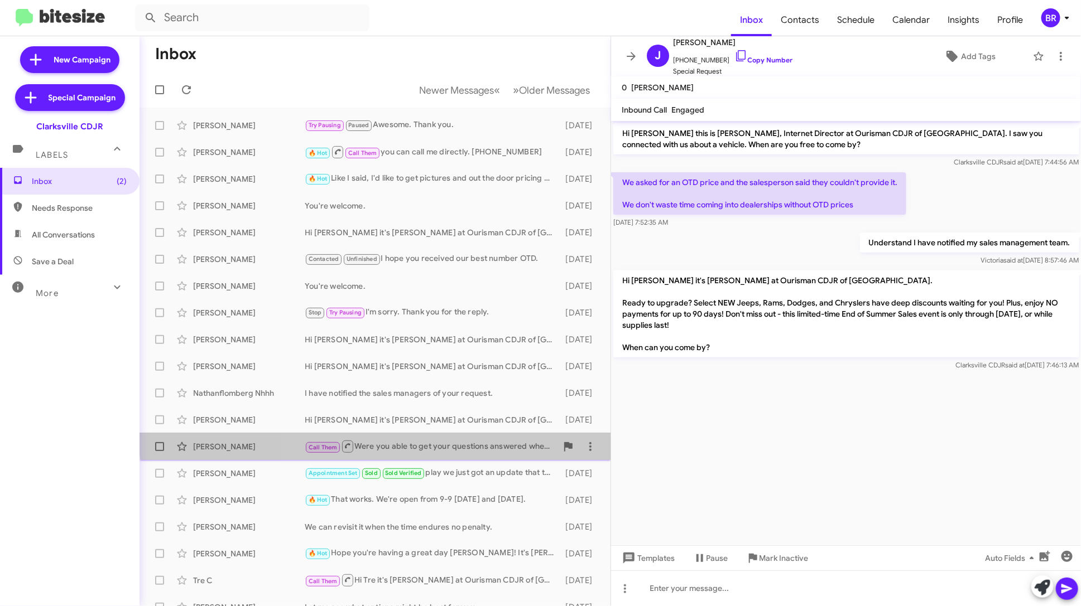
click at [509, 436] on div "[PERSON_NAME] Call Them Were you able to get your questions answered when you c…" at bounding box center [374, 447] width 453 height 22
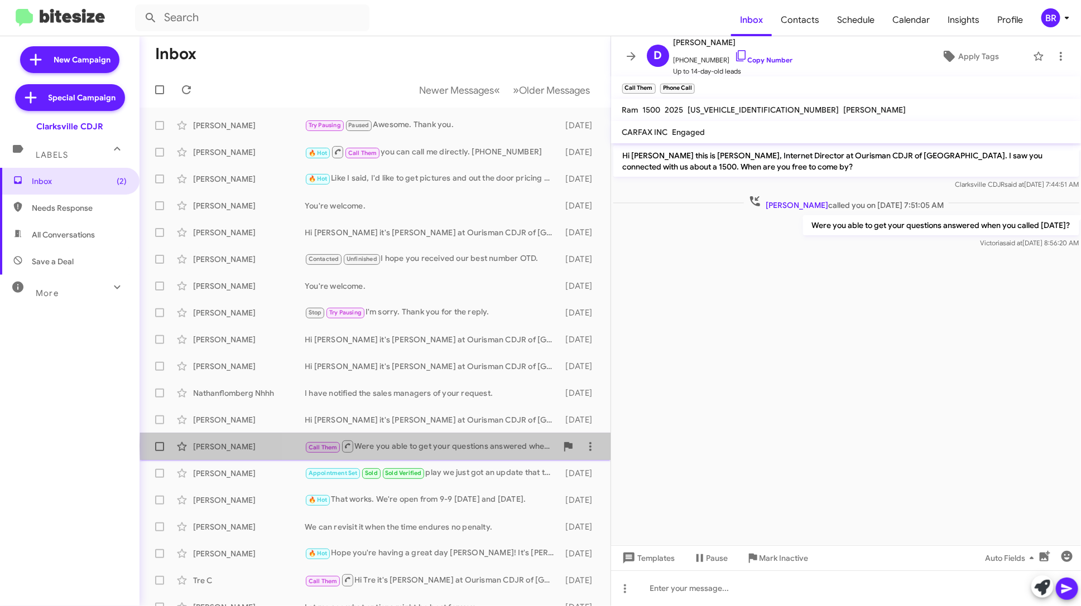
click at [508, 446] on div "Call Them Were you able to get your questions answered when you called [DATE]?" at bounding box center [431, 447] width 252 height 14
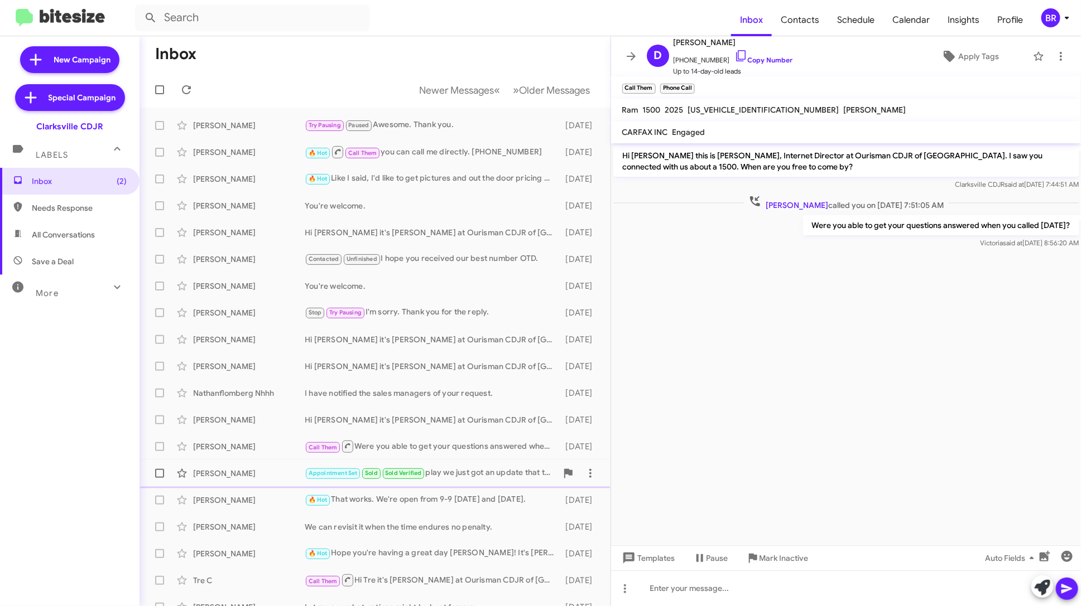
click at [506, 472] on div "Appointment Set Sold Sold Verified play we just got an update that the vehicle …" at bounding box center [431, 473] width 252 height 13
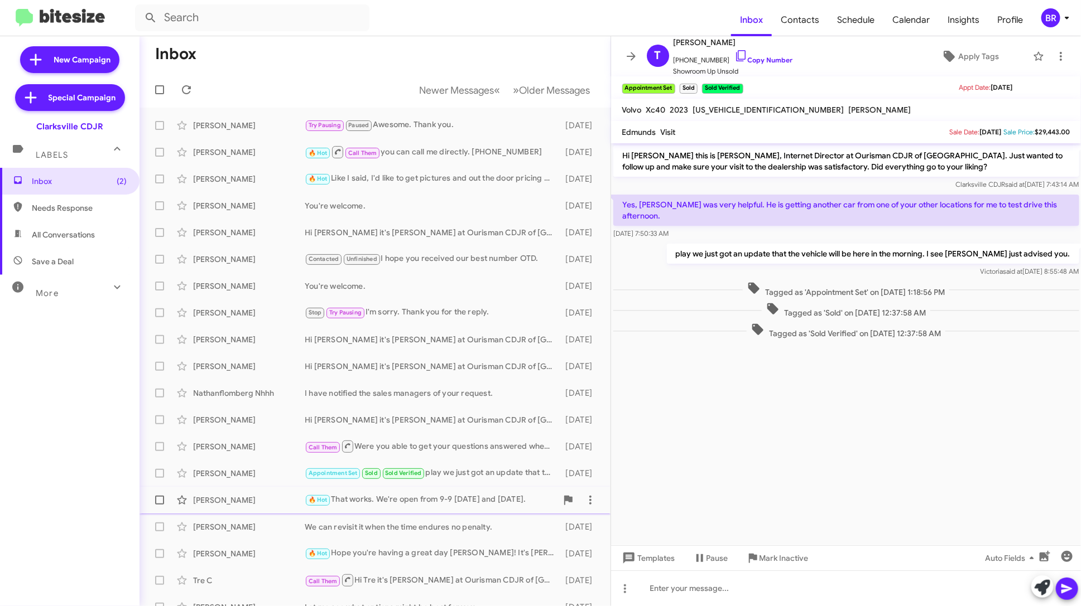
click at [504, 495] on div "🔥 Hot That works. We're open from 9-9 [DATE] and [DATE]." at bounding box center [431, 500] width 252 height 13
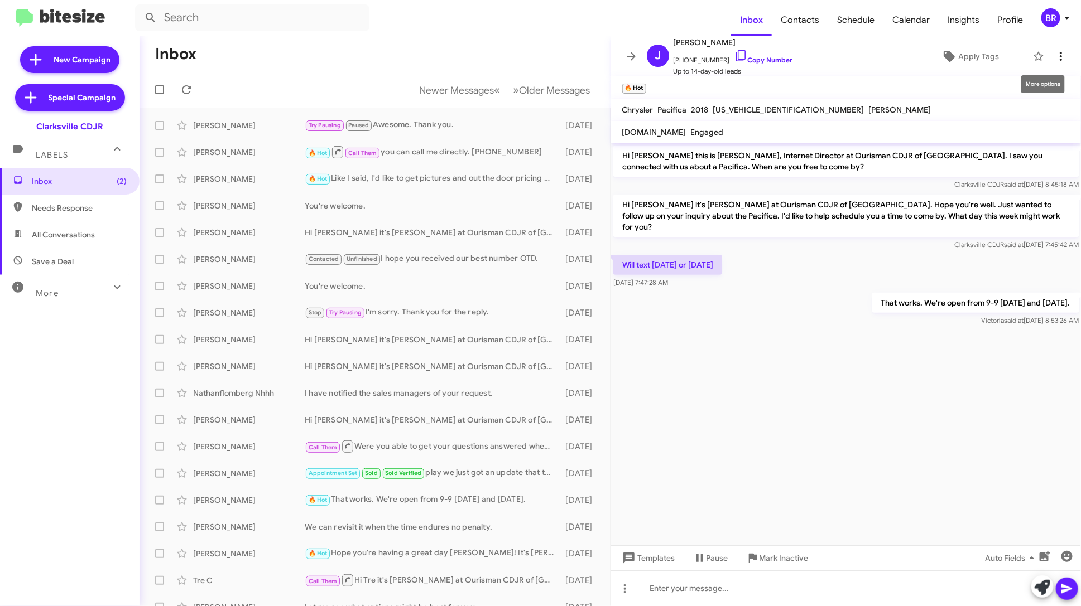
click at [1060, 56] on icon at bounding box center [1061, 56] width 2 height 9
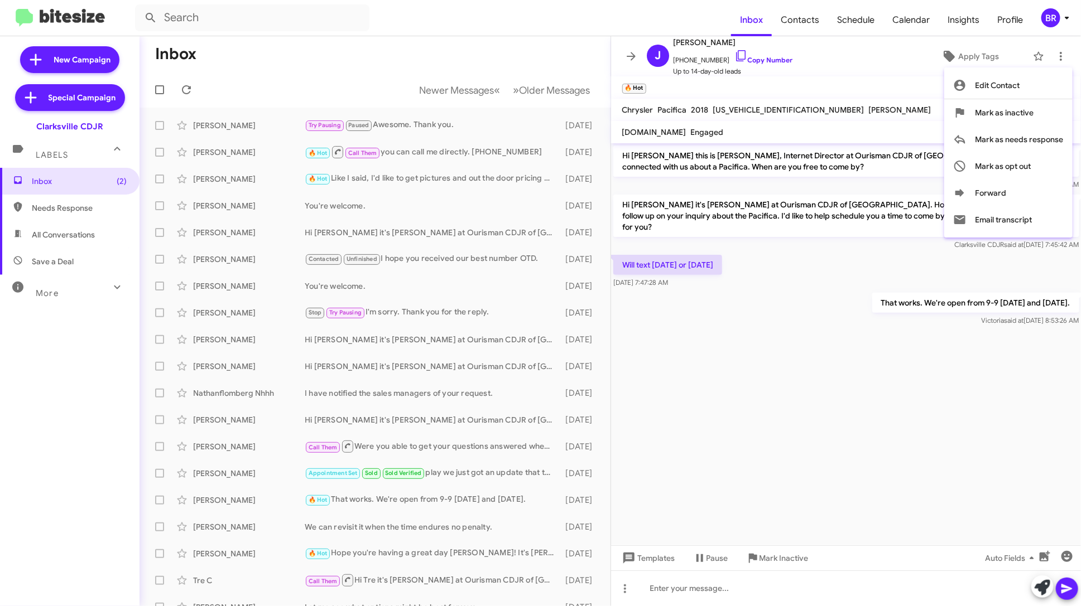
click at [800, 59] on div at bounding box center [540, 303] width 1081 height 606
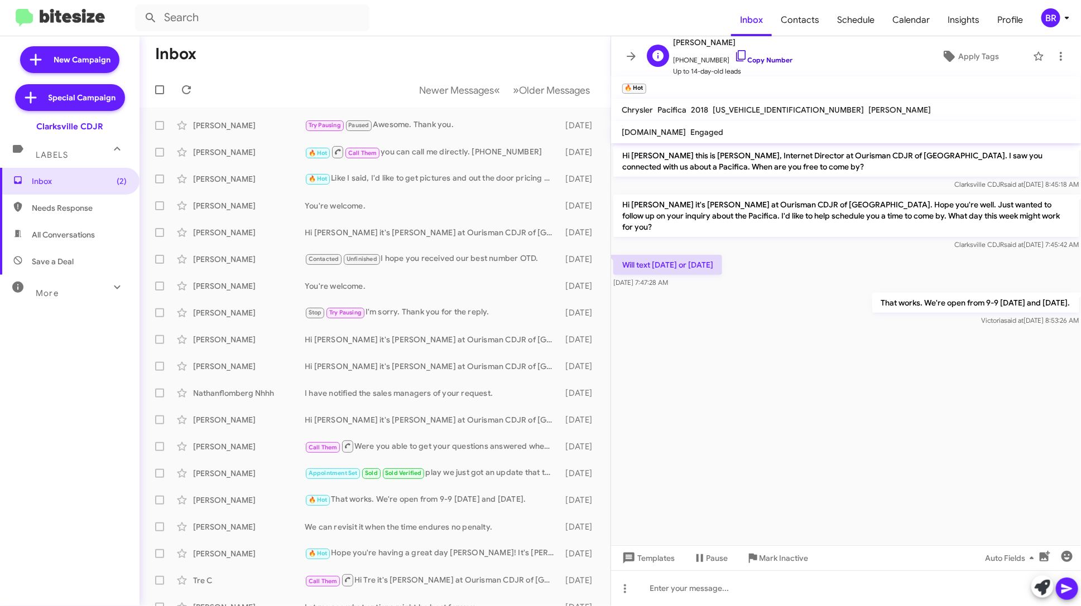
click at [773, 57] on link "Copy Number" at bounding box center [763, 60] width 59 height 8
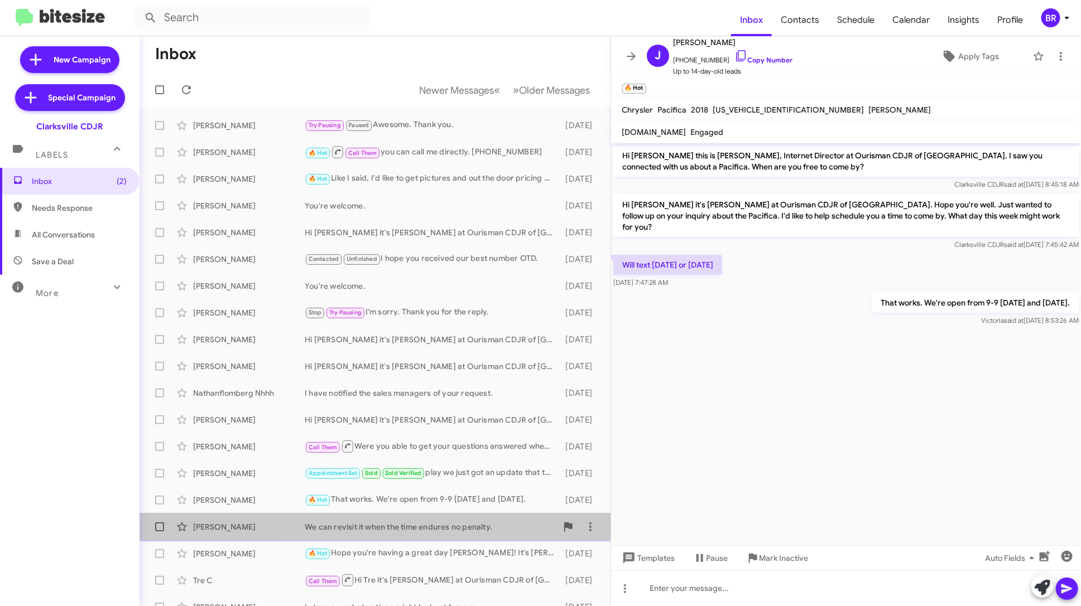
click at [434, 517] on div "[PERSON_NAME] We can revisit it when the time endures no penalty. [DATE]" at bounding box center [374, 527] width 453 height 22
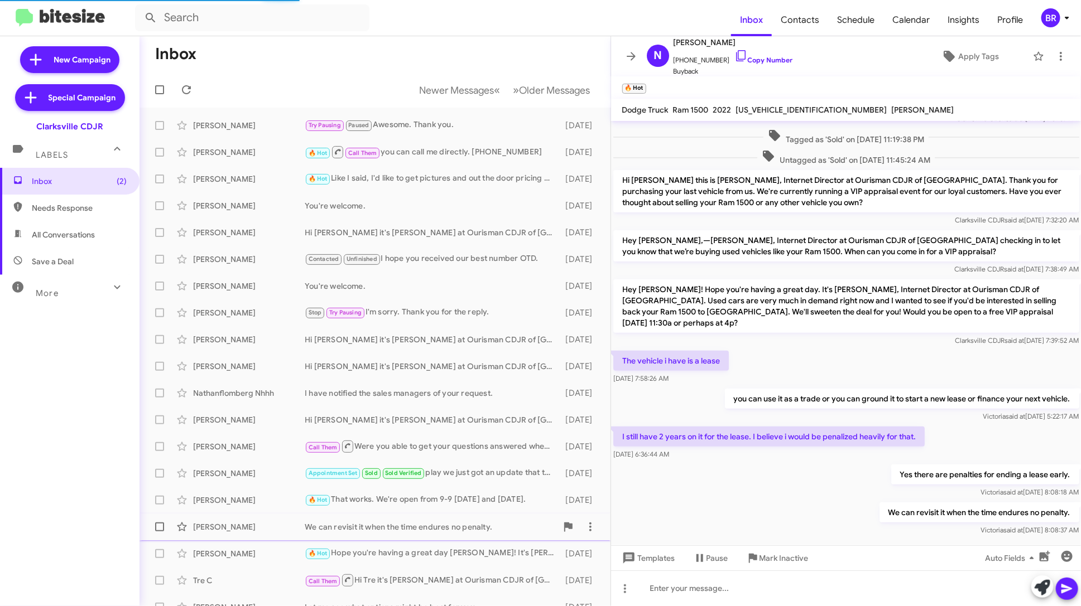
scroll to position [55, 0]
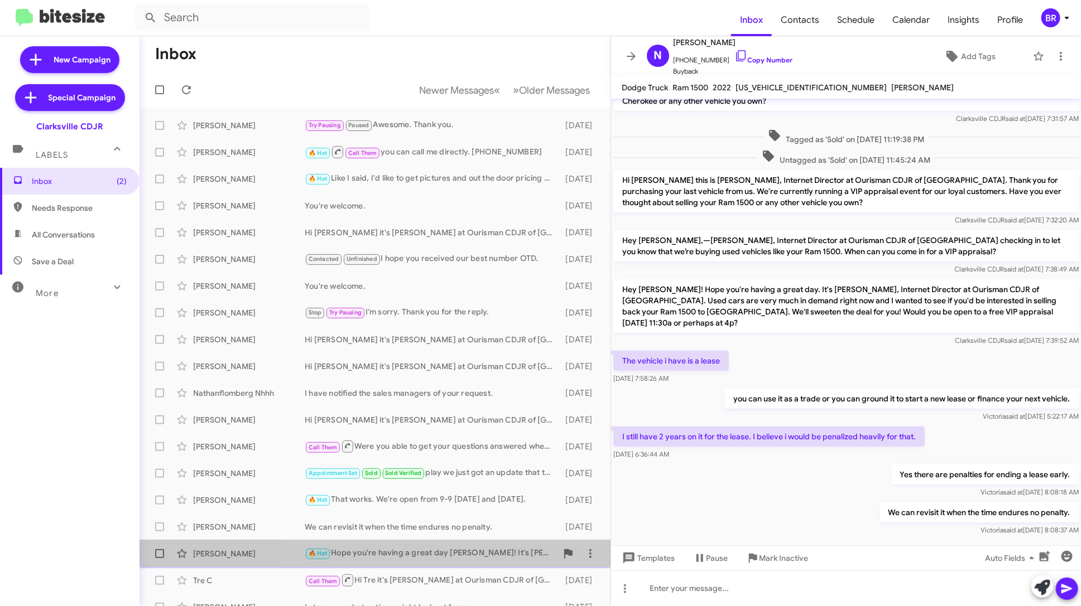
click at [442, 550] on div "🔥 Hot Hope you're having a great day [PERSON_NAME]! It's [PERSON_NAME] at Ouris…" at bounding box center [431, 553] width 252 height 13
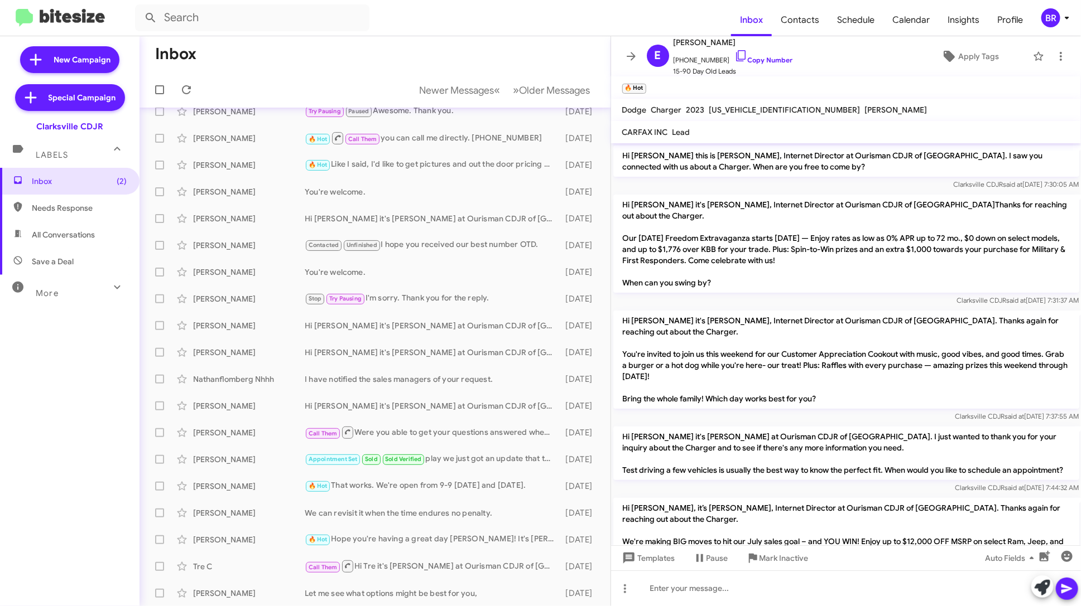
scroll to position [521, 0]
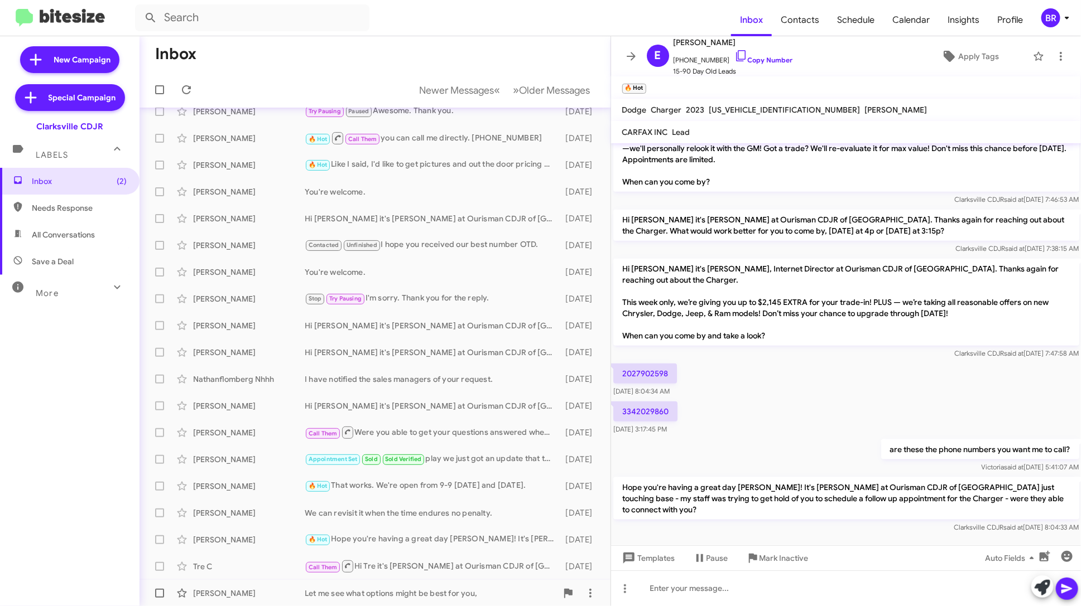
click at [481, 581] on span "[PERSON_NAME] Let me see what options might be best for you, [DATE]" at bounding box center [374, 593] width 471 height 27
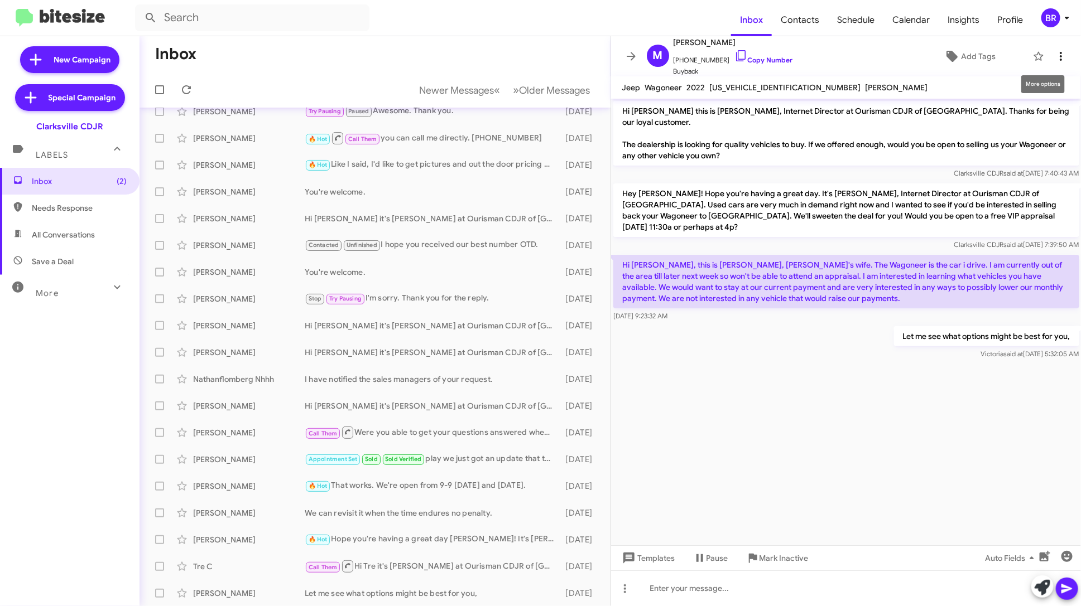
click at [1063, 52] on icon at bounding box center [1060, 56] width 13 height 13
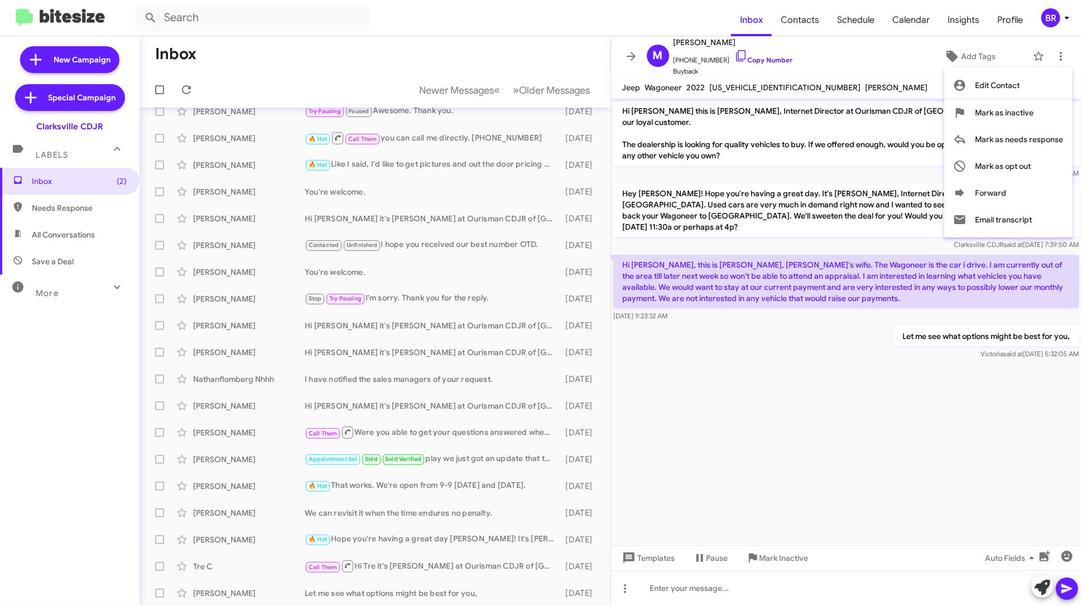
click at [788, 68] on div at bounding box center [540, 303] width 1081 height 606
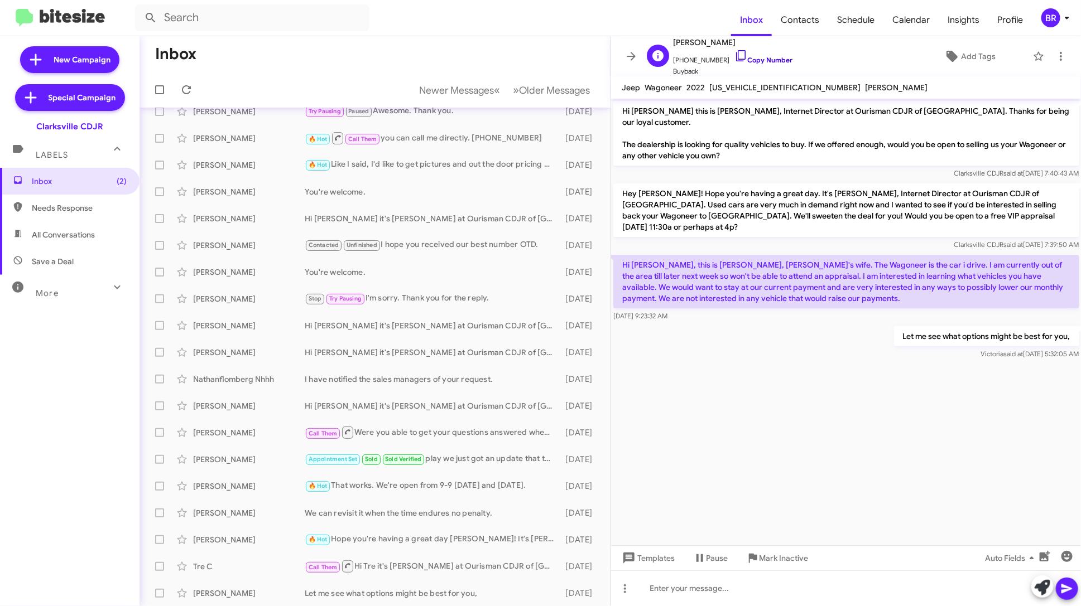
click at [776, 62] on link "Copy Number" at bounding box center [763, 60] width 59 height 8
click at [483, 336] on div "[PERSON_NAME] Hi [PERSON_NAME] it's [PERSON_NAME] at Ourisman CDJR of [GEOGRAPH…" at bounding box center [374, 326] width 453 height 22
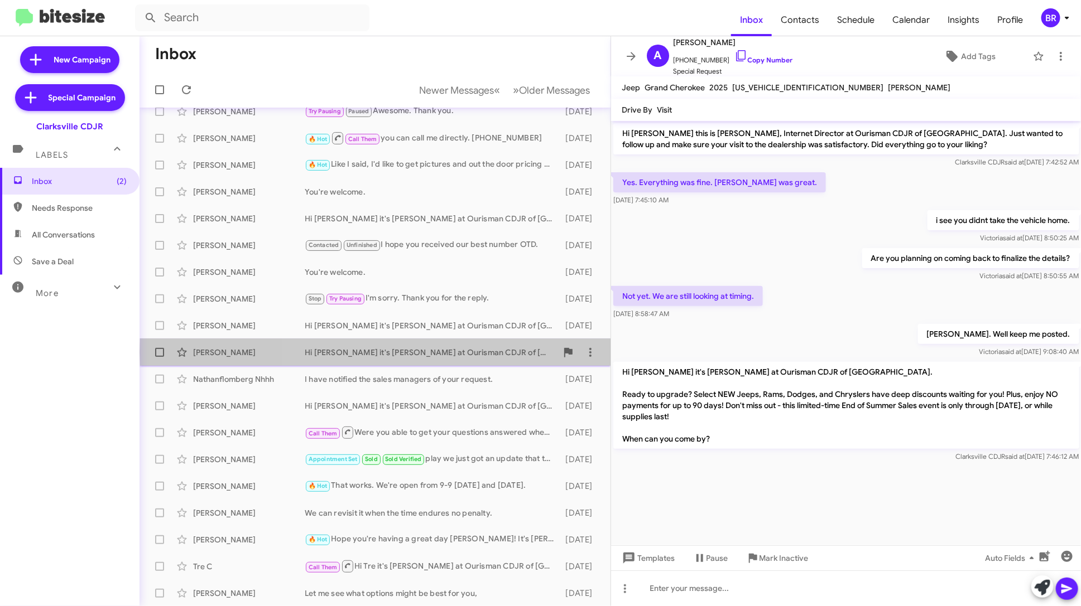
click at [483, 352] on div "Hi [PERSON_NAME] it's [PERSON_NAME] at Ourisman CDJR of [GEOGRAPHIC_DATA]. Read…" at bounding box center [431, 352] width 252 height 11
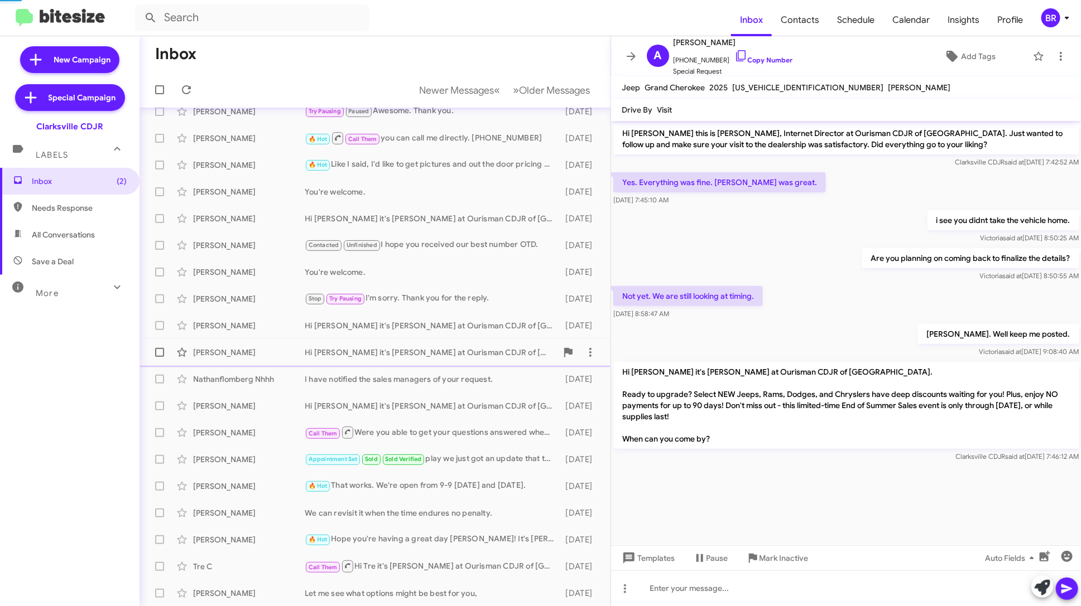
scroll to position [261, 0]
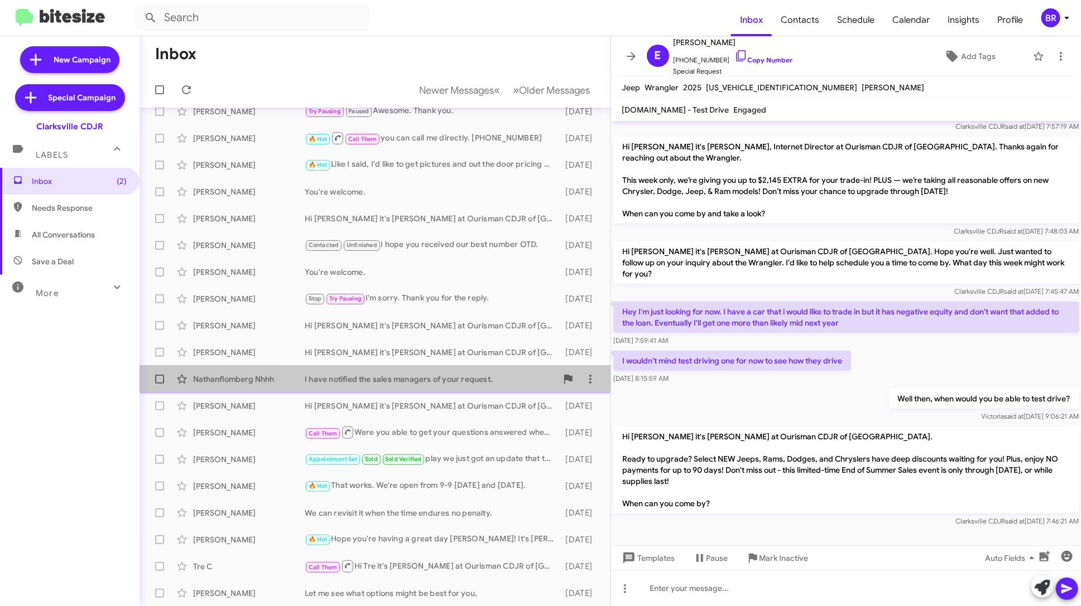
click at [483, 375] on div "I have notified the sales managers of your request." at bounding box center [431, 379] width 252 height 11
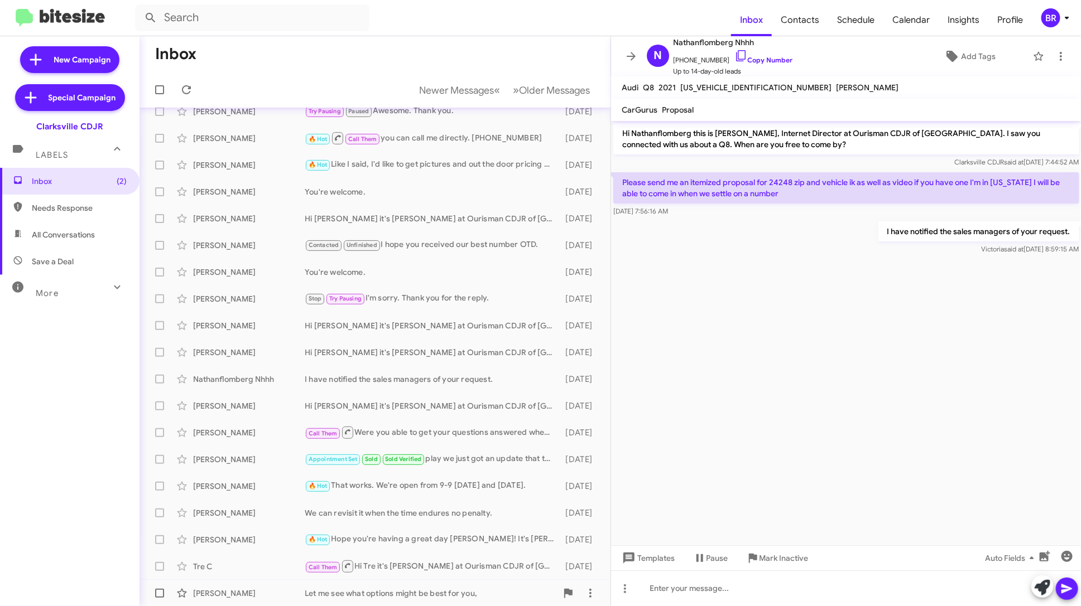
click at [431, 581] on span "[PERSON_NAME] Let me see what options might be best for you, [DATE]" at bounding box center [374, 593] width 471 height 27
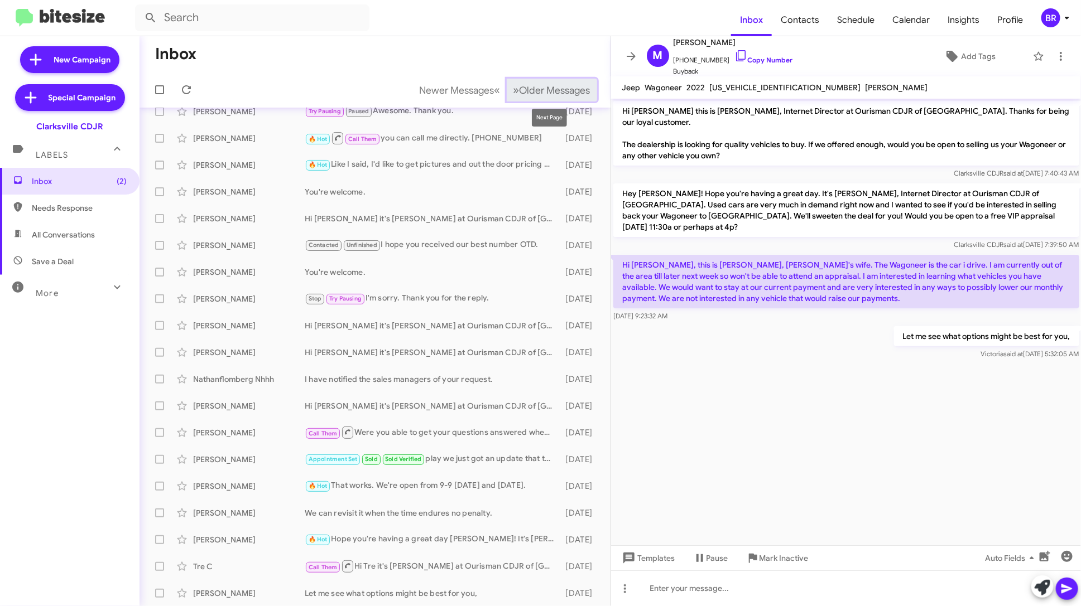
click at [562, 88] on span "Older Messages" at bounding box center [554, 90] width 71 height 12
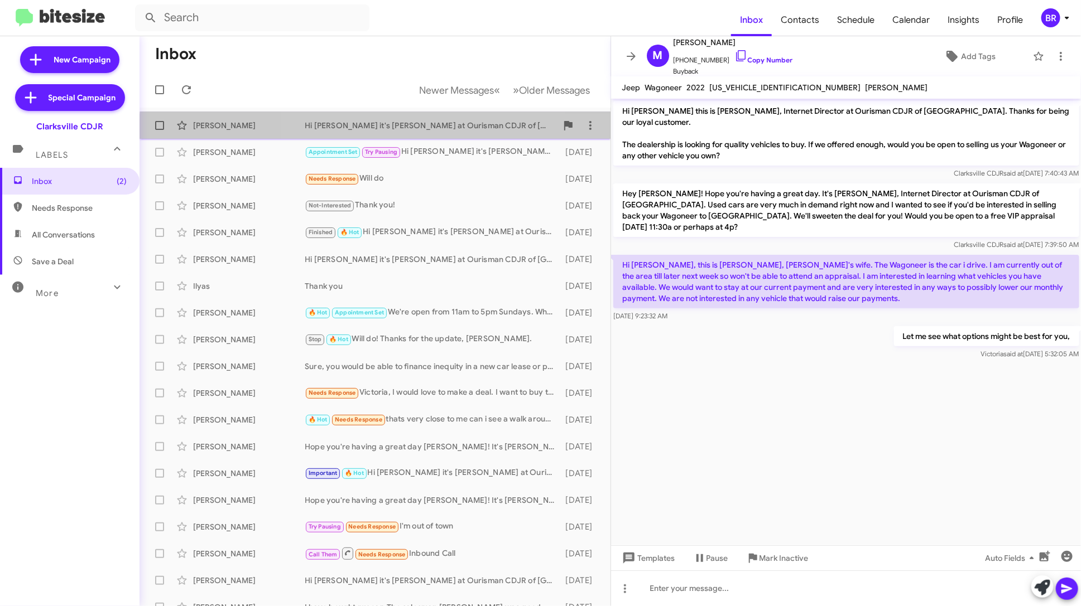
click at [441, 133] on div "Michael Blackman Hi Michael it's Victoria Cook at Ourisman CDJR of Clarksville.…" at bounding box center [374, 125] width 453 height 22
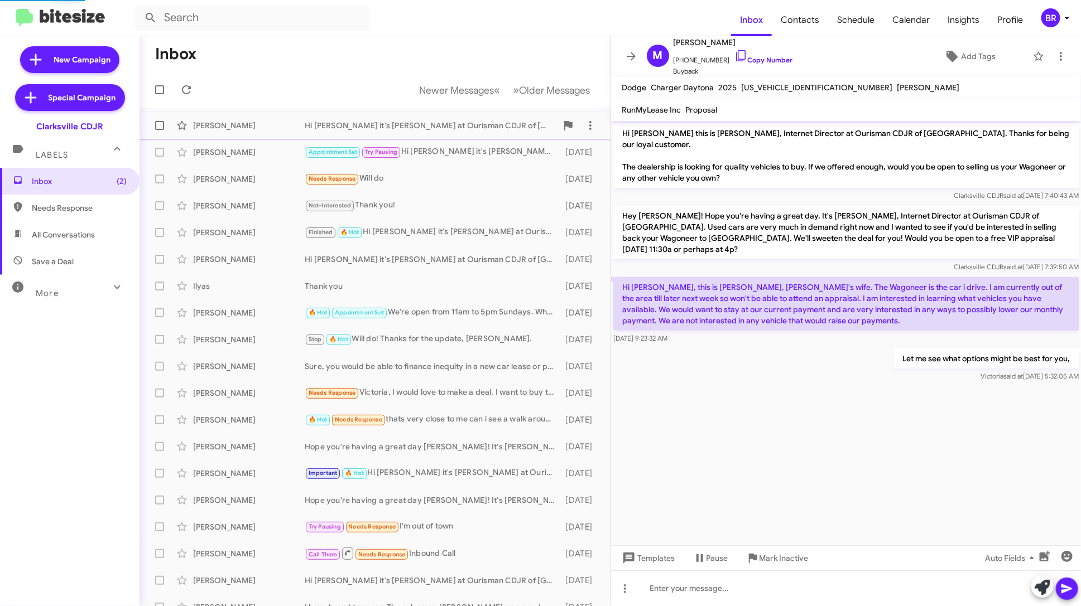
scroll to position [127, 0]
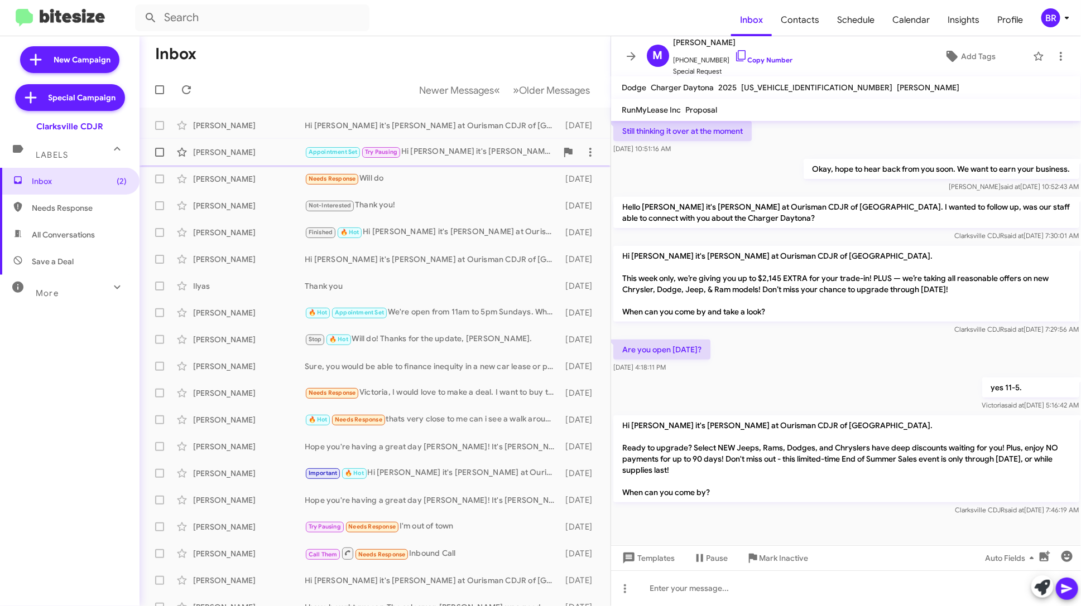
click at [458, 152] on div "Appointment Set Try Pausing Hi Corey it's Victoria Cook at Ourisman CDJR of Cla…" at bounding box center [431, 152] width 252 height 13
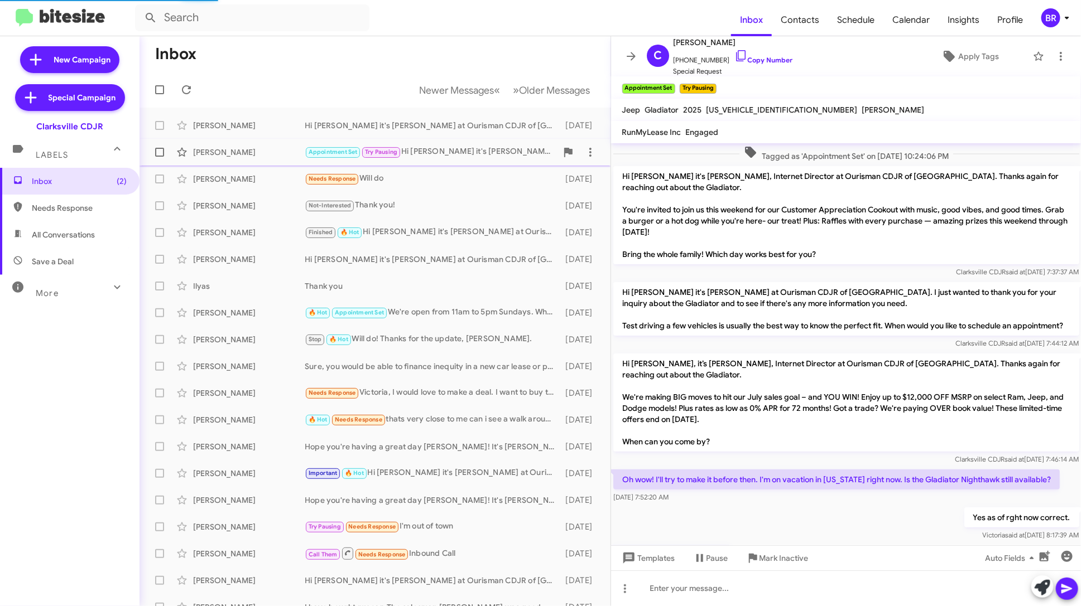
scroll to position [56, 0]
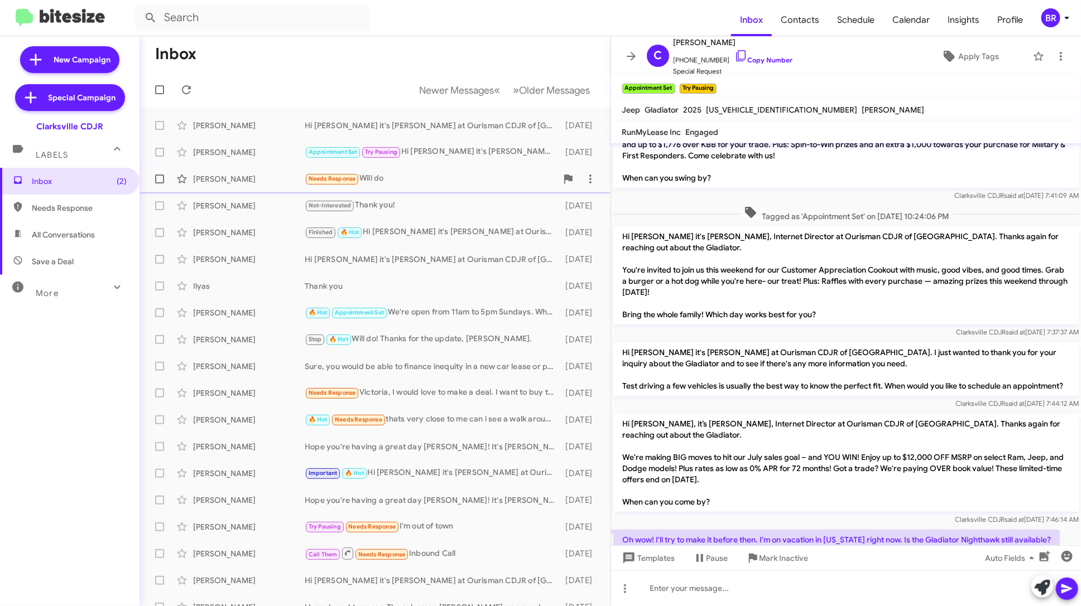
click at [460, 174] on div "Needs Response Will do" at bounding box center [431, 178] width 252 height 13
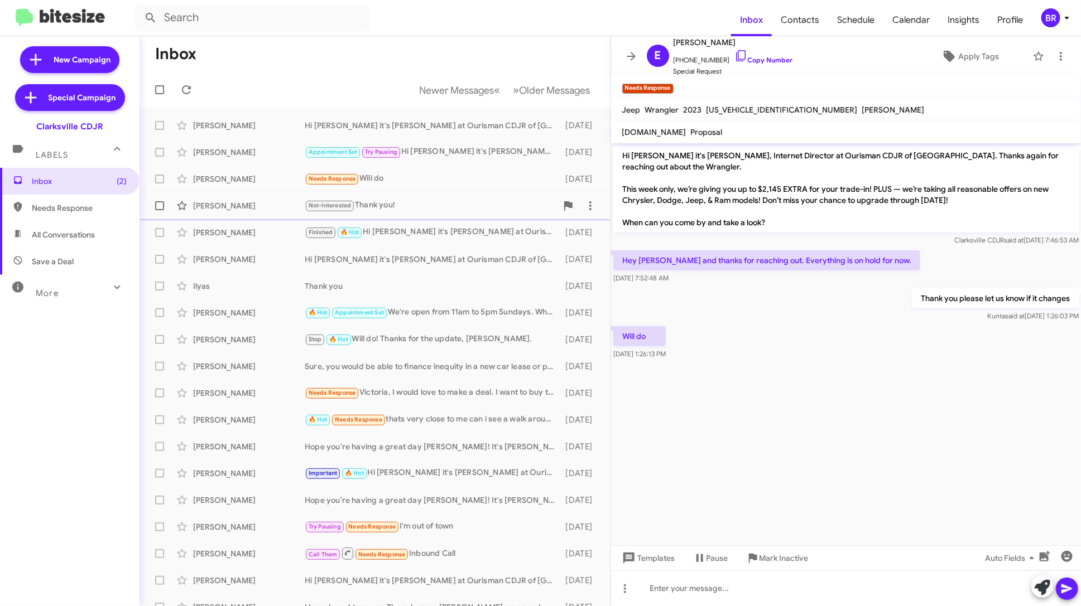
click at [455, 205] on div "Not-Interested Thank you!" at bounding box center [431, 205] width 252 height 13
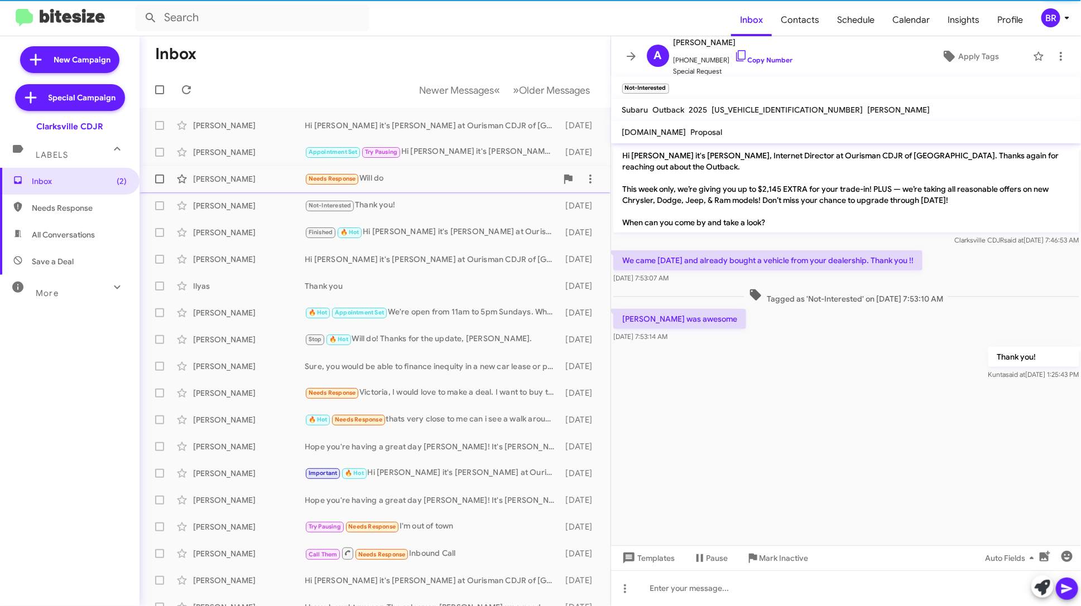
click at [464, 181] on div "Needs Response Will do" at bounding box center [431, 178] width 252 height 13
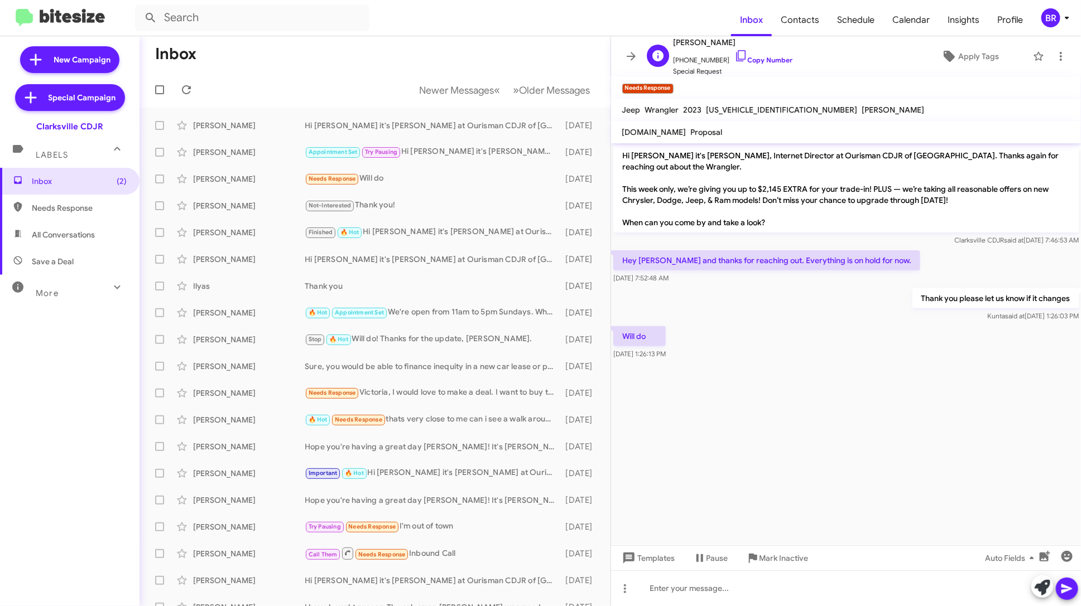
click at [775, 68] on span "Special Request" at bounding box center [732, 71] width 119 height 11
click at [772, 55] on span "+14042450049 Copy Number" at bounding box center [732, 57] width 119 height 17
click at [788, 61] on div "E Eric Simmons +14042450049 Copy Number Special Request Apply Tags" at bounding box center [835, 56] width 386 height 41
click at [772, 61] on link "Copy Number" at bounding box center [763, 60] width 59 height 8
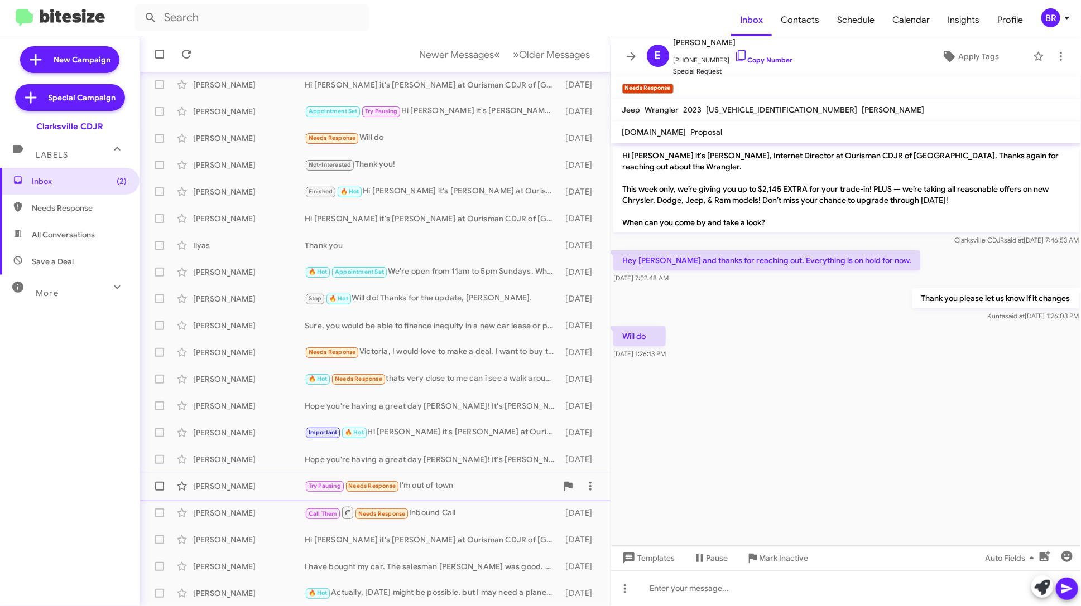
click at [466, 485] on div "Try Pausing Needs Response I'm out of town" at bounding box center [431, 486] width 252 height 13
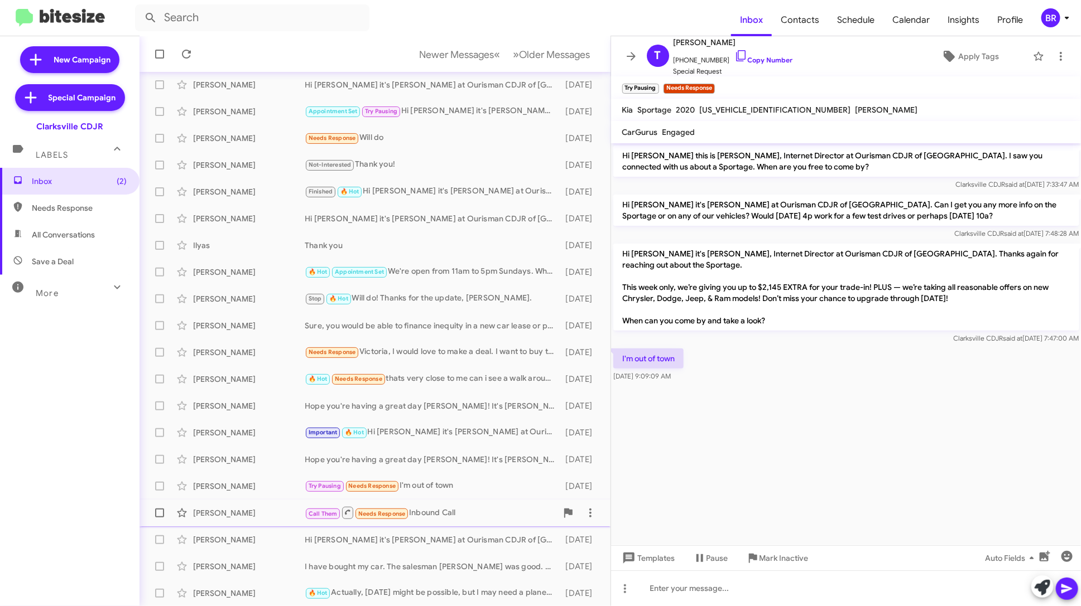
click at [466, 502] on div "Kimberly Jackson Call Them Needs Response Inbound Call 12 days ago" at bounding box center [374, 513] width 453 height 22
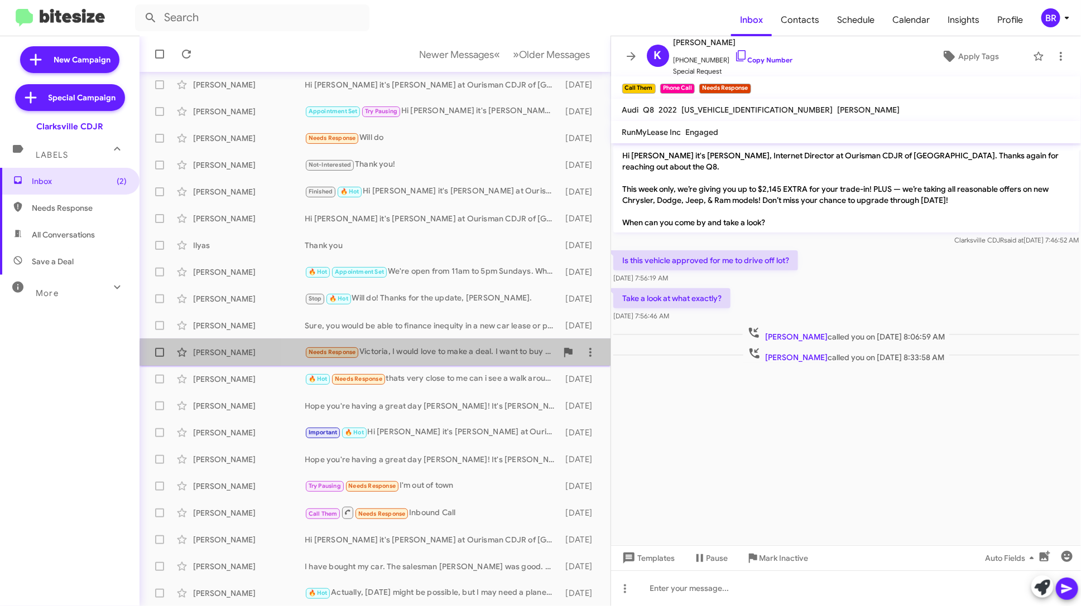
click at [475, 360] on div "Jett Jacobs Needs Response Victoria, I would love to make a deal. I want to buy…" at bounding box center [374, 352] width 453 height 22
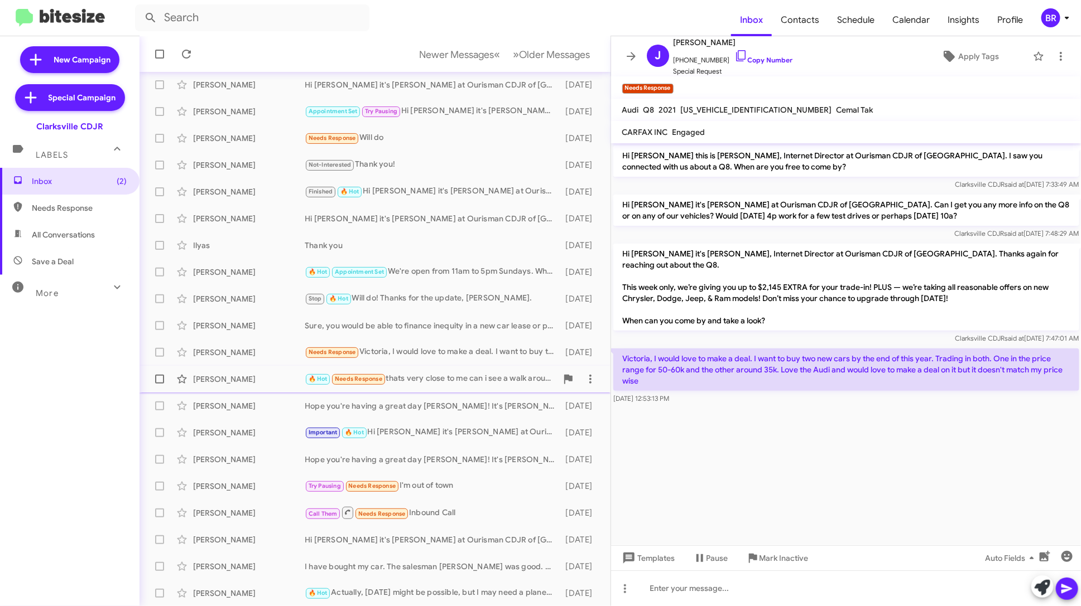
click at [480, 384] on div "🔥 Hot Needs Response thats very close to me can i see a walk around of the vehi…" at bounding box center [431, 379] width 252 height 13
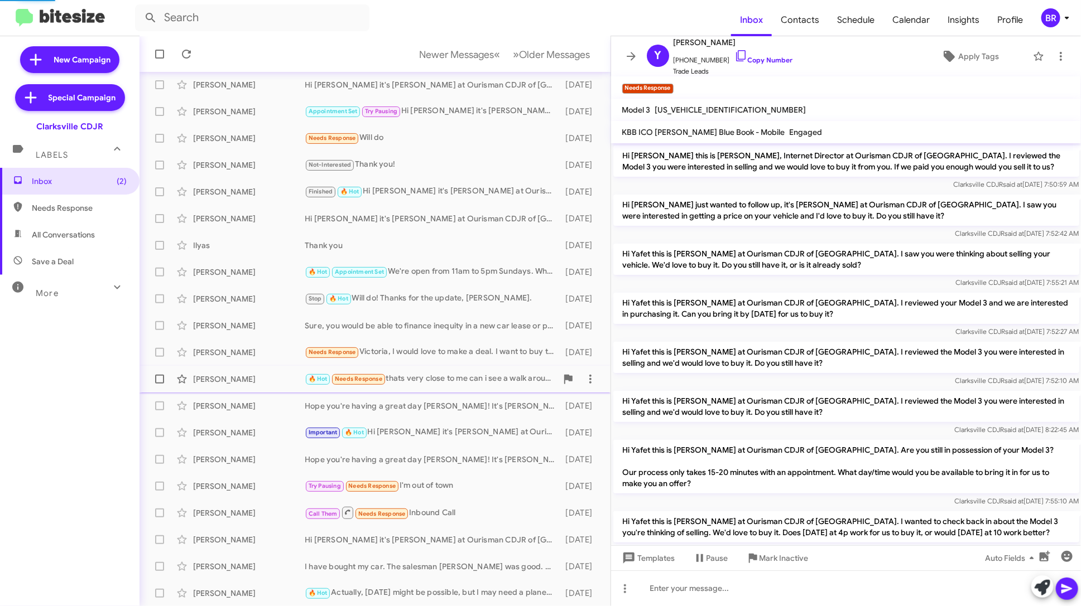
scroll to position [156, 0]
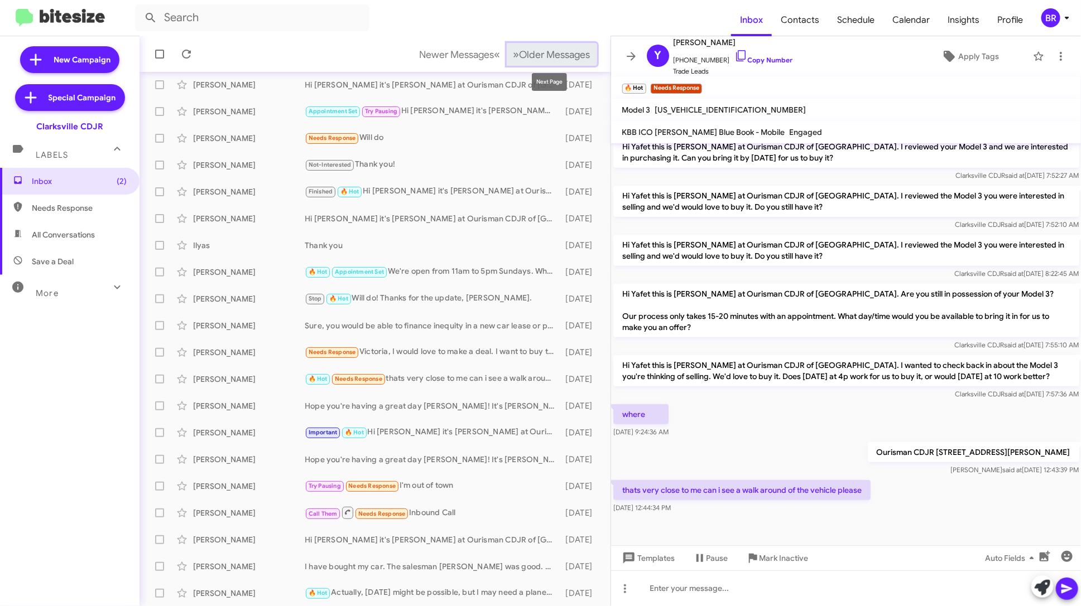
click at [550, 56] on span "Older Messages" at bounding box center [554, 55] width 71 height 12
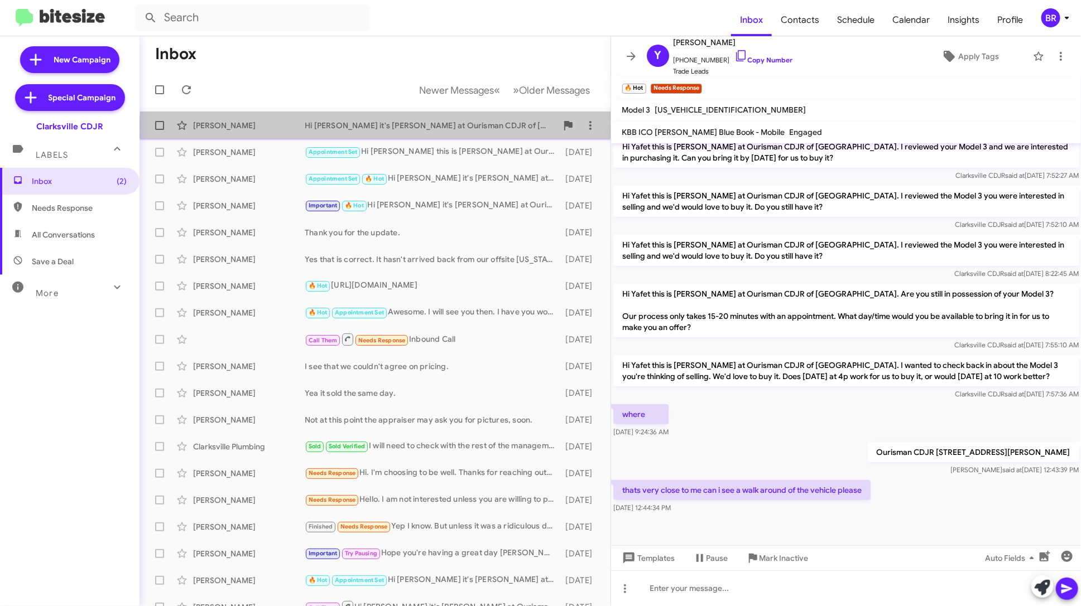
click at [497, 136] on div "Chris Mccasland Hi Chris it's Victoria Cook at Ourisman CDJR of Clarksville. Re…" at bounding box center [374, 125] width 453 height 22
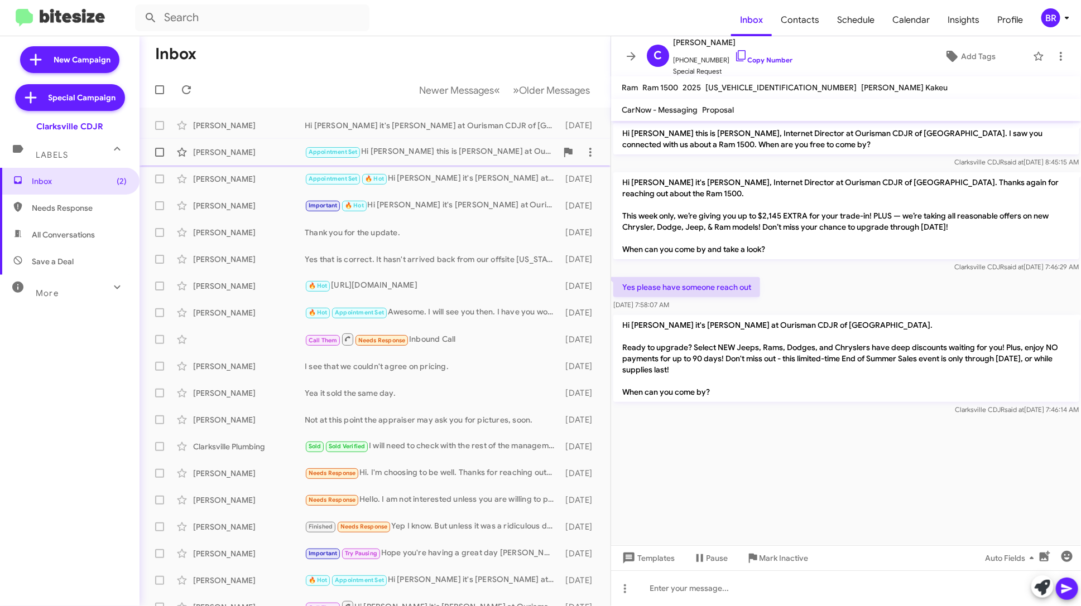
click at [489, 155] on div "Appointment Set Hi Alissa this is Victoria Cook at Ourisman CDJR of Clarksville…" at bounding box center [431, 152] width 252 height 13
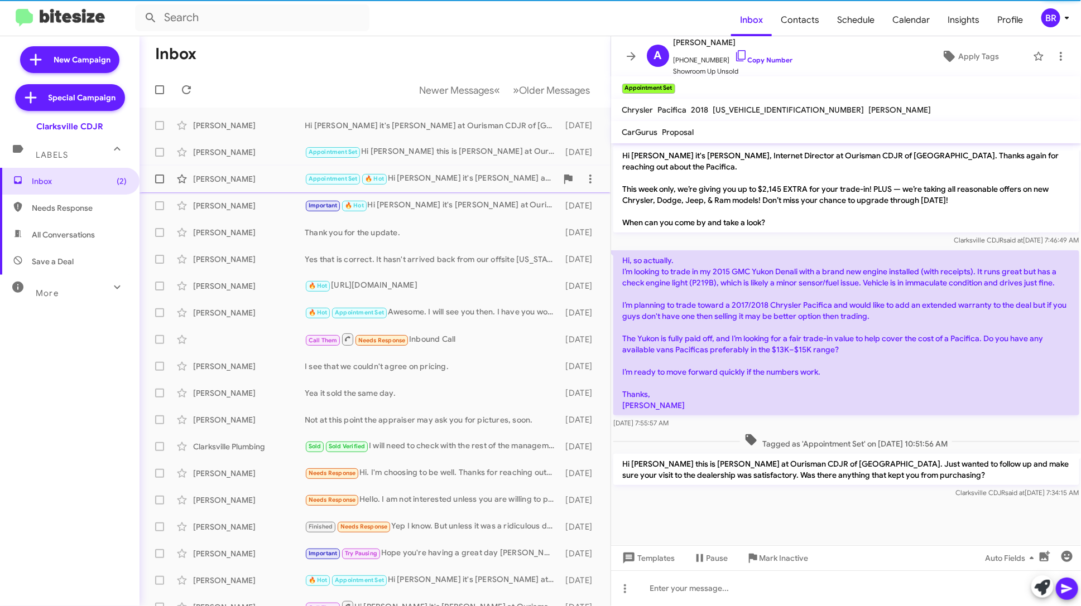
click at [484, 175] on div "Appointment Set 🔥 Hot Hi Jeffery it's Victoria Cook at Ourisman CDJR of Clarksv…" at bounding box center [431, 178] width 252 height 13
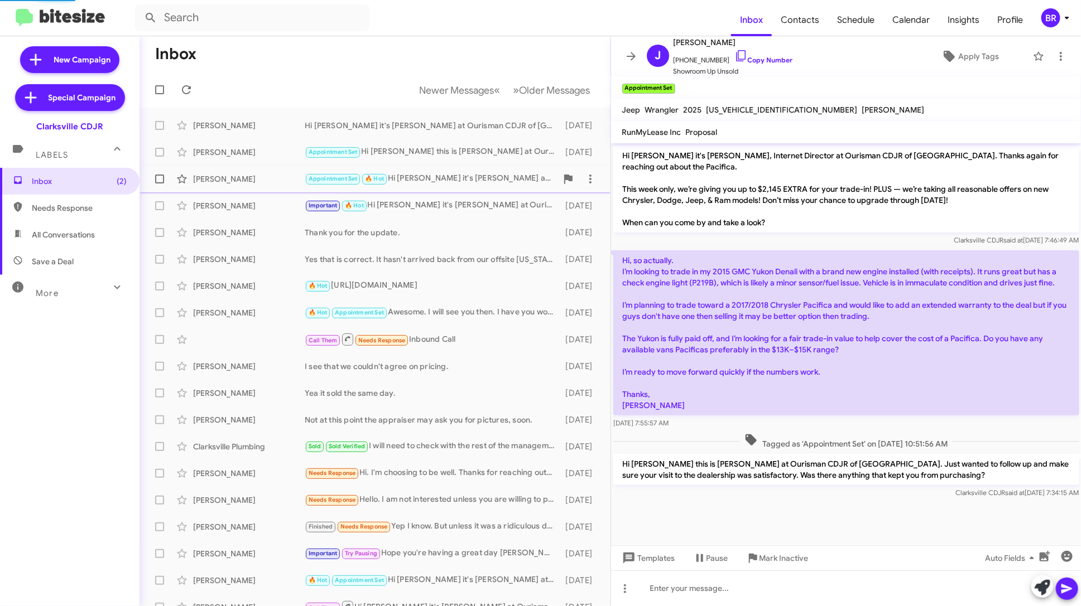
scroll to position [451, 0]
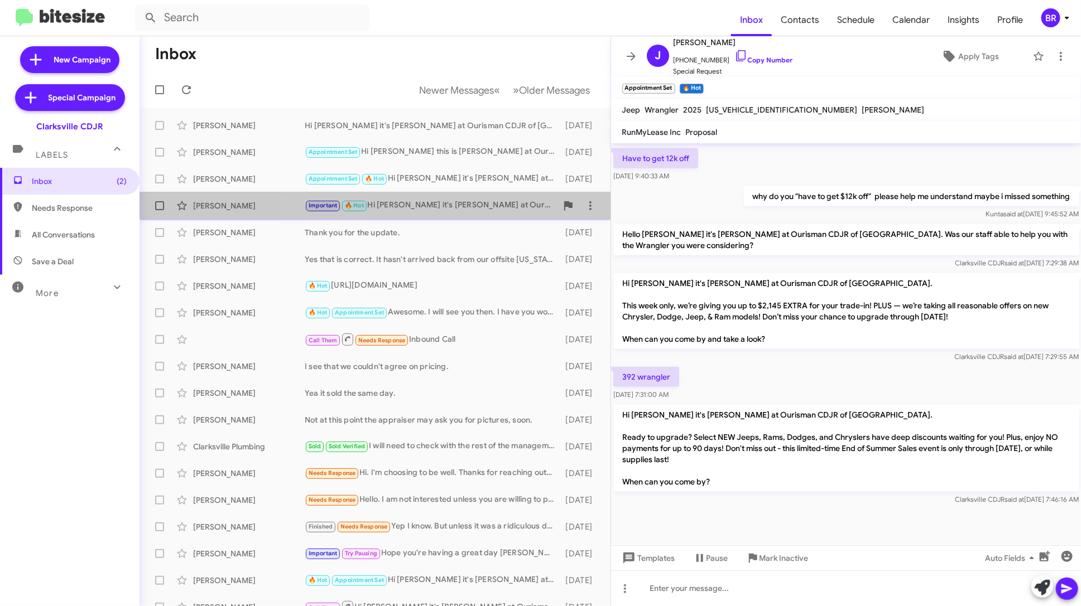
click at [484, 199] on div "Important 🔥 Hot Hi David it's Victoria Cook at Ourisman CDJR of Clarksville. Re…" at bounding box center [431, 205] width 252 height 13
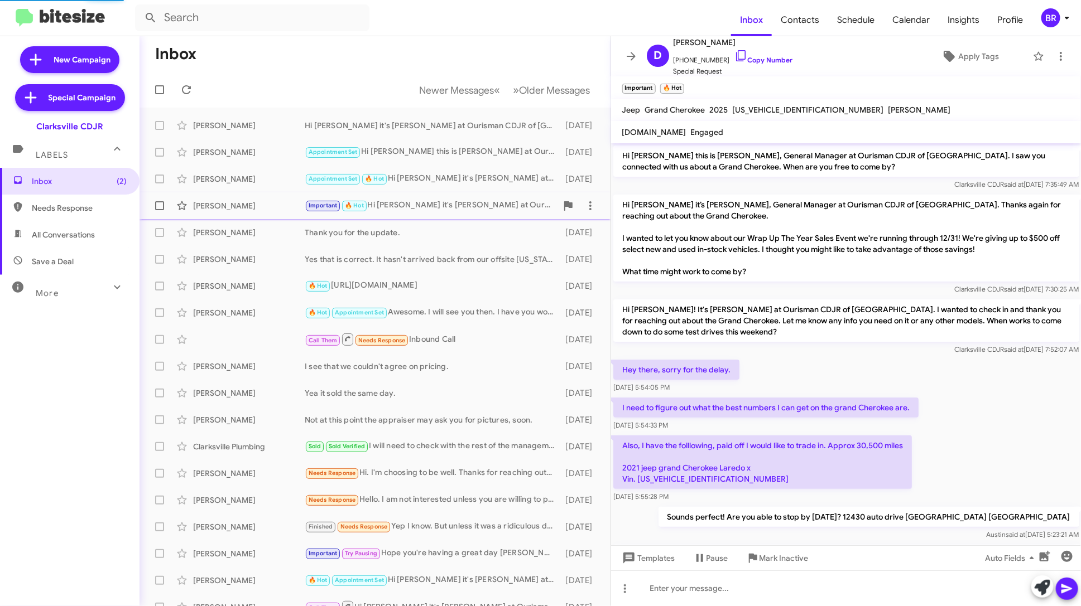
scroll to position [56, 0]
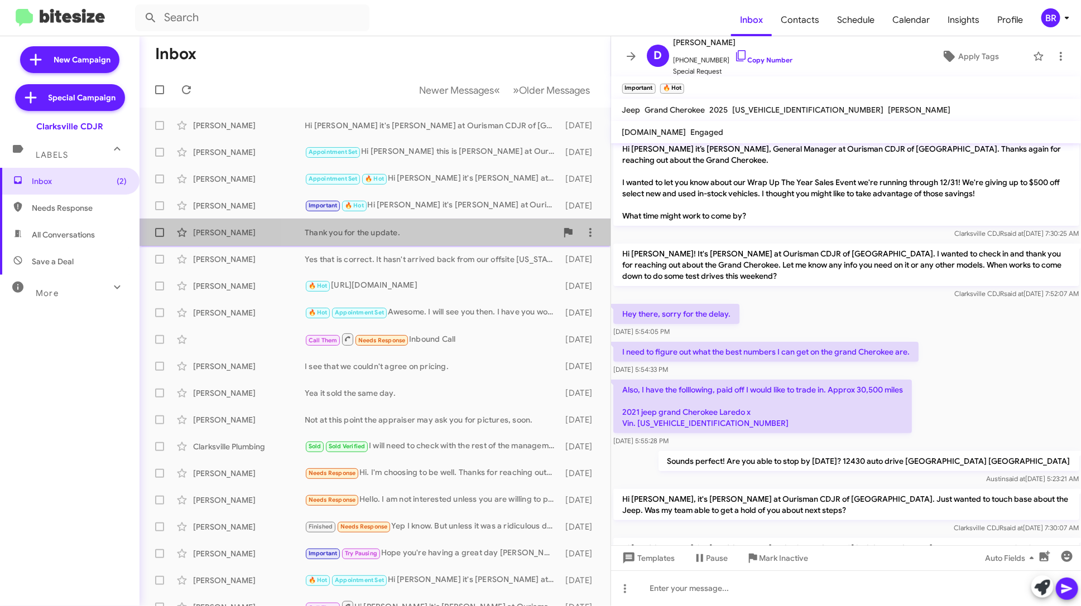
click at [487, 238] on div "Kevin Cox Thank you for the update. 13 days ago" at bounding box center [374, 233] width 453 height 22
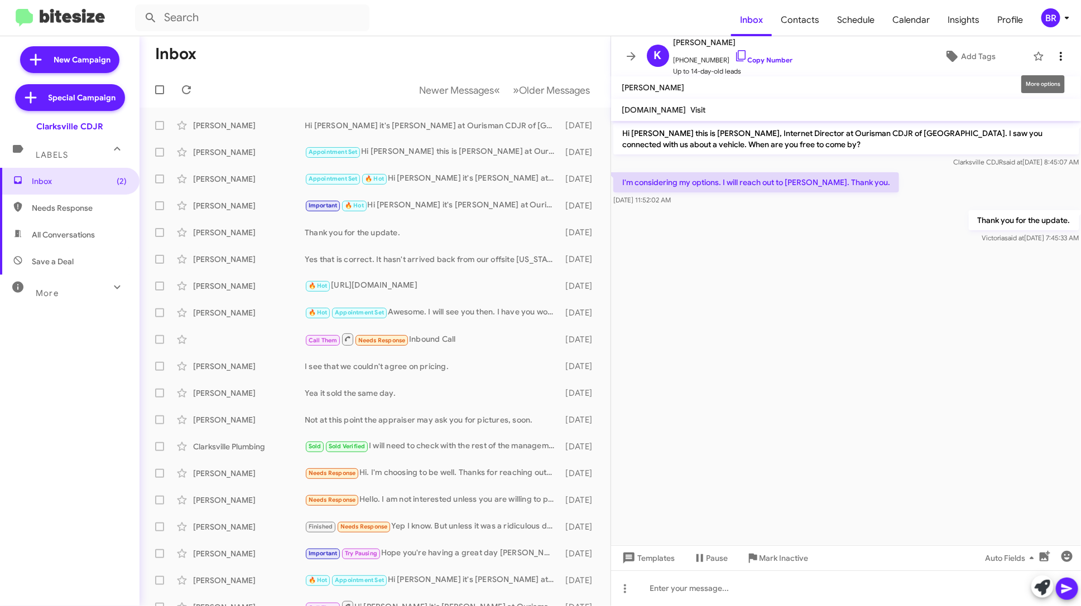
click at [1062, 54] on icon at bounding box center [1060, 56] width 13 height 13
click at [852, 86] on div at bounding box center [540, 303] width 1081 height 606
click at [758, 62] on link "Copy Number" at bounding box center [763, 60] width 59 height 8
click at [466, 399] on div "James Proctor Yea it sold the same day. 14 days ago" at bounding box center [374, 393] width 453 height 22
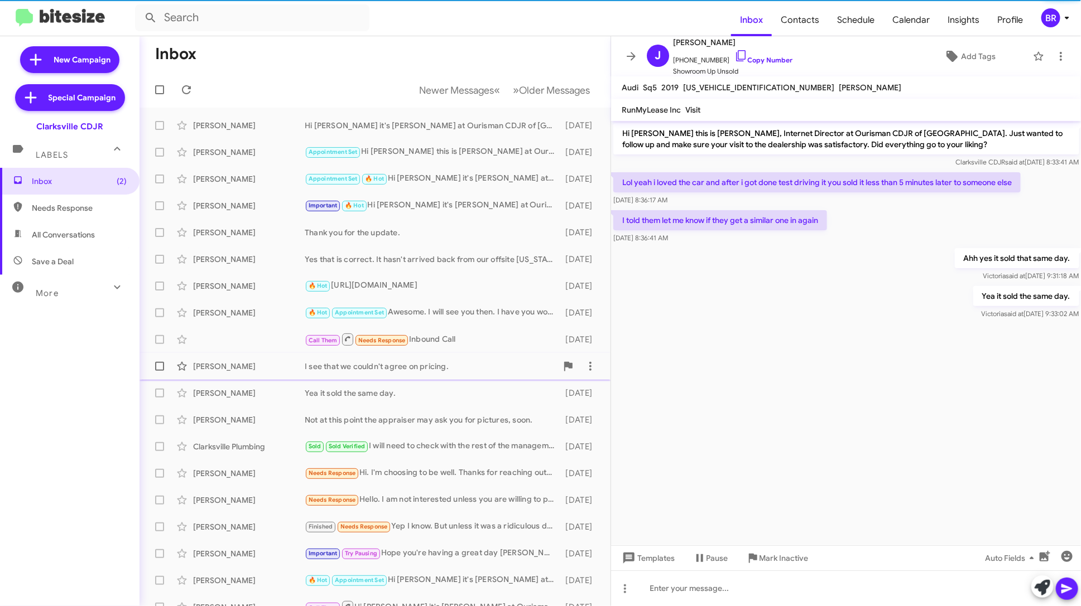
click at [472, 378] on span "Tae Lim I see that we couldn't agree on pricing. 14 days ago" at bounding box center [374, 366] width 471 height 27
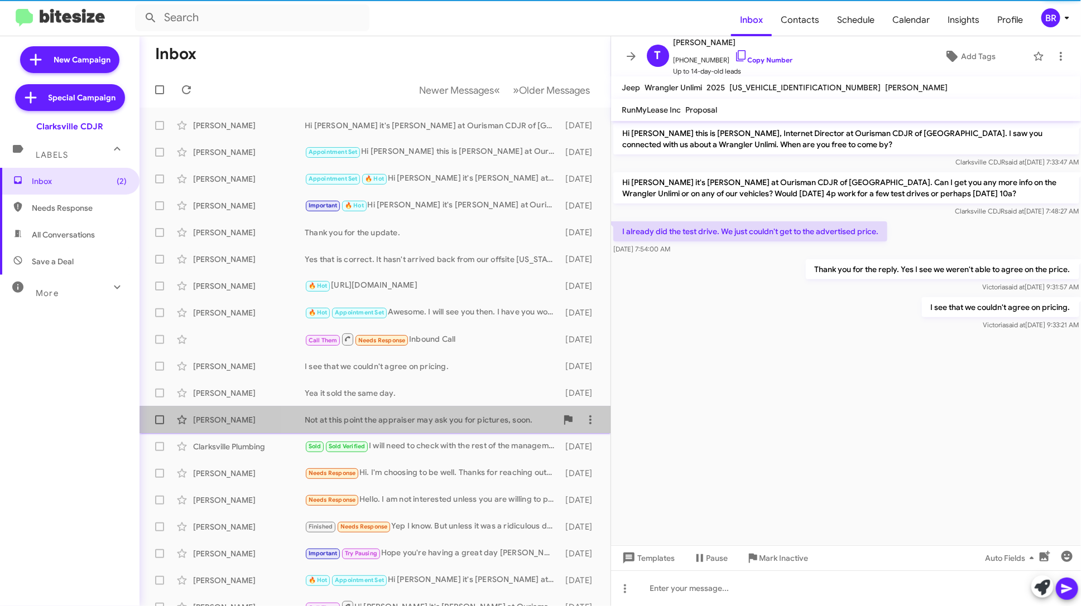
click at [476, 433] on span "Ismael Sandoval Not at this point the appraiser may ask you for pictures, soon.…" at bounding box center [374, 420] width 471 height 27
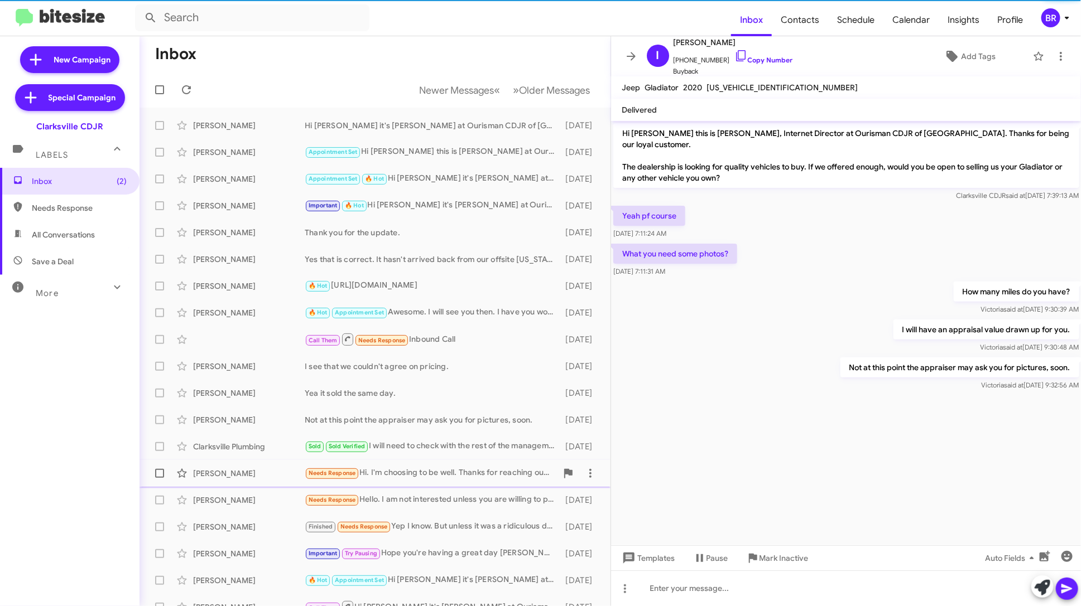
click at [477, 464] on div "Leslie Ingram-Johnson Needs Response Hi. I'm choosing to be well. Thanks for re…" at bounding box center [374, 474] width 453 height 22
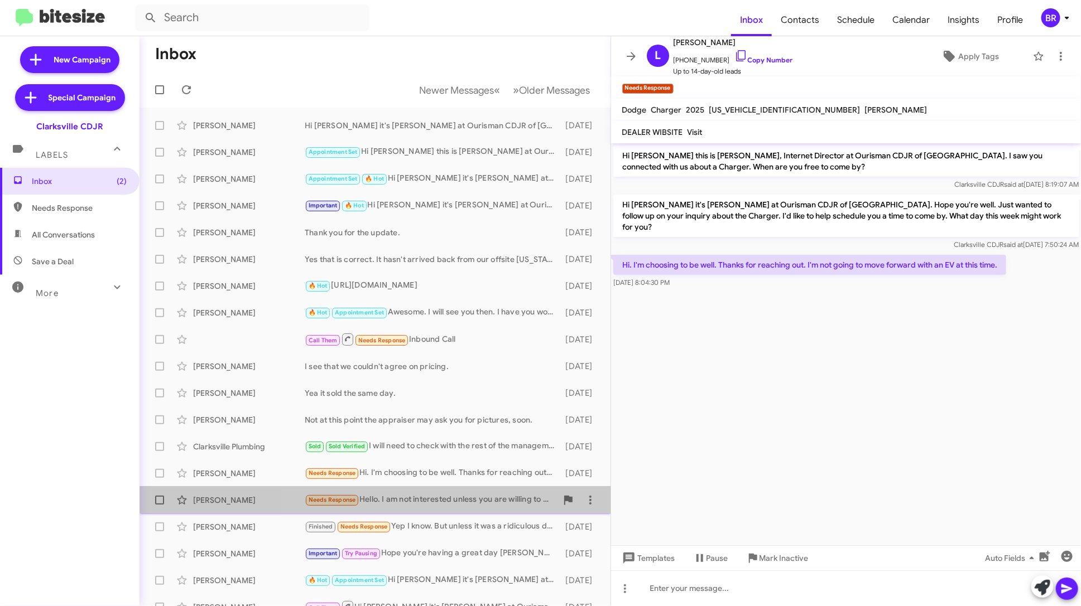
click at [476, 494] on div "Needs Response Hello. I am not interested unless you are willing to pay a premi…" at bounding box center [431, 500] width 252 height 13
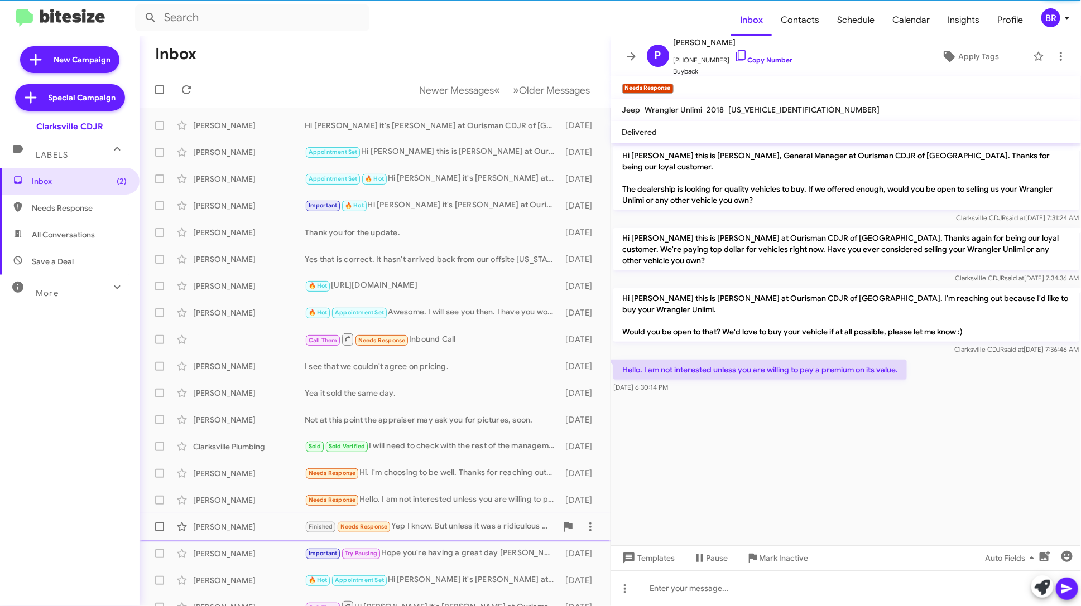
click at [477, 515] on span "Michael Brady Finished Needs Response Yep I know. But unless it was a ridiculou…" at bounding box center [374, 527] width 471 height 27
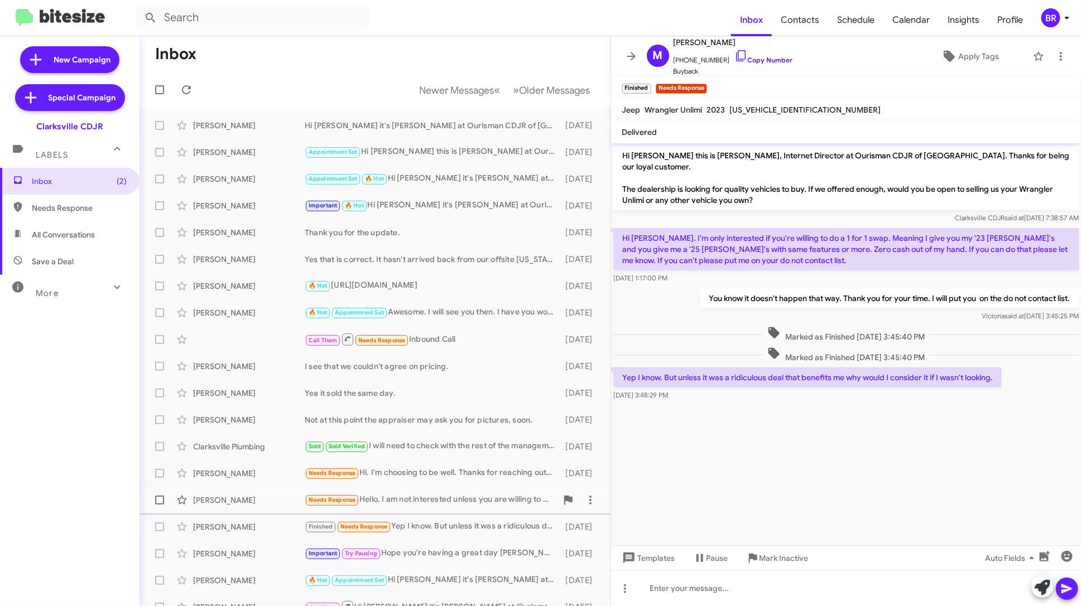
click at [487, 509] on div "Peter Warner Needs Response Hello. I am not interested unless you are willing t…" at bounding box center [374, 500] width 453 height 22
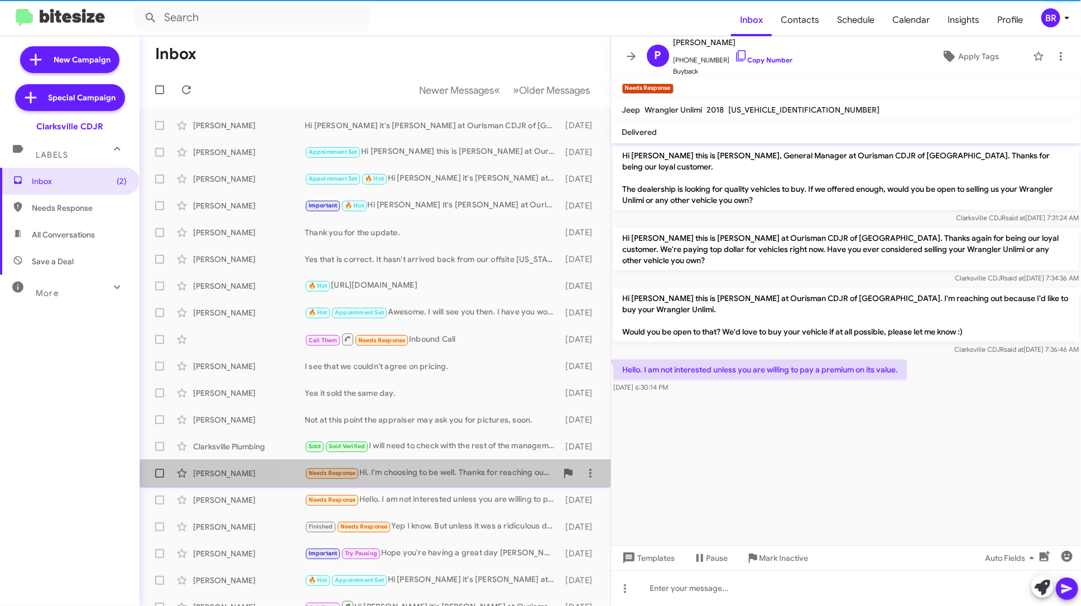
click at [490, 484] on div "Leslie Ingram-Johnson Needs Response Hi. I'm choosing to be well. Thanks for re…" at bounding box center [374, 474] width 453 height 22
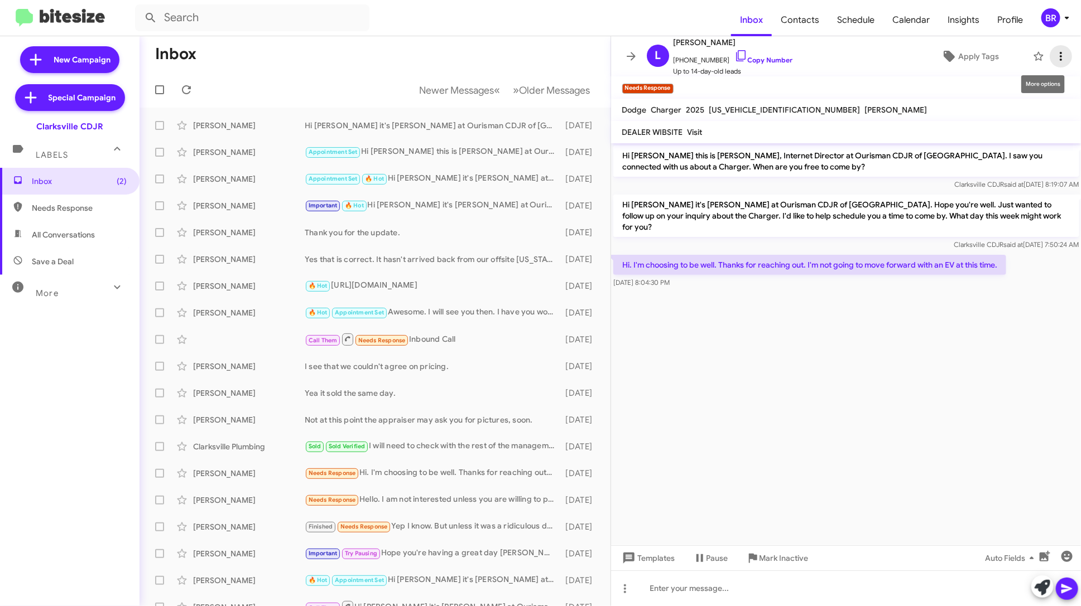
click at [1062, 56] on icon at bounding box center [1060, 56] width 13 height 13
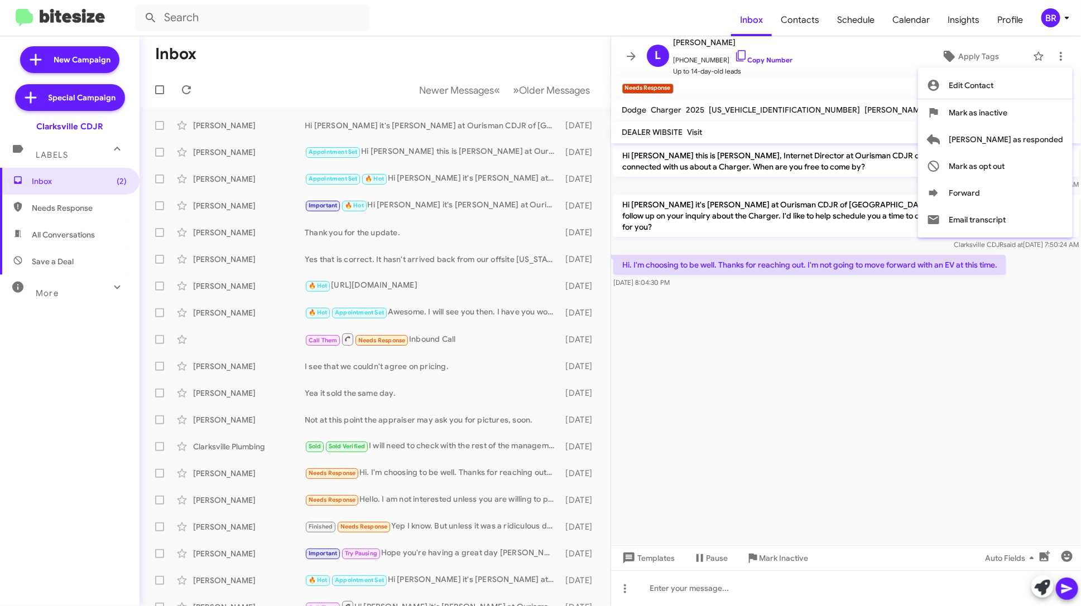
click at [765, 61] on div at bounding box center [540, 303] width 1081 height 606
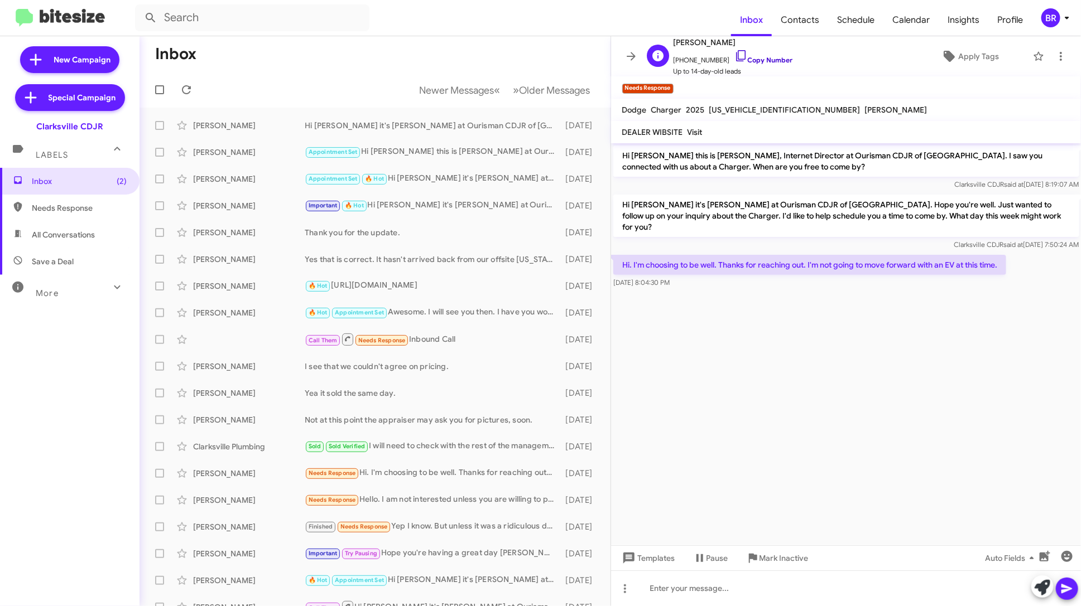
click at [755, 60] on link "Copy Number" at bounding box center [763, 60] width 59 height 8
click at [764, 560] on span "Mark Inactive" at bounding box center [783, 558] width 49 height 20
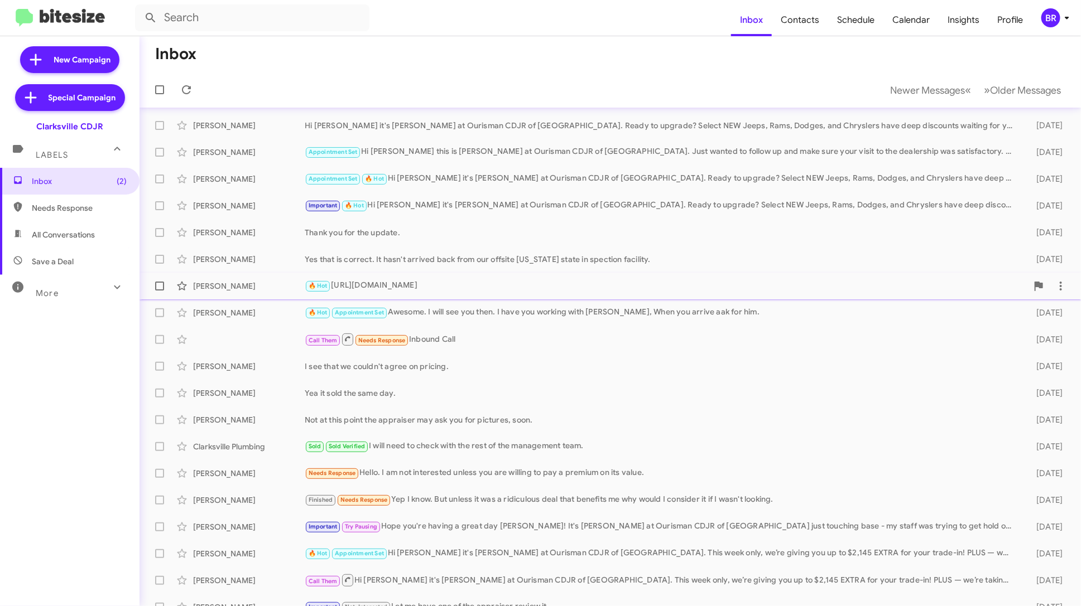
scroll to position [14, 0]
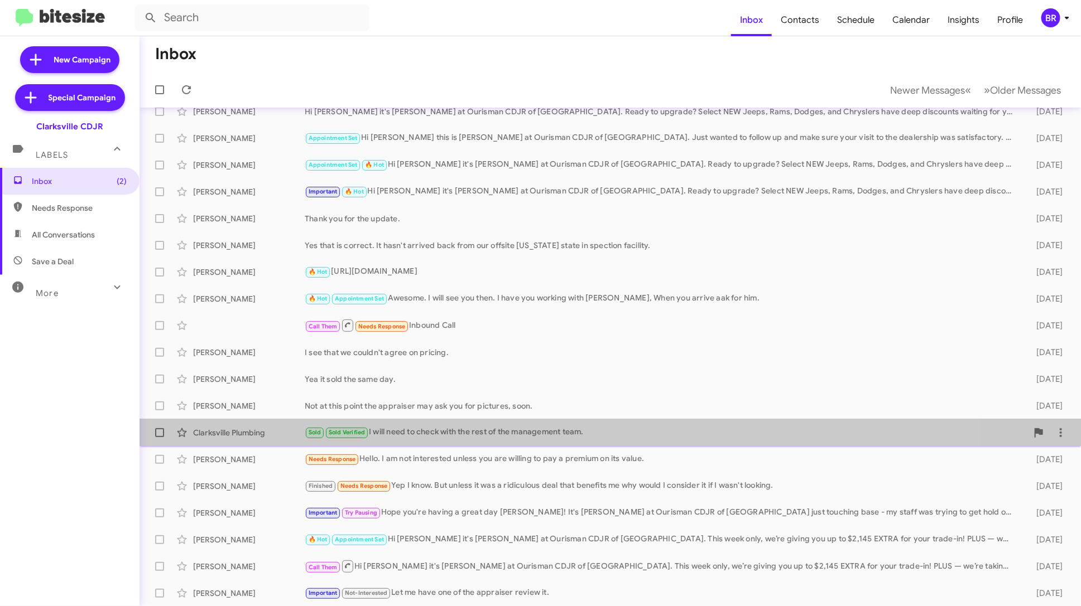
click at [464, 431] on div "Sold Sold Verified I will need to check with the rest of the management team." at bounding box center [666, 432] width 723 height 13
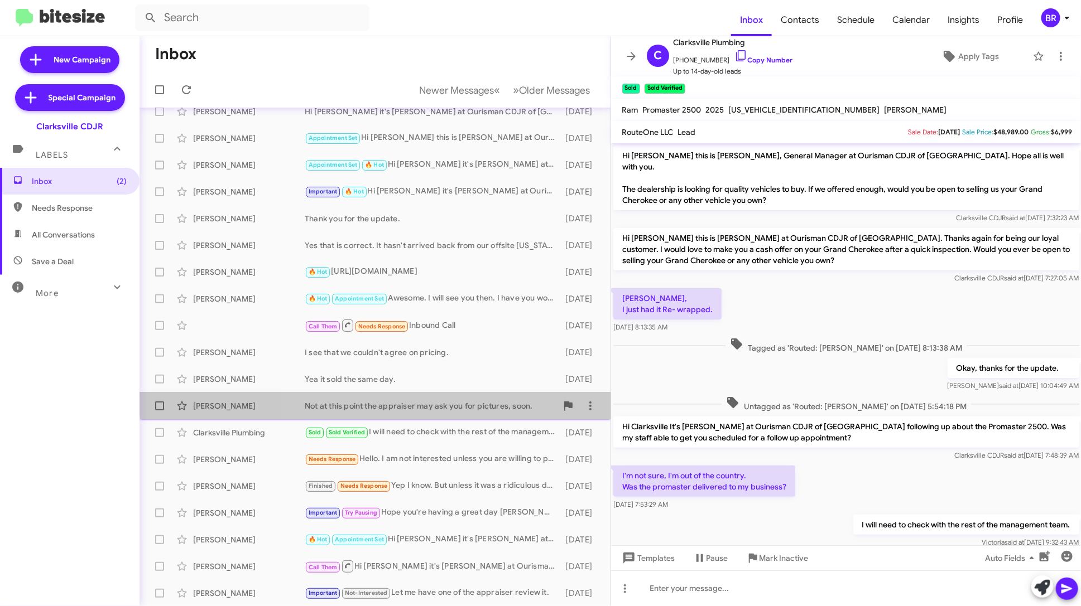
click at [467, 396] on div "Ismael Sandoval Not at this point the appraiser may ask you for pictures, soon.…" at bounding box center [374, 406] width 453 height 22
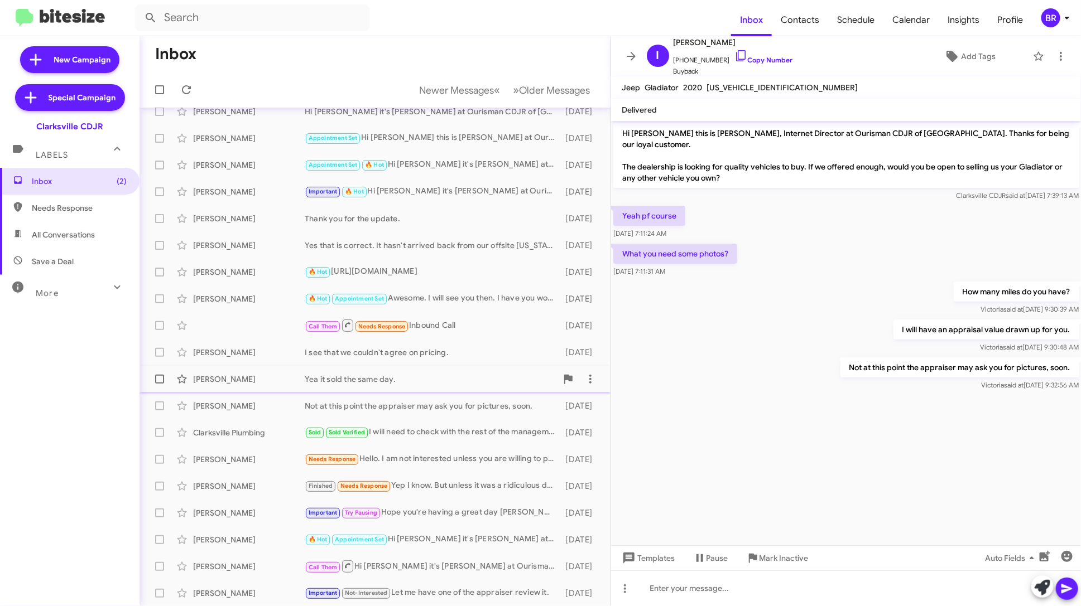
click at [466, 367] on span "James Proctor Yea it sold the same day. 14 days ago" at bounding box center [374, 379] width 471 height 27
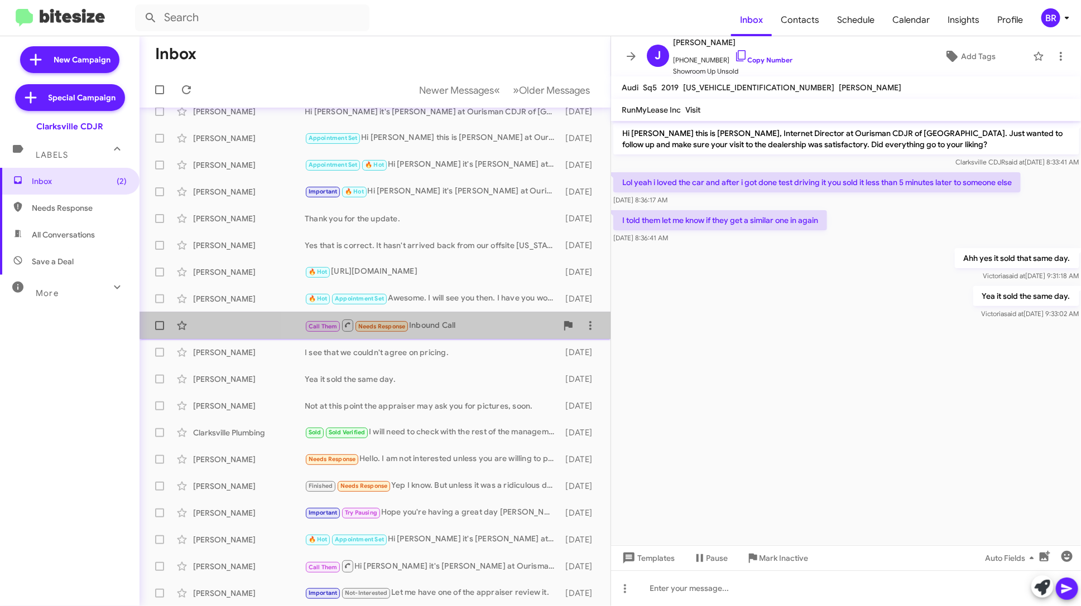
click at [467, 338] on span "Call Them Needs Response Inbound Call 13 days ago" at bounding box center [374, 325] width 471 height 27
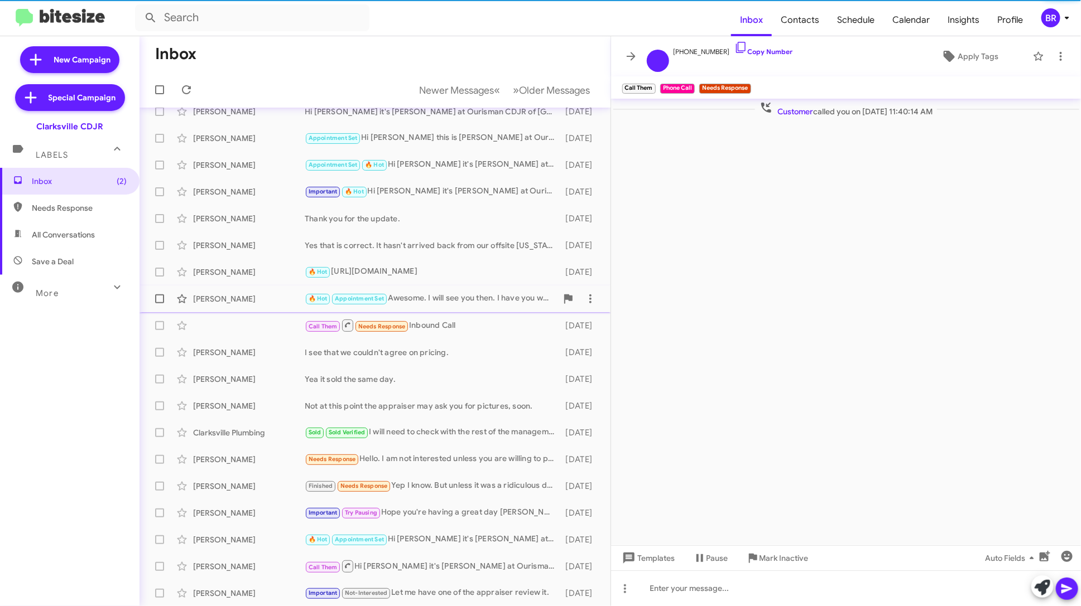
click at [477, 306] on div "Ali Alameen 🔥 Hot Appointment Set Awesome. I will see you then. I have you work…" at bounding box center [374, 299] width 453 height 22
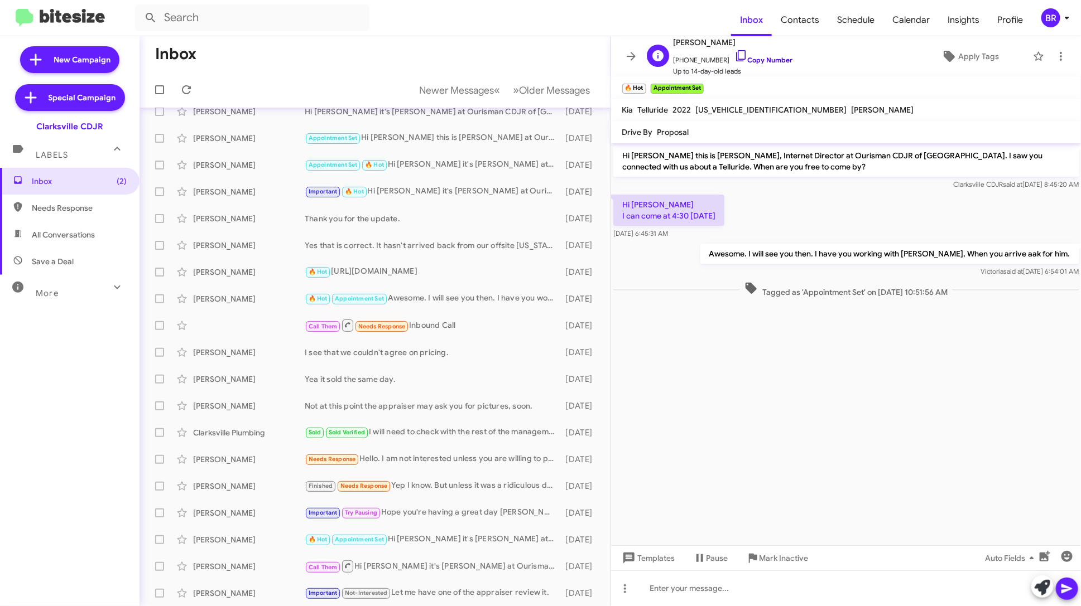
click at [764, 58] on link "Copy Number" at bounding box center [763, 60] width 59 height 8
click at [1052, 22] on div "BR" at bounding box center [1050, 17] width 19 height 19
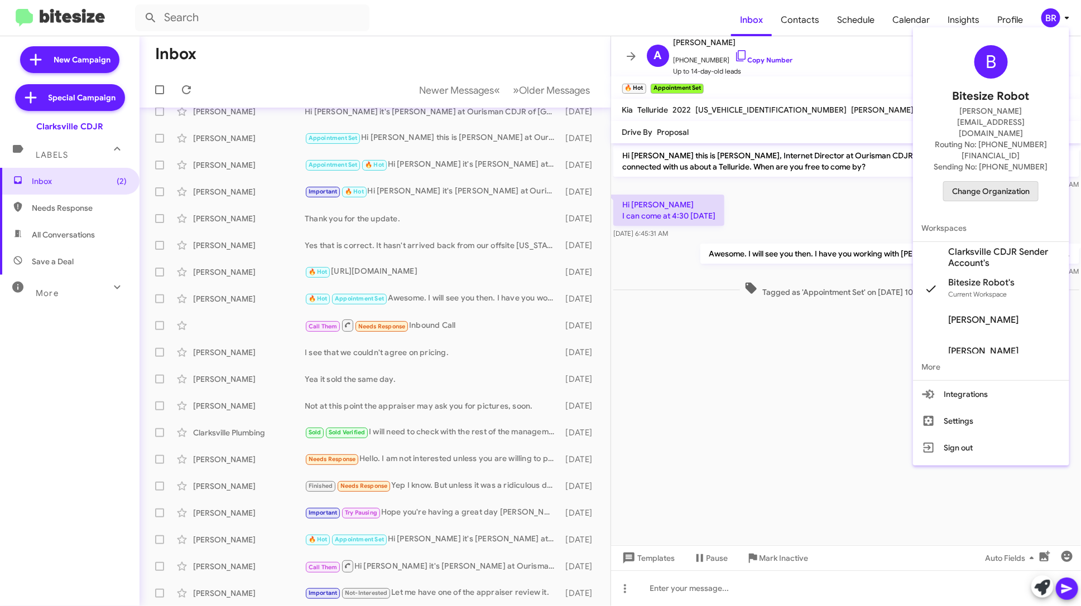
click at [1003, 182] on span "Change Organization" at bounding box center [991, 191] width 78 height 19
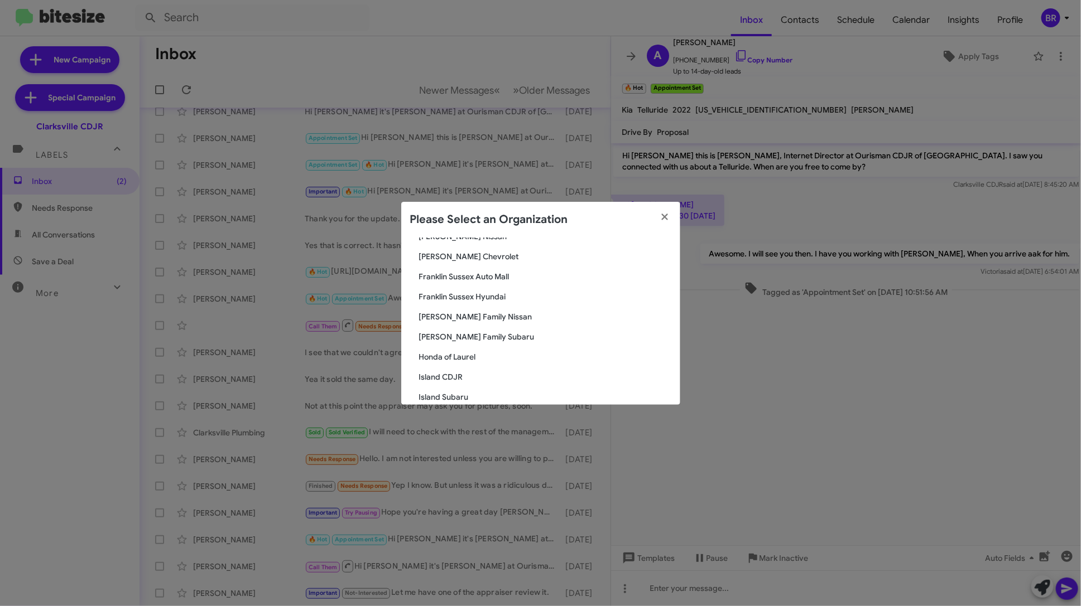
scroll to position [576, 0]
click at [466, 352] on span "Honda of Laurel" at bounding box center [545, 352] width 252 height 11
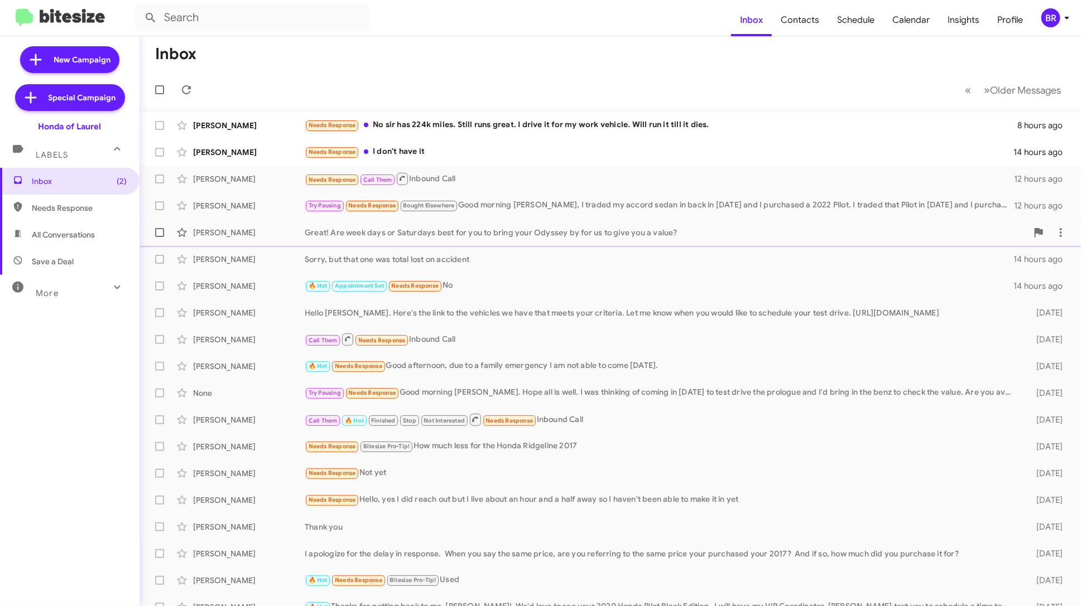
click at [578, 238] on div "[PERSON_NAME] Great! Are week days or Saturdays best for you to bring your Odys…" at bounding box center [609, 233] width 923 height 22
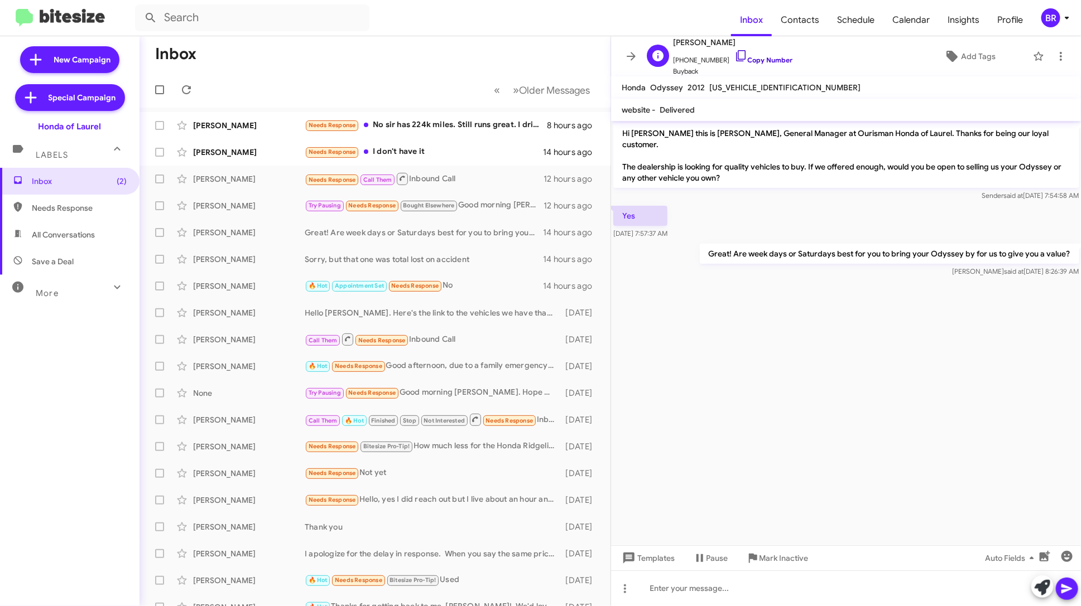
click at [755, 58] on link "Copy Number" at bounding box center [763, 60] width 59 height 8
click at [478, 283] on div "🔥 Hot Appointment Set Needs Response No" at bounding box center [431, 286] width 252 height 13
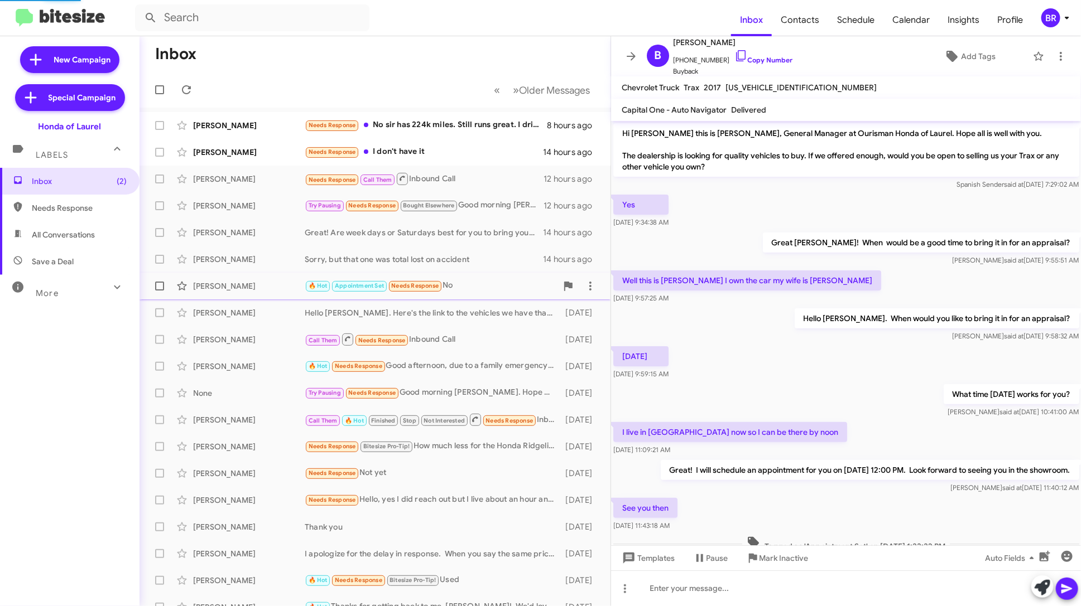
scroll to position [131, 0]
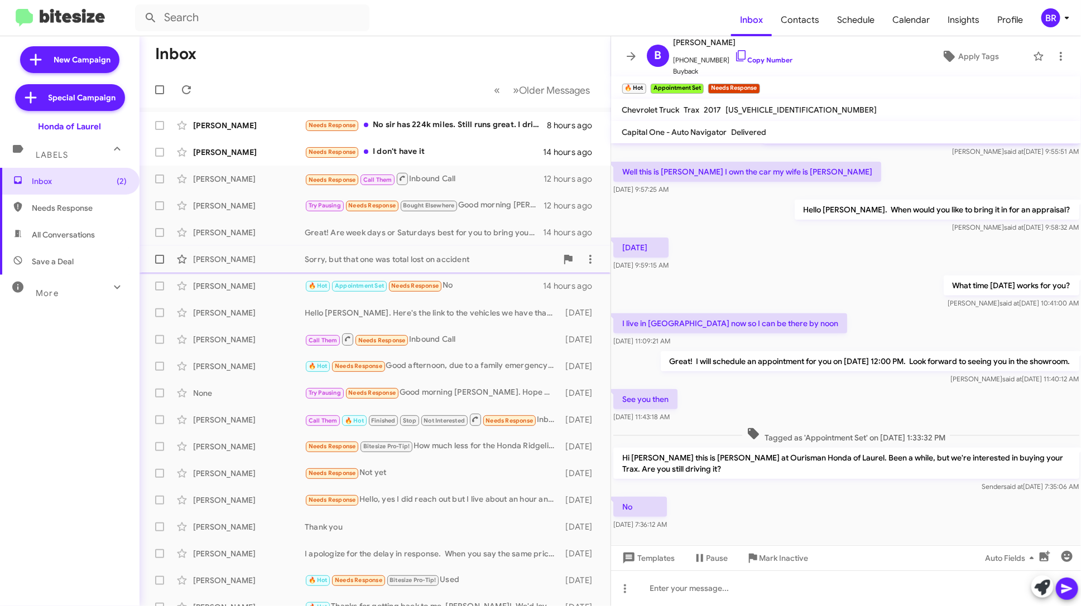
click at [477, 263] on div "Sorry, but that one was total lost on accident" at bounding box center [431, 259] width 252 height 11
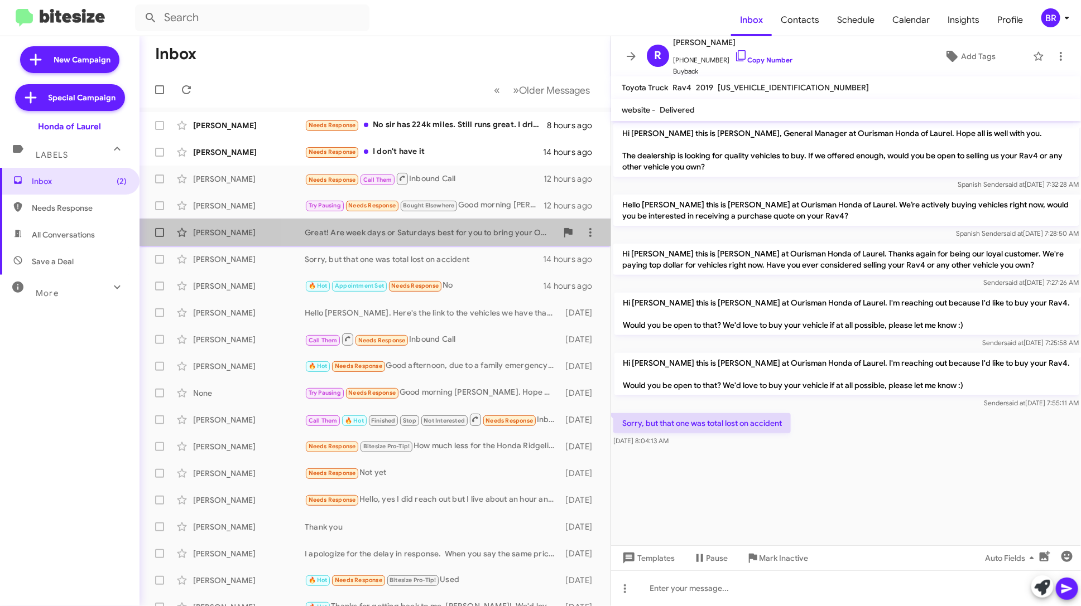
click at [485, 232] on div "Great! Are week days or Saturdays best for you to bring your Odyssey by for us …" at bounding box center [431, 232] width 252 height 11
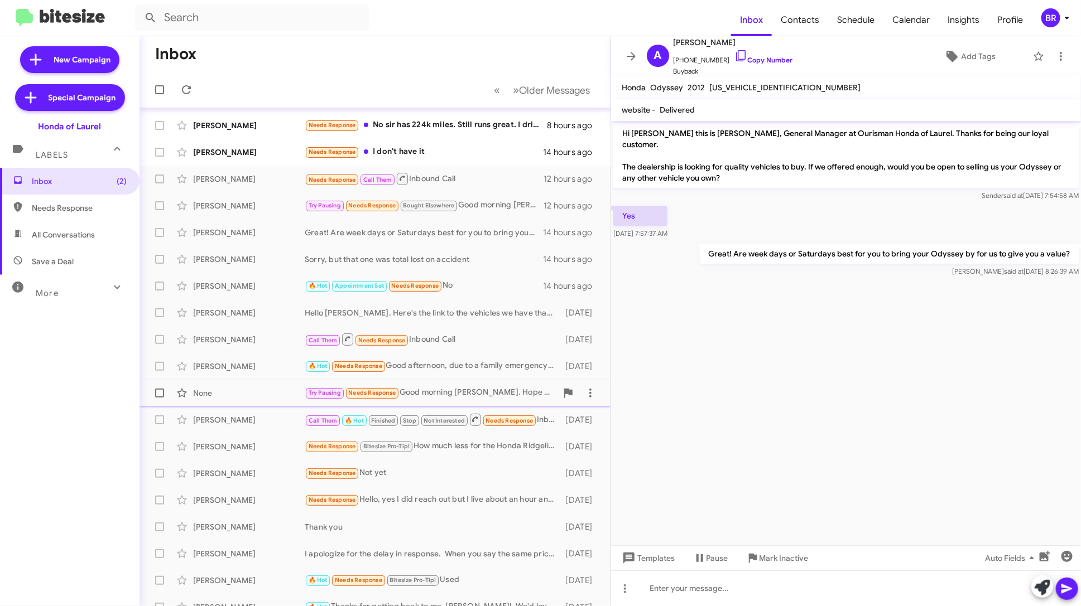
scroll to position [41, 0]
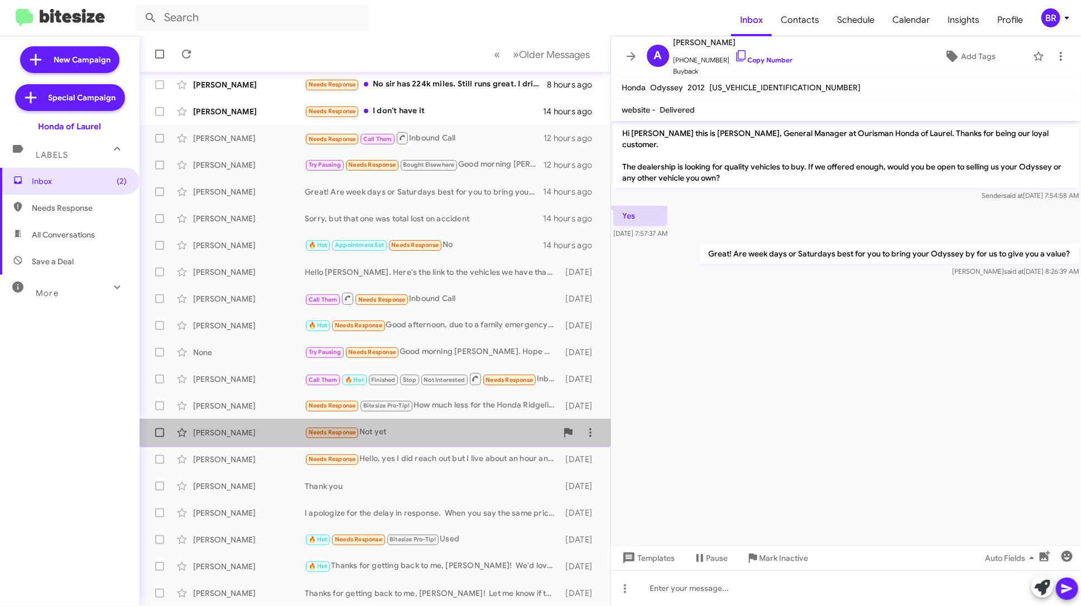
click at [426, 436] on div "Needs Response Not yet" at bounding box center [431, 432] width 252 height 13
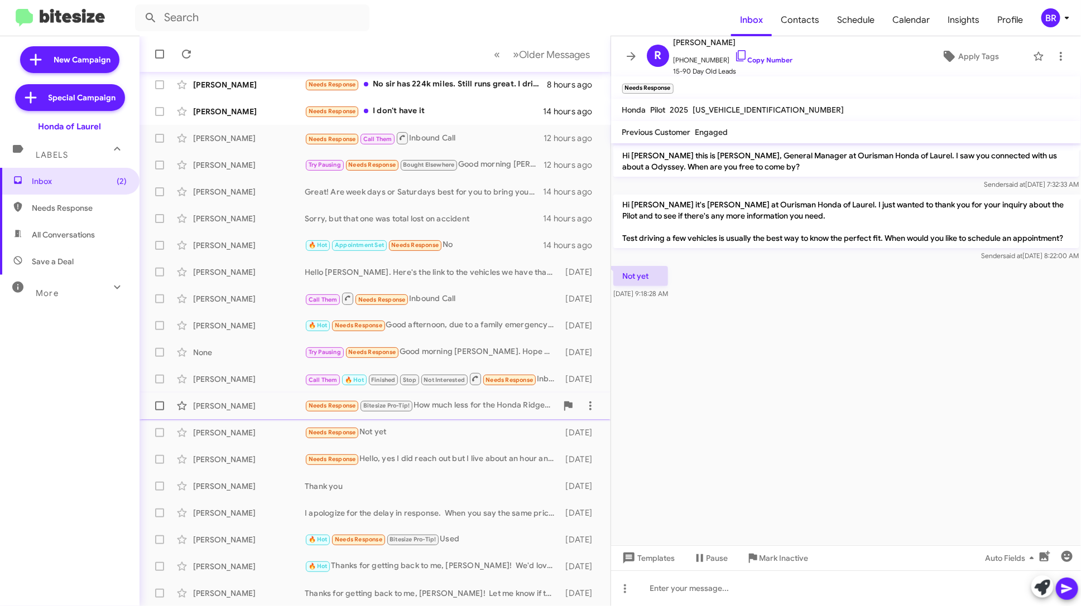
click at [445, 404] on div "Needs Response Bitesize Pro-Tip! How much less for the Honda Ridgeline 2017" at bounding box center [431, 405] width 252 height 13
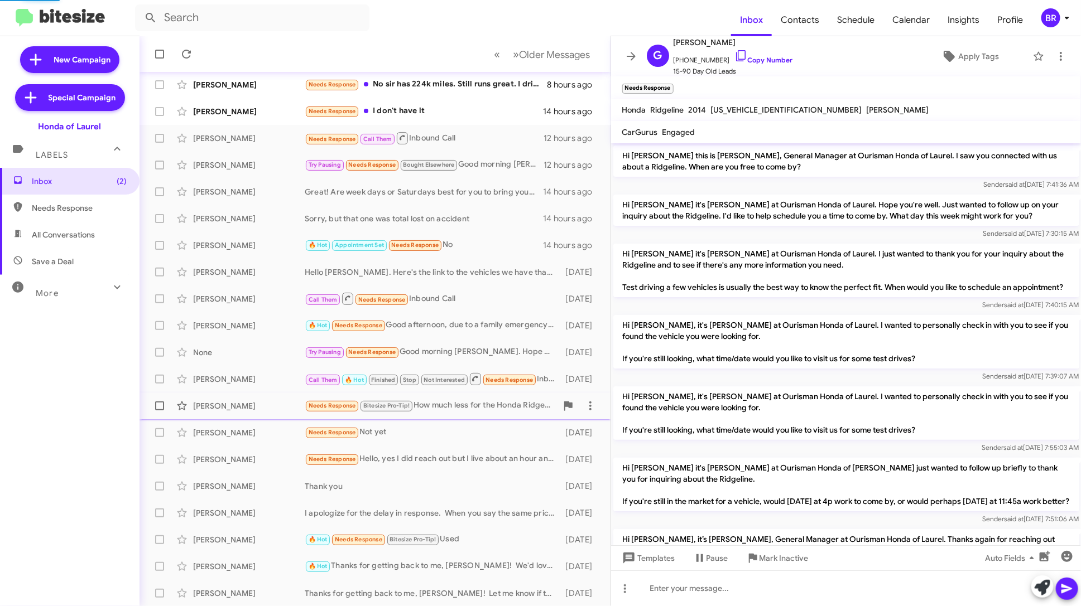
scroll to position [603, 0]
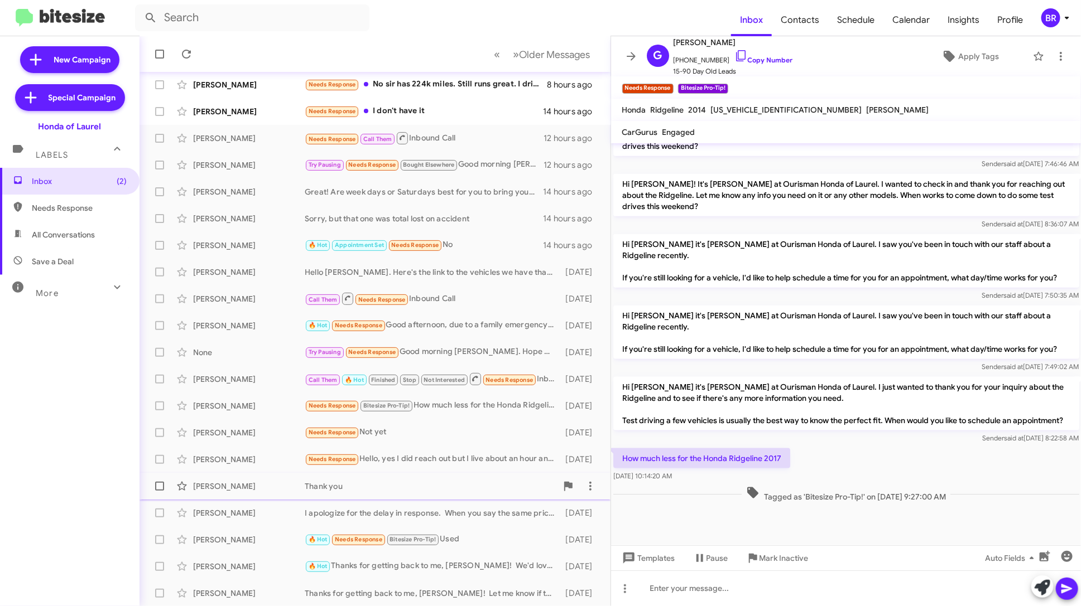
click at [433, 484] on div "Thank you" at bounding box center [431, 486] width 252 height 11
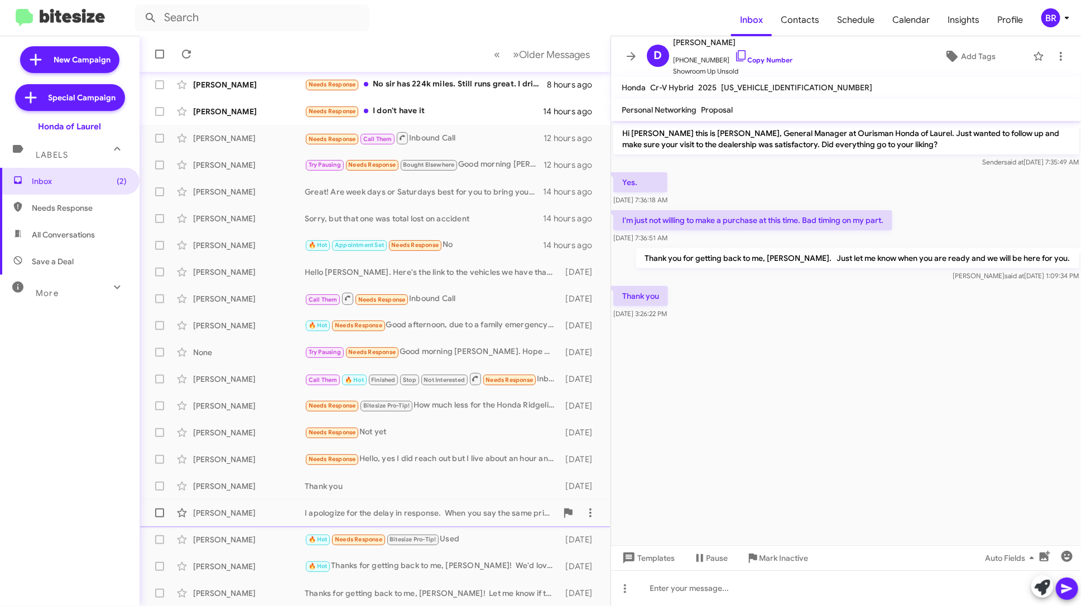
click at [431, 505] on div "[PERSON_NAME] I apologize for the delay in response. When you say the same pric…" at bounding box center [374, 513] width 453 height 22
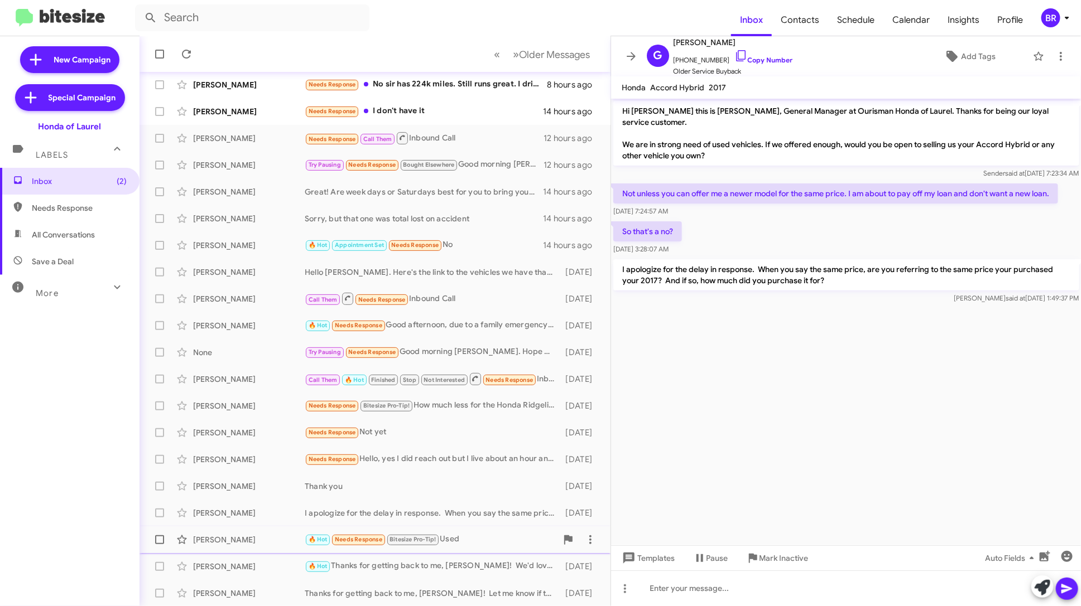
click at [481, 535] on div "🔥 Hot Needs Response Bitesize Pro-Tip! Used" at bounding box center [431, 539] width 252 height 13
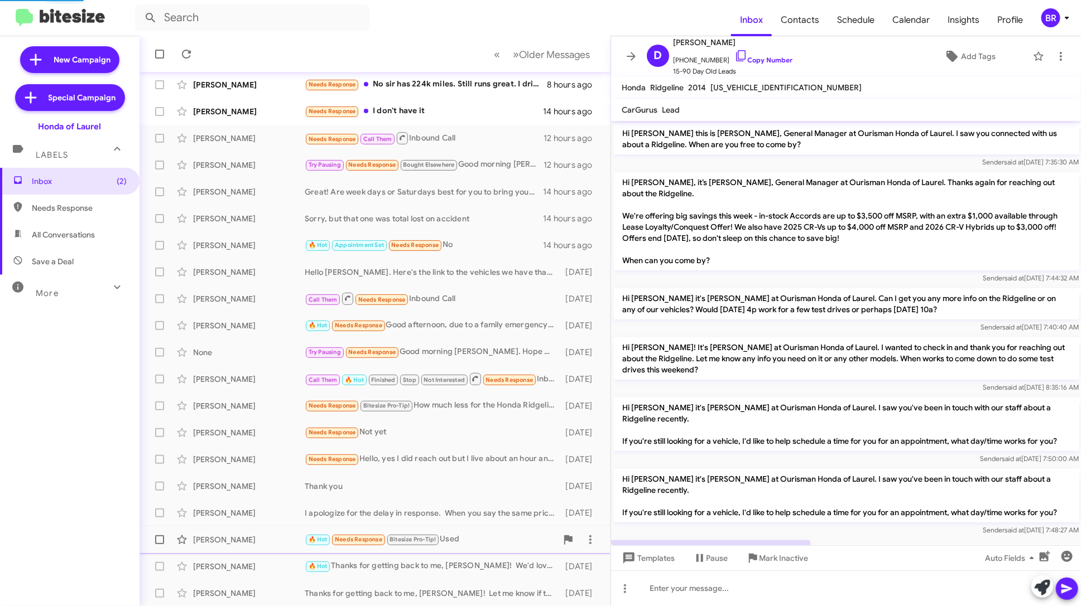
scroll to position [214, 0]
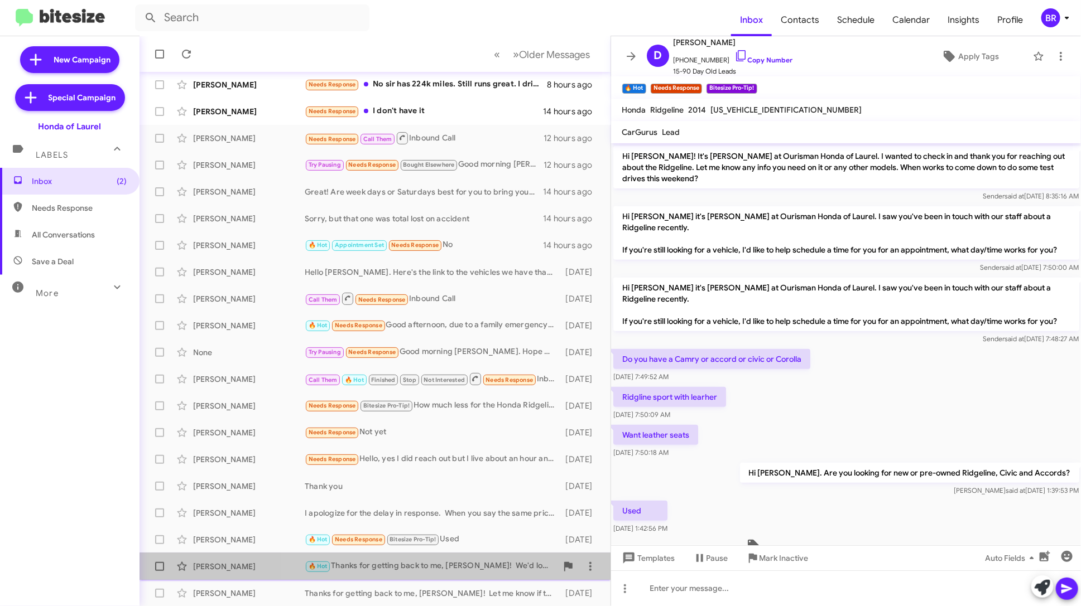
click at [477, 564] on div "🔥 Hot Thanks for getting back to me, [PERSON_NAME]! We'd love to see your 2020 …" at bounding box center [431, 566] width 252 height 13
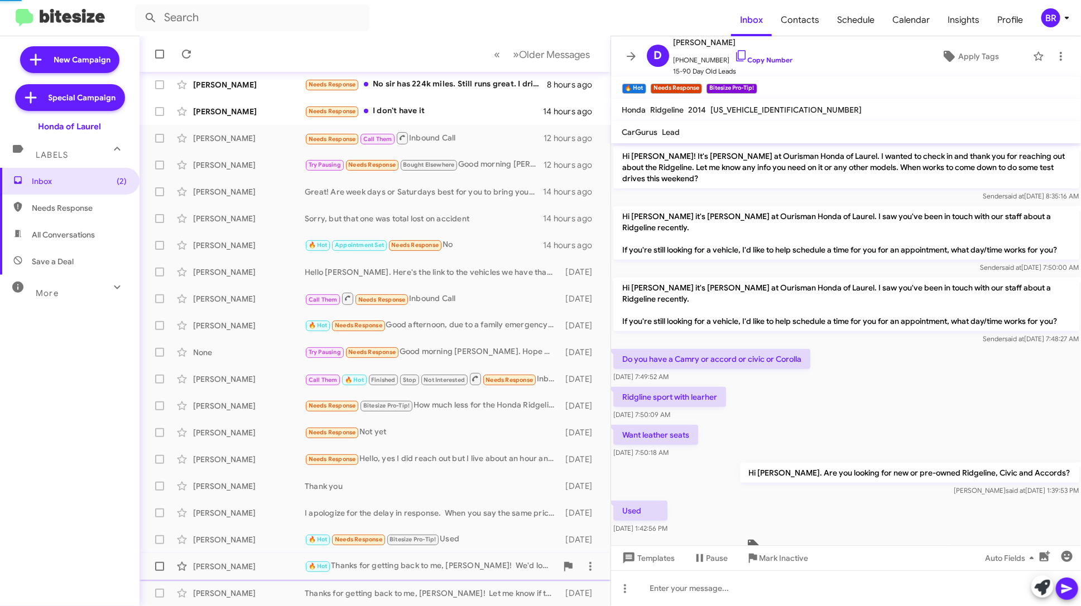
scroll to position [190, 0]
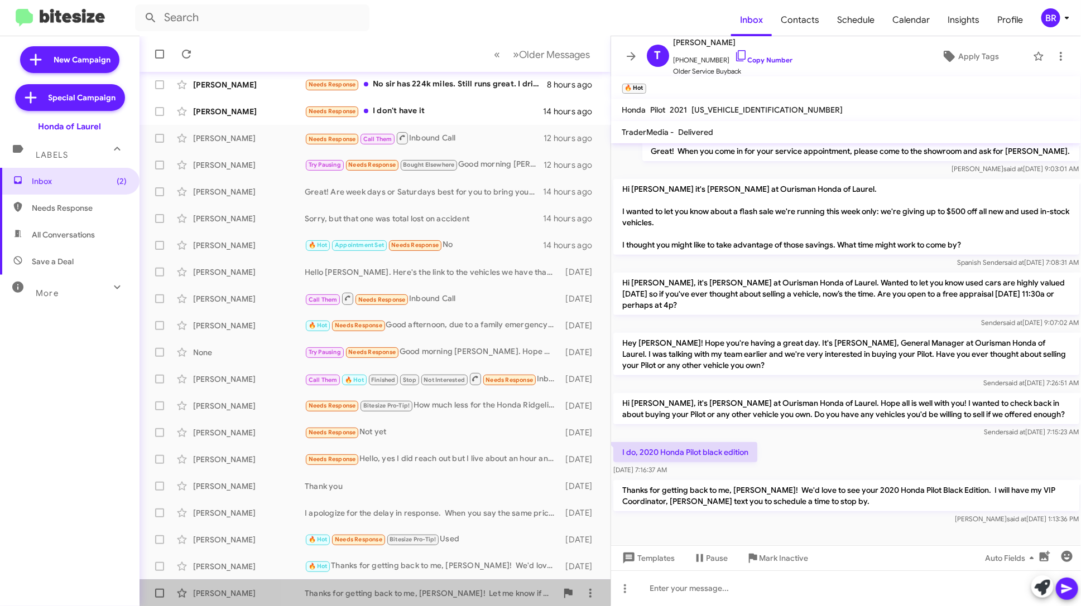
click at [471, 593] on div "Thanks for getting back to me, [PERSON_NAME]! Let me know if there is anything …" at bounding box center [431, 593] width 252 height 11
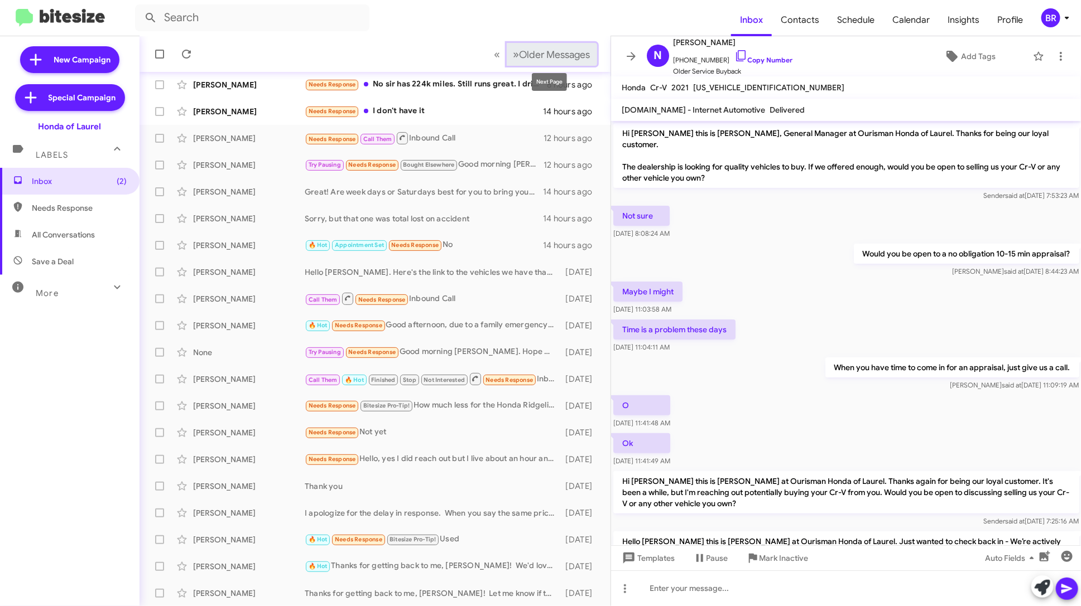
click at [555, 52] on span "Older Messages" at bounding box center [554, 55] width 71 height 12
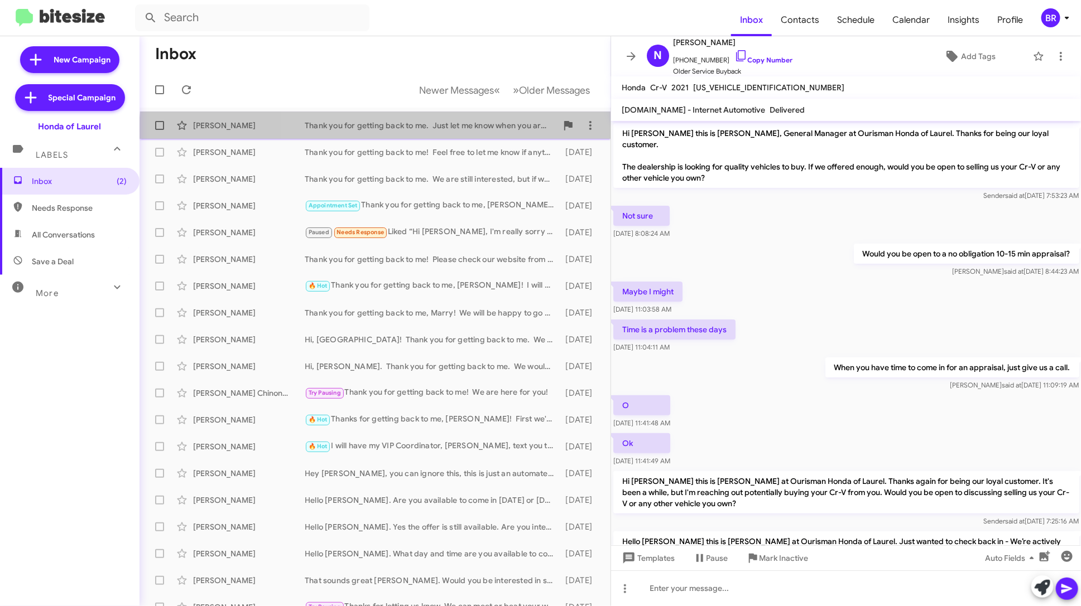
click at [487, 136] on span "[PERSON_NAME] Thank you for getting back to me. Just let me know when you are r…" at bounding box center [374, 125] width 471 height 27
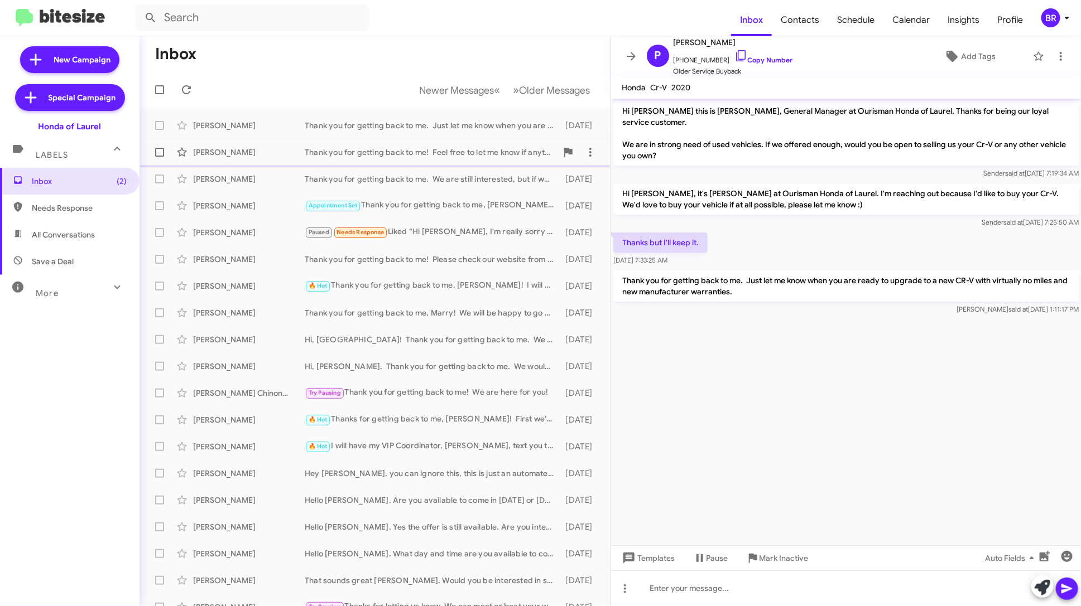
click at [485, 152] on div "Thank you for getting back to me! Feel free to let me know if anything changes." at bounding box center [431, 152] width 252 height 11
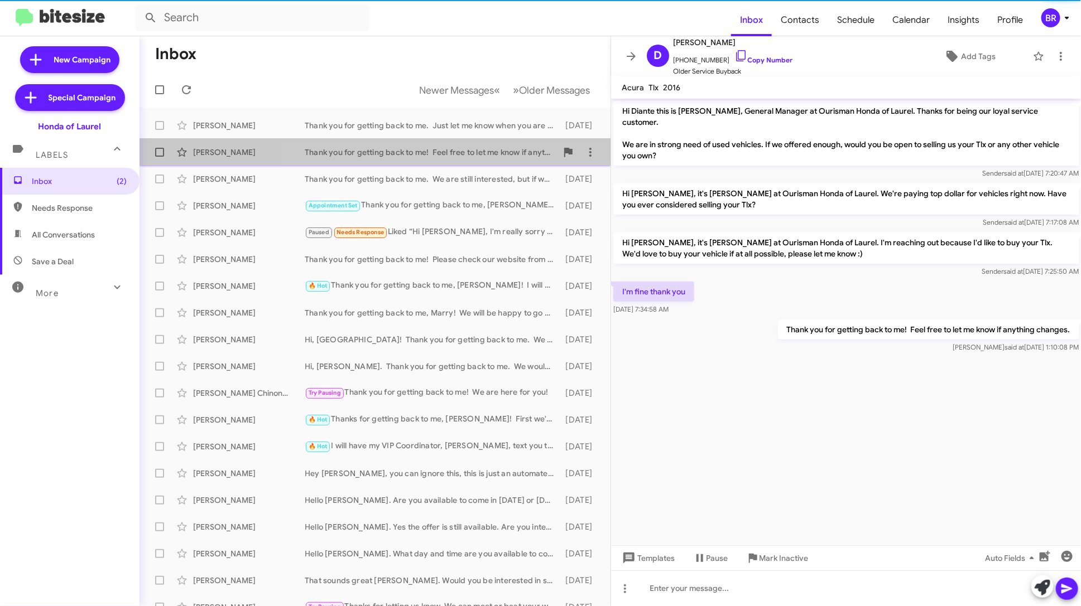
click at [484, 163] on span "[PERSON_NAME] Thank you for getting back to me! Feel free to let me know if any…" at bounding box center [374, 152] width 471 height 27
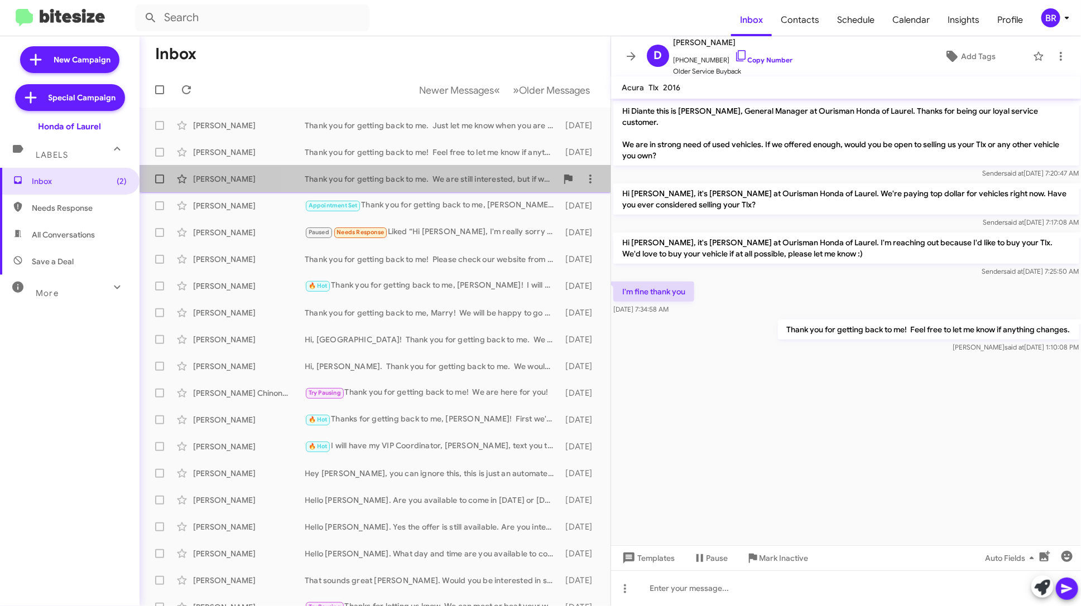
click at [484, 168] on div "[PERSON_NAME] Thank you for getting back to me. We are still interested, but if…" at bounding box center [374, 179] width 453 height 22
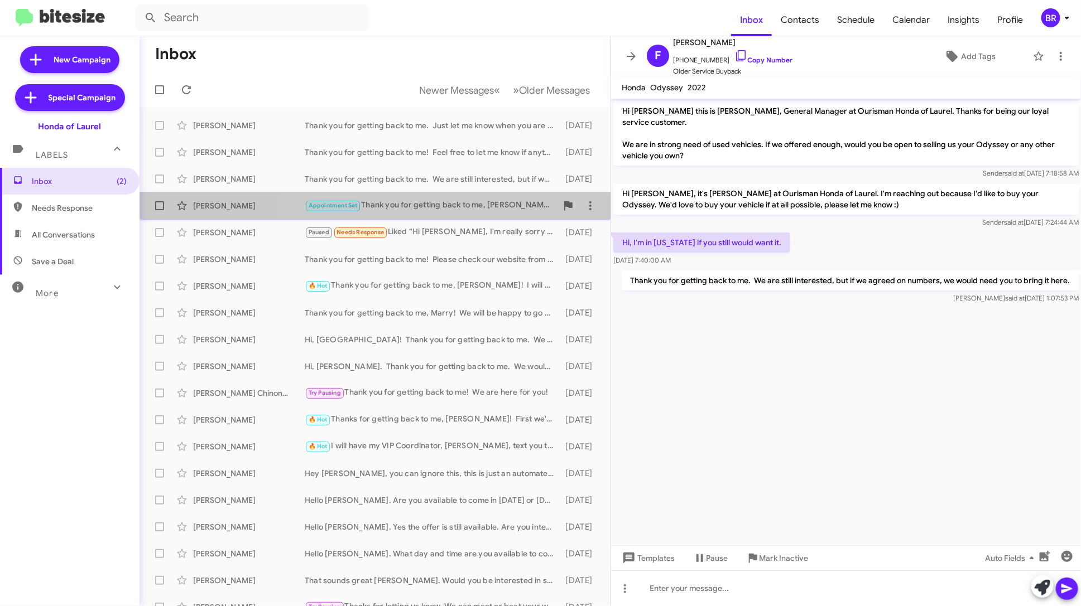
click at [485, 195] on div "[PERSON_NAME] Appointment Set Thank you for getting back to me, [PERSON_NAME]! …" at bounding box center [374, 206] width 453 height 22
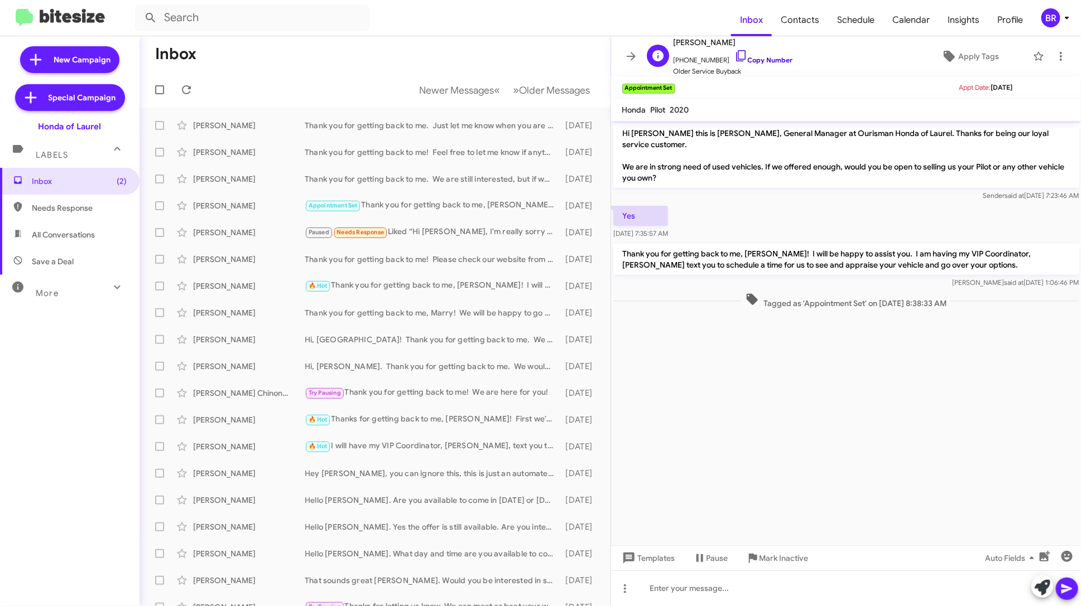
click at [763, 60] on link "Copy Number" at bounding box center [763, 60] width 59 height 8
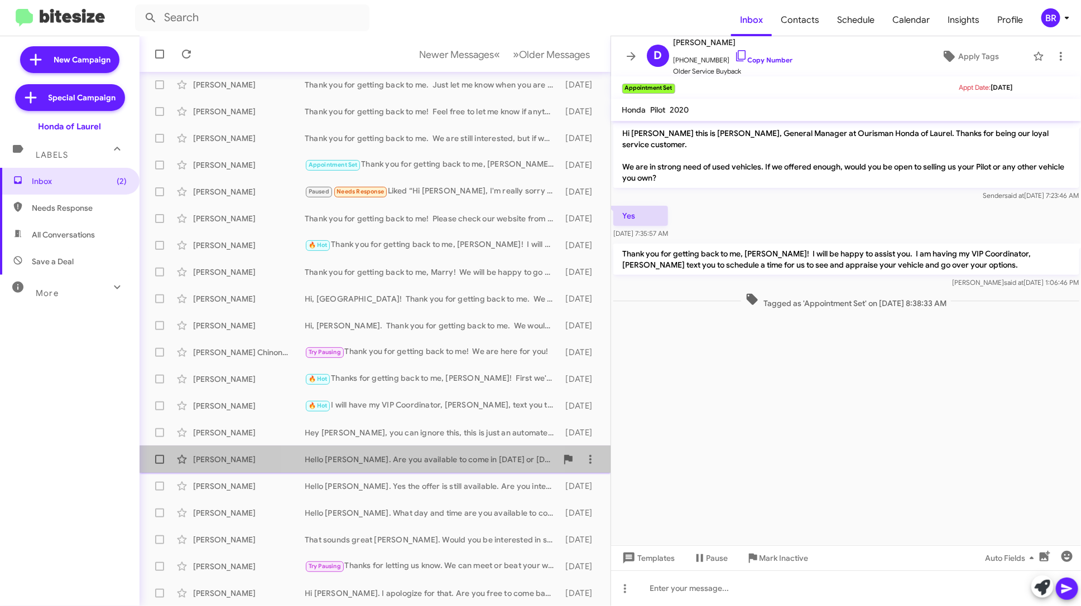
click at [411, 462] on div "Hello [PERSON_NAME]. Are you available to come in [DATE] or [DATE] at 6:30 PM? …" at bounding box center [431, 459] width 252 height 11
